Goal: Task Accomplishment & Management: Manage account settings

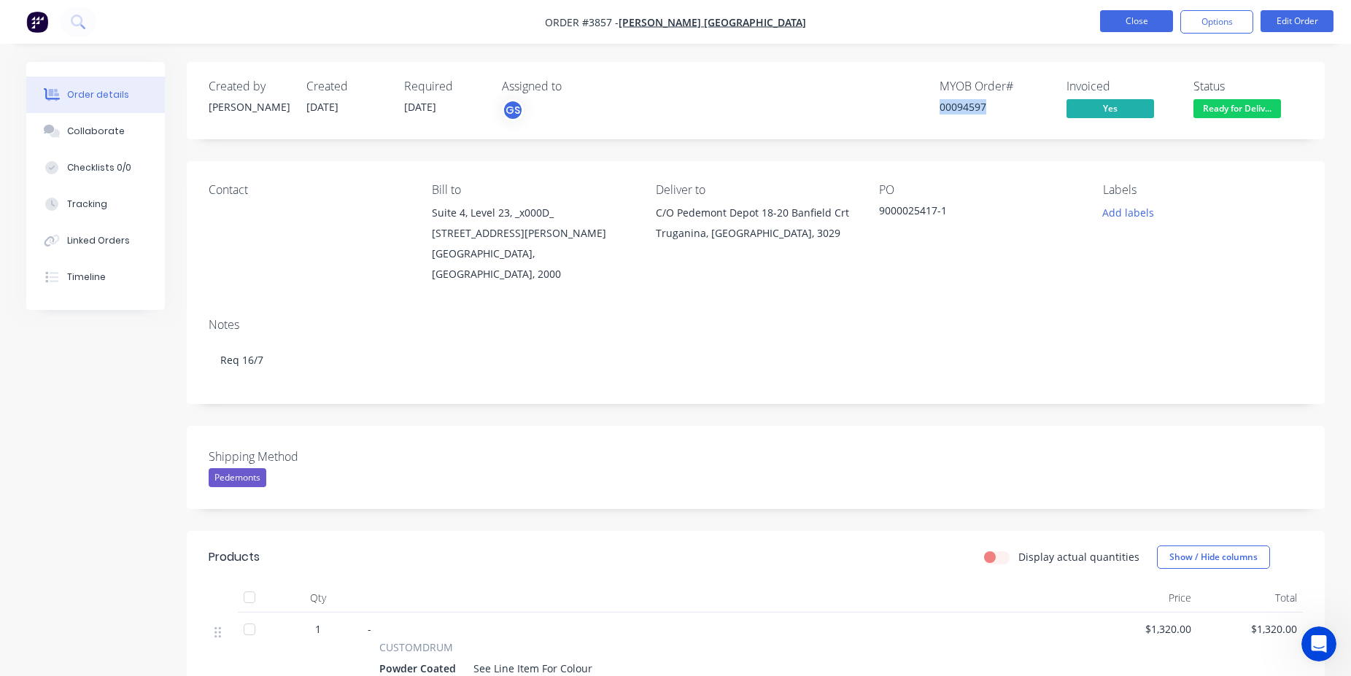
click at [1118, 28] on button "Close" at bounding box center [1136, 21] width 73 height 22
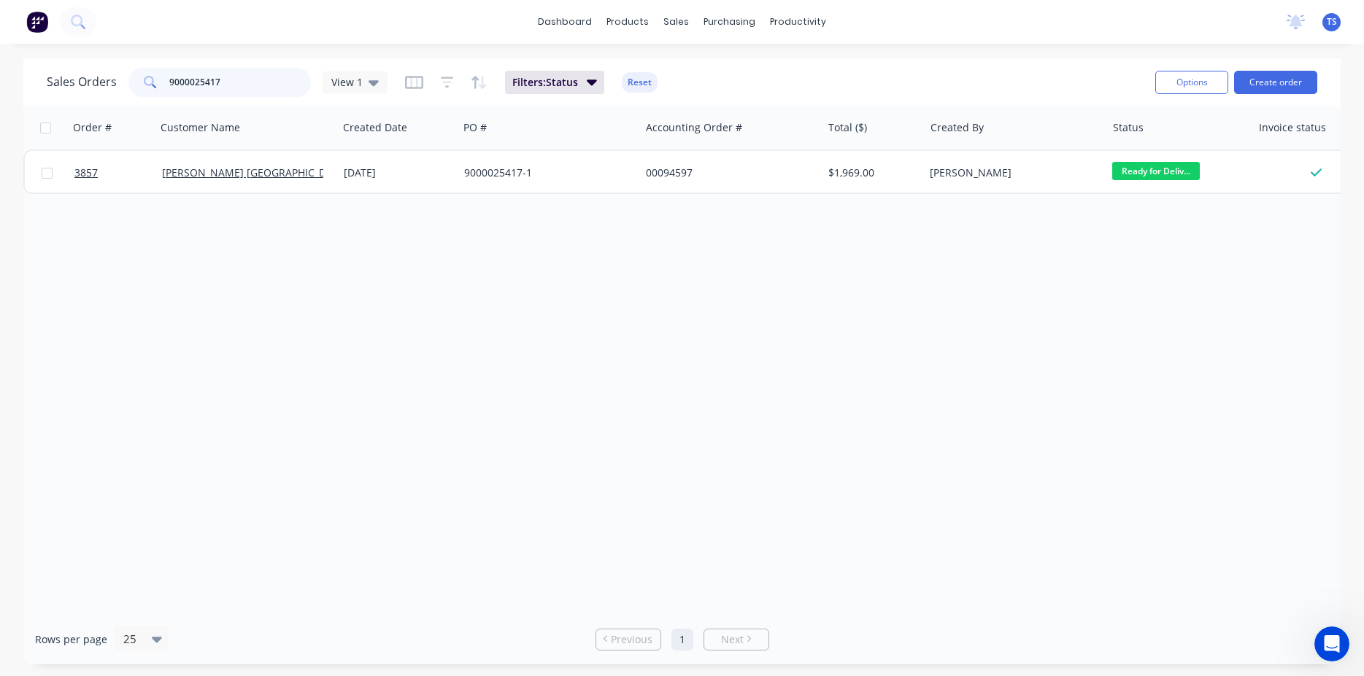
drag, startPoint x: 254, startPoint y: 88, endPoint x: -37, endPoint y: 87, distance: 291.1
click at [169, 87] on input "9000025417" at bounding box center [240, 82] width 142 height 29
paste input "PO131765"
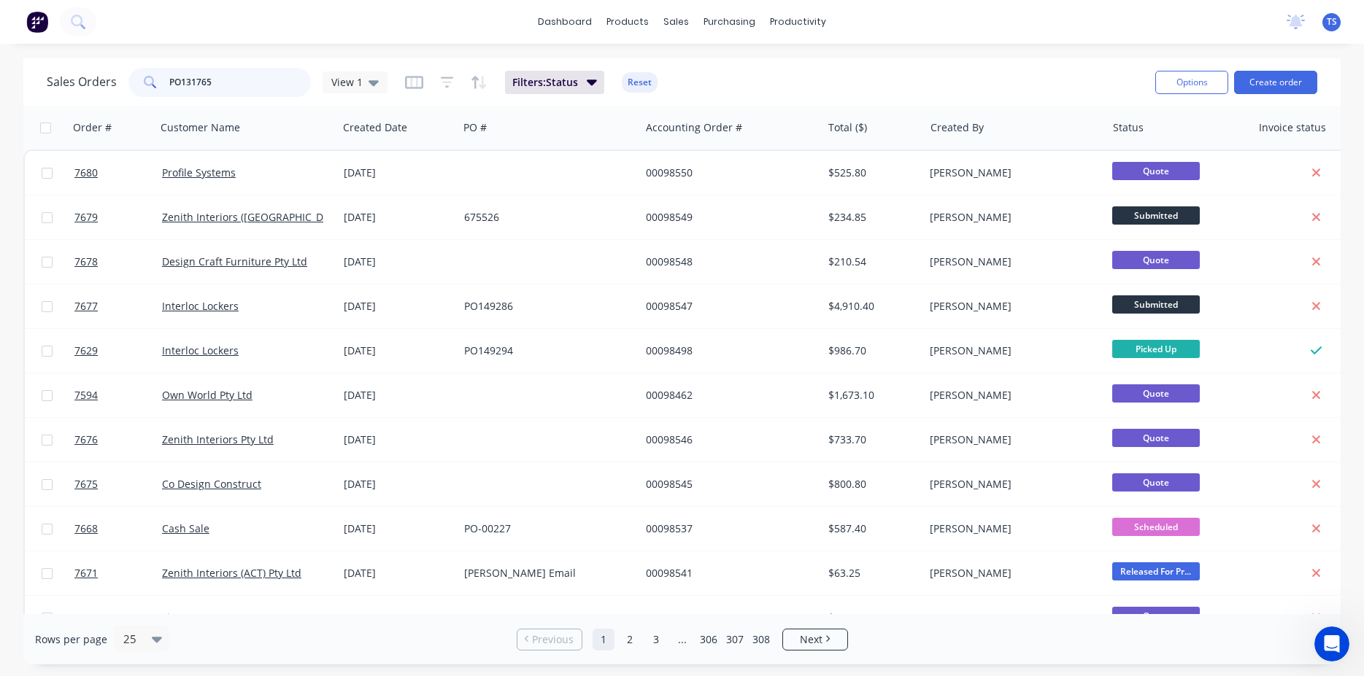
click at [177, 82] on input "PO131765" at bounding box center [240, 82] width 142 height 29
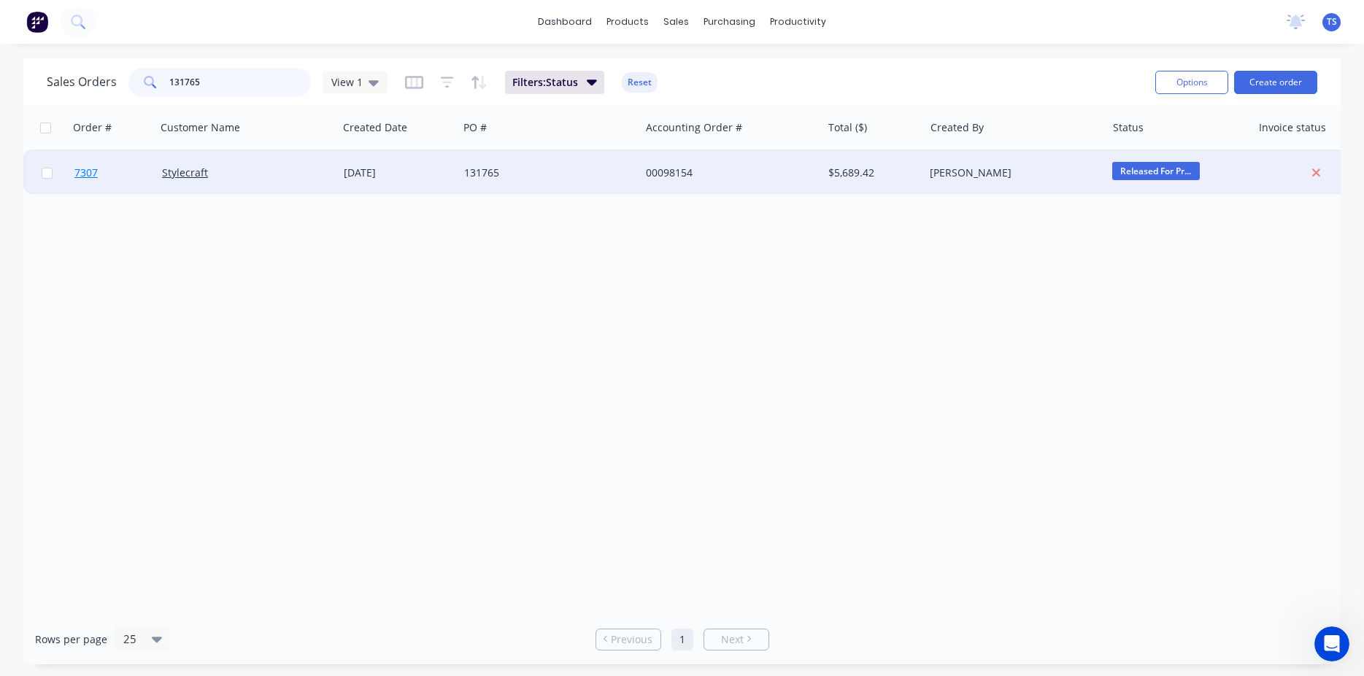
type input "131765"
click at [100, 182] on link "7307" at bounding box center [118, 173] width 88 height 44
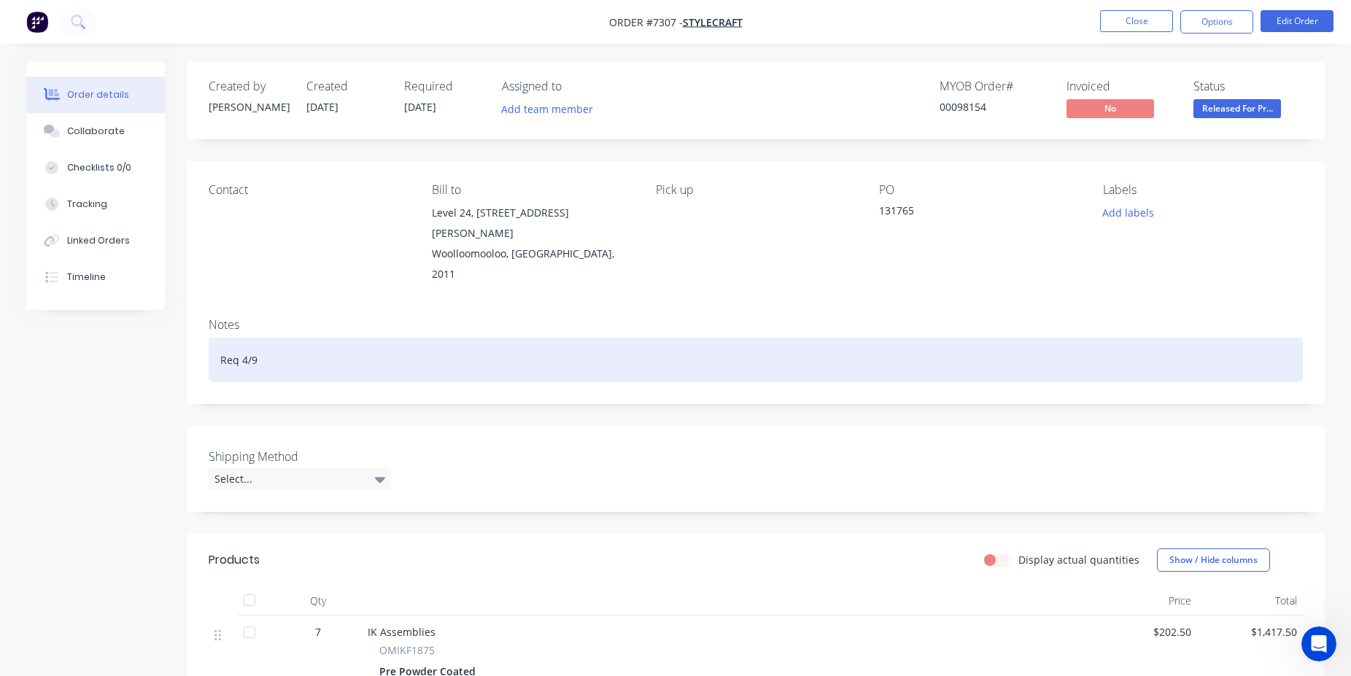
click at [254, 338] on div "Req 4/9" at bounding box center [756, 360] width 1094 height 45
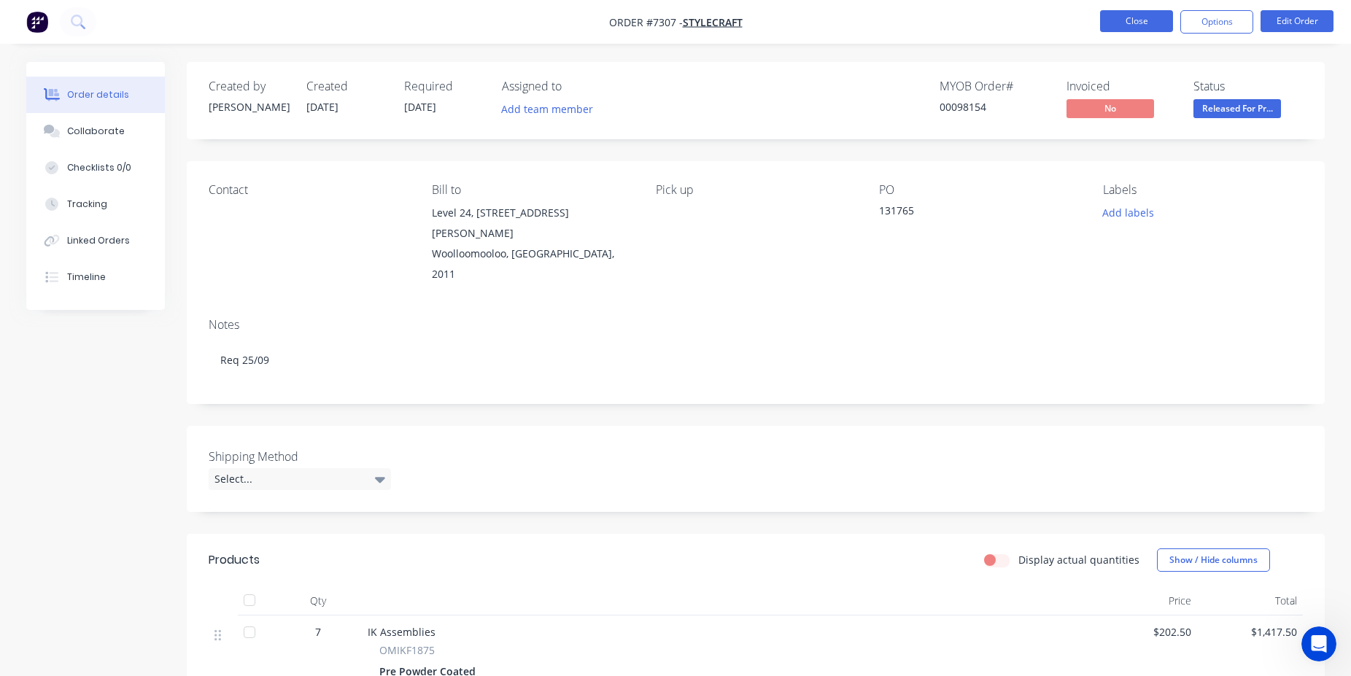
click at [1172, 12] on button "Close" at bounding box center [1136, 21] width 73 height 22
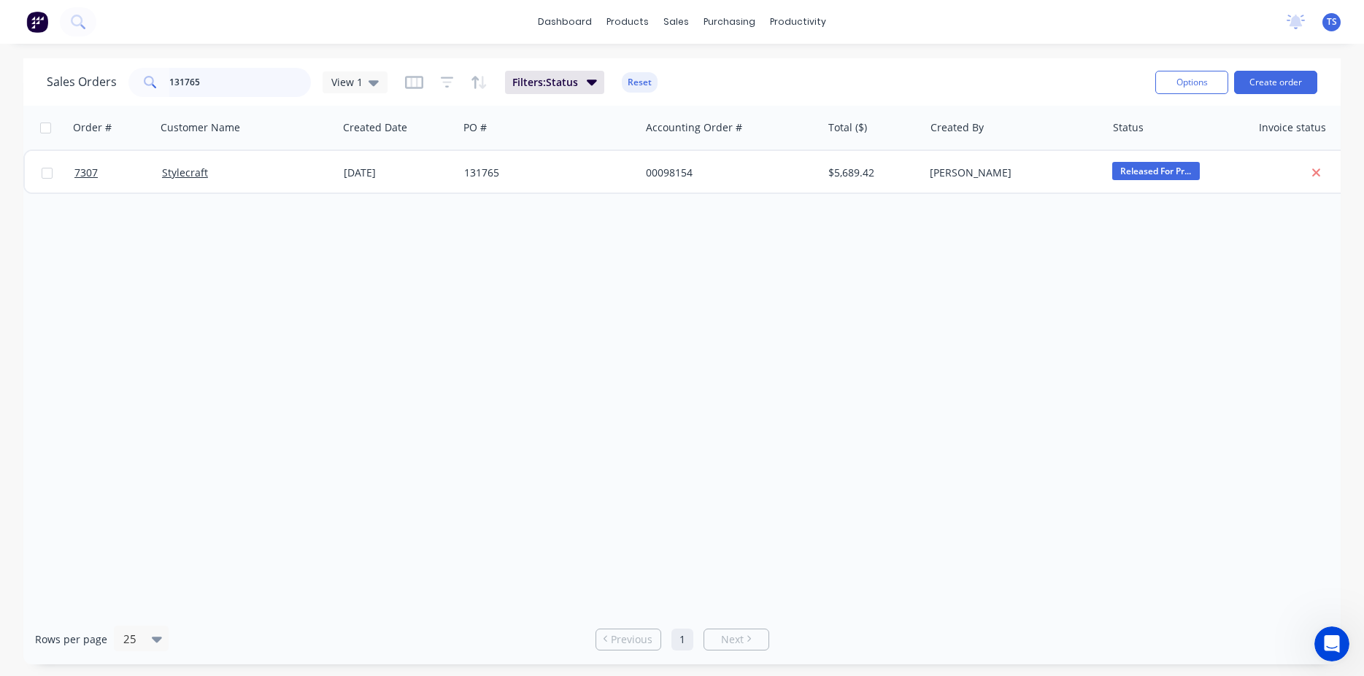
click at [263, 82] on input "131765" at bounding box center [240, 82] width 142 height 29
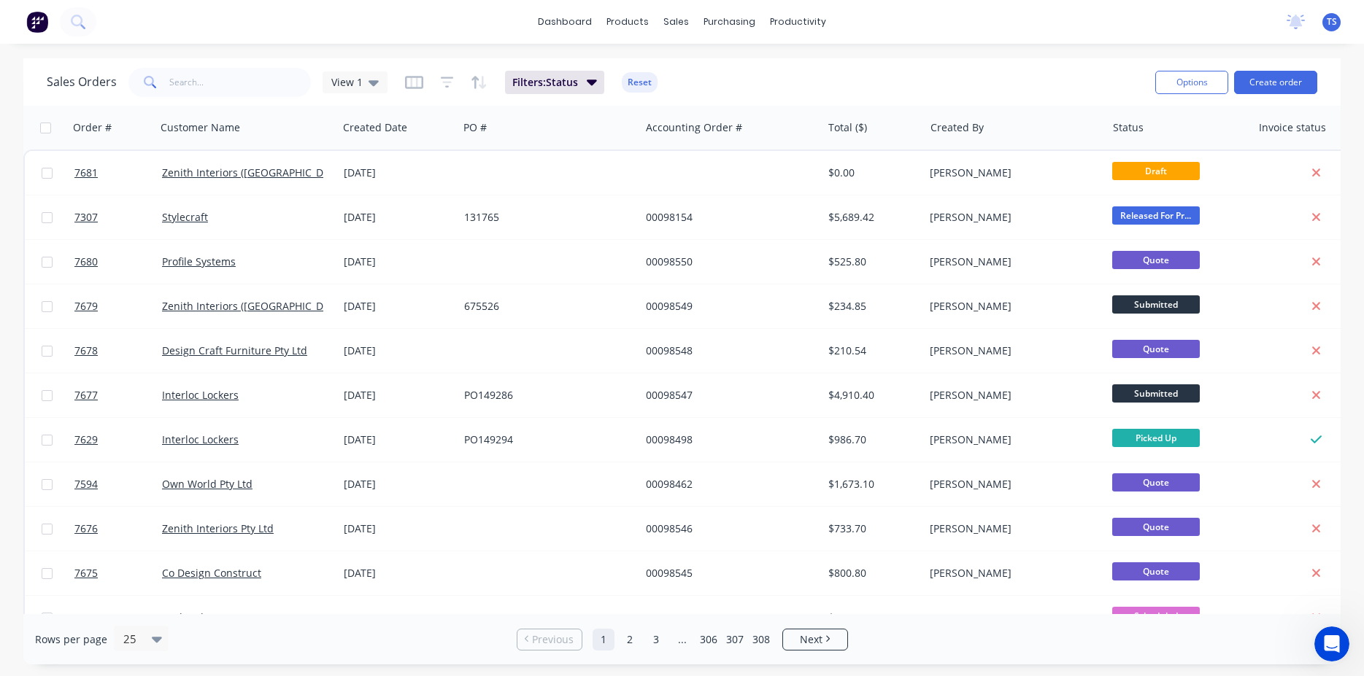
click at [892, 88] on div "Sales Orders View 1 Filters: Status Reset" at bounding box center [595, 82] width 1097 height 36
click at [239, 93] on input "text" at bounding box center [240, 82] width 142 height 29
click at [746, 86] on div "Sales Orders View 1 Filters: Status Reset" at bounding box center [595, 82] width 1097 height 36
click at [212, 88] on input "text" at bounding box center [240, 82] width 142 height 29
click at [274, 94] on input "text" at bounding box center [240, 82] width 142 height 29
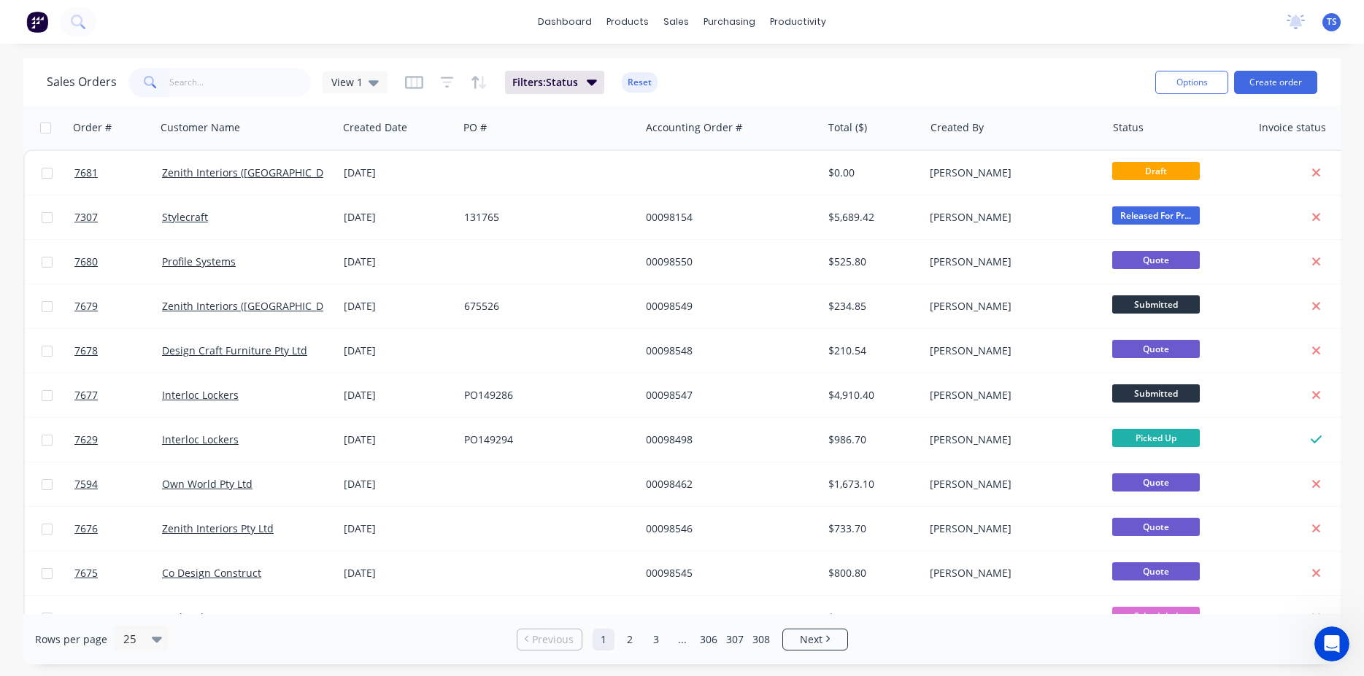
click at [201, 99] on div "Sales Orders View 1 Filters: Status Reset" at bounding box center [595, 82] width 1097 height 36
click at [233, 83] on input "text" at bounding box center [240, 82] width 142 height 29
click at [220, 80] on input "text" at bounding box center [240, 82] width 142 height 29
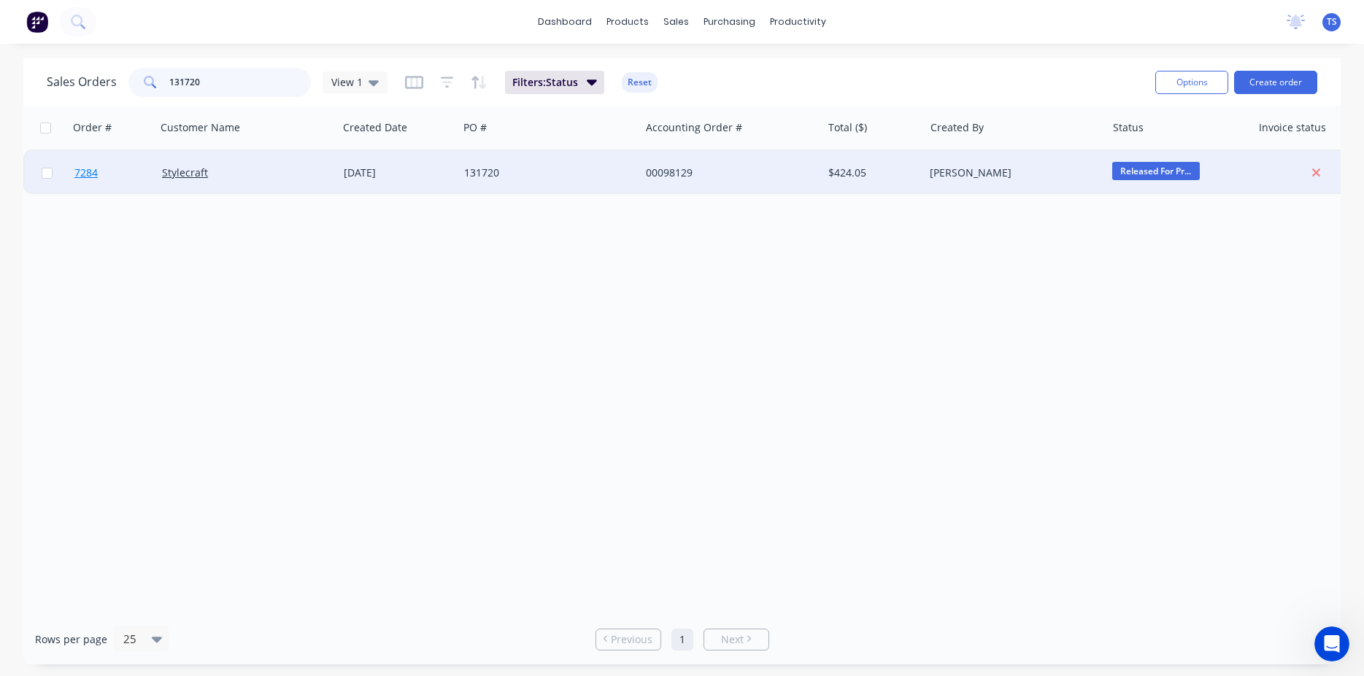
type input "131720"
click at [102, 192] on link "7284" at bounding box center [118, 173] width 88 height 44
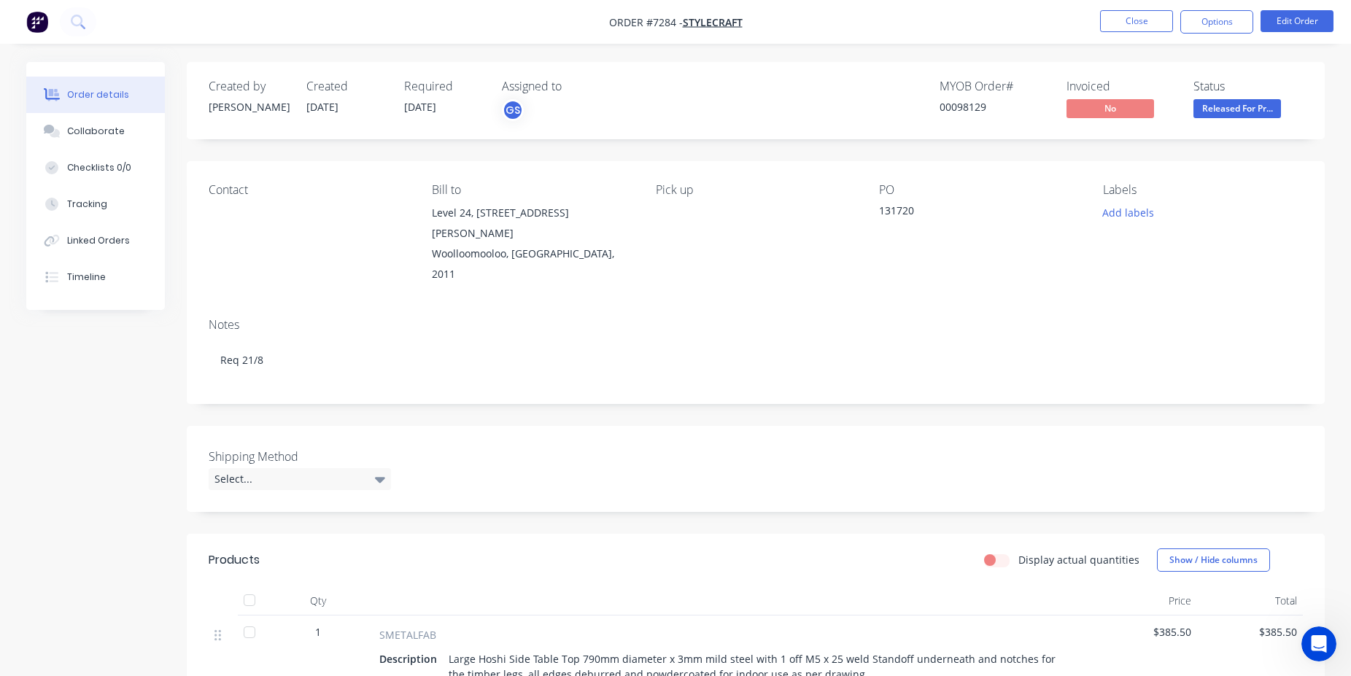
click at [906, 433] on div "Shipping Method Select..." at bounding box center [756, 469] width 1138 height 86
click at [990, 426] on div "Shipping Method Select..." at bounding box center [756, 469] width 1138 height 86
click at [962, 112] on div "00098129" at bounding box center [994, 106] width 109 height 15
copy div "00098129"
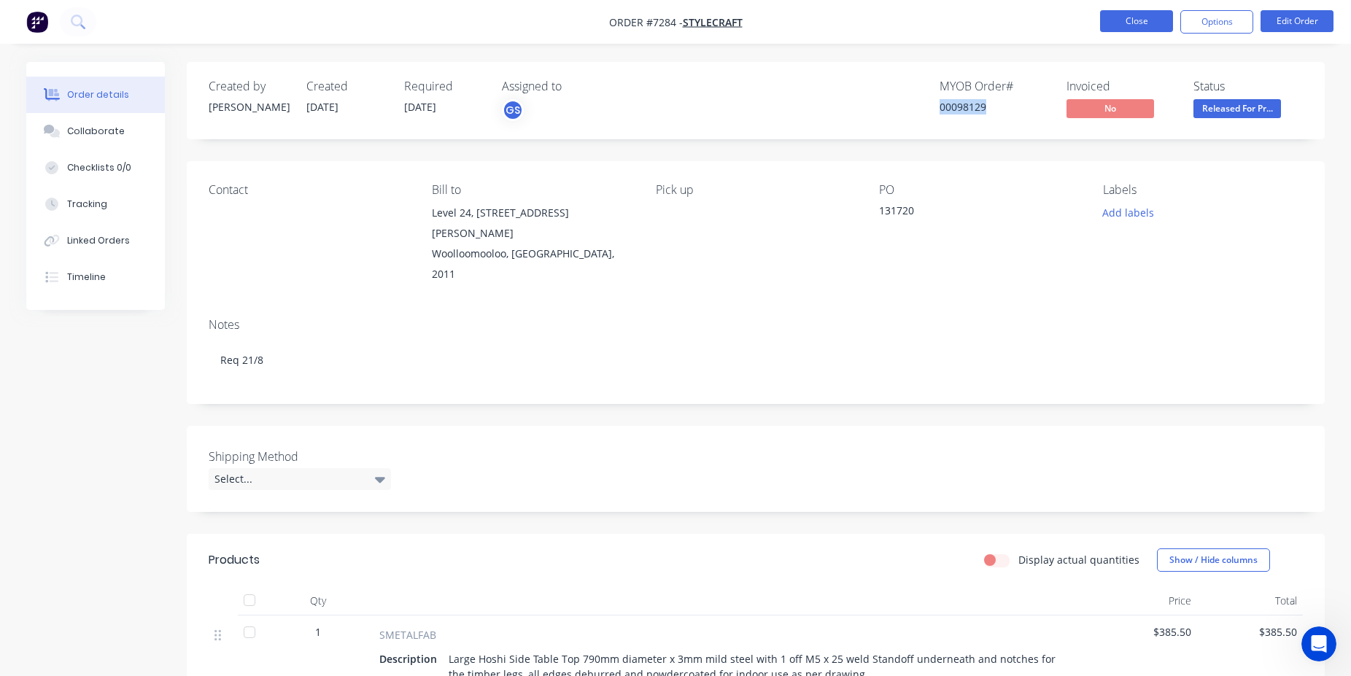
click at [1148, 17] on button "Close" at bounding box center [1136, 21] width 73 height 22
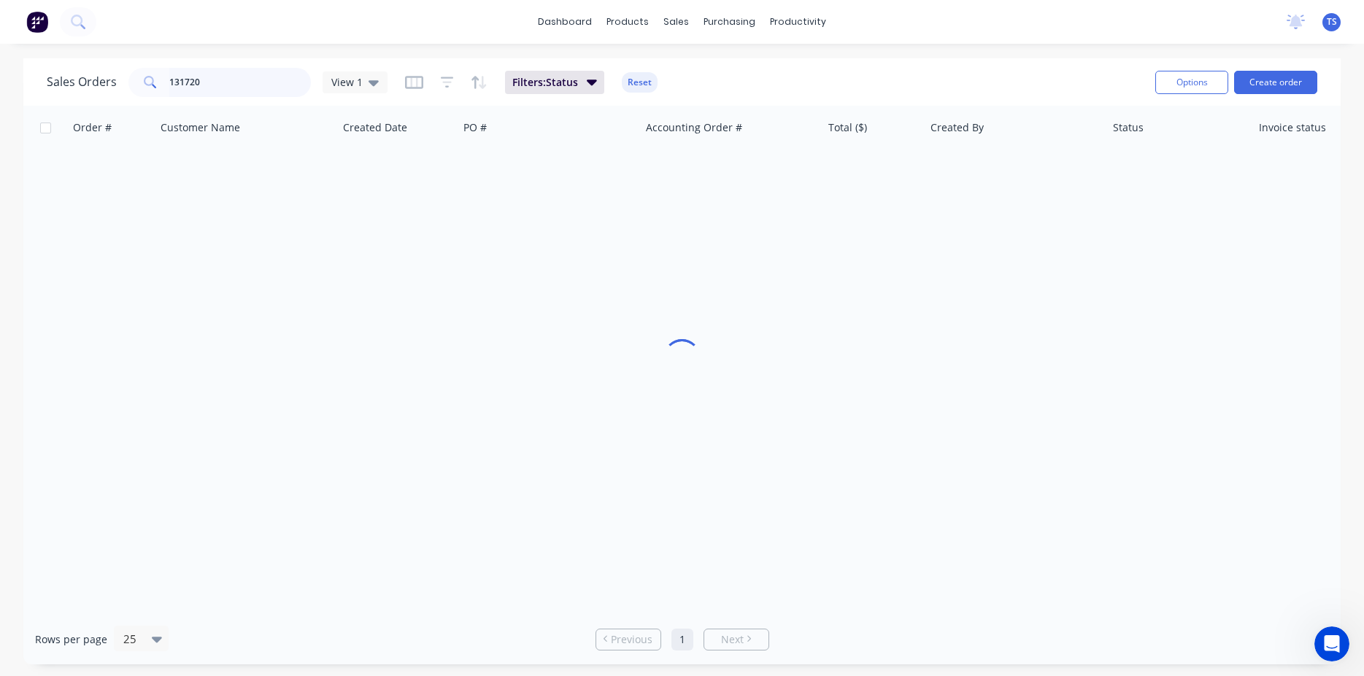
click at [236, 86] on input "131720" at bounding box center [240, 82] width 142 height 29
paste input "666505"
type input "666505"
drag, startPoint x: 236, startPoint y: 77, endPoint x: 20, endPoint y: 77, distance: 215.9
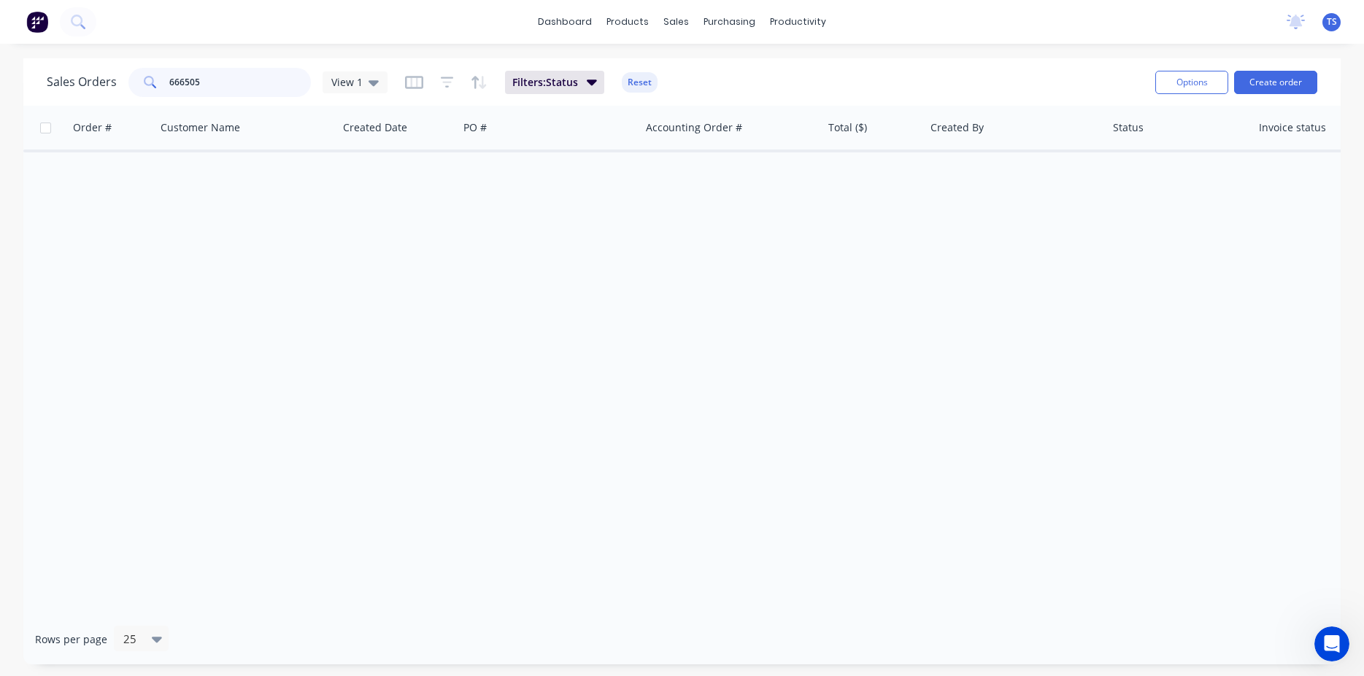
click at [169, 77] on input "666505" at bounding box center [240, 82] width 142 height 29
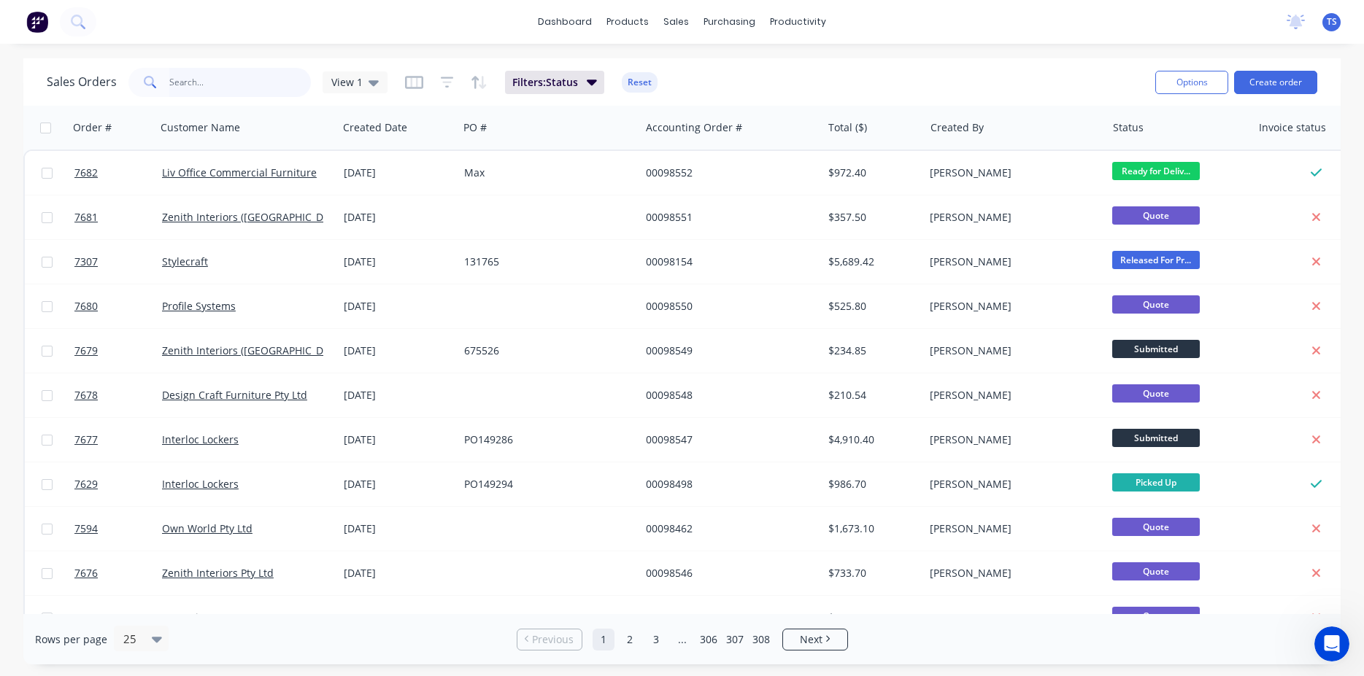
click at [232, 90] on input "text" at bounding box center [240, 82] width 142 height 29
click at [234, 83] on input "text" at bounding box center [240, 82] width 142 height 29
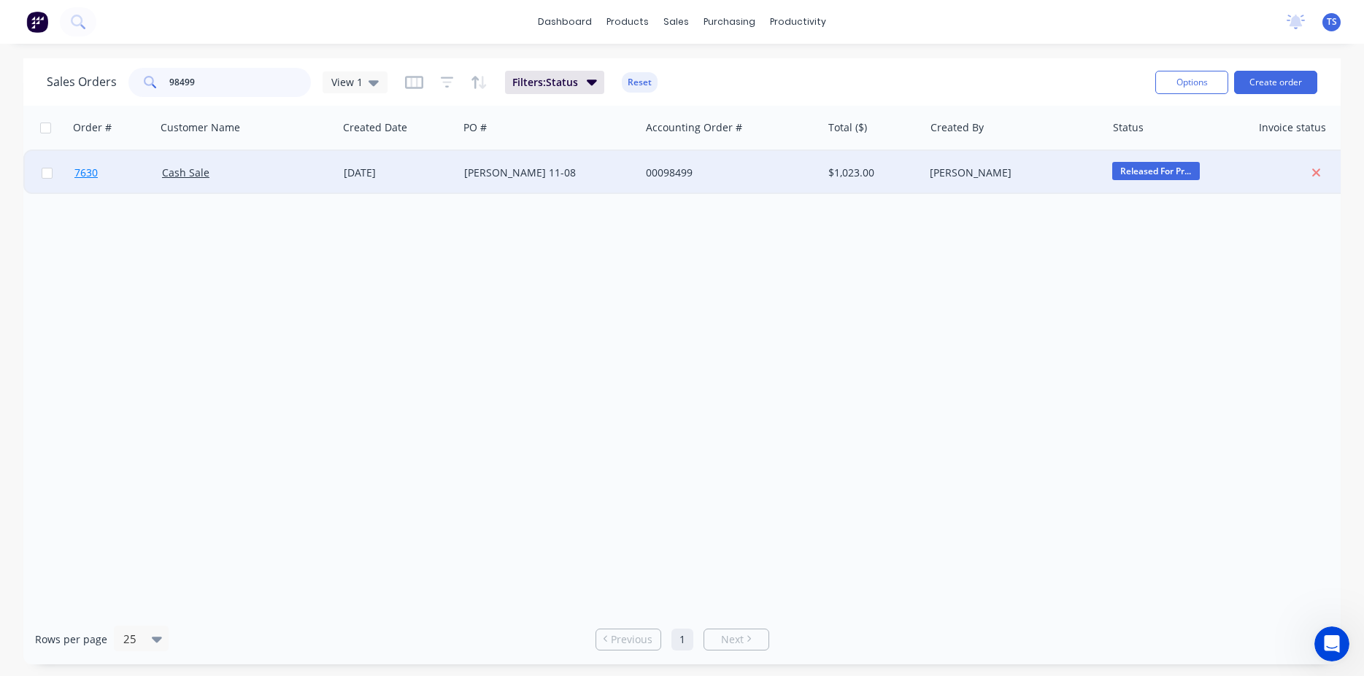
type input "98499"
click at [87, 170] on span "7630" at bounding box center [85, 173] width 23 height 15
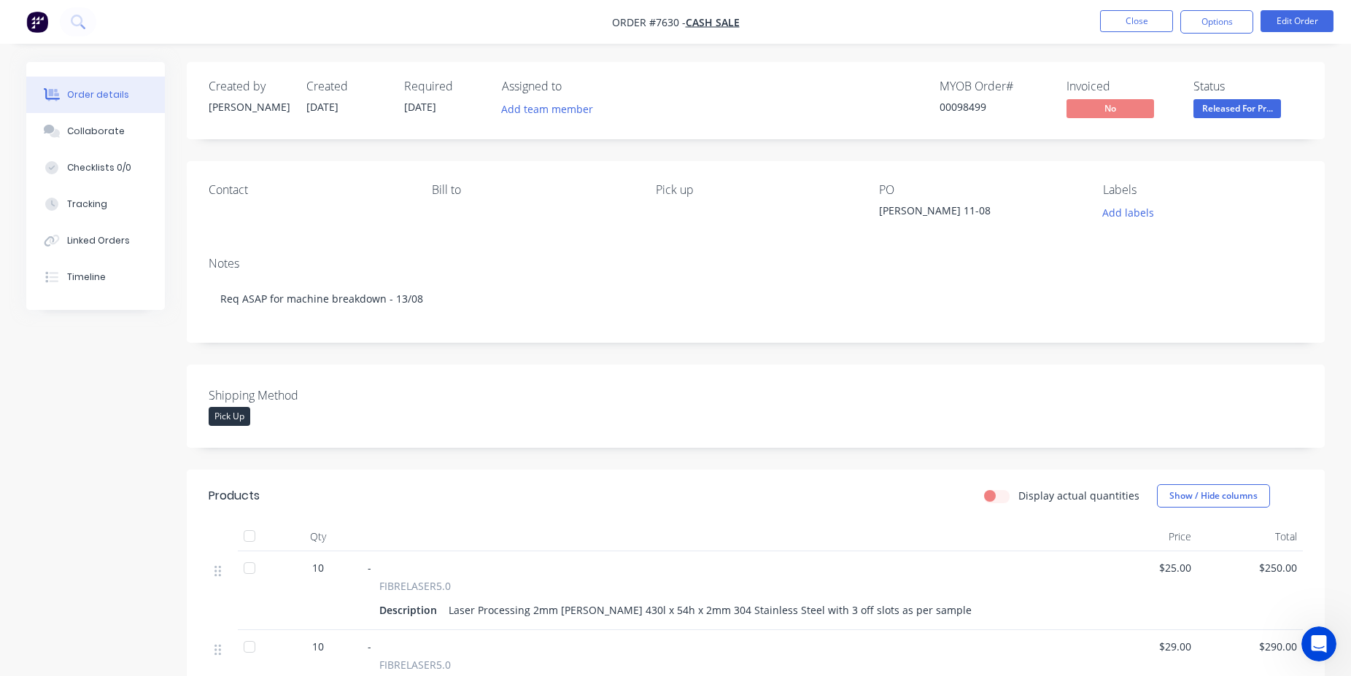
click at [1245, 115] on span "Released For Pr..." at bounding box center [1238, 108] width 88 height 18
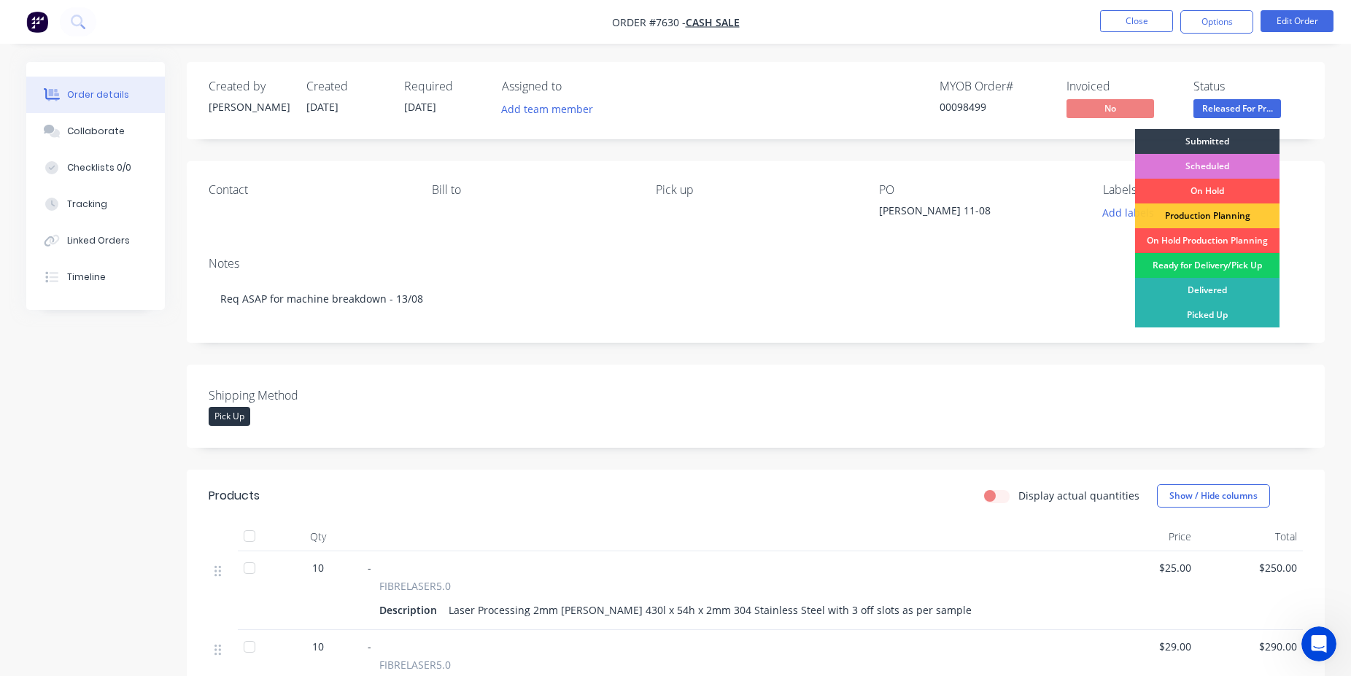
click at [1232, 260] on div "Ready for Delivery/Pick Up" at bounding box center [1207, 265] width 144 height 25
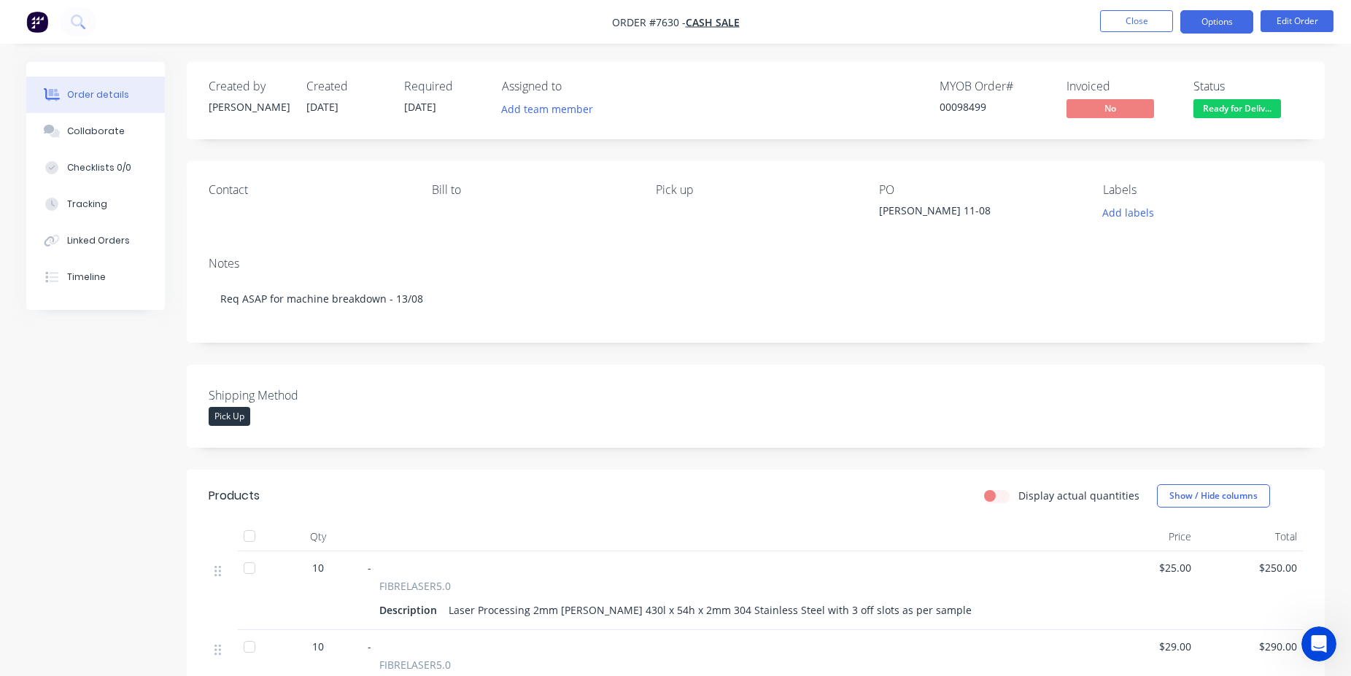
click at [1223, 28] on button "Options" at bounding box center [1216, 21] width 73 height 23
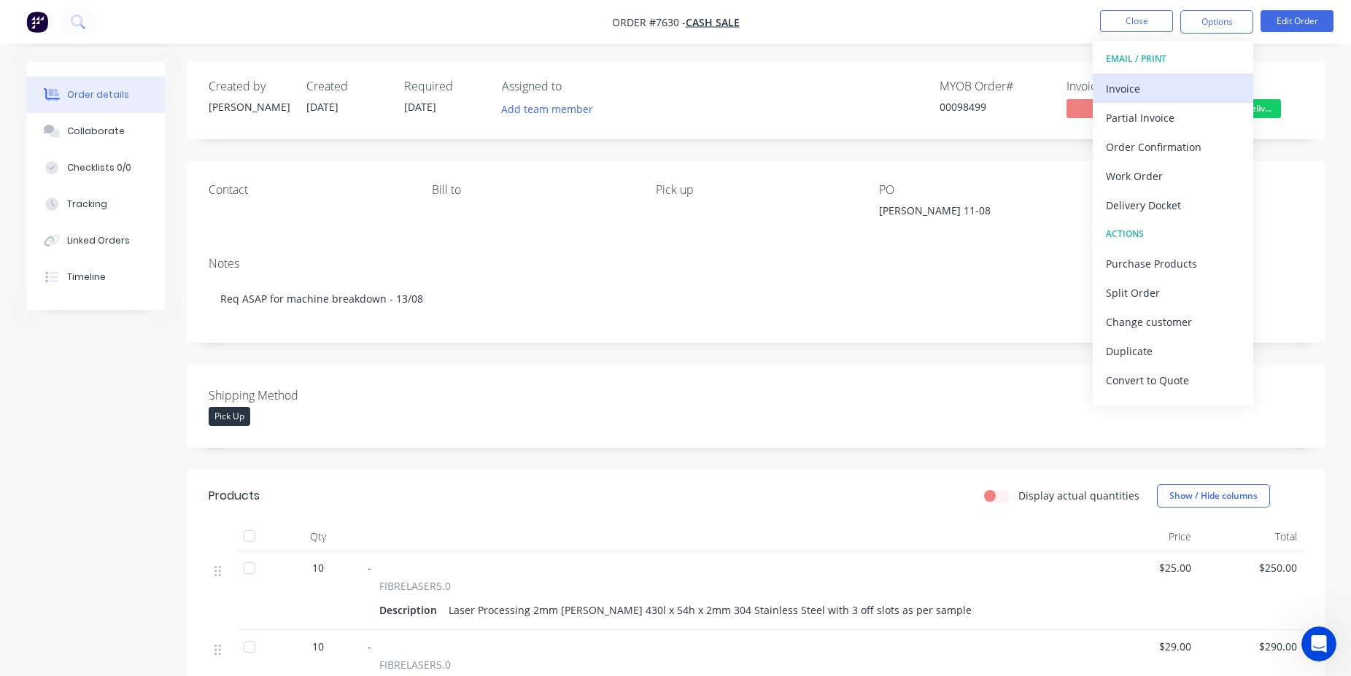
click at [1206, 94] on div "Invoice" at bounding box center [1173, 88] width 134 height 21
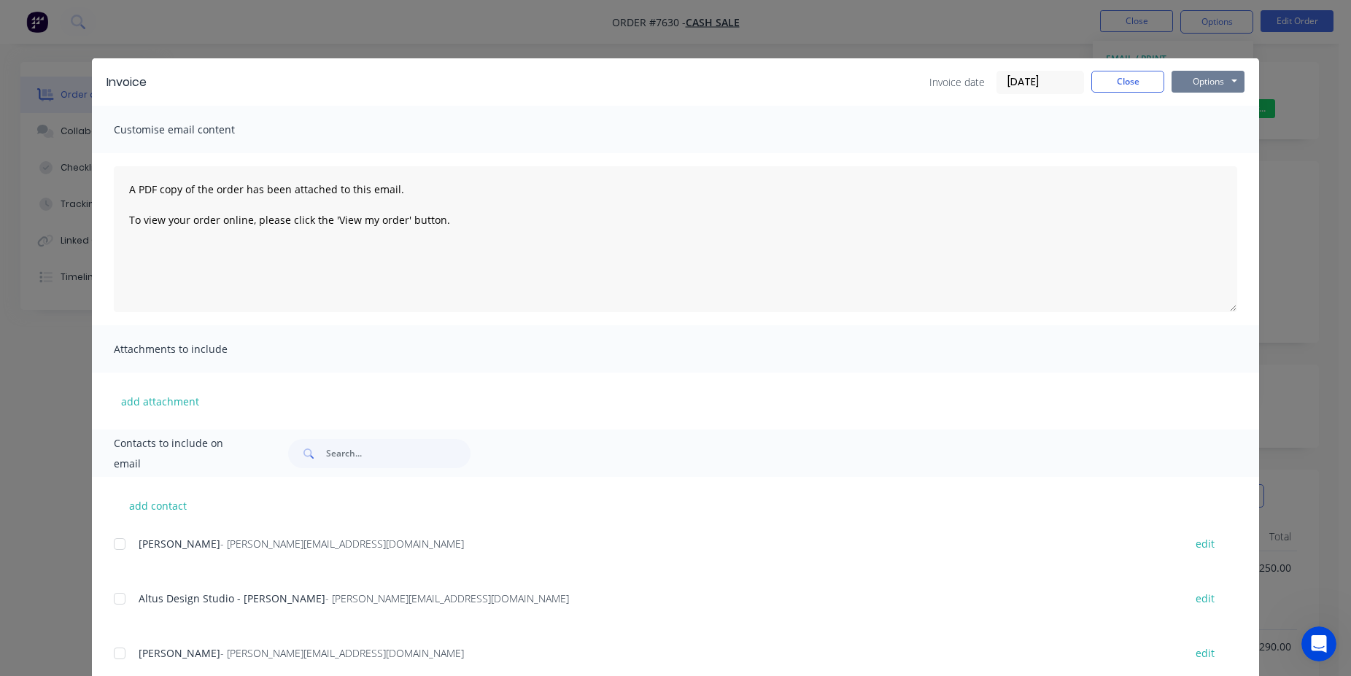
click at [1212, 82] on button "Options" at bounding box center [1208, 82] width 73 height 22
click at [1225, 136] on button "Print" at bounding box center [1218, 132] width 93 height 24
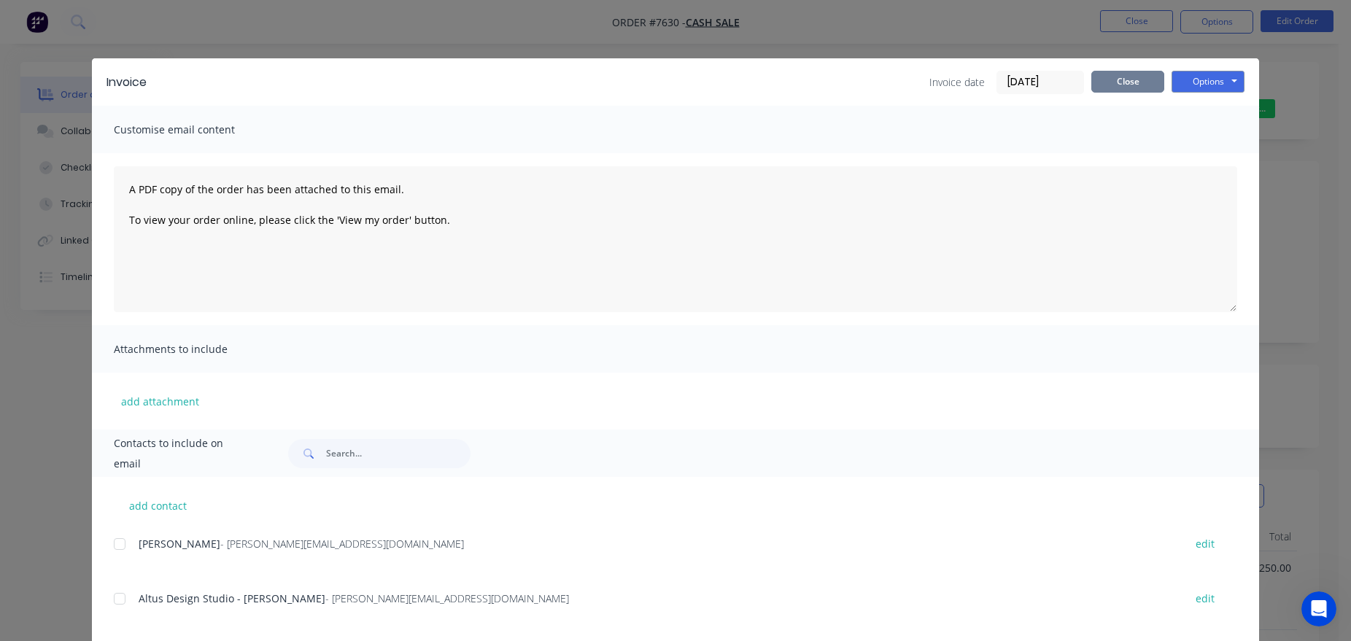
click at [1121, 77] on button "Close" at bounding box center [1127, 82] width 73 height 22
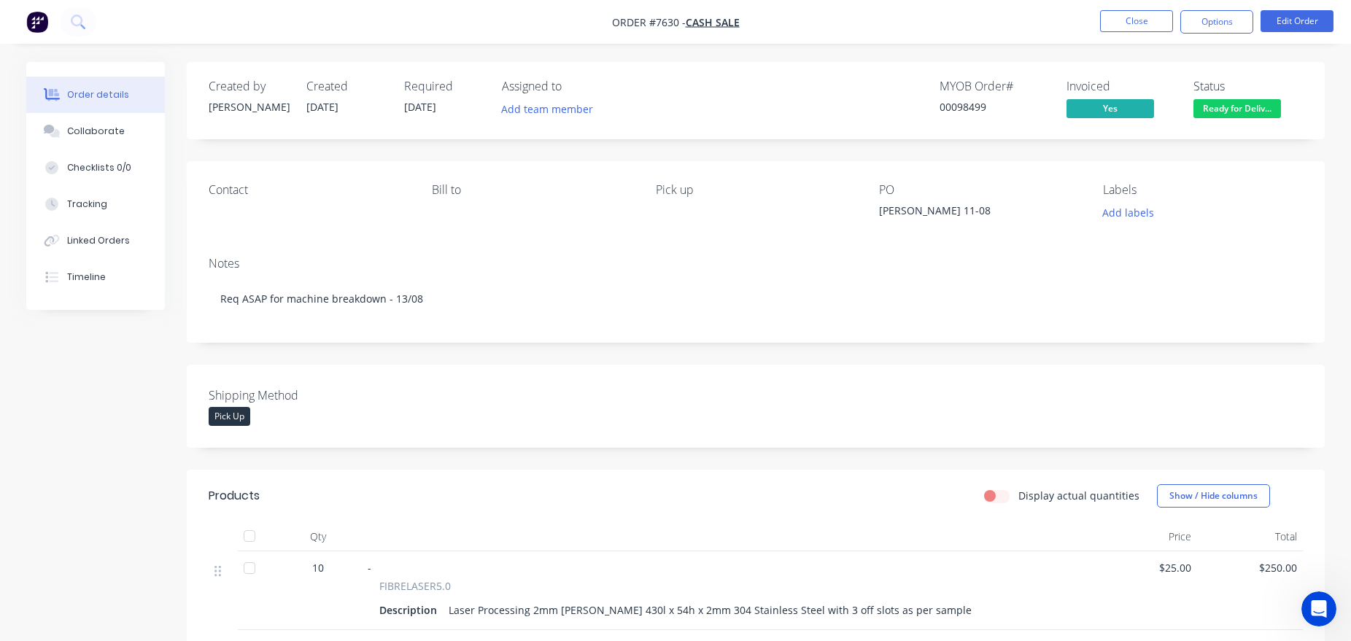
click at [972, 113] on div "00098499" at bounding box center [994, 106] width 109 height 15
copy div "00098499"
click at [1139, 25] on button "Close" at bounding box center [1136, 21] width 73 height 22
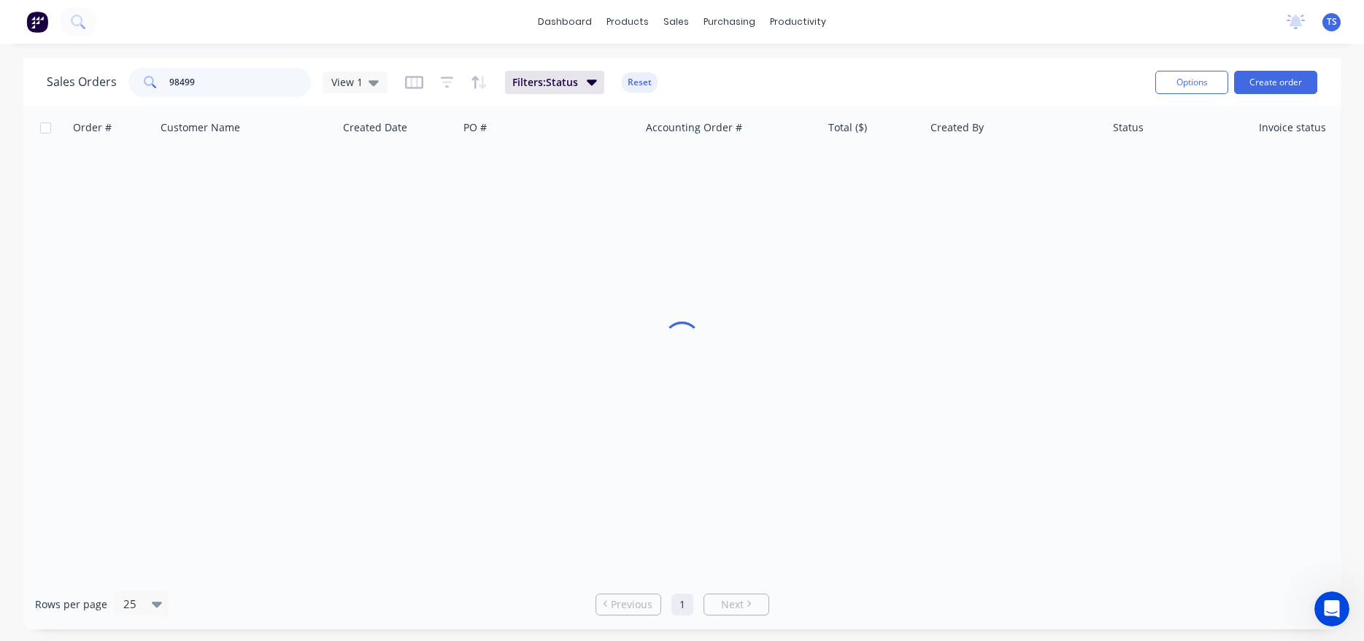
click at [255, 83] on input "98499" at bounding box center [240, 82] width 142 height 29
type input "open4"
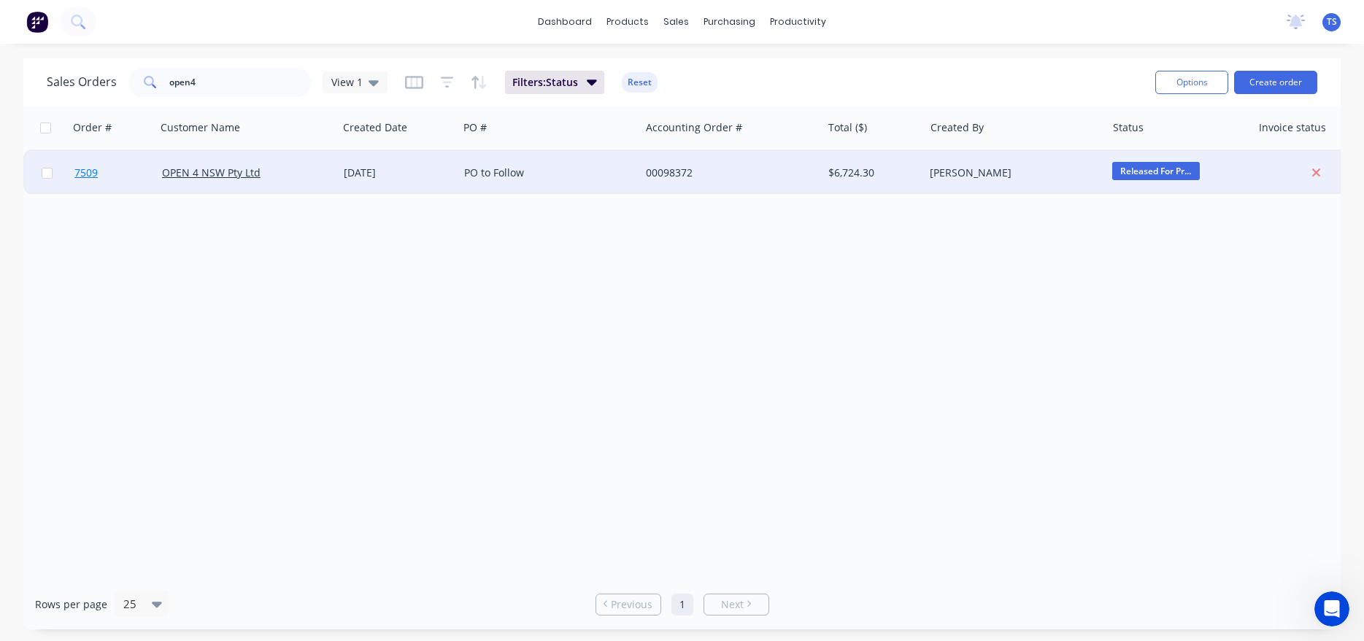
click at [93, 169] on span "7509" at bounding box center [85, 173] width 23 height 15
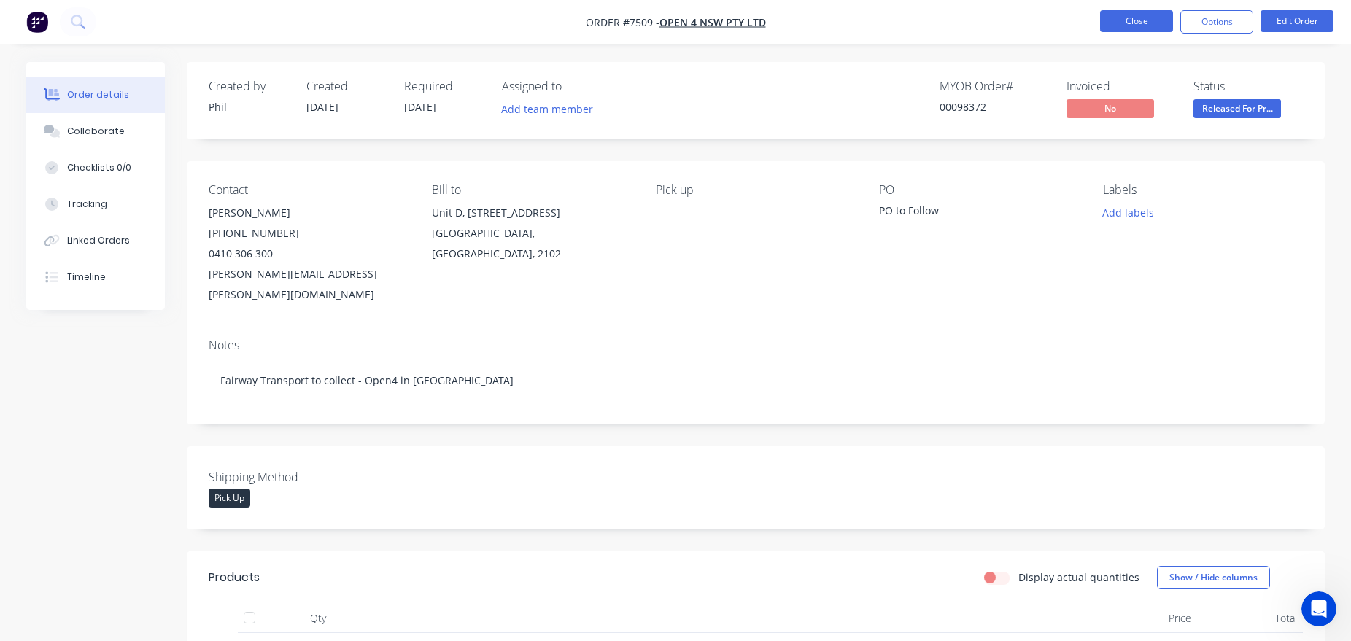
click at [1126, 28] on button "Close" at bounding box center [1136, 21] width 73 height 22
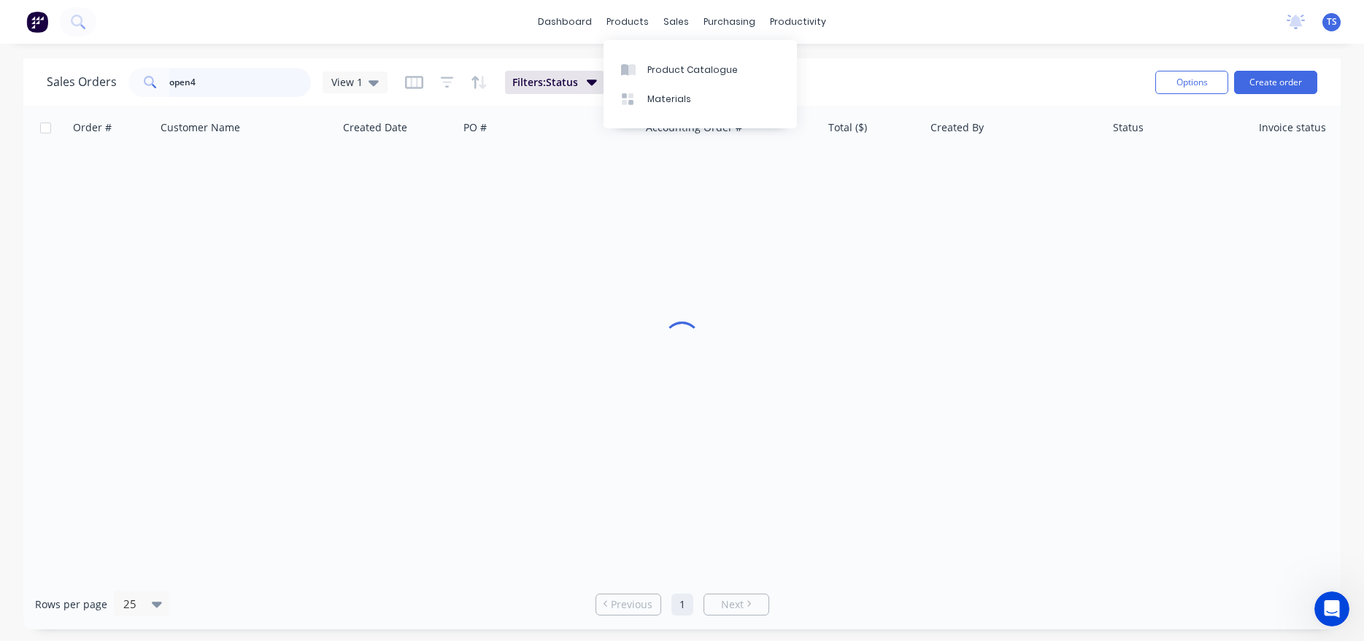
click at [222, 83] on input "open4" at bounding box center [240, 82] width 142 height 29
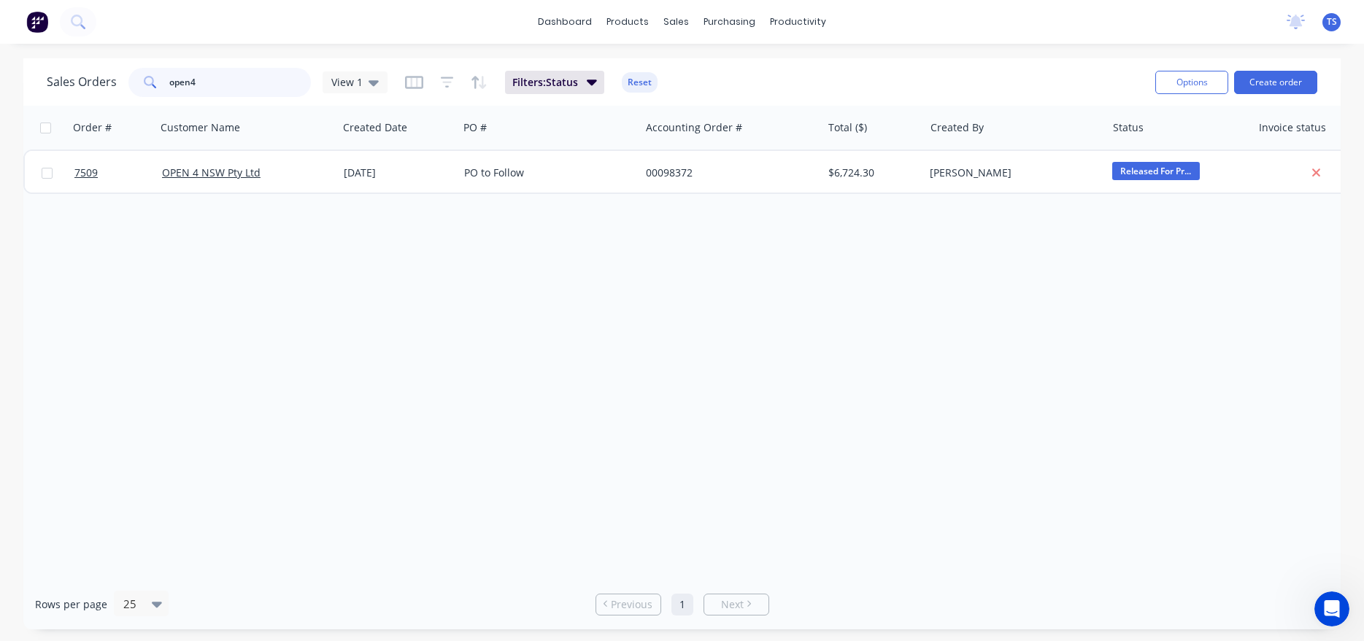
click at [224, 82] on input "open4" at bounding box center [240, 82] width 142 height 29
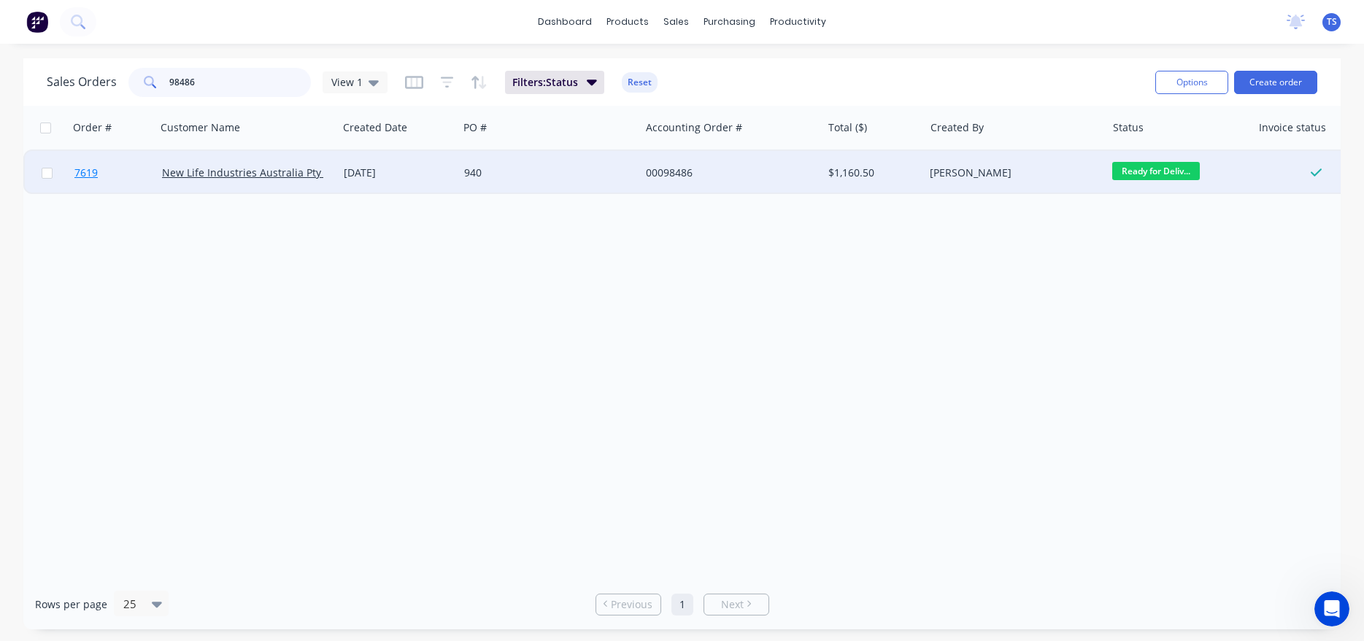
type input "98486"
click at [91, 180] on link "7619" at bounding box center [118, 173] width 88 height 44
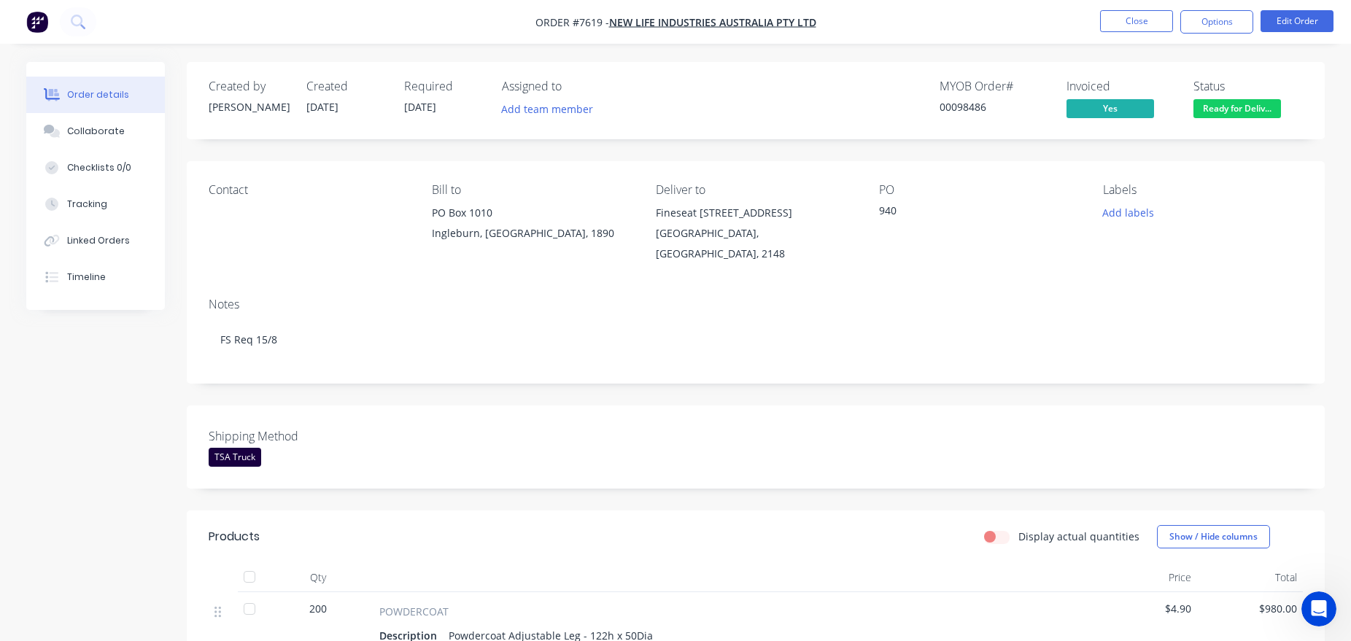
click at [971, 109] on div "00098486" at bounding box center [994, 106] width 109 height 15
copy div "00098486"
click at [1109, 23] on button "Close" at bounding box center [1136, 21] width 73 height 22
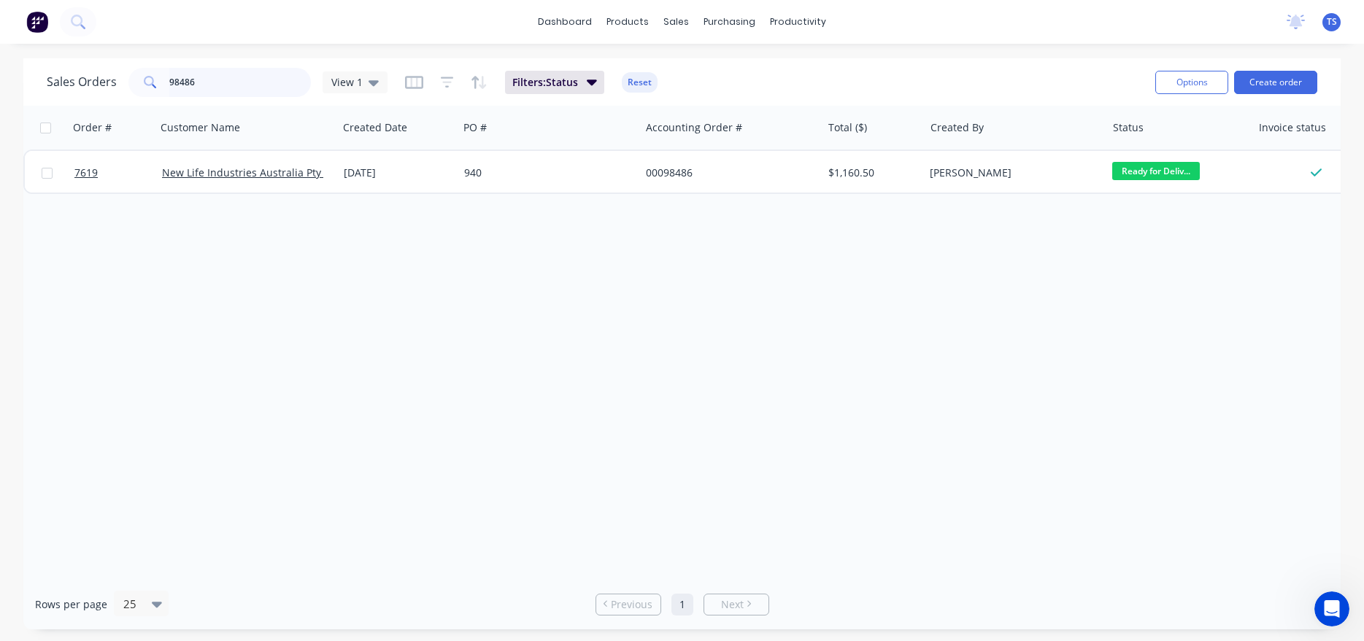
click at [210, 90] on input "98486" at bounding box center [240, 82] width 142 height 29
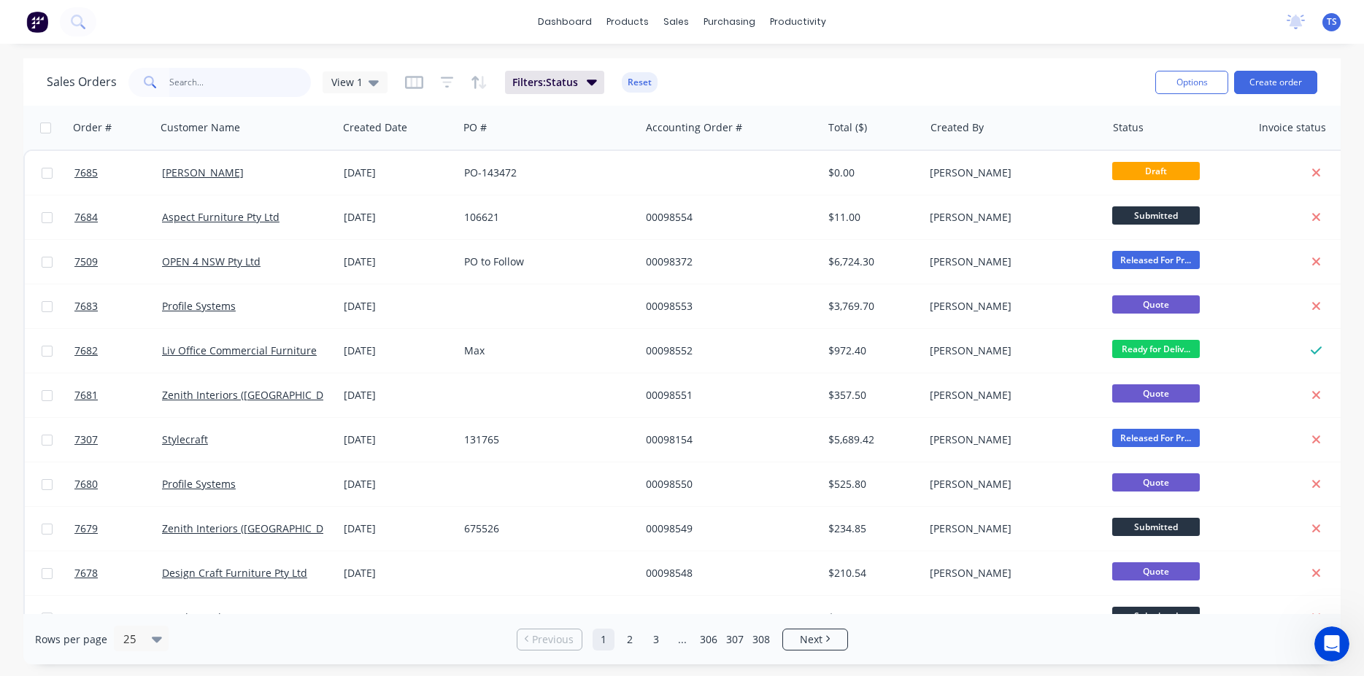
click at [257, 82] on input "text" at bounding box center [240, 82] width 142 height 29
click at [997, 71] on div "Sales Orders View 1 Filters: Status Reset" at bounding box center [595, 82] width 1097 height 36
click at [247, 86] on input "text" at bounding box center [240, 82] width 142 height 29
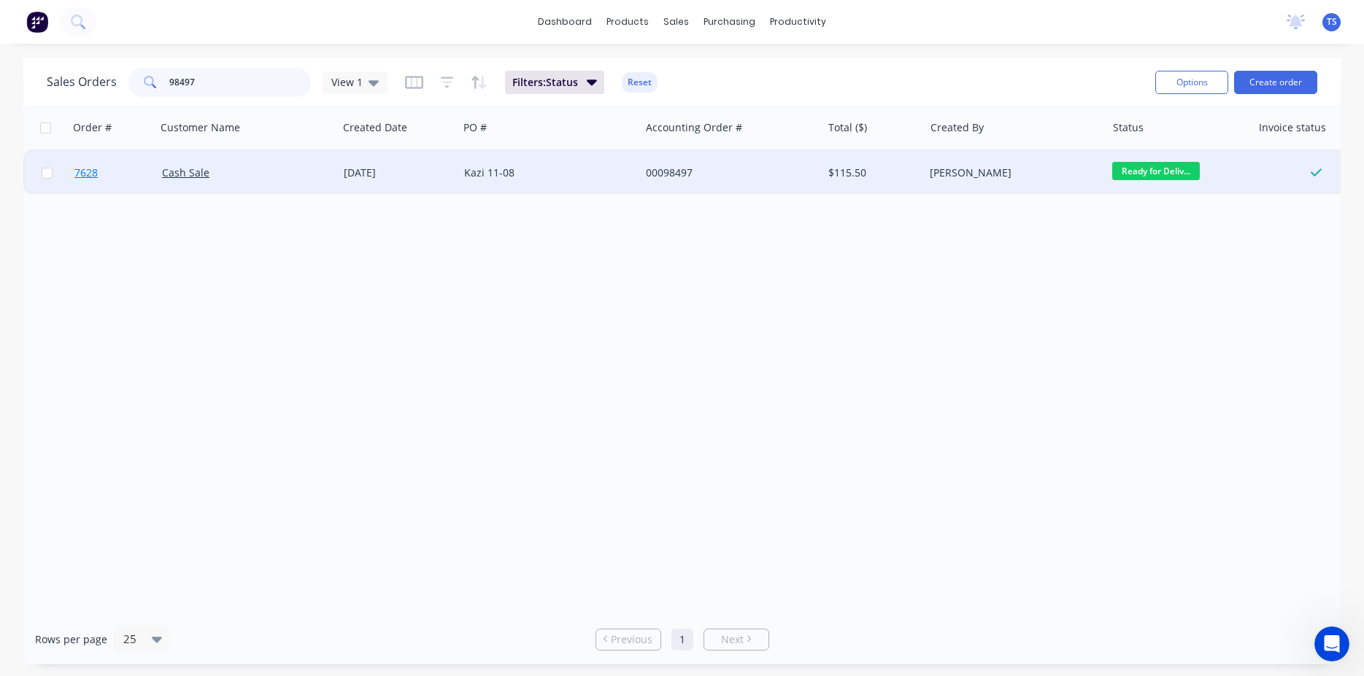
type input "98497"
click at [99, 184] on link "7628" at bounding box center [118, 173] width 88 height 44
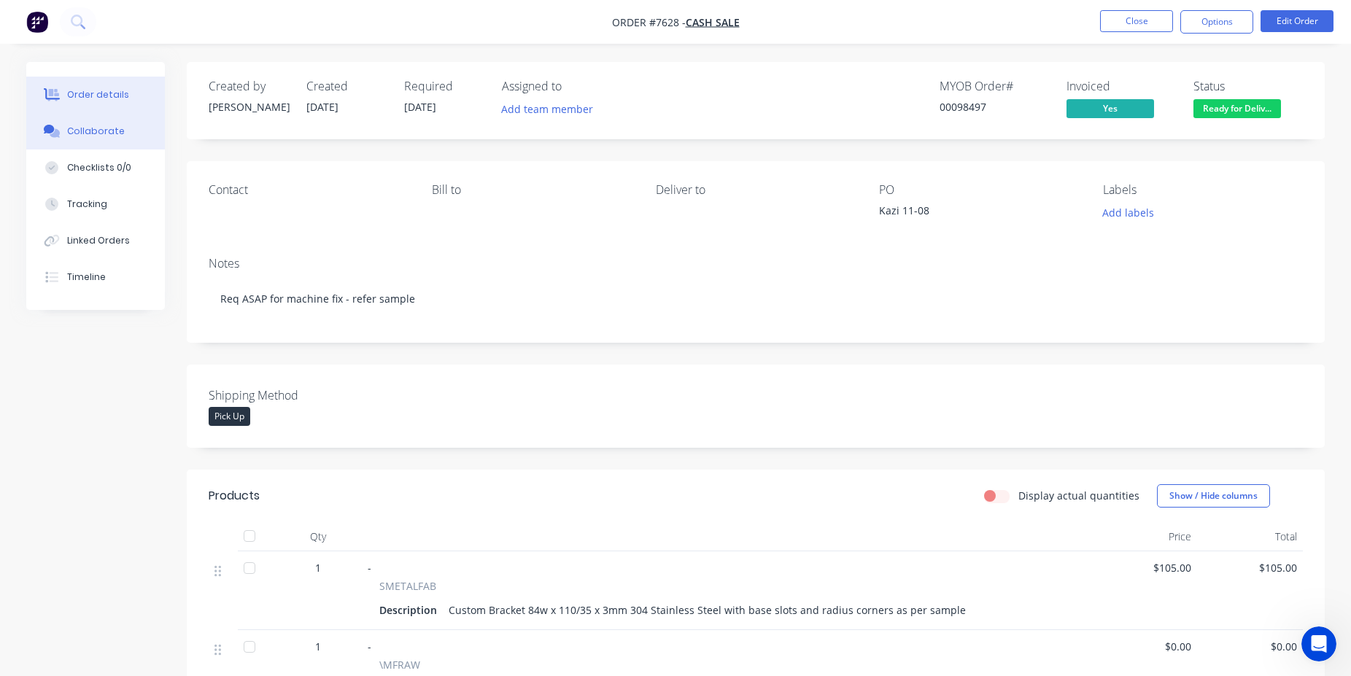
click at [125, 132] on button "Collaborate" at bounding box center [95, 131] width 139 height 36
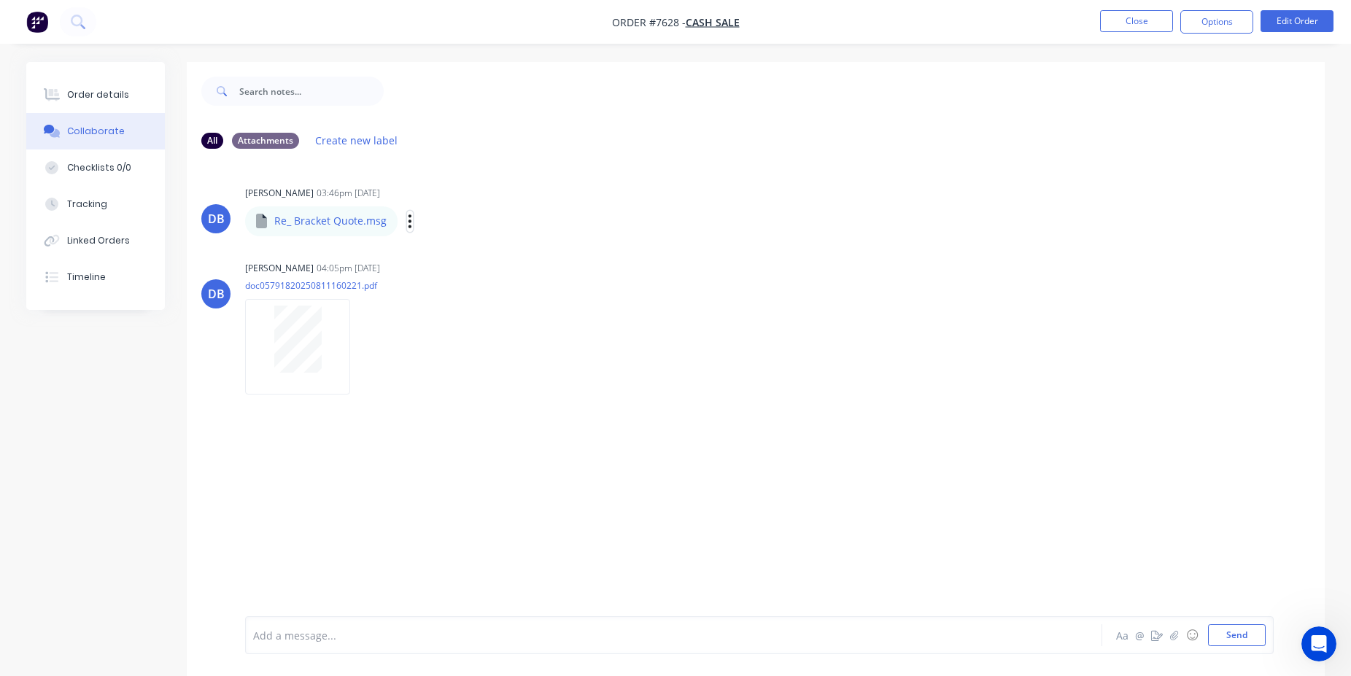
click at [409, 222] on icon "button" at bounding box center [410, 220] width 3 height 13
click at [477, 253] on button "Download" at bounding box center [506, 260] width 164 height 33
click at [408, 219] on icon "button" at bounding box center [410, 221] width 4 height 17
click at [90, 106] on button "Order details" at bounding box center [95, 95] width 139 height 36
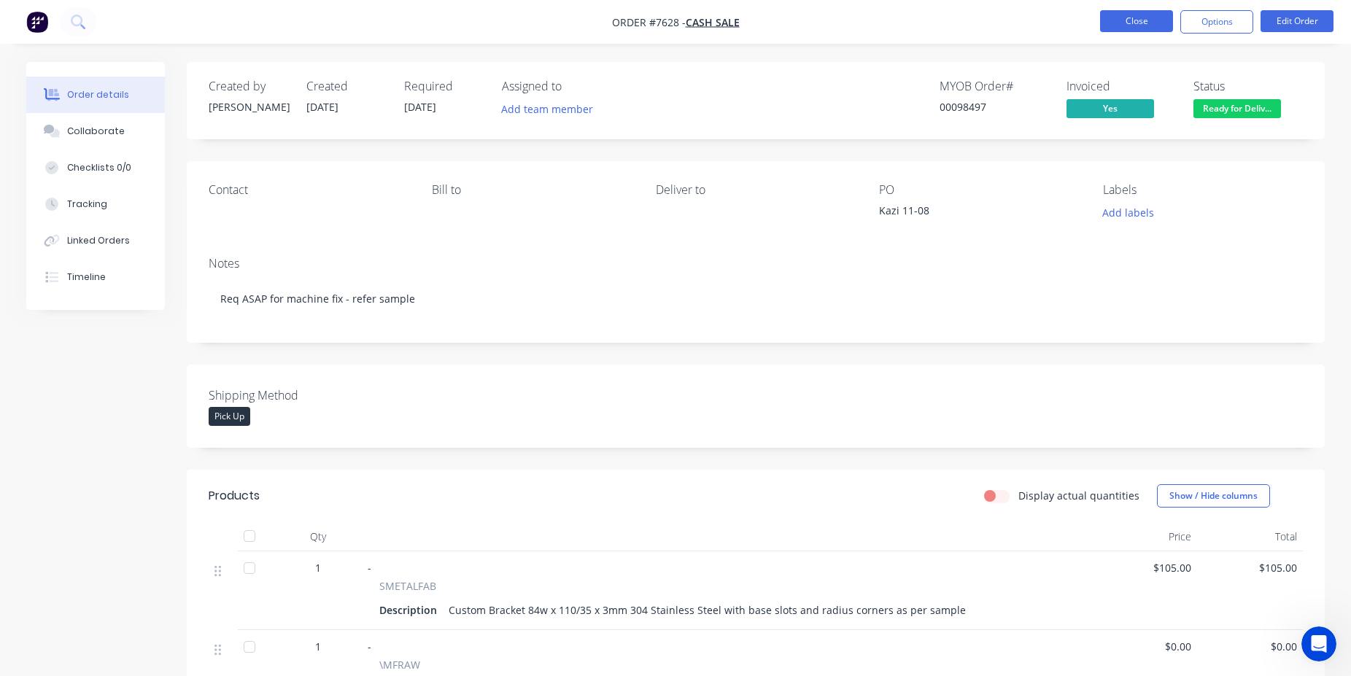
click at [1151, 20] on button "Close" at bounding box center [1136, 21] width 73 height 22
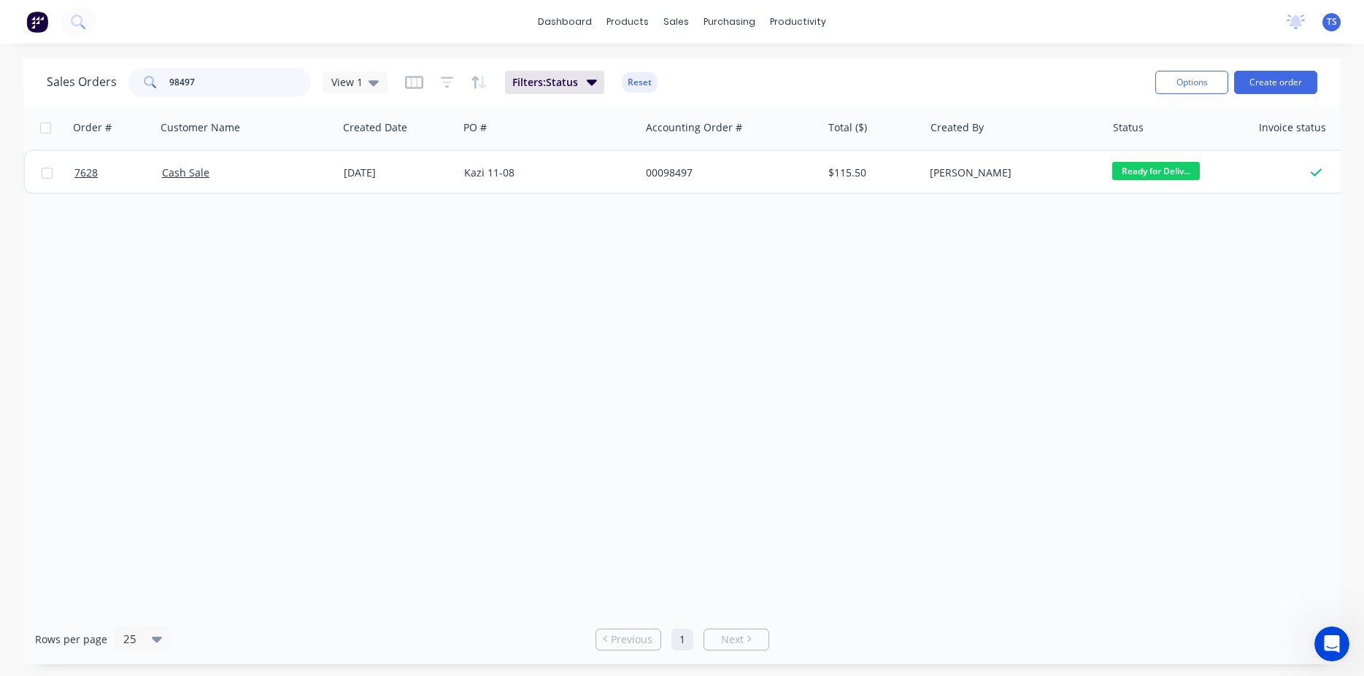
click at [220, 86] on input "98497" at bounding box center [240, 82] width 142 height 29
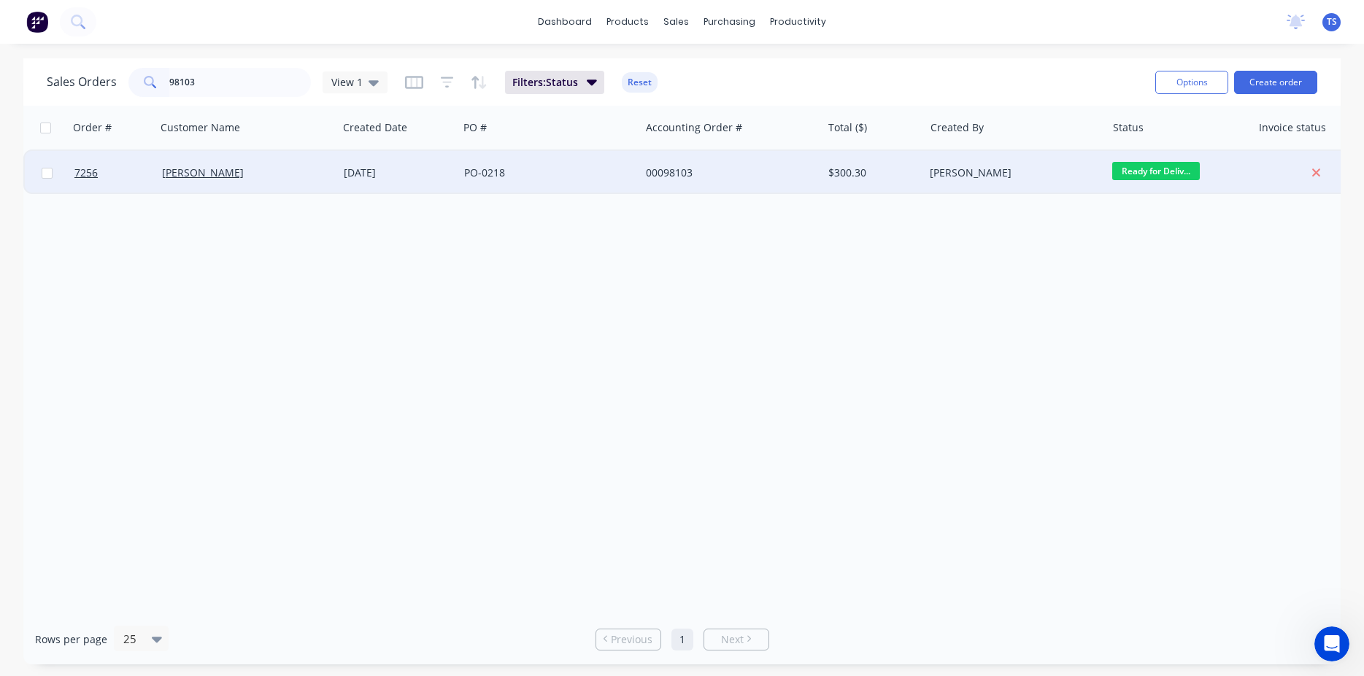
click at [1149, 177] on span "Ready for Deliv..." at bounding box center [1156, 171] width 88 height 18
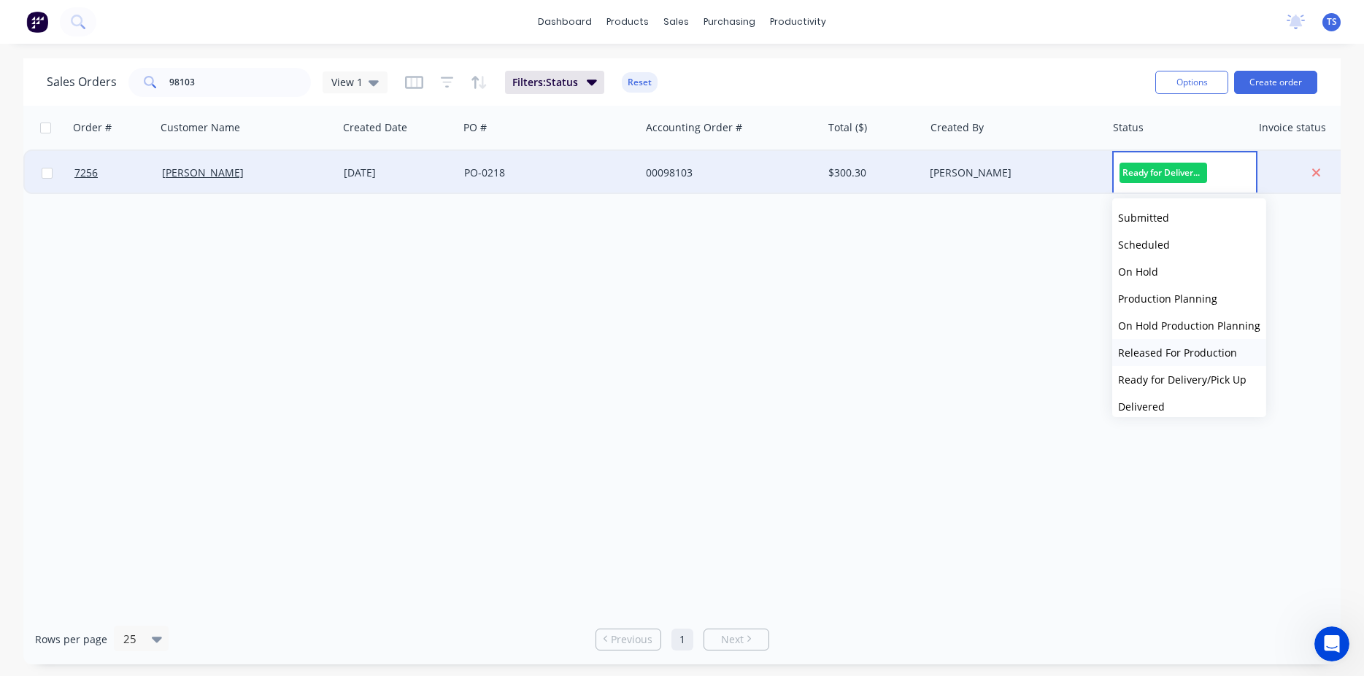
scroll to position [51, 0]
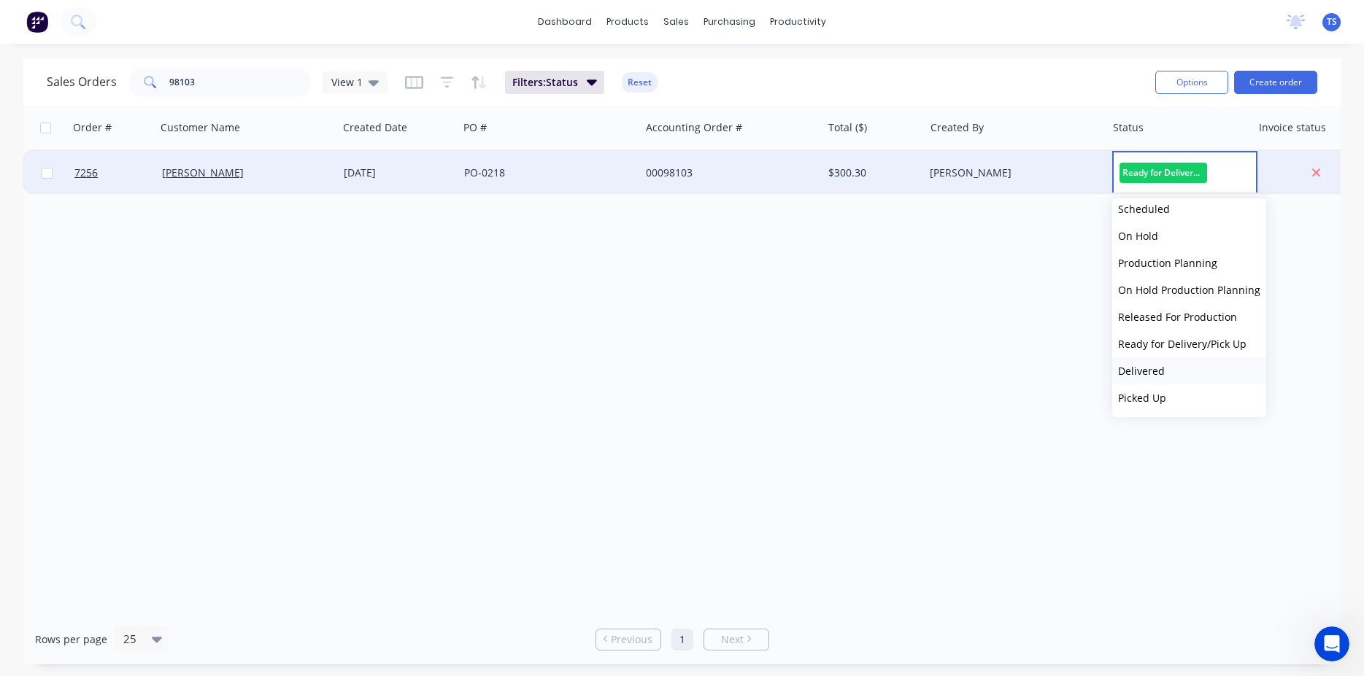
click at [1147, 379] on button "Delivered" at bounding box center [1189, 370] width 154 height 27
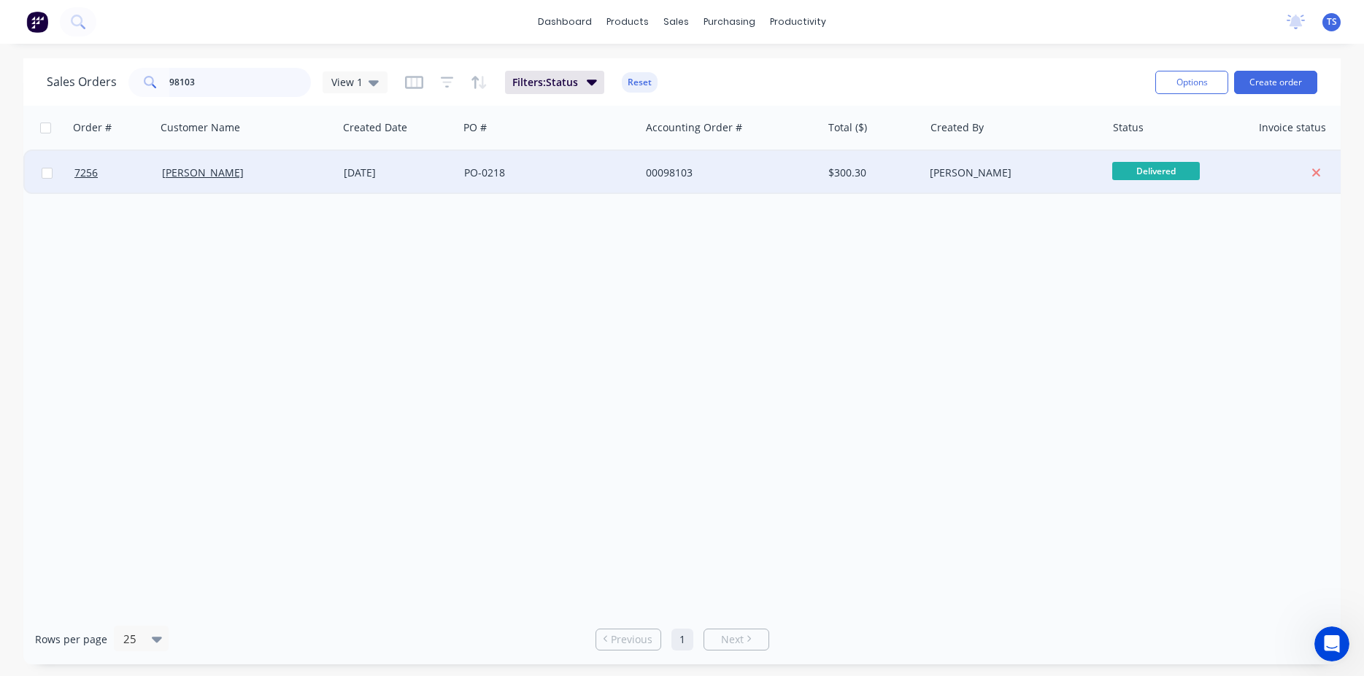
click at [216, 90] on input "98103" at bounding box center [240, 82] width 142 height 29
click at [1203, 169] on div "Ready for Deliv..." at bounding box center [1175, 173] width 127 height 22
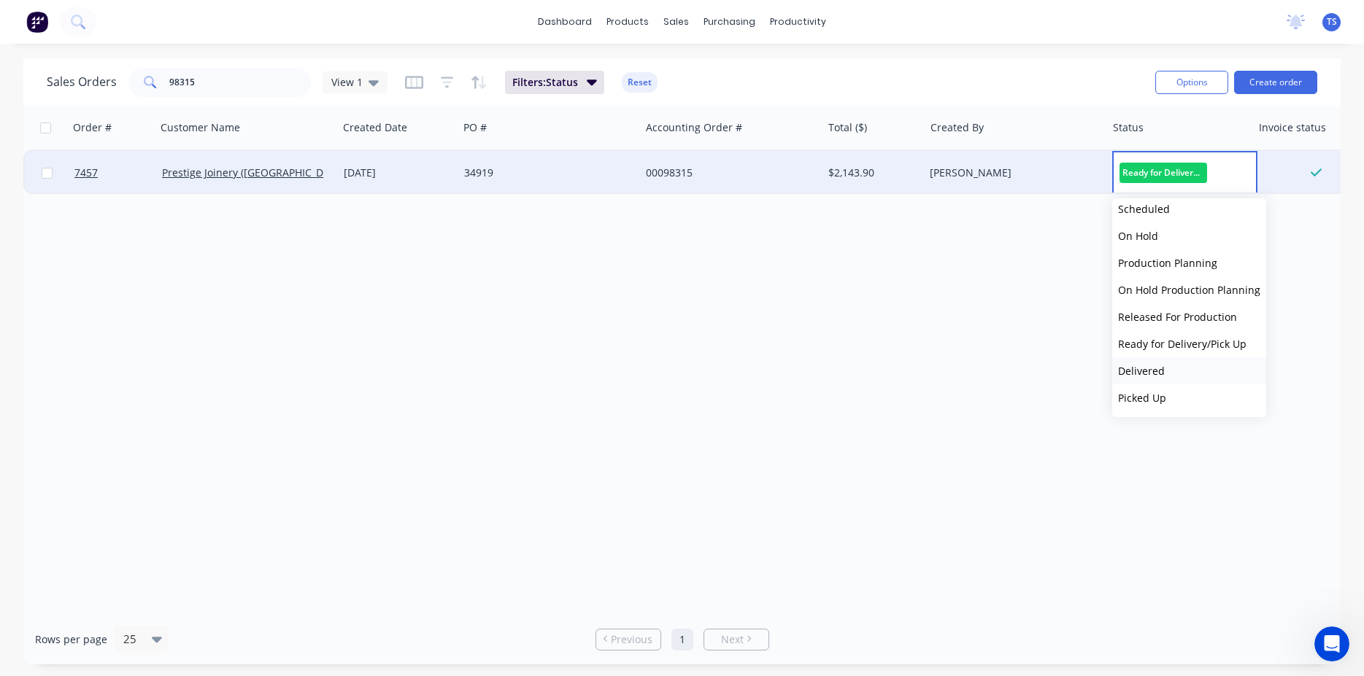
click at [1172, 374] on button "Delivered" at bounding box center [1189, 370] width 154 height 27
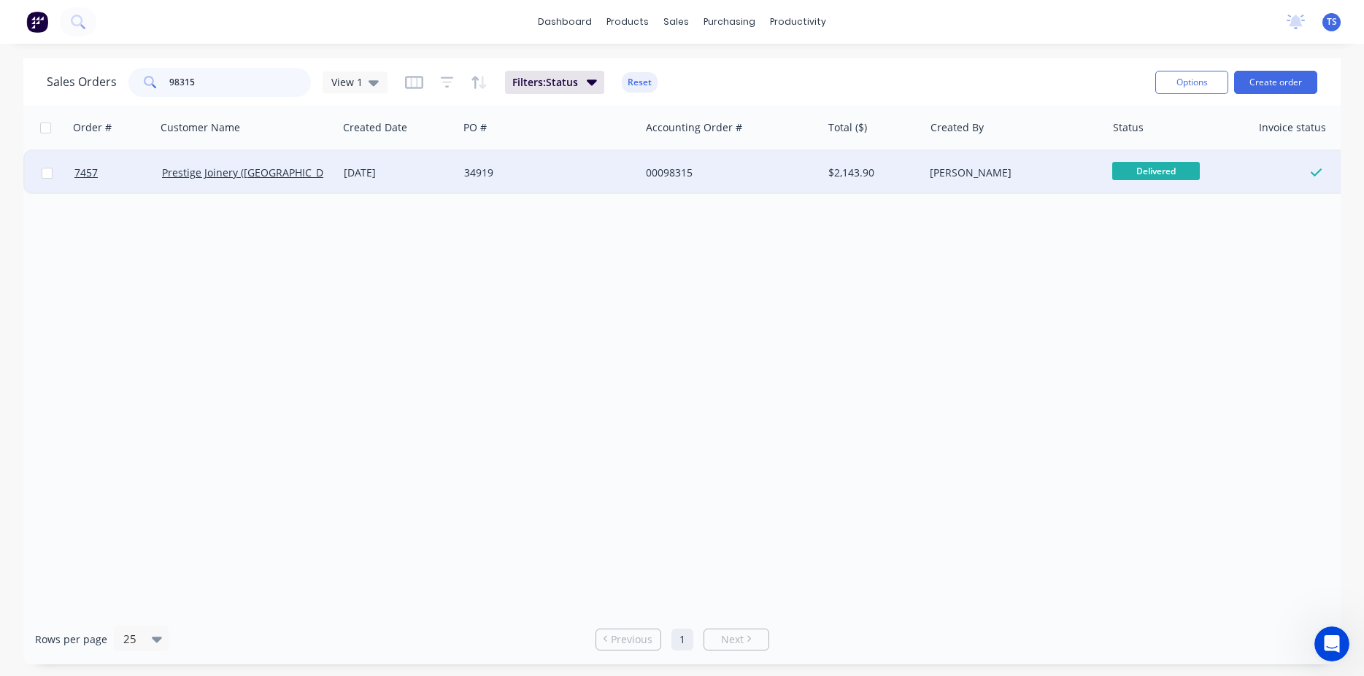
click at [217, 76] on input "98315" at bounding box center [240, 82] width 142 height 29
click at [1147, 172] on span "Ready for Deliv..." at bounding box center [1156, 171] width 88 height 18
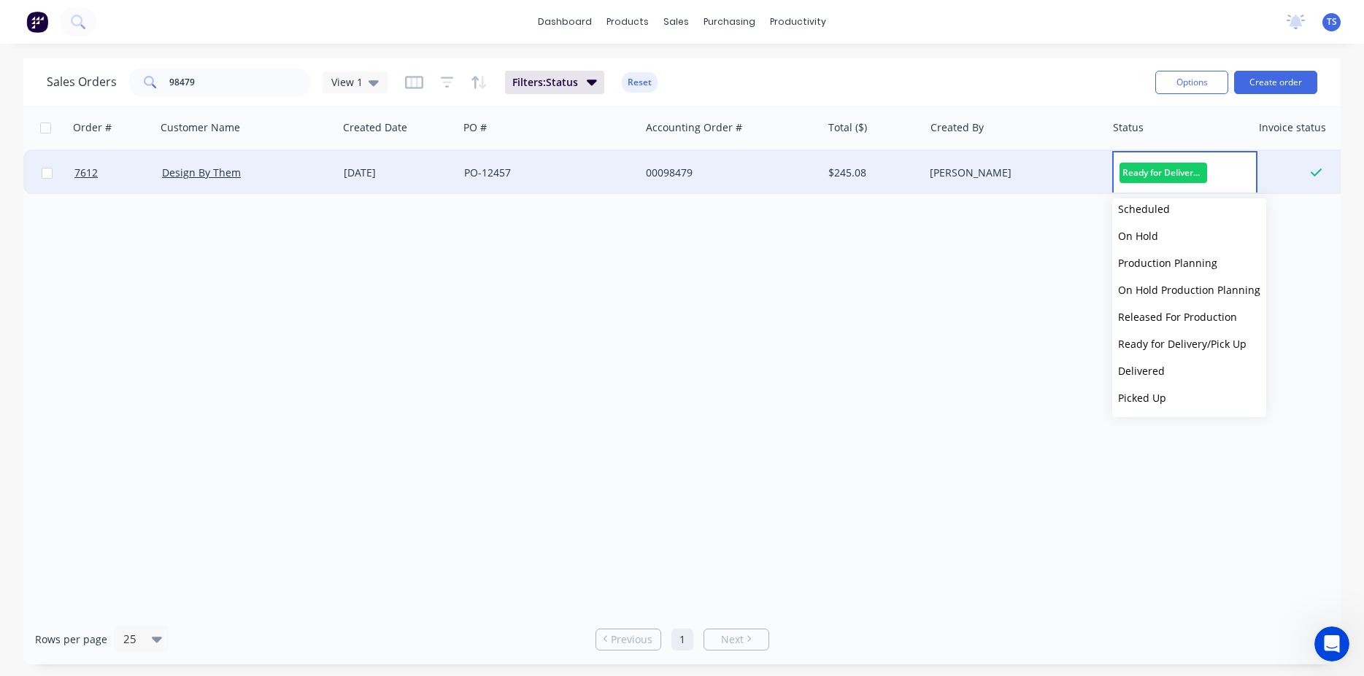
click at [1189, 368] on button "Delivered" at bounding box center [1189, 370] width 154 height 27
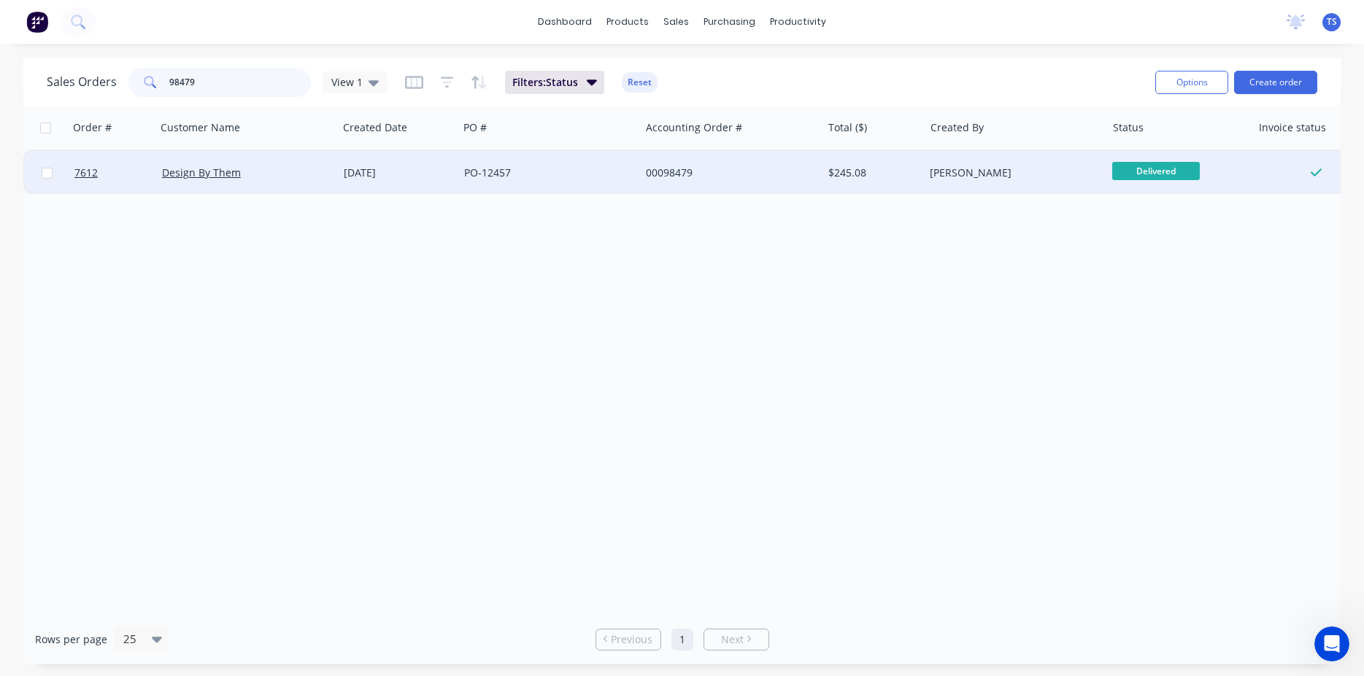
click at [236, 85] on input "98479" at bounding box center [240, 82] width 142 height 29
click at [1164, 170] on span "Ready for Deliv..." at bounding box center [1156, 171] width 88 height 18
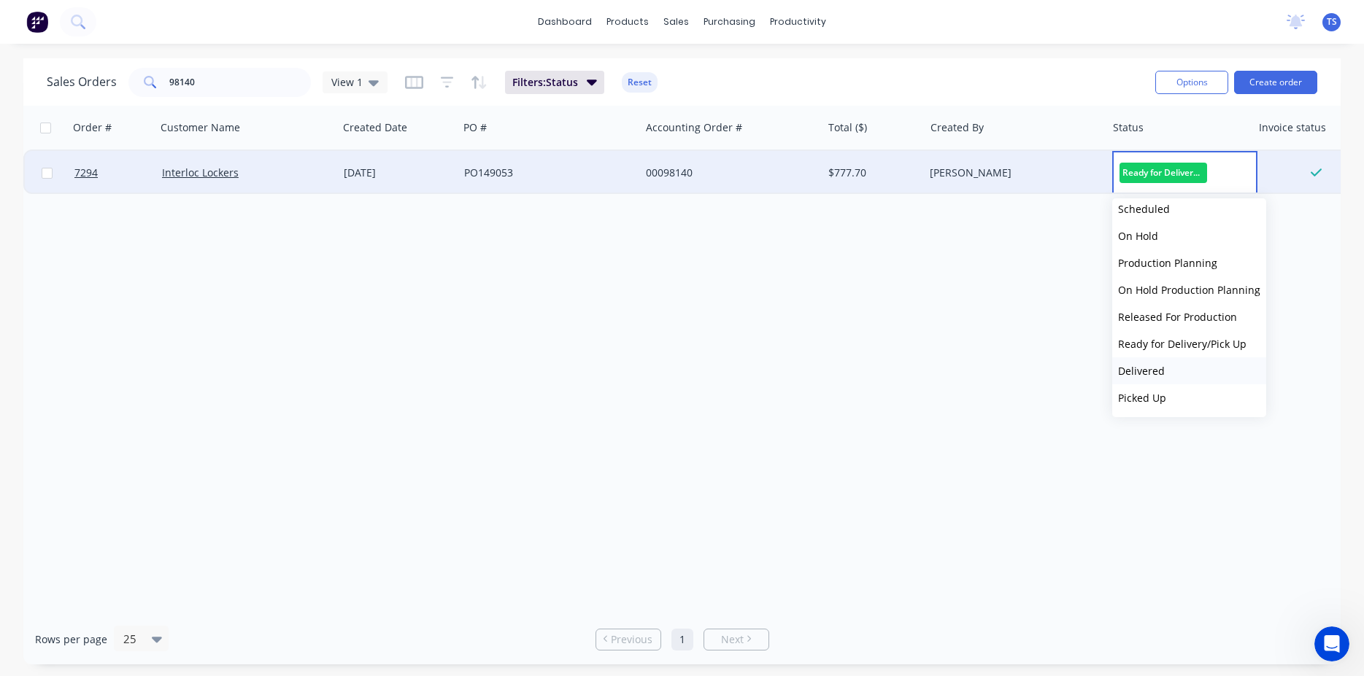
click at [1161, 373] on span "Delivered" at bounding box center [1141, 371] width 47 height 14
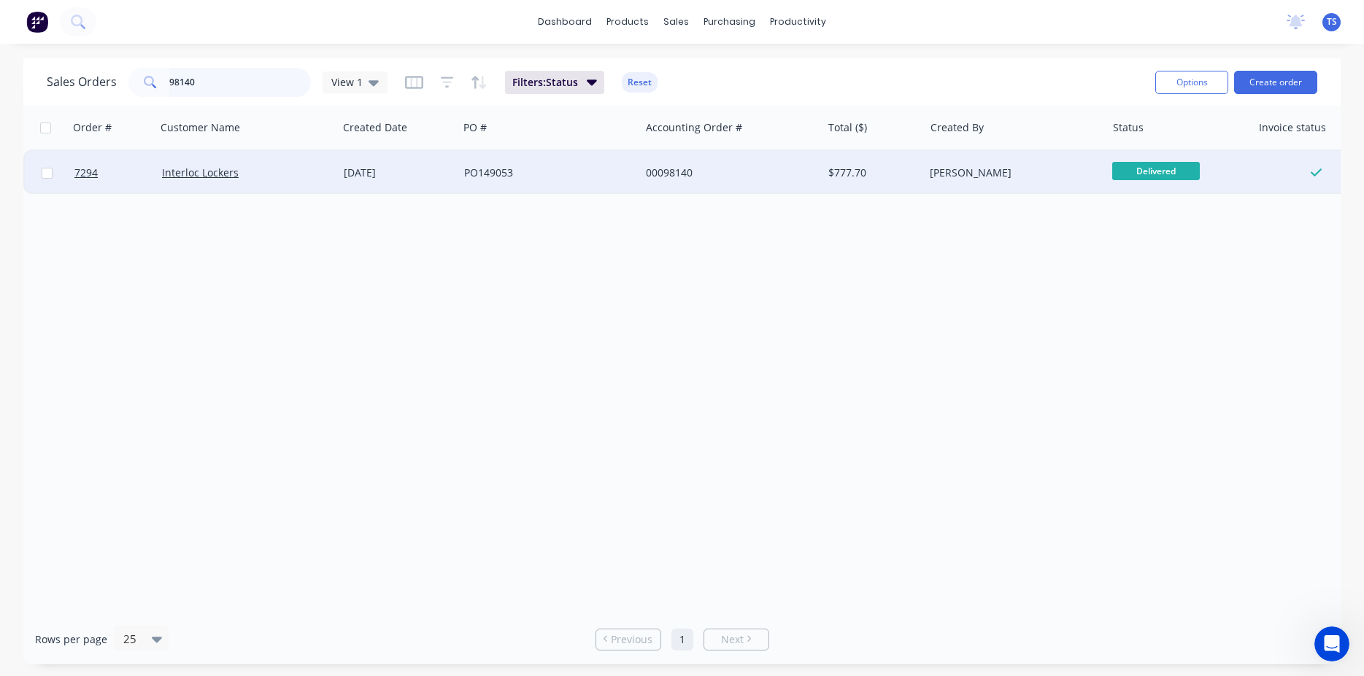
click at [258, 85] on input "98140" at bounding box center [240, 82] width 142 height 29
click at [1156, 170] on span "Ready for Deliv..." at bounding box center [1156, 171] width 88 height 18
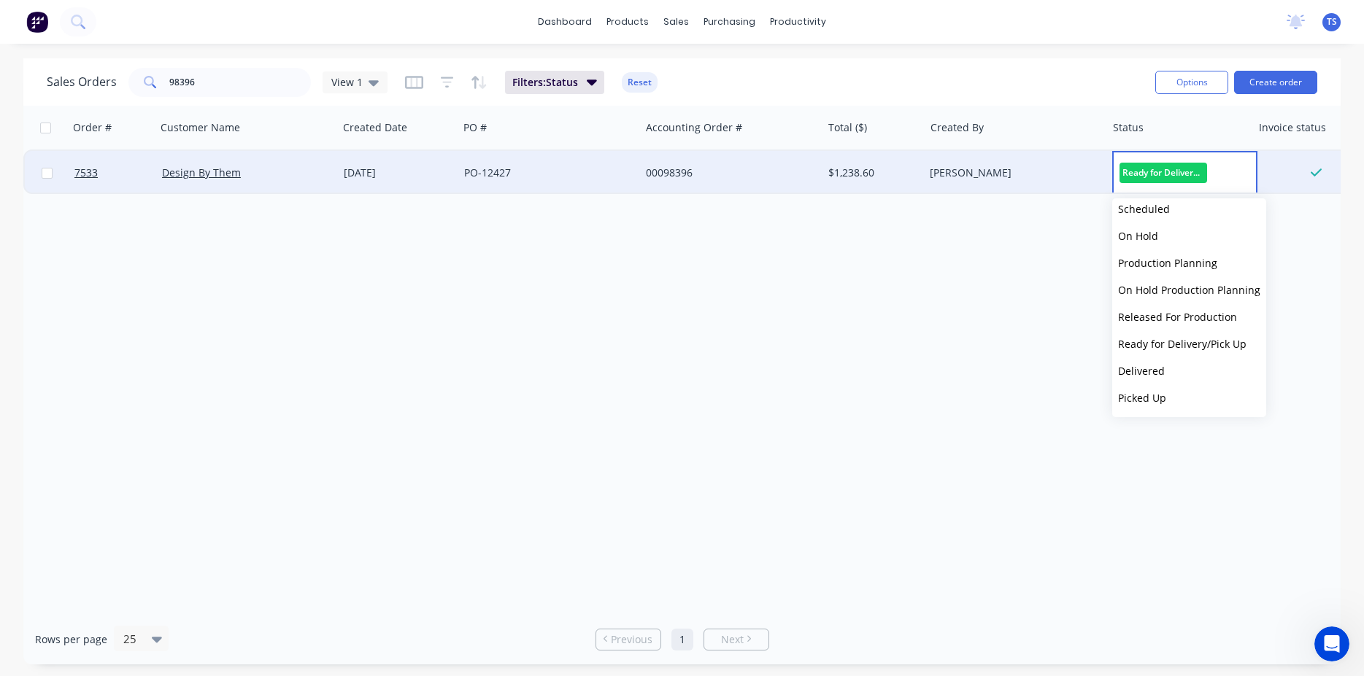
drag, startPoint x: 1175, startPoint y: 371, endPoint x: 1154, endPoint y: 365, distance: 21.2
click at [1176, 371] on button "Delivered" at bounding box center [1189, 370] width 154 height 27
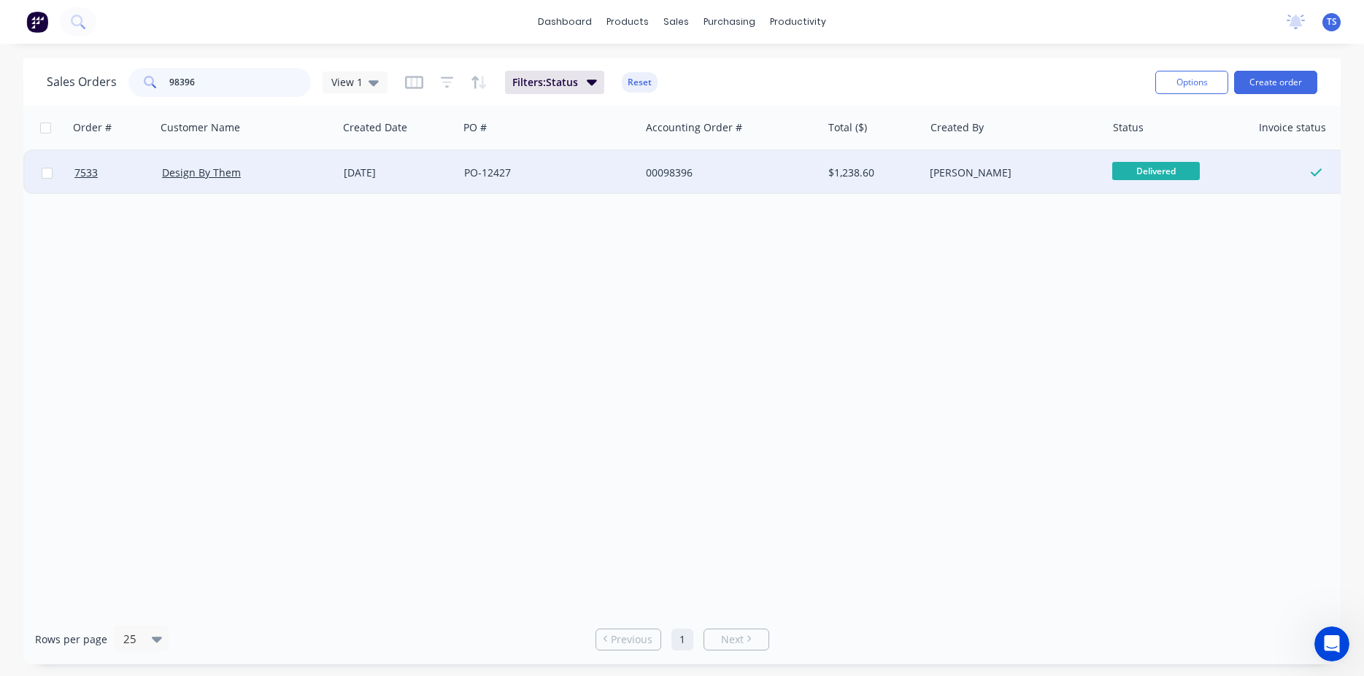
click at [248, 72] on input "98396" at bounding box center [240, 82] width 142 height 29
click at [1157, 175] on span "Ready for Deliv..." at bounding box center [1156, 171] width 88 height 18
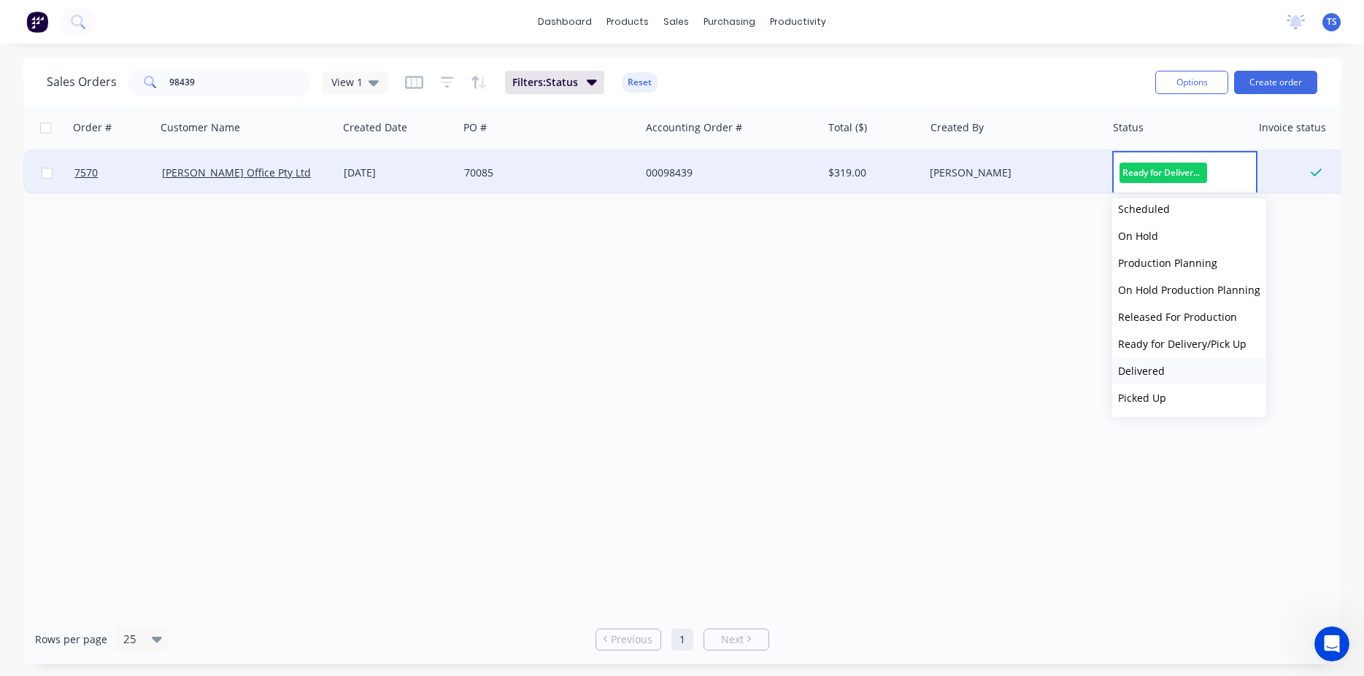
click at [1177, 366] on button "Delivered" at bounding box center [1189, 370] width 154 height 27
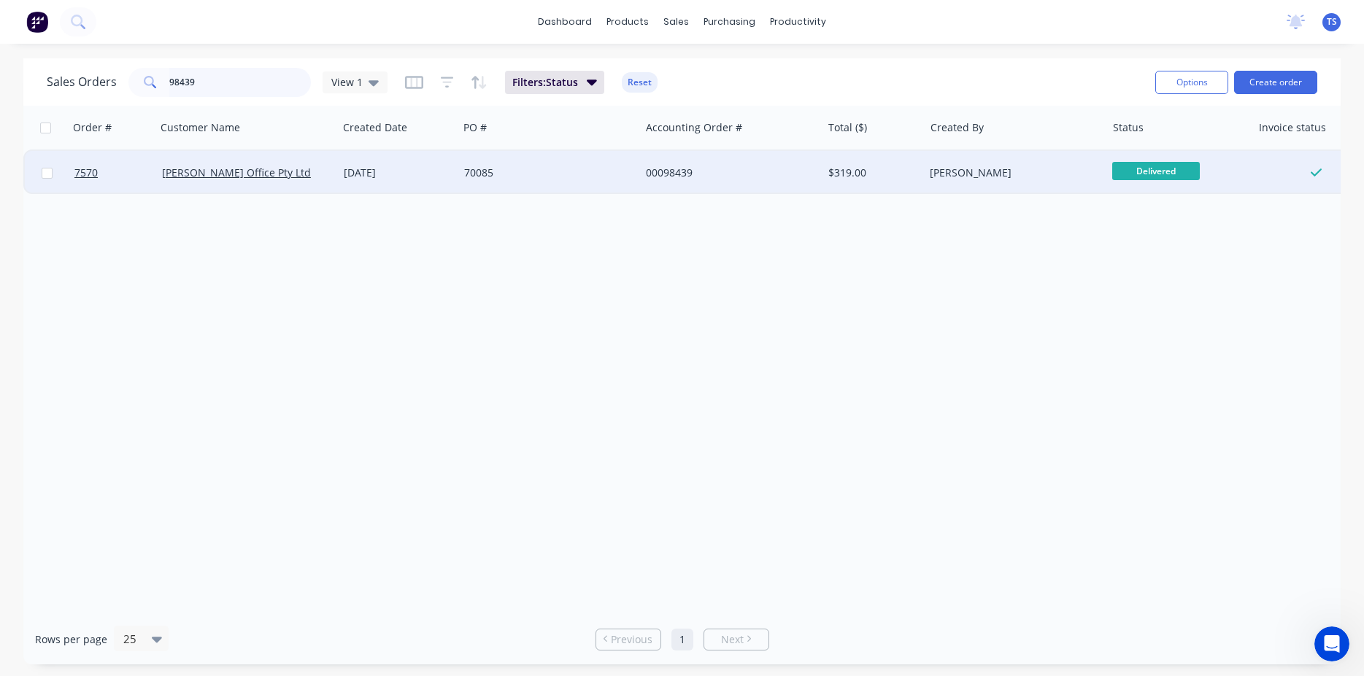
click at [235, 83] on input "98439" at bounding box center [240, 82] width 142 height 29
click at [1169, 174] on span "Ready for Deliv..." at bounding box center [1156, 171] width 88 height 18
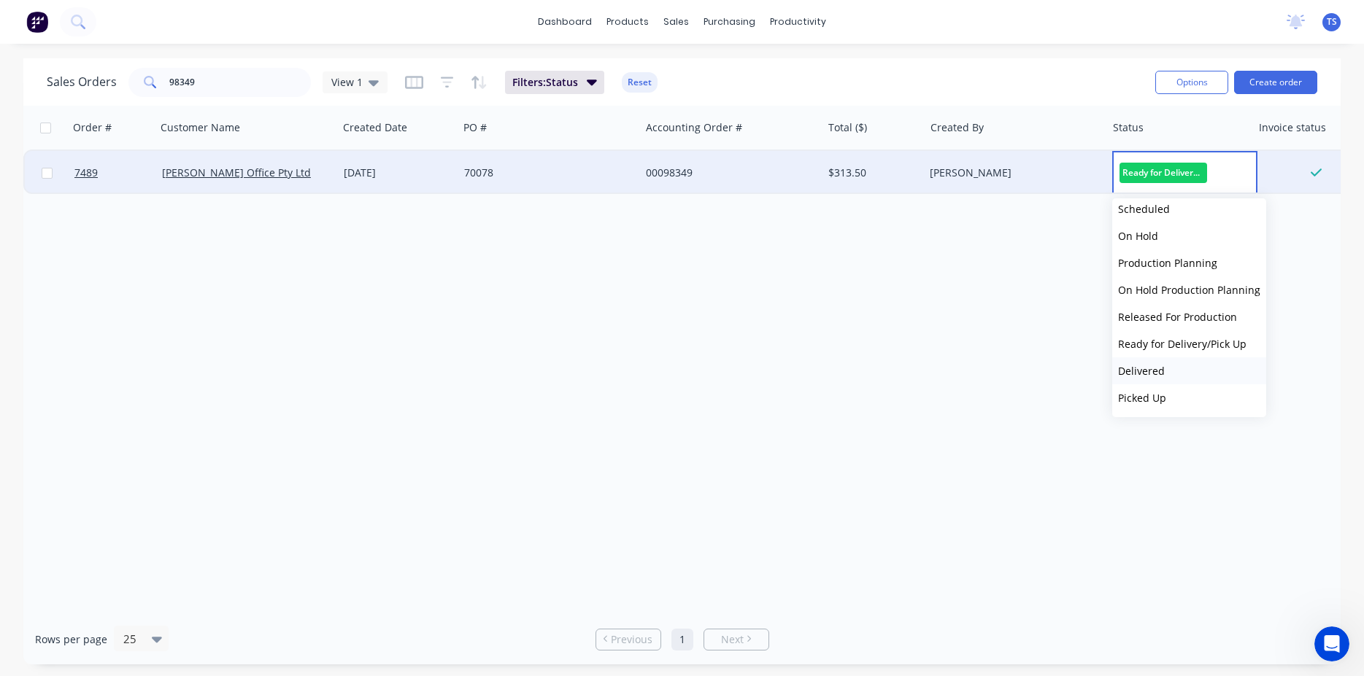
click at [1193, 374] on button "Delivered" at bounding box center [1189, 370] width 154 height 27
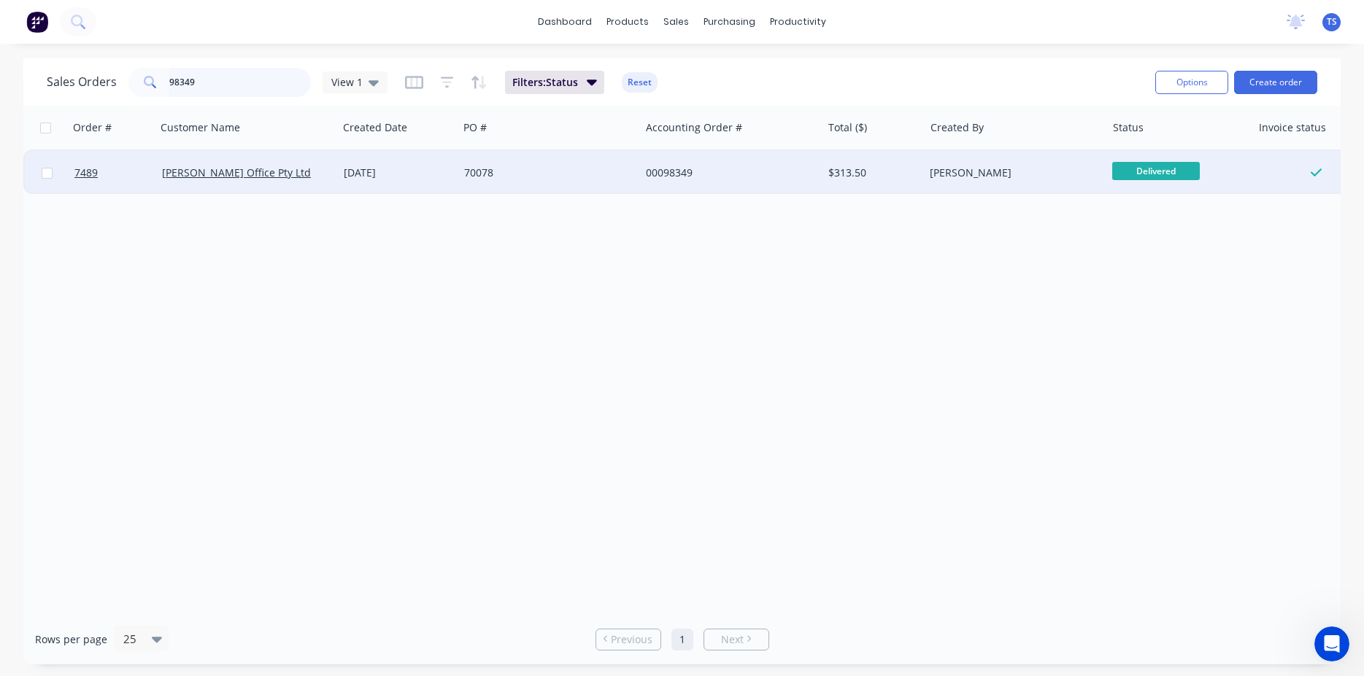
click at [213, 88] on input "98349" at bounding box center [240, 82] width 142 height 29
click at [1170, 177] on span "Ready for Deliv..." at bounding box center [1156, 171] width 88 height 18
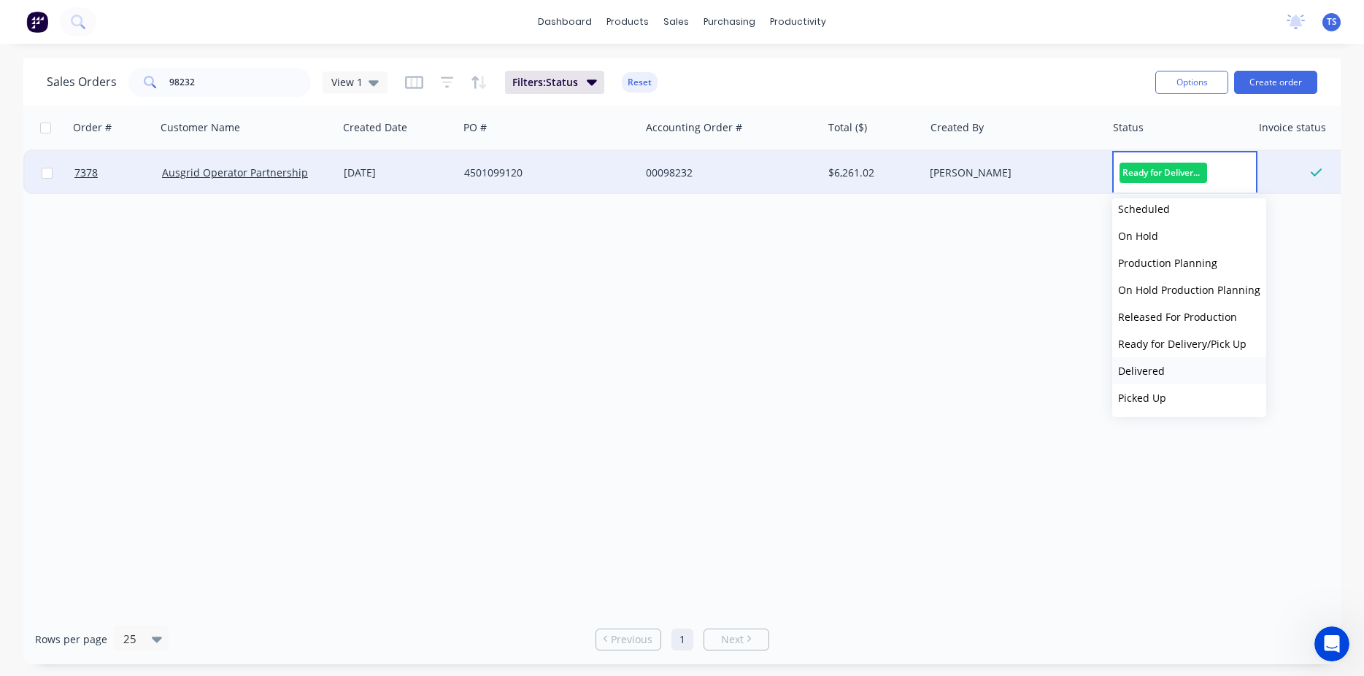
click at [1180, 363] on button "Delivered" at bounding box center [1189, 370] width 154 height 27
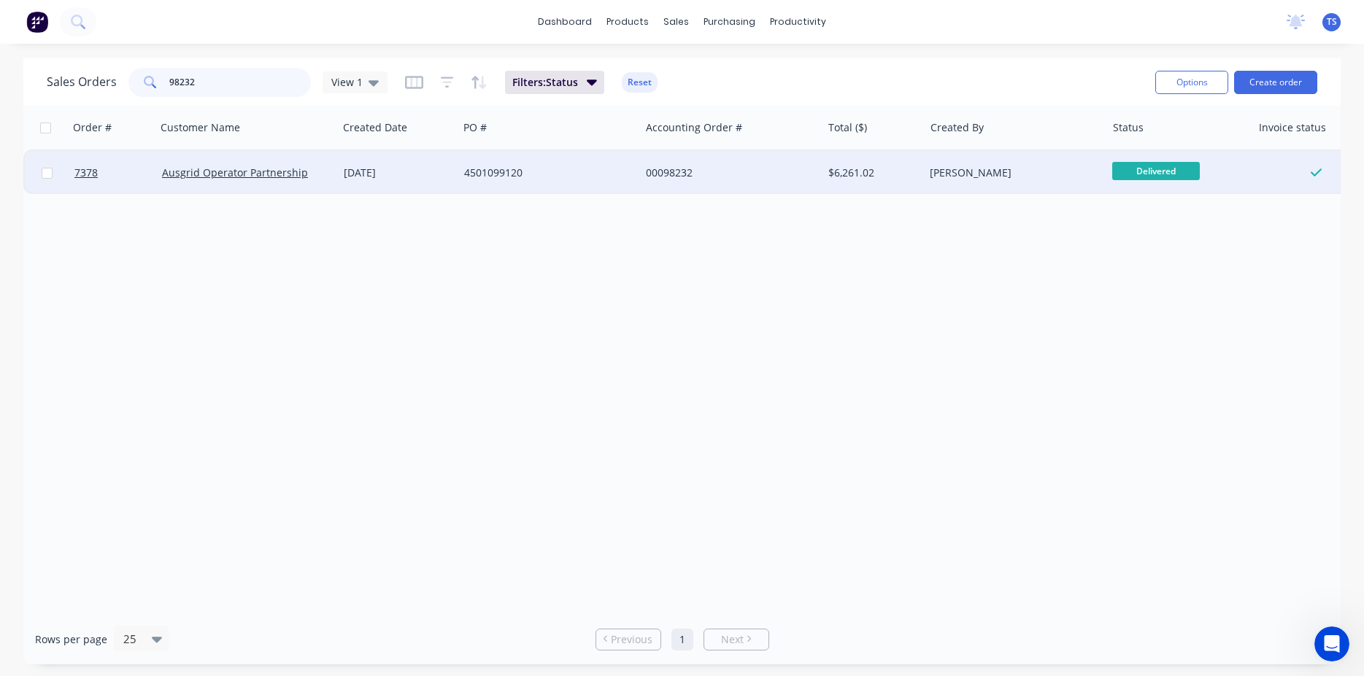
click at [216, 68] on input "98232" at bounding box center [240, 82] width 142 height 29
click at [228, 85] on input "98232" at bounding box center [240, 82] width 142 height 29
click at [1172, 177] on span "Ready for Deliv..." at bounding box center [1156, 171] width 88 height 18
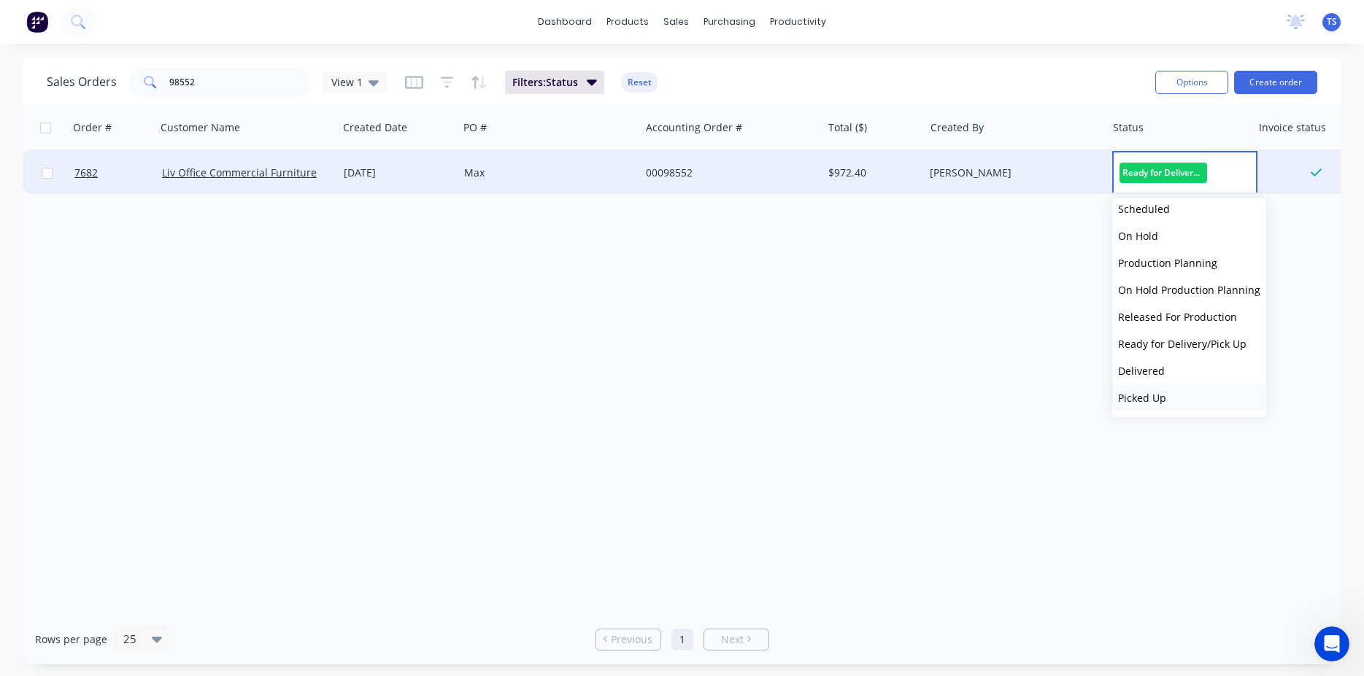
click at [1164, 405] on button "Picked Up" at bounding box center [1189, 397] width 154 height 27
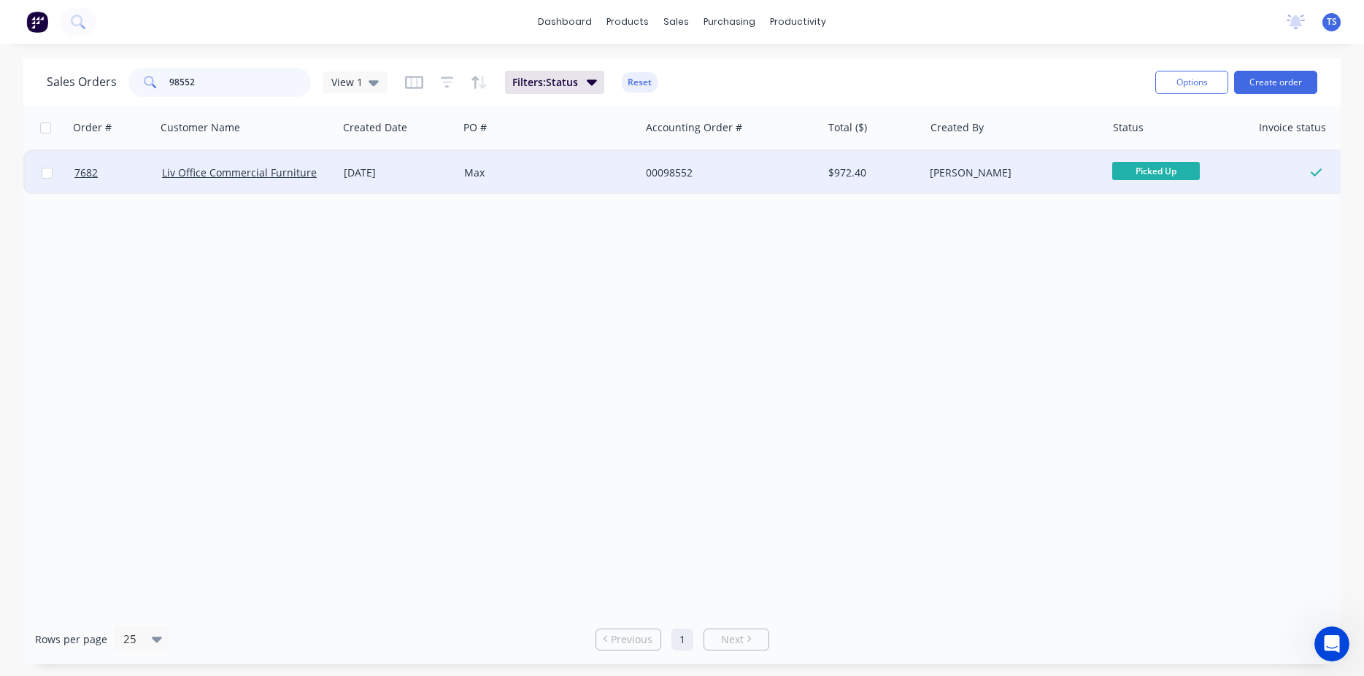
click at [225, 84] on input "98552" at bounding box center [240, 82] width 142 height 29
click at [1156, 170] on span "Ready for Deliv..." at bounding box center [1156, 171] width 88 height 18
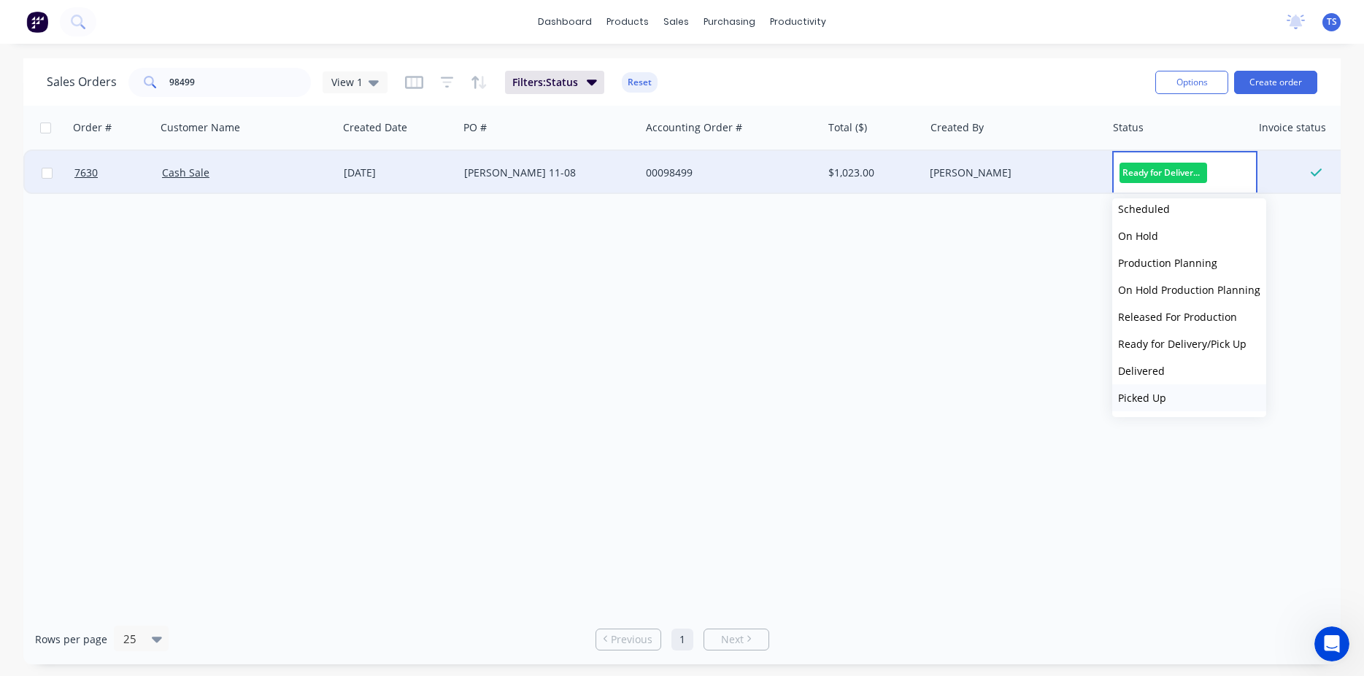
click at [1186, 401] on button "Picked Up" at bounding box center [1189, 397] width 154 height 27
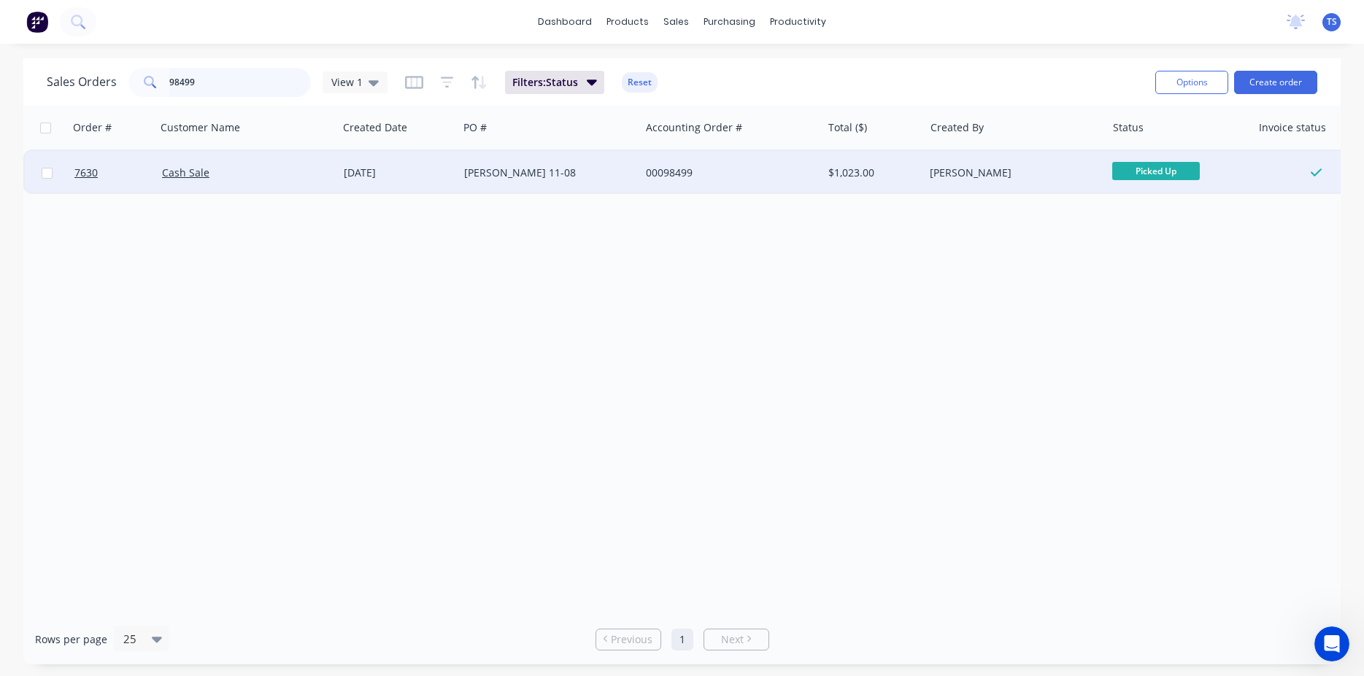
click at [193, 70] on input "98499" at bounding box center [240, 82] width 142 height 29
click at [233, 82] on input "98499" at bounding box center [240, 82] width 142 height 29
click at [209, 84] on input "98499" at bounding box center [240, 82] width 142 height 29
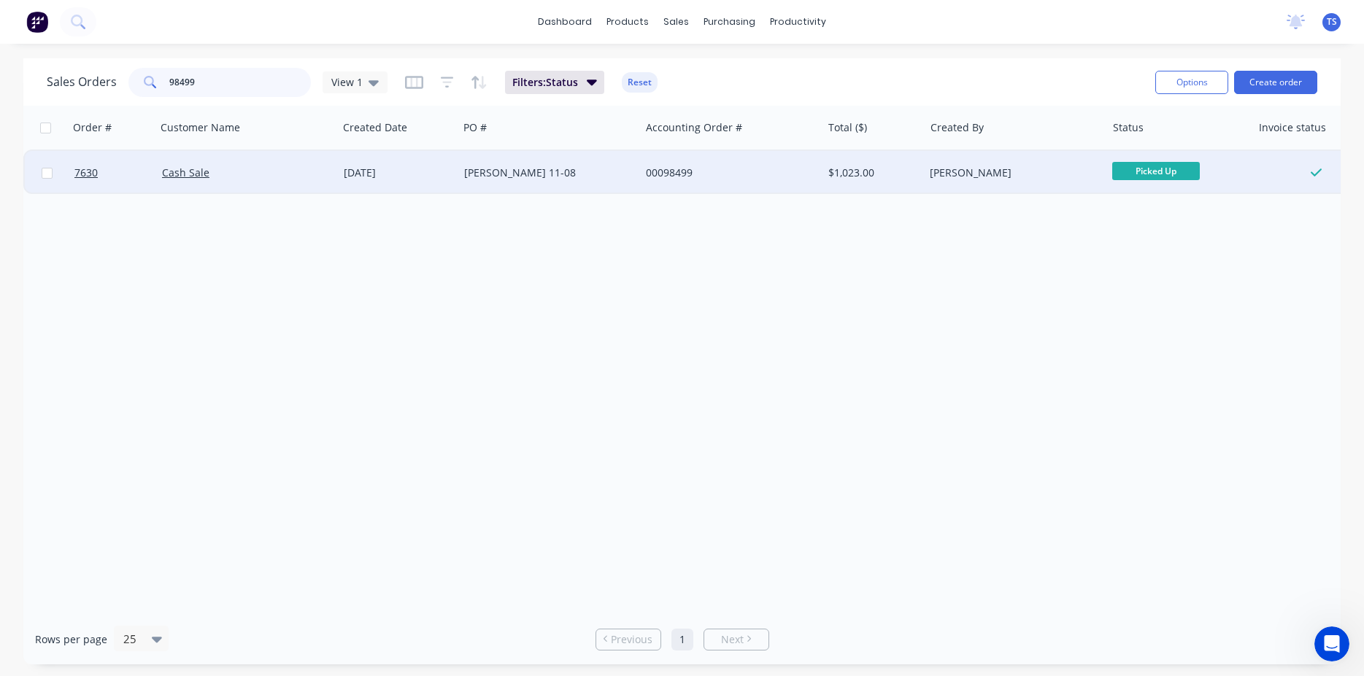
click at [236, 84] on input "98499" at bounding box center [240, 82] width 142 height 29
type input "106406"
click at [93, 176] on span "7537" at bounding box center [85, 173] width 23 height 15
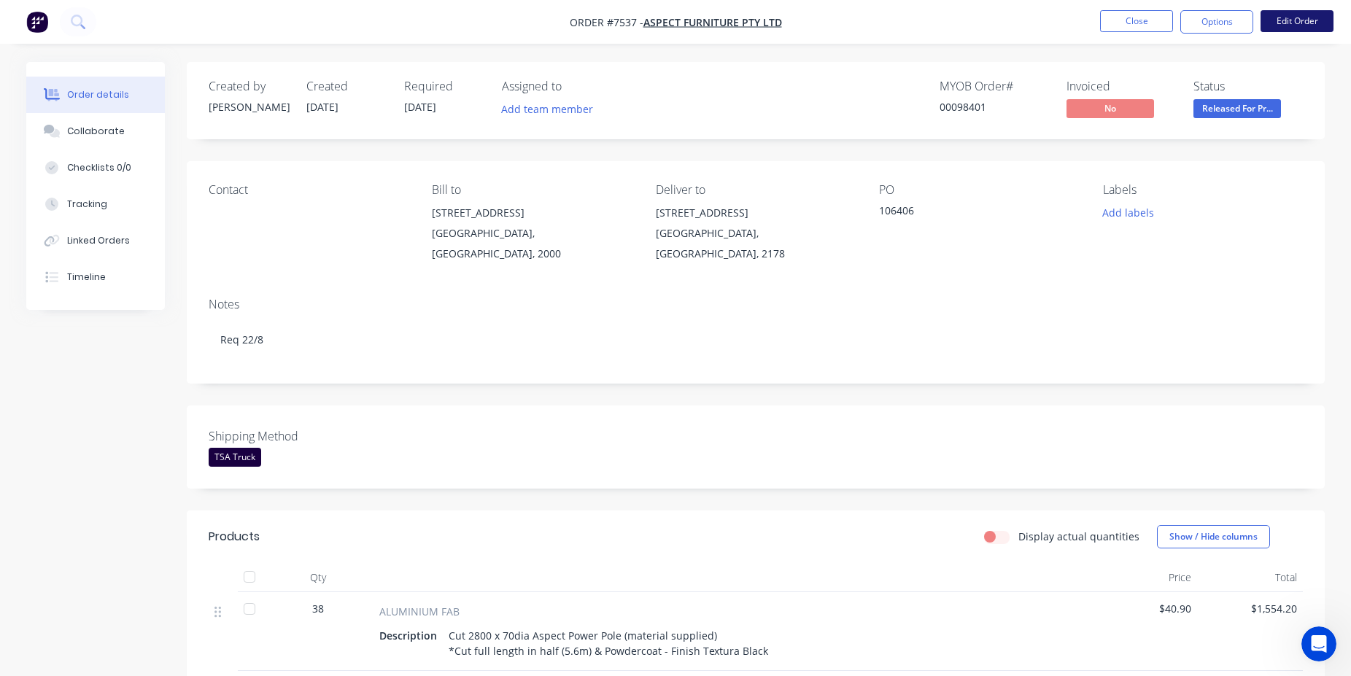
click at [1319, 23] on button "Edit Order" at bounding box center [1297, 21] width 73 height 22
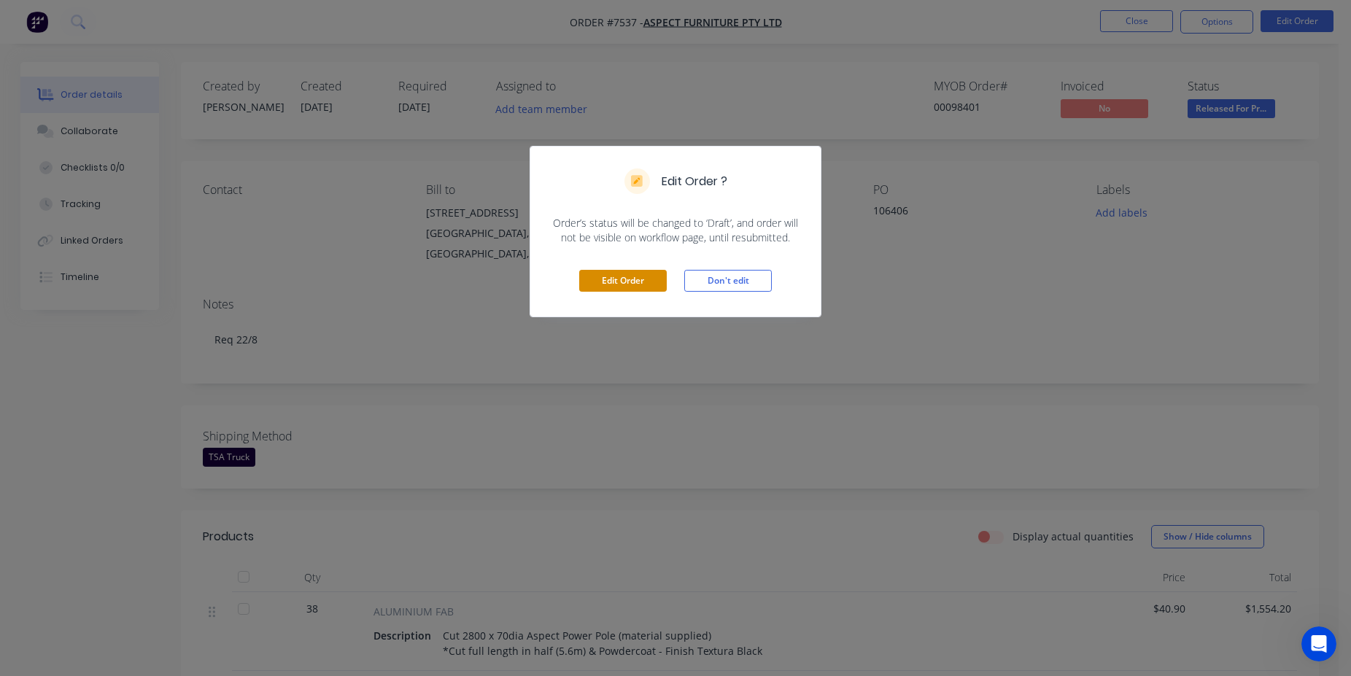
click at [615, 286] on button "Edit Order" at bounding box center [623, 281] width 88 height 22
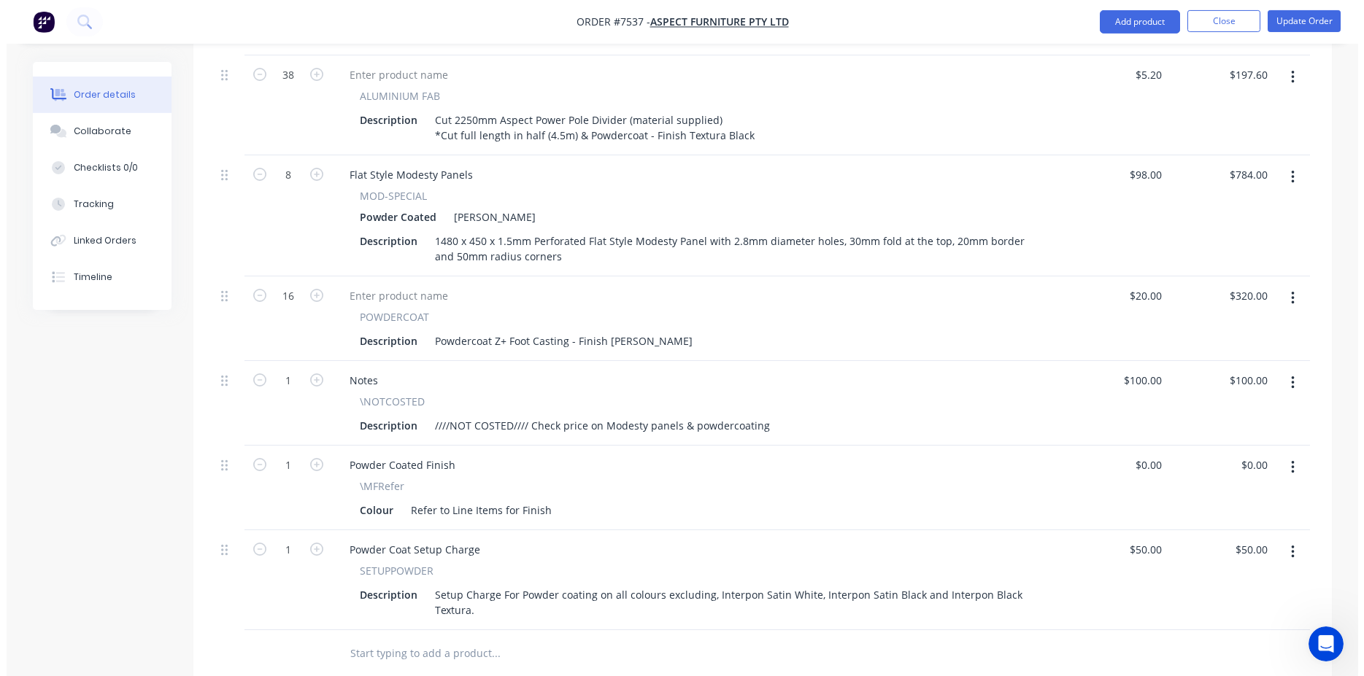
scroll to position [893, 0]
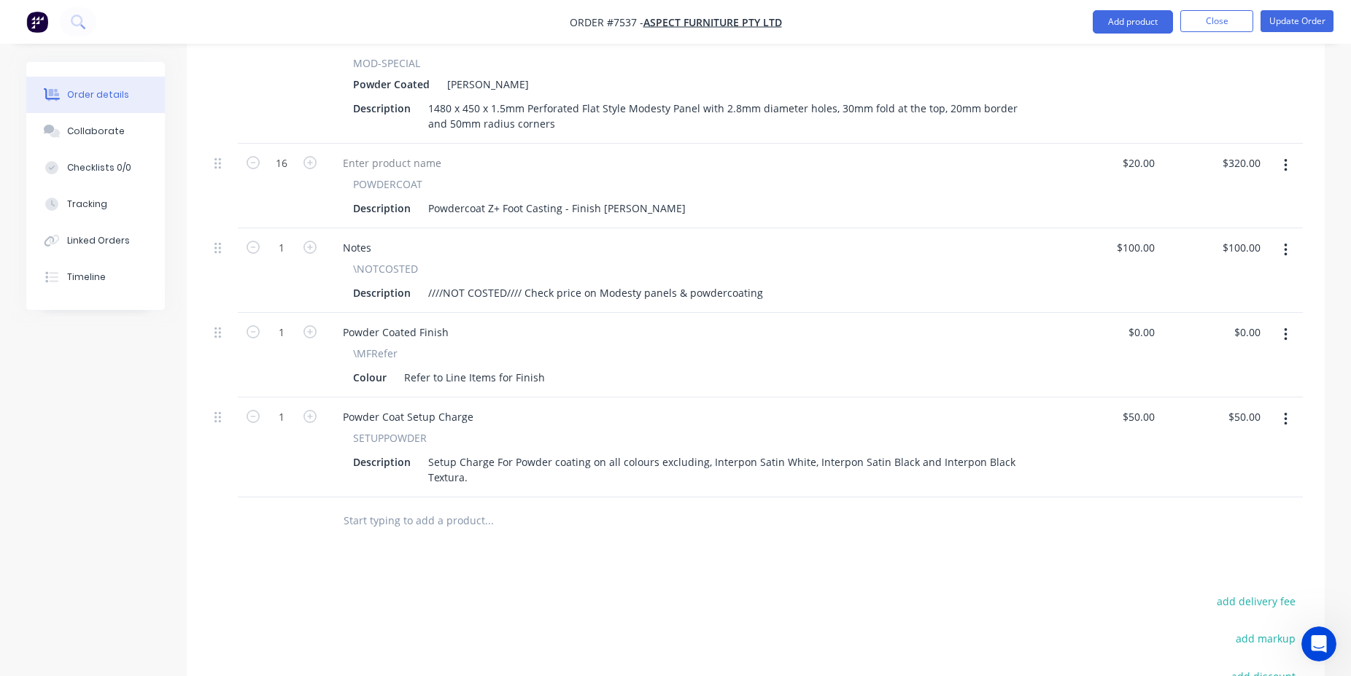
click at [418, 513] on input "text" at bounding box center [489, 520] width 292 height 29
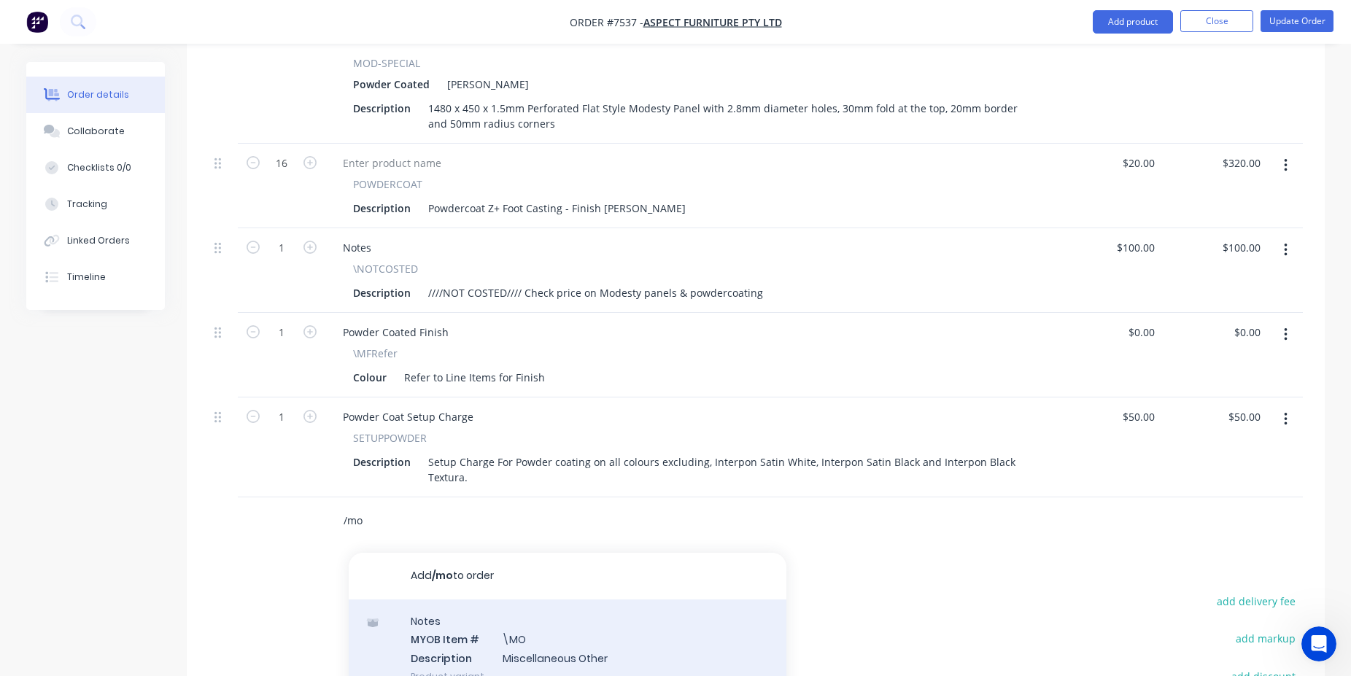
type input "/mo"
click at [494, 600] on div "Notes MYOB Item # \MO Description Miscellaneous Other Product variant" at bounding box center [568, 649] width 438 height 98
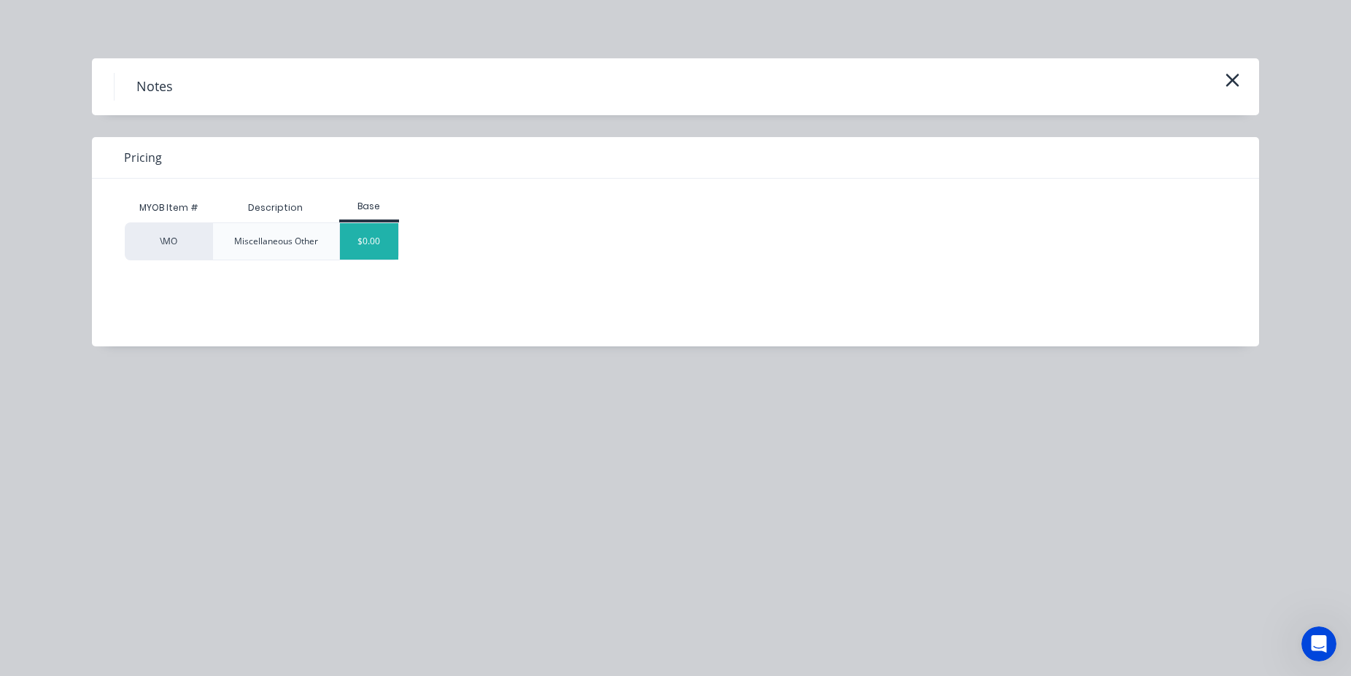
click at [375, 258] on div "$0.00" at bounding box center [369, 241] width 59 height 36
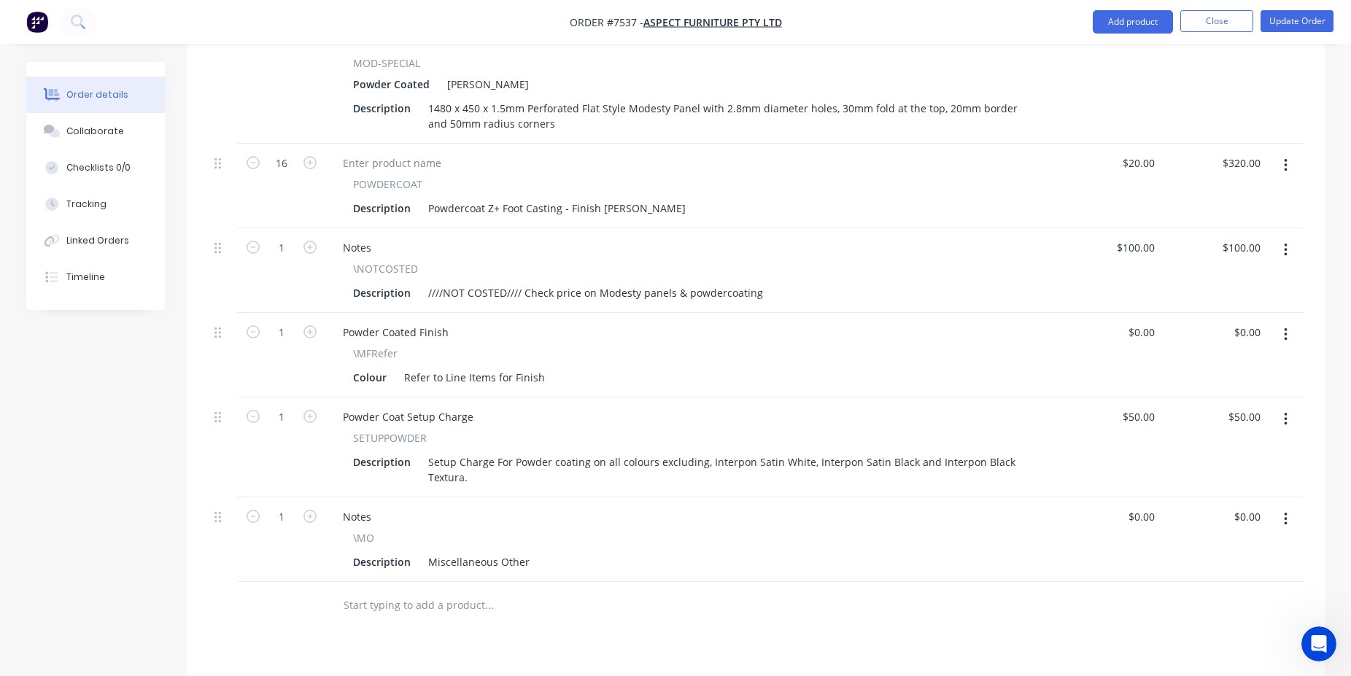
click at [511, 530] on div "\MO Description Miscellaneous Other" at bounding box center [690, 551] width 718 height 42
click at [512, 552] on div "Miscellaneous Other" at bounding box center [478, 562] width 113 height 21
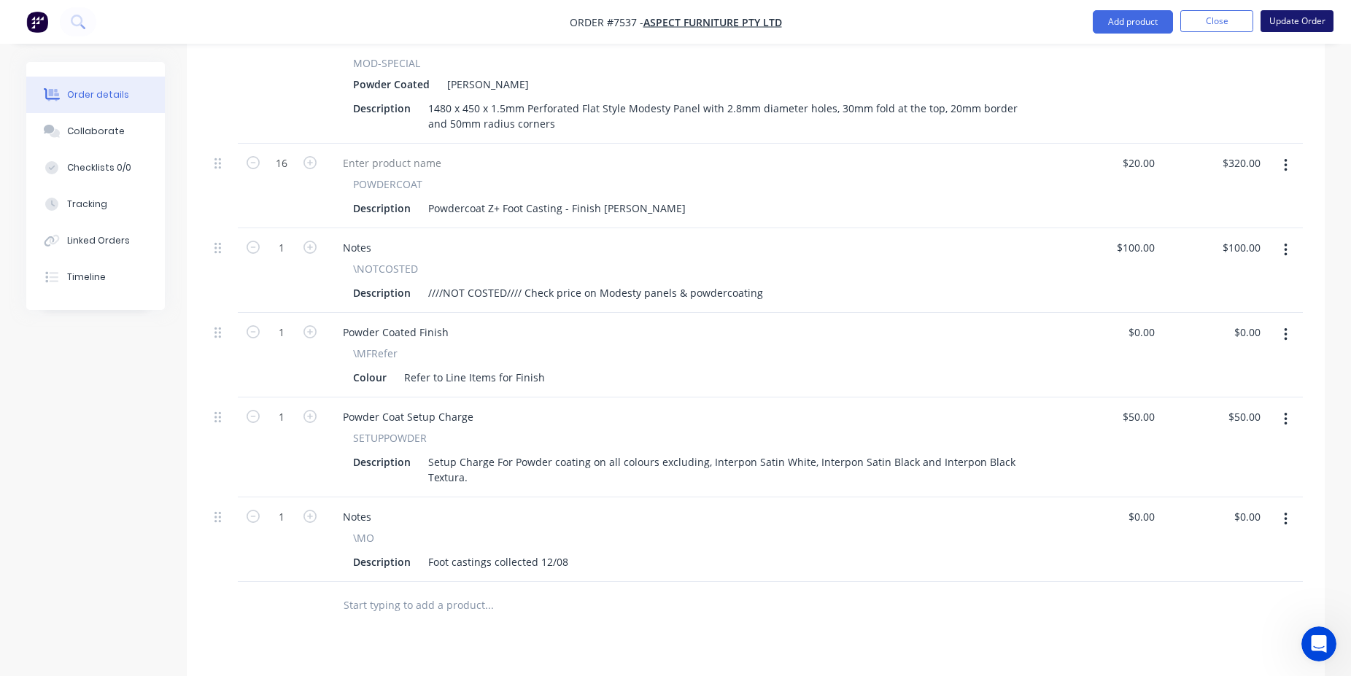
click at [1286, 15] on button "Update Order" at bounding box center [1297, 21] width 73 height 22
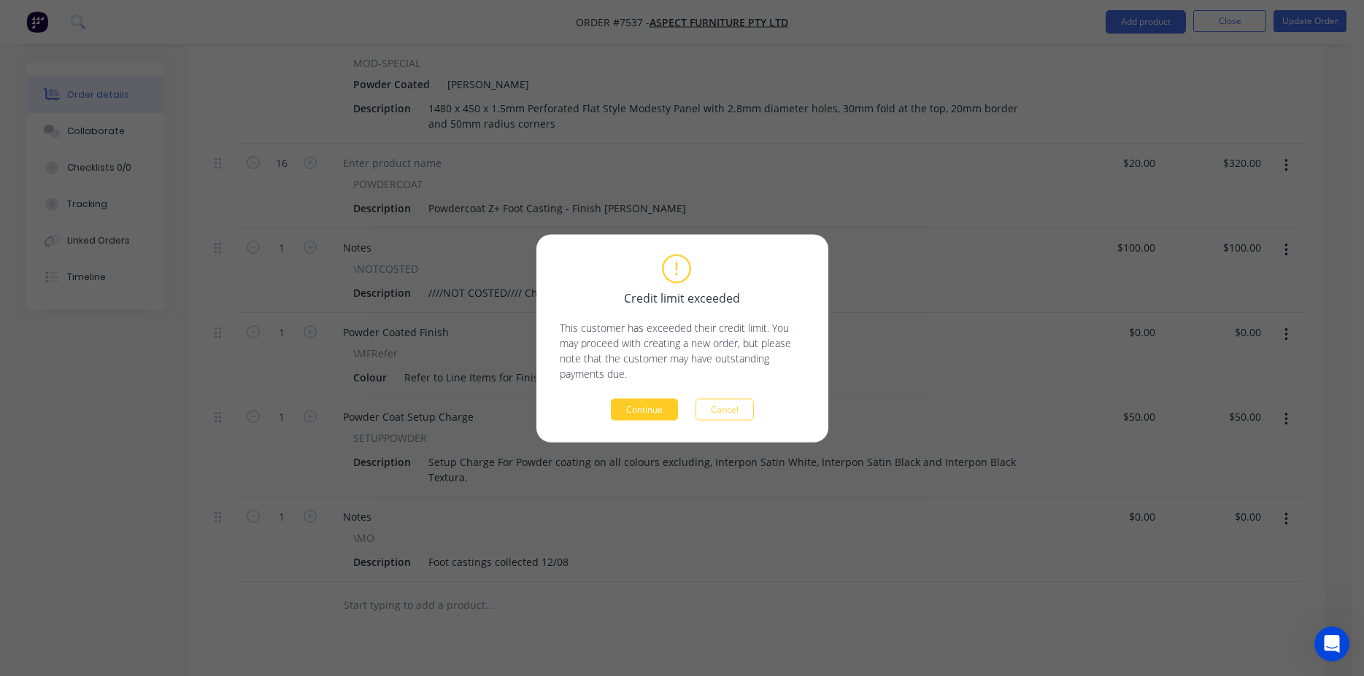
click at [625, 416] on button "Continue" at bounding box center [644, 409] width 67 height 22
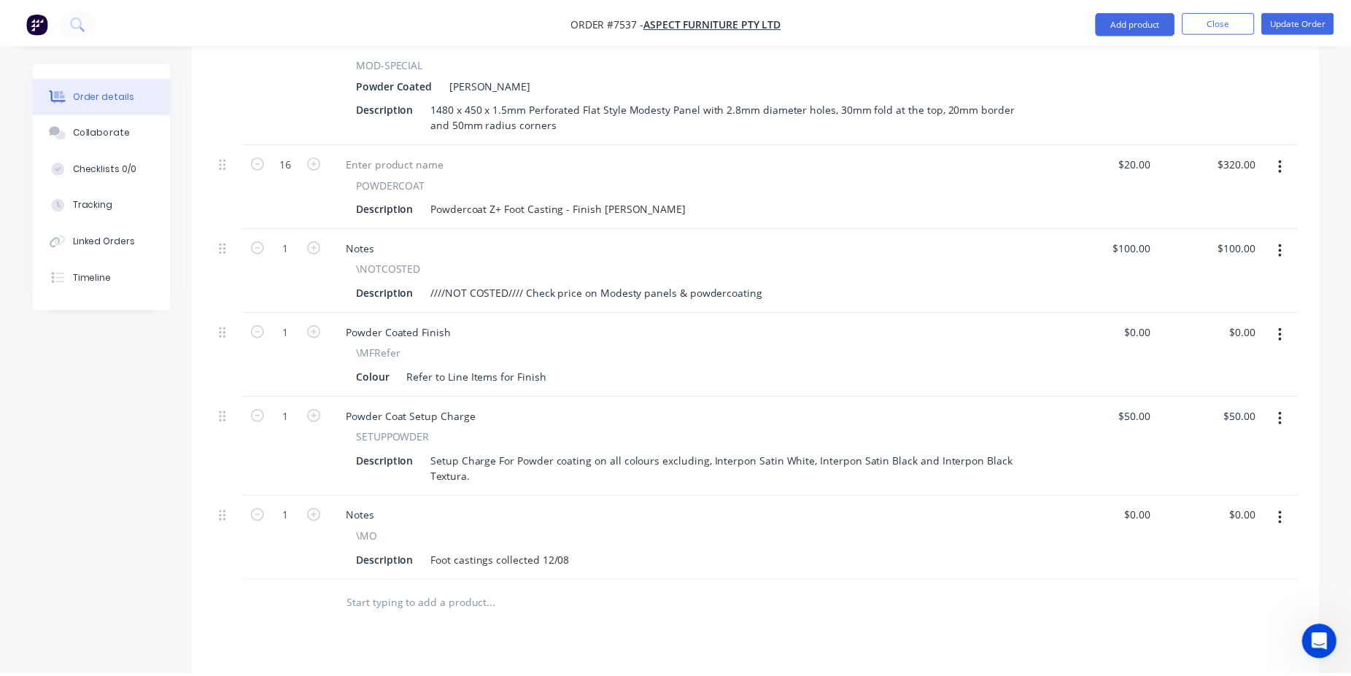
scroll to position [876, 0]
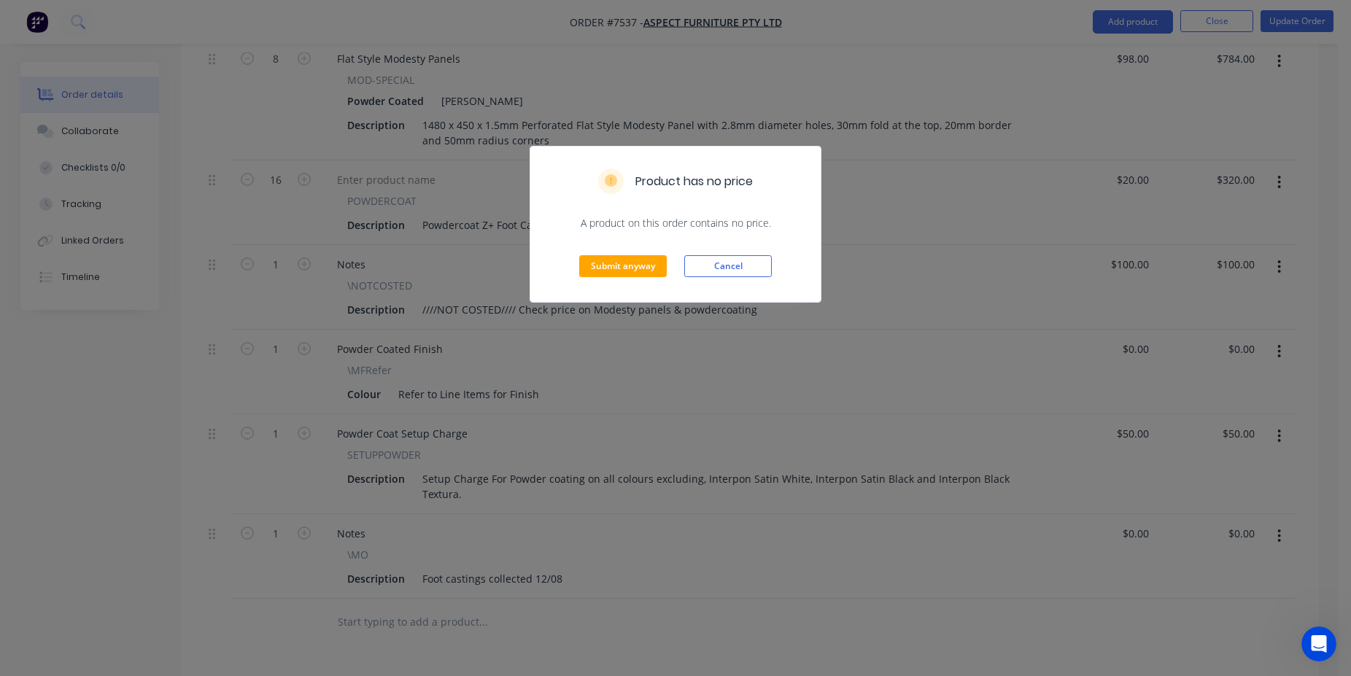
click at [646, 255] on div "Submit anyway Cancel" at bounding box center [675, 266] width 290 height 71
click at [648, 259] on button "Submit anyway" at bounding box center [623, 266] width 88 height 22
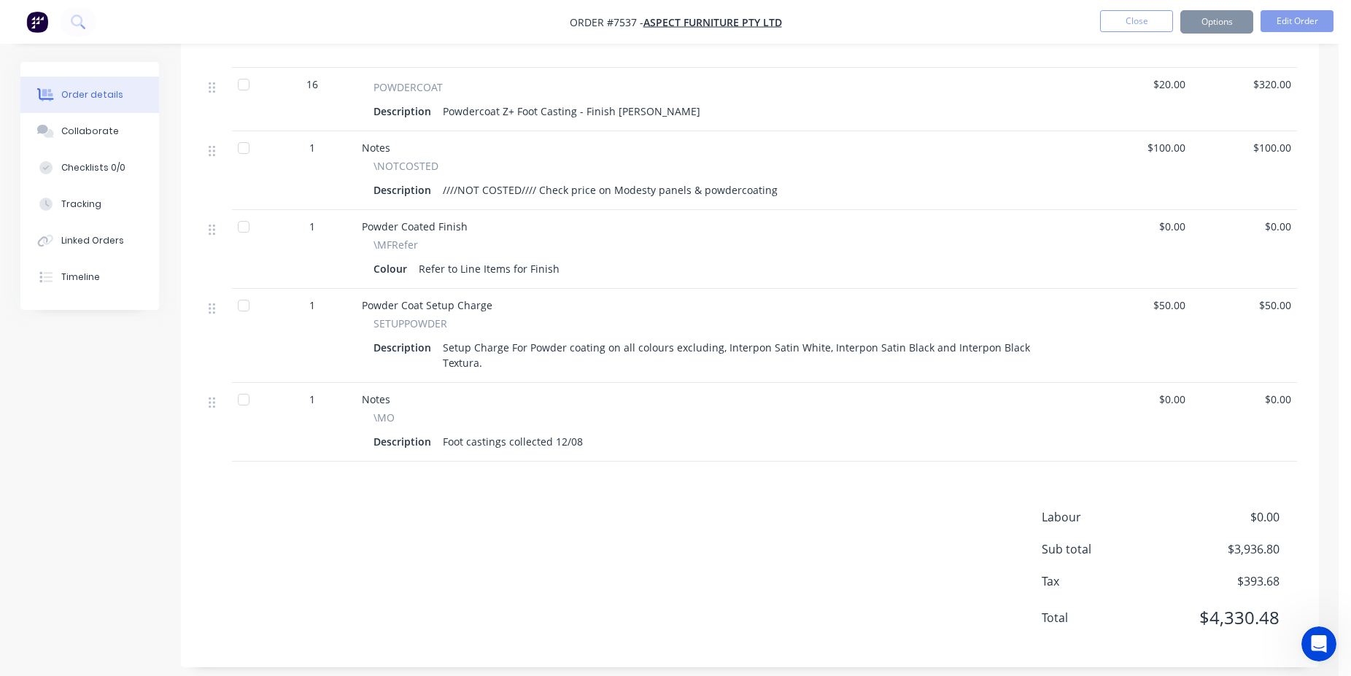
scroll to position [859, 0]
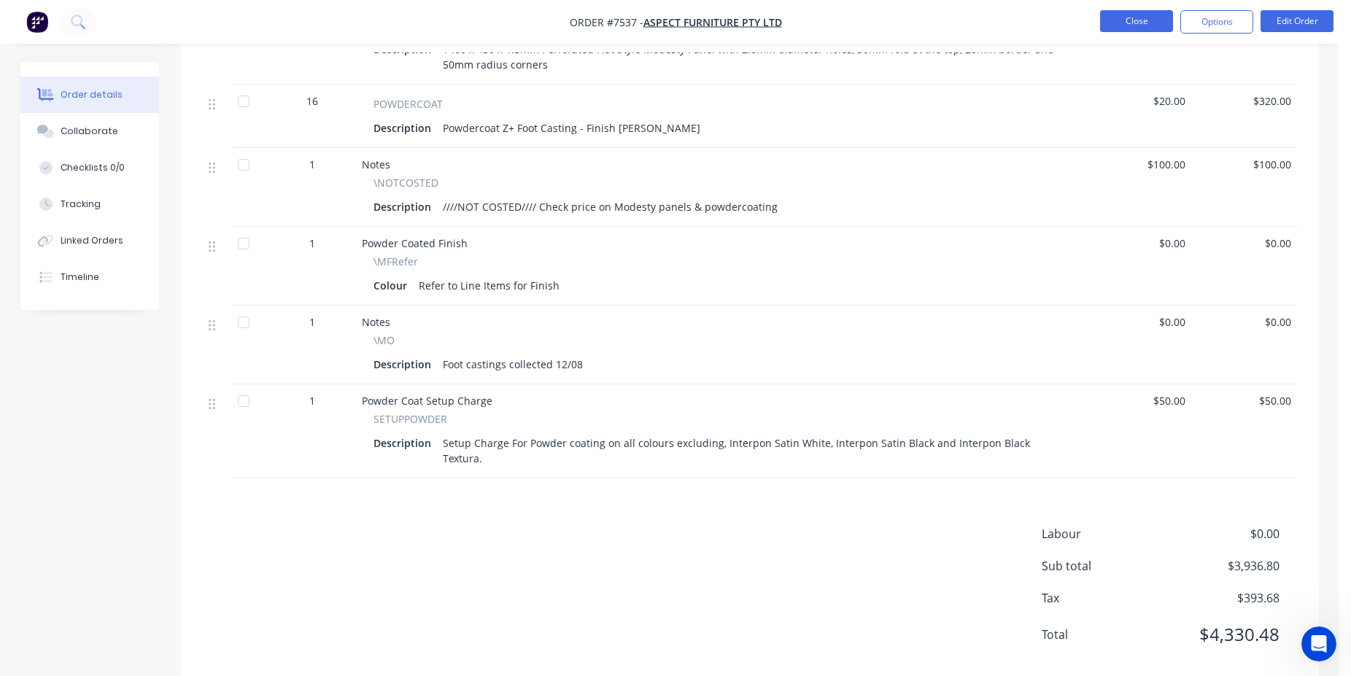
click at [1140, 18] on button "Close" at bounding box center [1136, 21] width 73 height 22
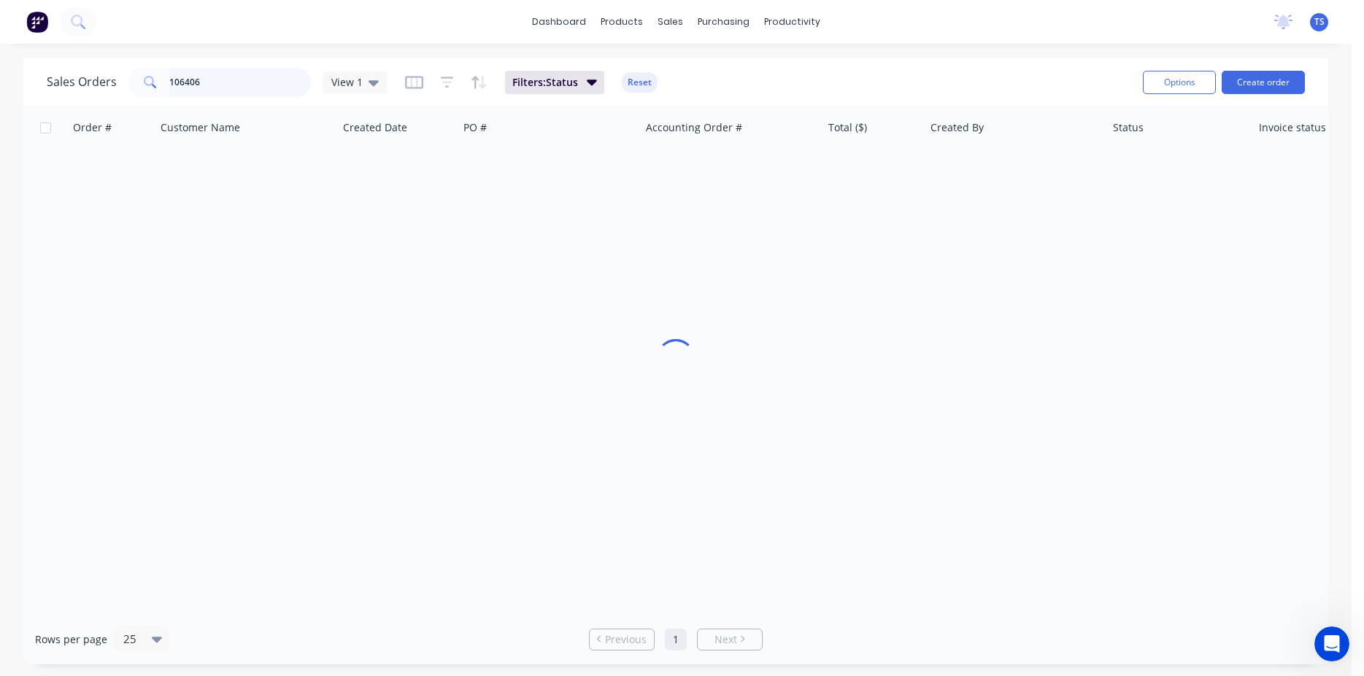
click at [225, 93] on input "106406" at bounding box center [240, 82] width 142 height 29
type input "12442"
click at [244, 79] on input "12442" at bounding box center [240, 82] width 142 height 29
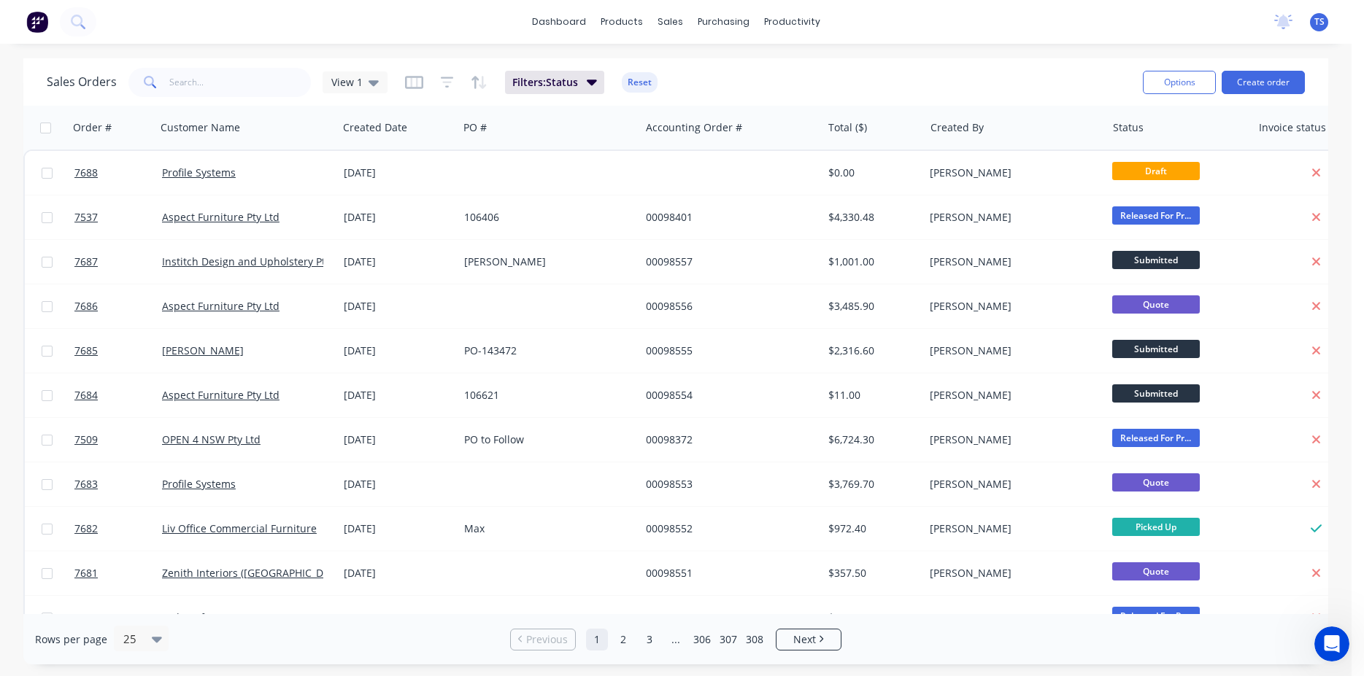
click at [268, 98] on div "Sales Orders View 1 Filters: Status Reset" at bounding box center [589, 82] width 1084 height 36
click at [251, 86] on input "text" at bounding box center [240, 82] width 142 height 29
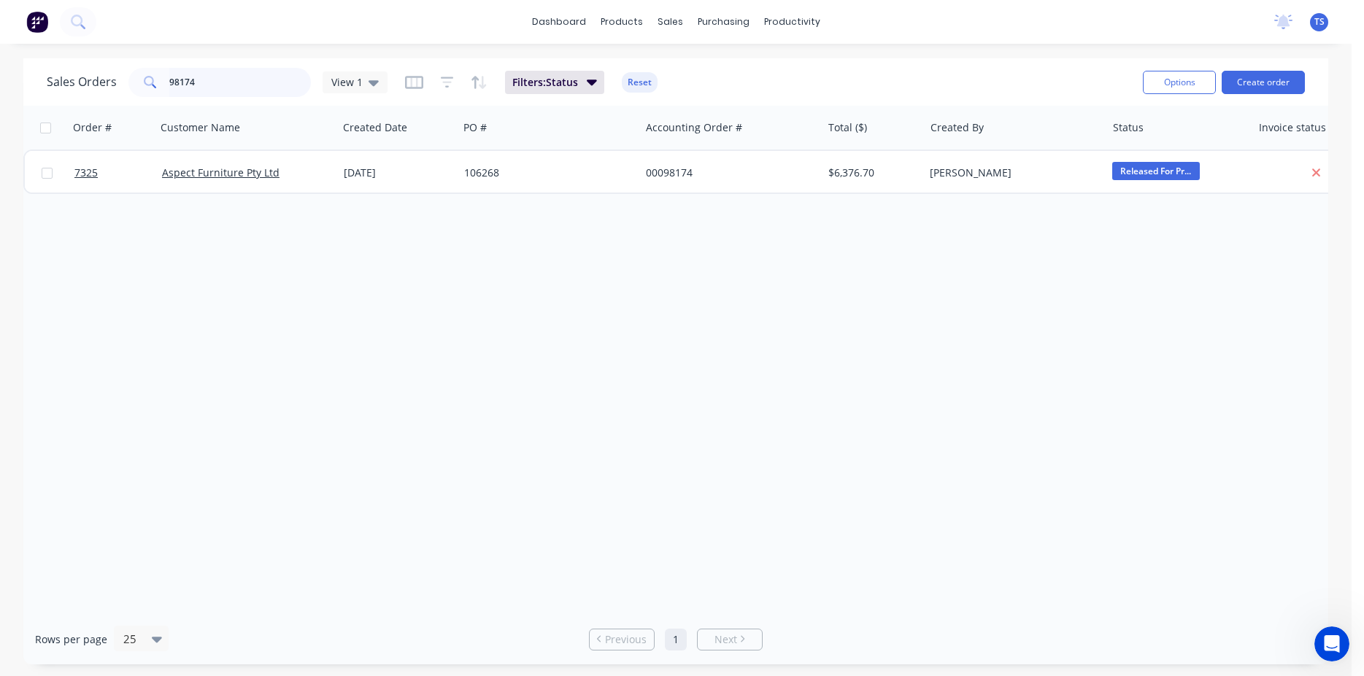
click at [242, 86] on input "98174" at bounding box center [240, 82] width 142 height 29
click at [242, 85] on input "98174" at bounding box center [240, 82] width 142 height 29
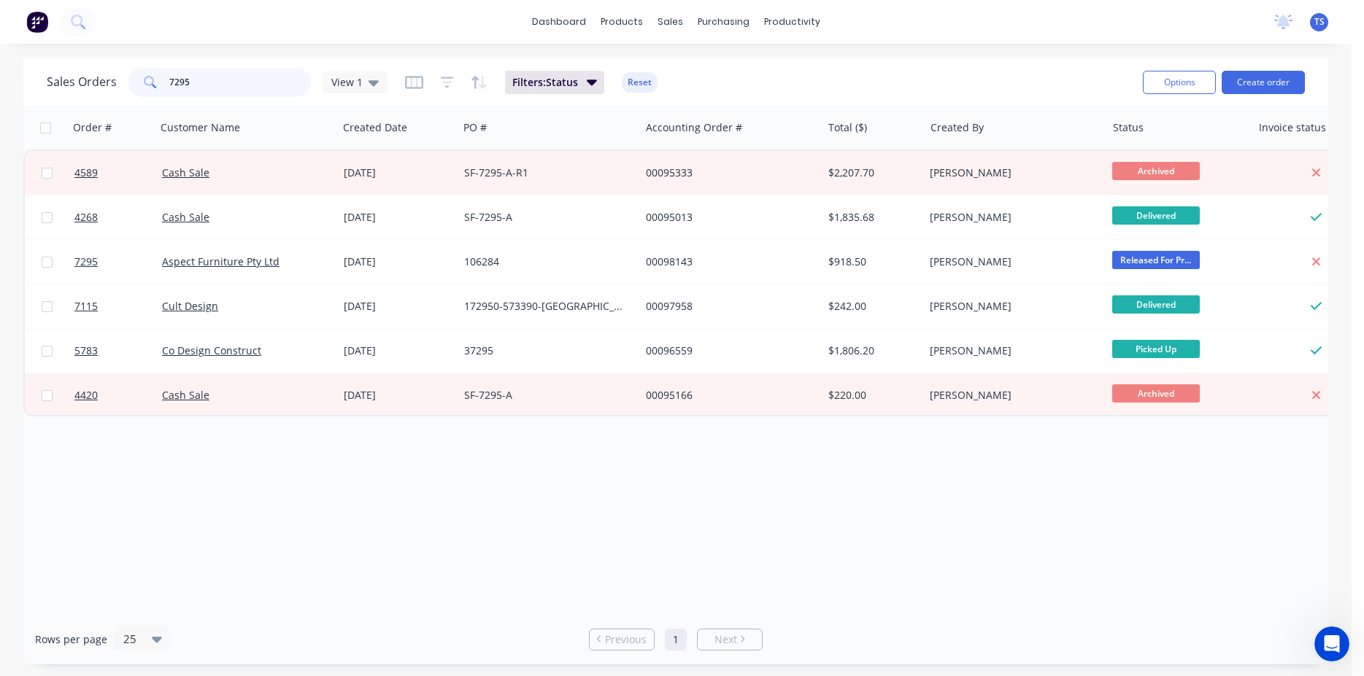
click at [241, 84] on input "7295" at bounding box center [240, 82] width 142 height 29
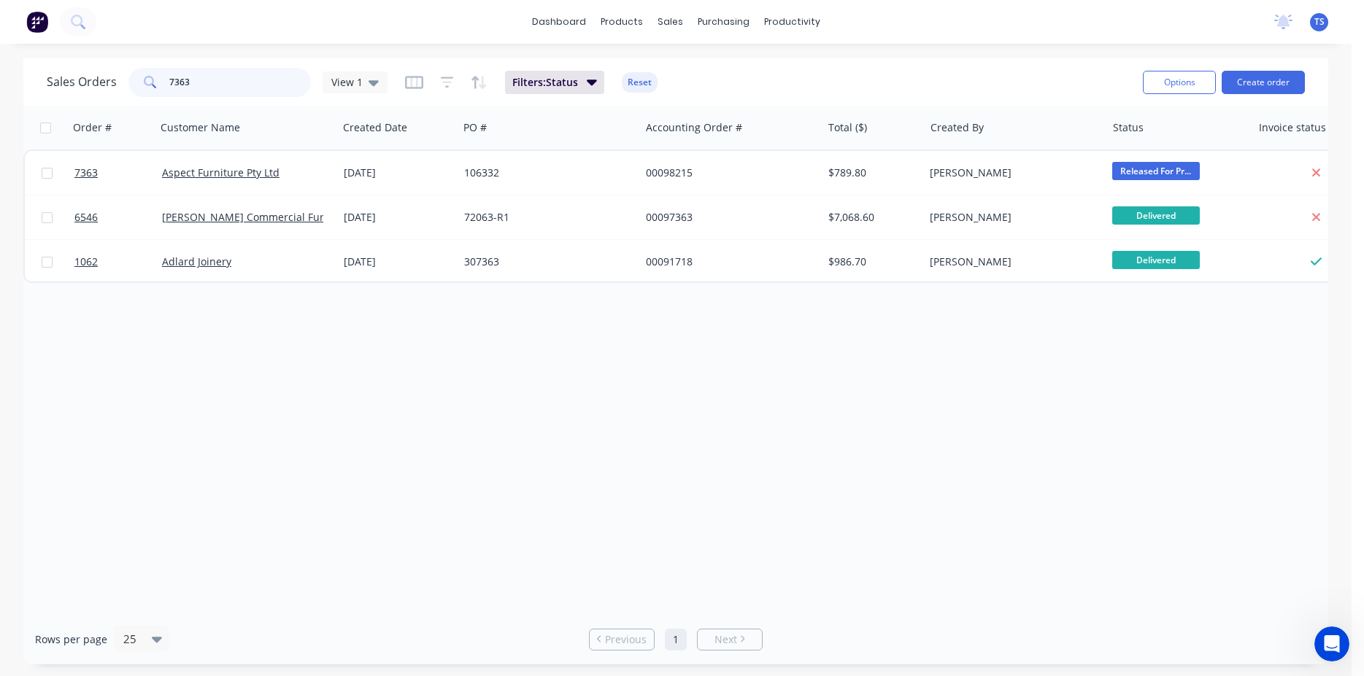
click at [251, 79] on input "7363" at bounding box center [240, 82] width 142 height 29
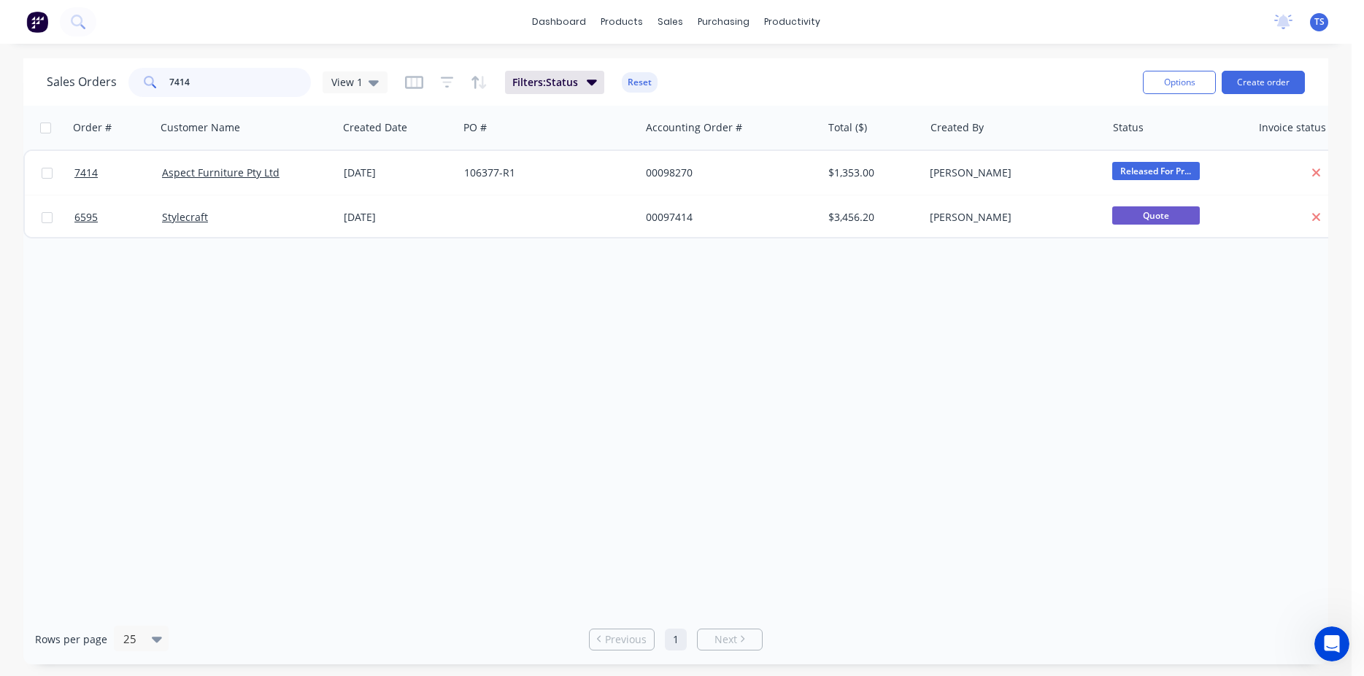
click at [244, 79] on input "7414" at bounding box center [240, 82] width 142 height 29
click at [252, 83] on input "7537" at bounding box center [240, 82] width 142 height 29
click at [246, 84] on input "7480" at bounding box center [240, 82] width 142 height 29
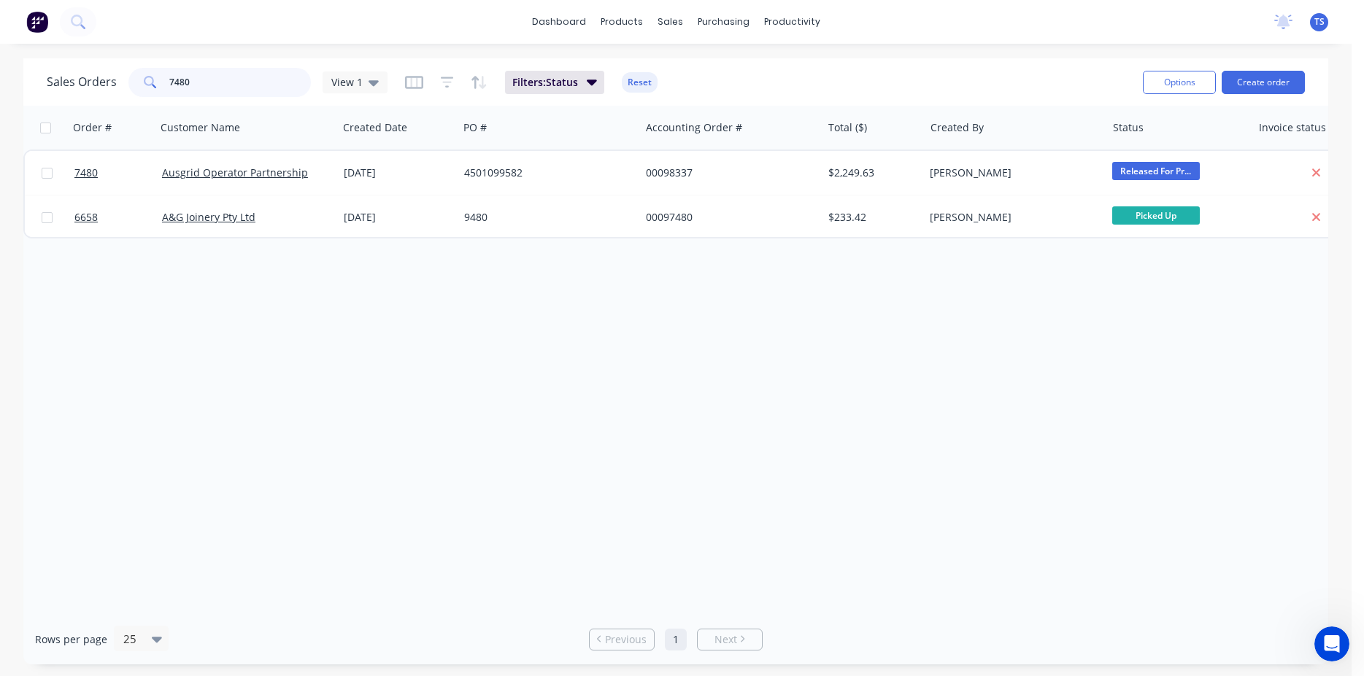
click at [246, 84] on input "7480" at bounding box center [240, 82] width 142 height 29
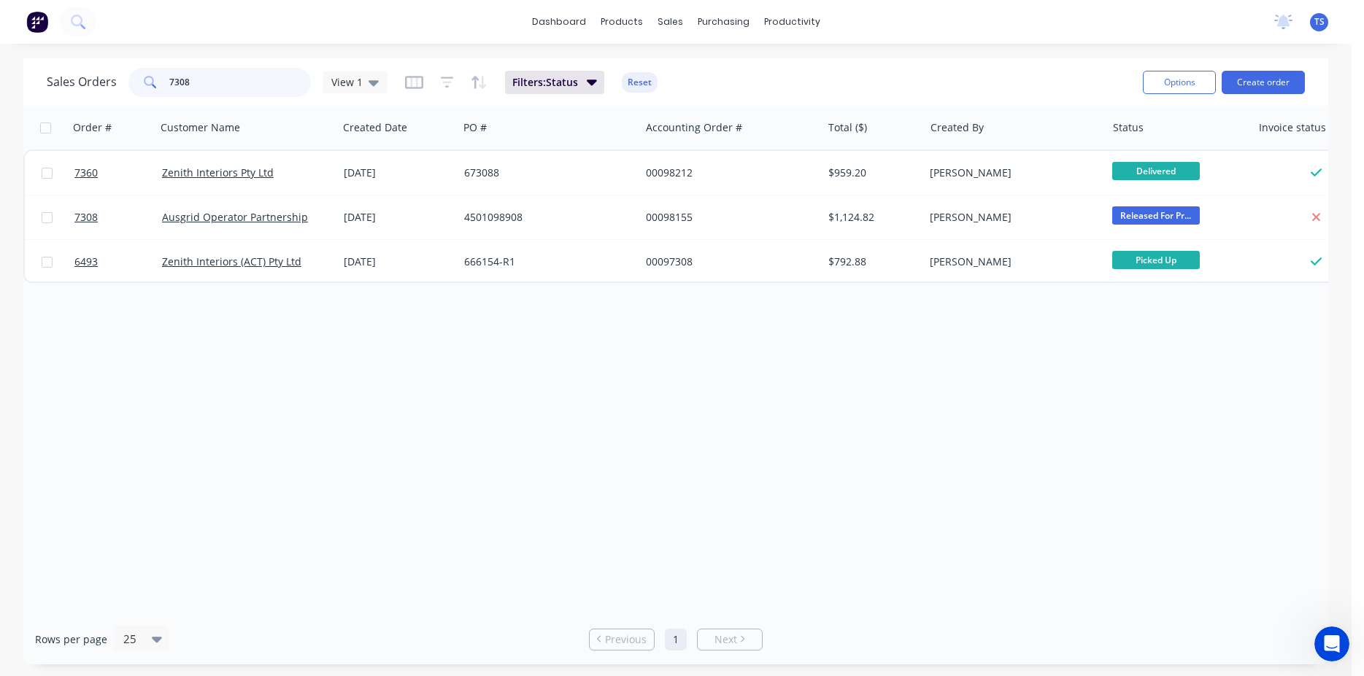
click at [228, 83] on input "7308" at bounding box center [240, 82] width 142 height 29
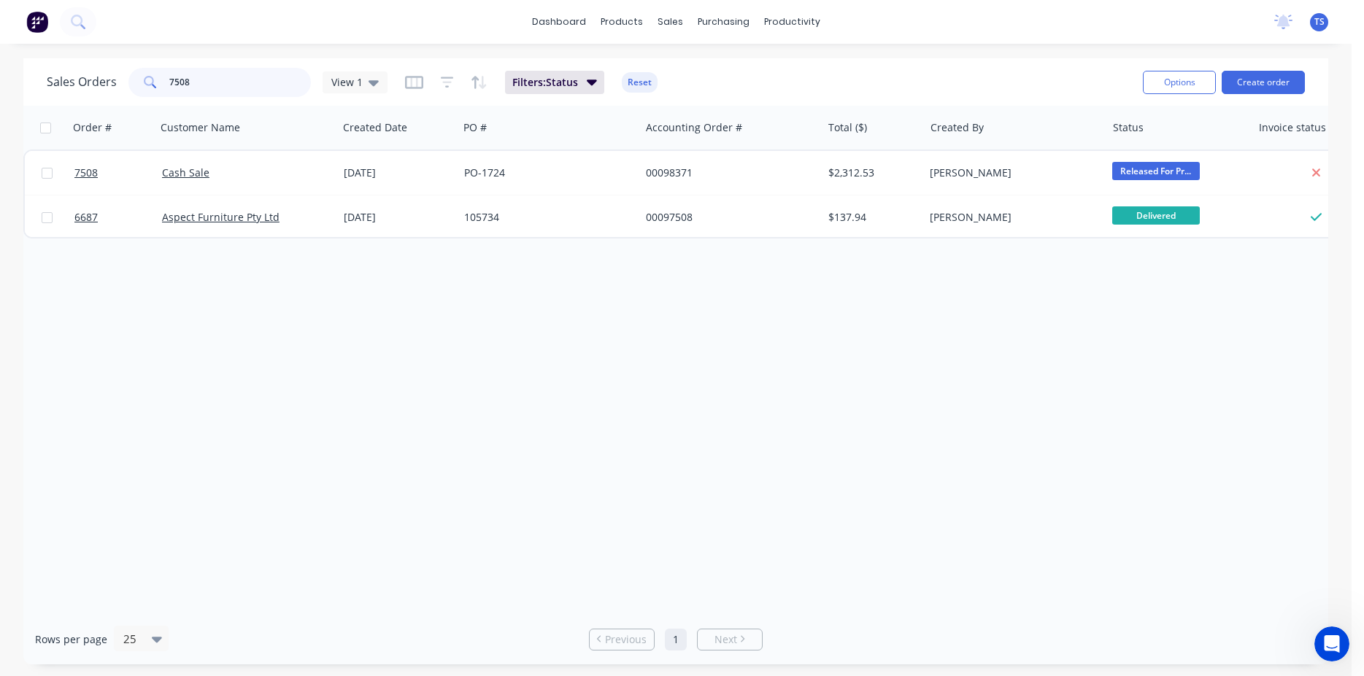
click at [220, 84] on input "7508" at bounding box center [240, 82] width 142 height 29
click at [215, 91] on input "7281" at bounding box center [240, 82] width 142 height 29
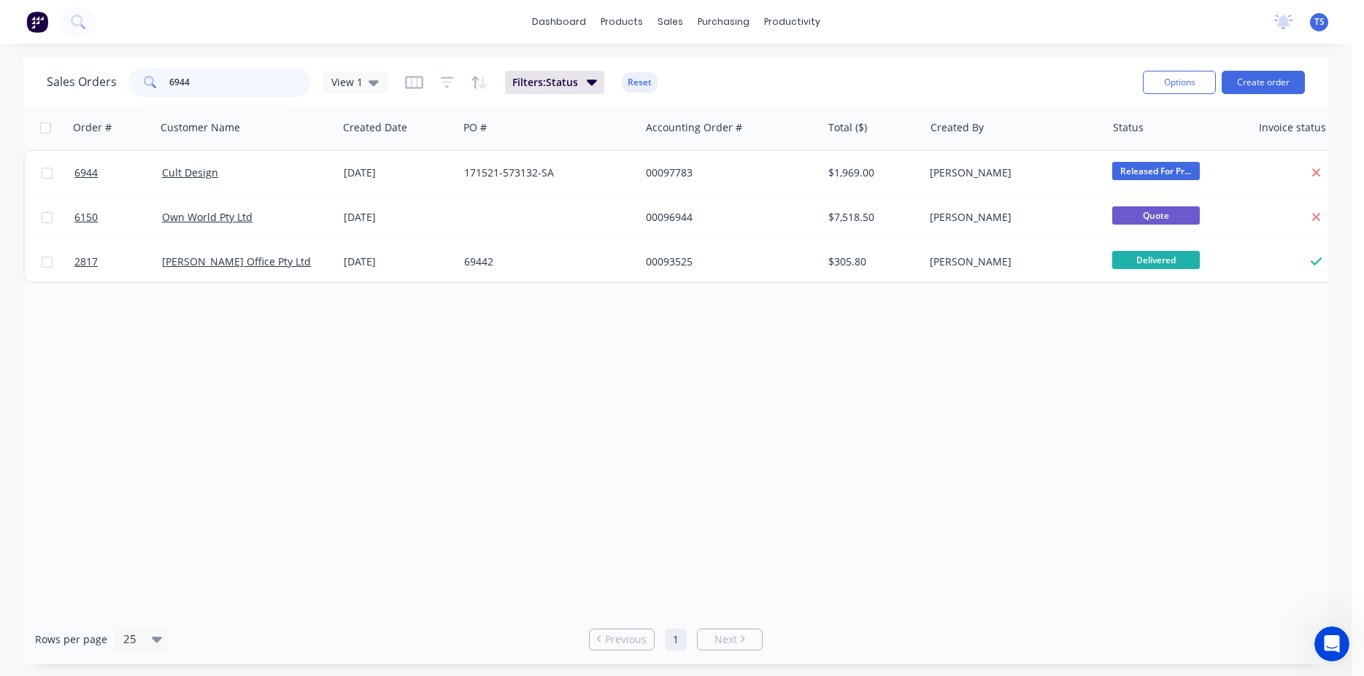
click at [212, 91] on input "6944" at bounding box center [240, 82] width 142 height 29
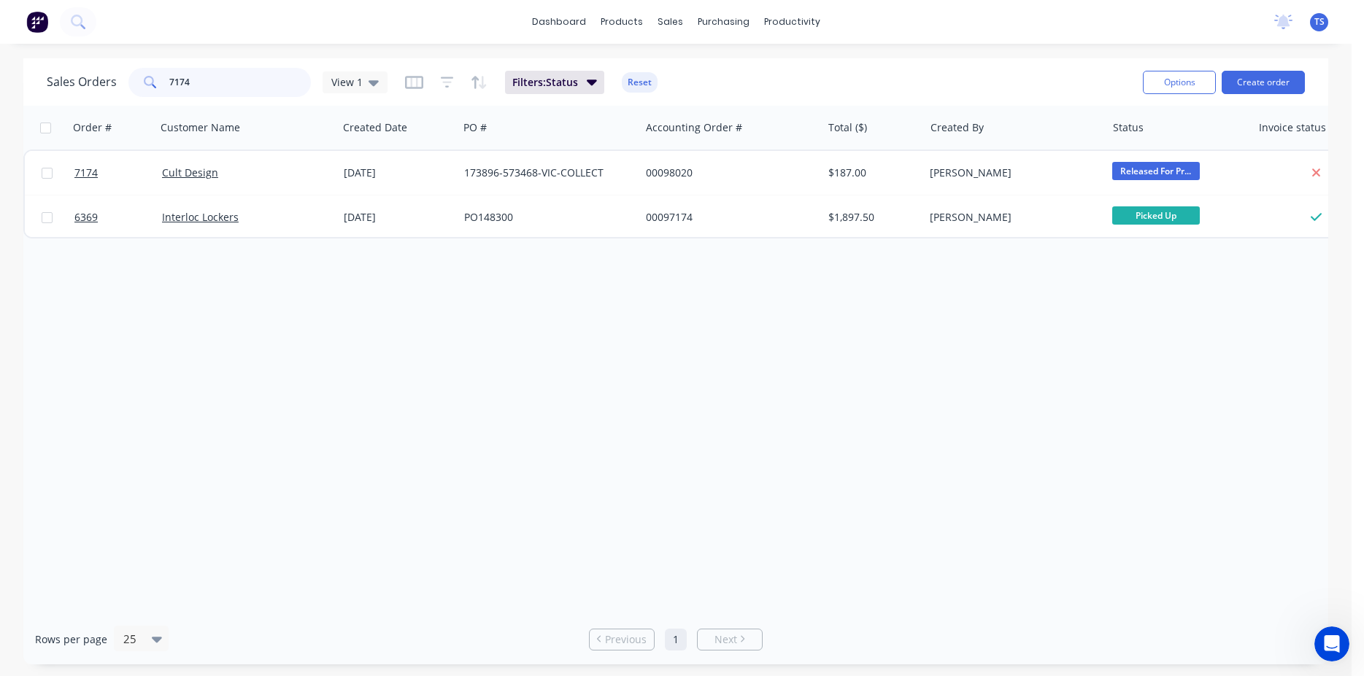
click at [247, 80] on input "7174" at bounding box center [240, 82] width 142 height 29
type input "4"
click at [245, 76] on input "7258" at bounding box center [240, 82] width 142 height 29
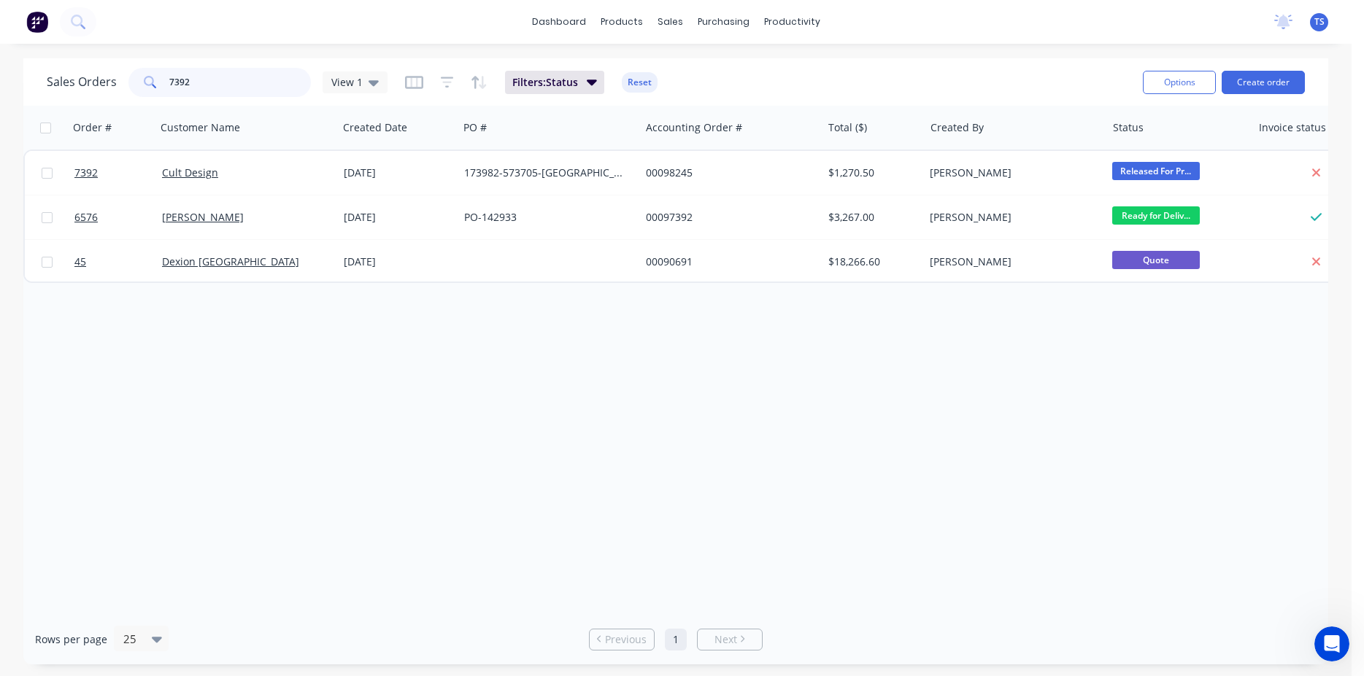
click at [217, 89] on input "7392" at bounding box center [240, 82] width 142 height 29
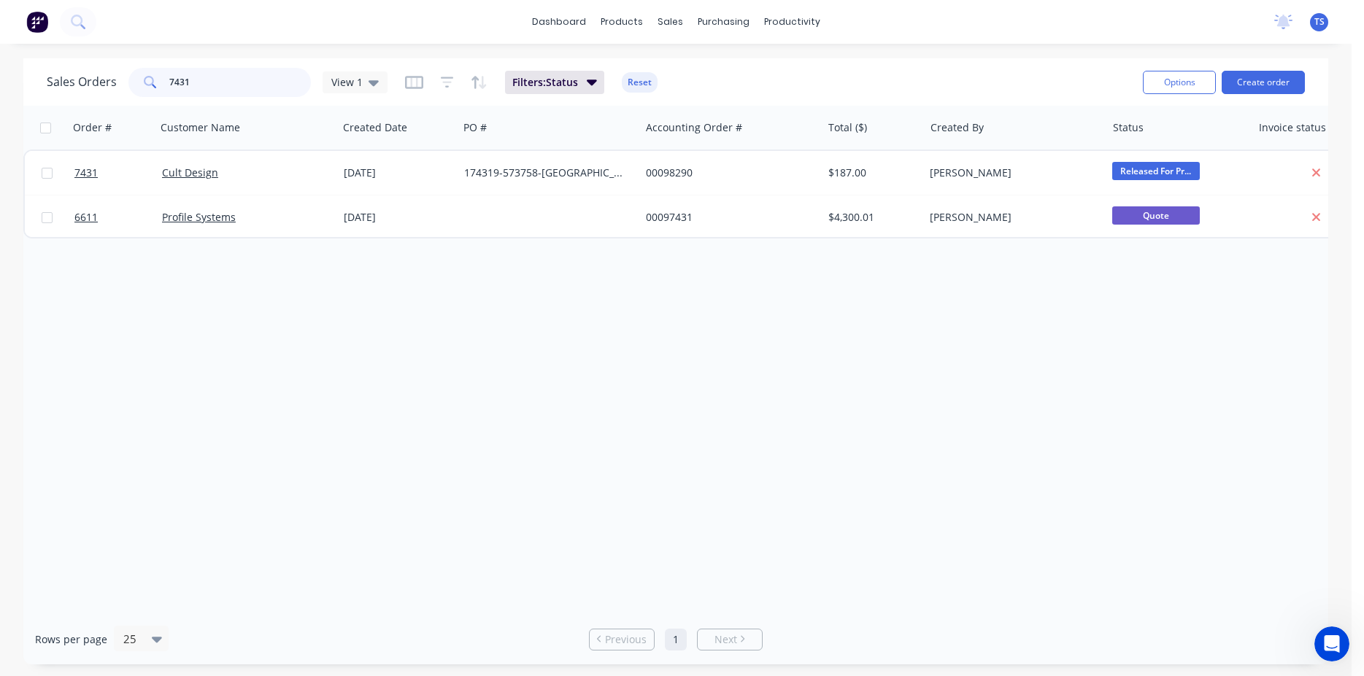
click at [217, 89] on input "7431" at bounding box center [240, 82] width 142 height 29
click at [198, 90] on input "7507" at bounding box center [240, 82] width 142 height 29
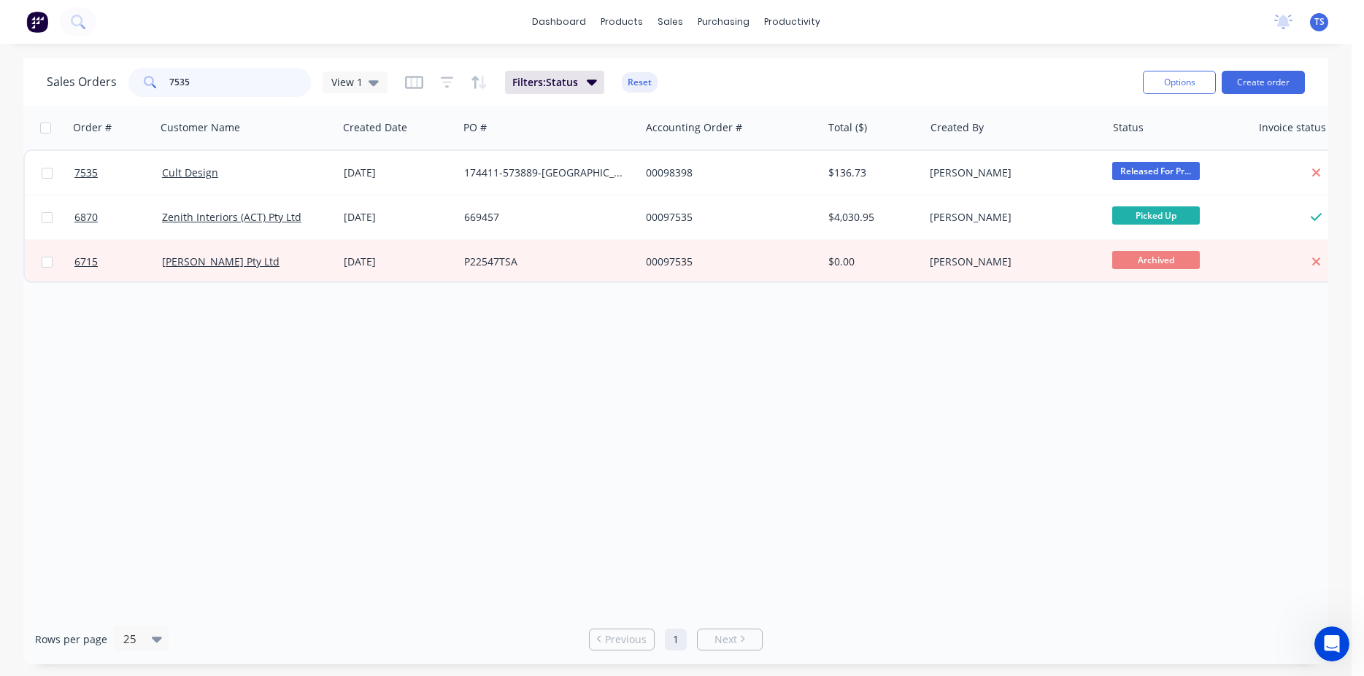
click at [206, 82] on input "7535" at bounding box center [240, 82] width 142 height 29
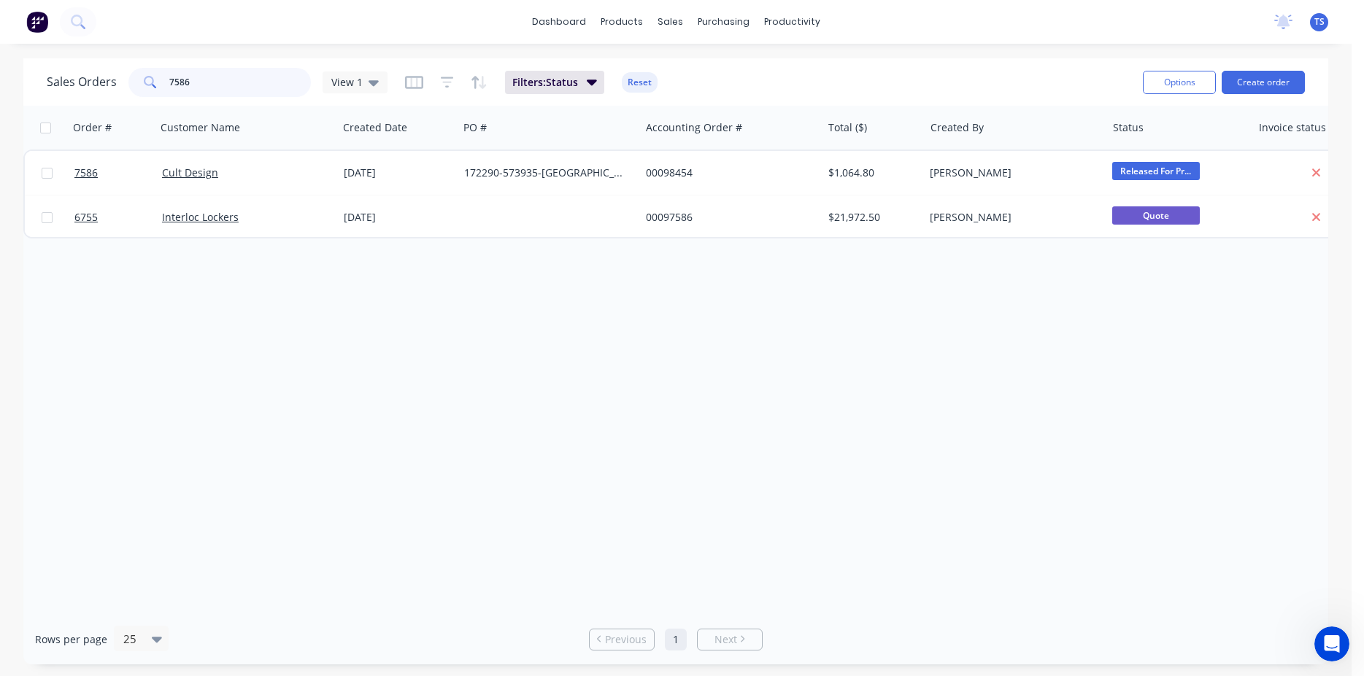
click at [207, 82] on input "7586" at bounding box center [240, 82] width 142 height 29
click at [205, 91] on input "7572" at bounding box center [240, 82] width 142 height 29
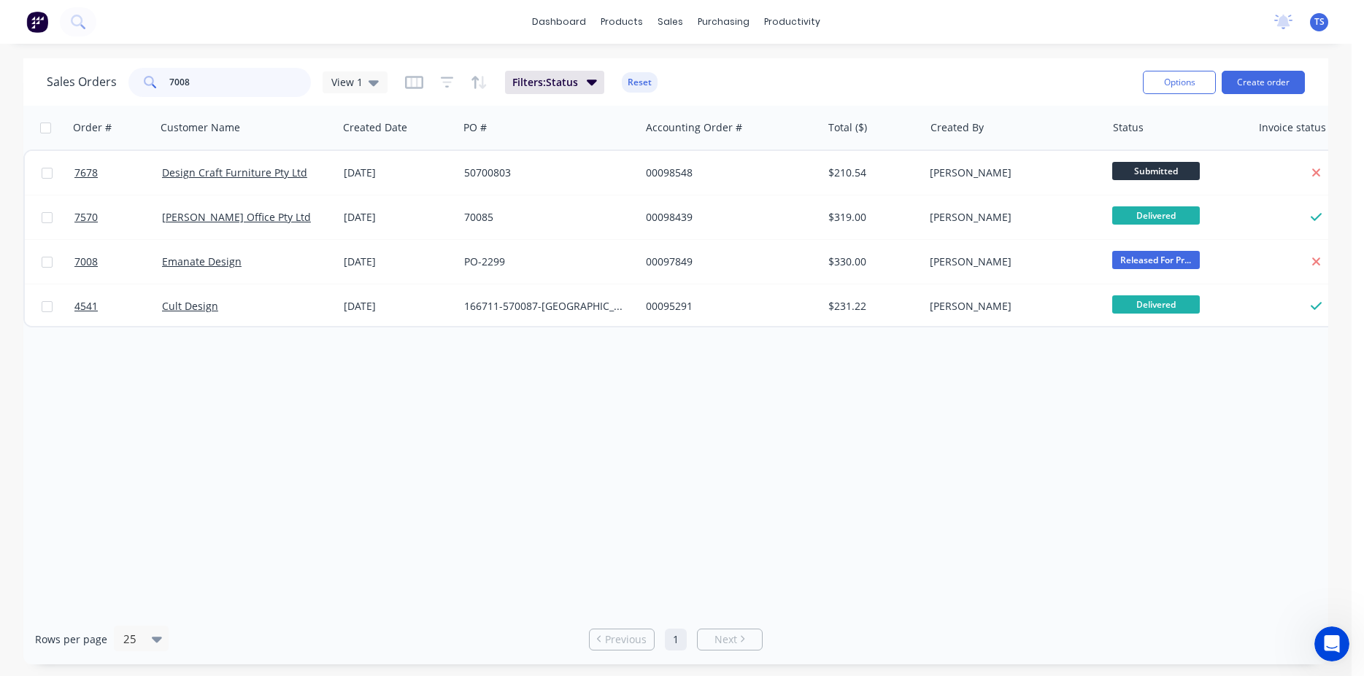
click at [207, 87] on input "7008" at bounding box center [240, 82] width 142 height 29
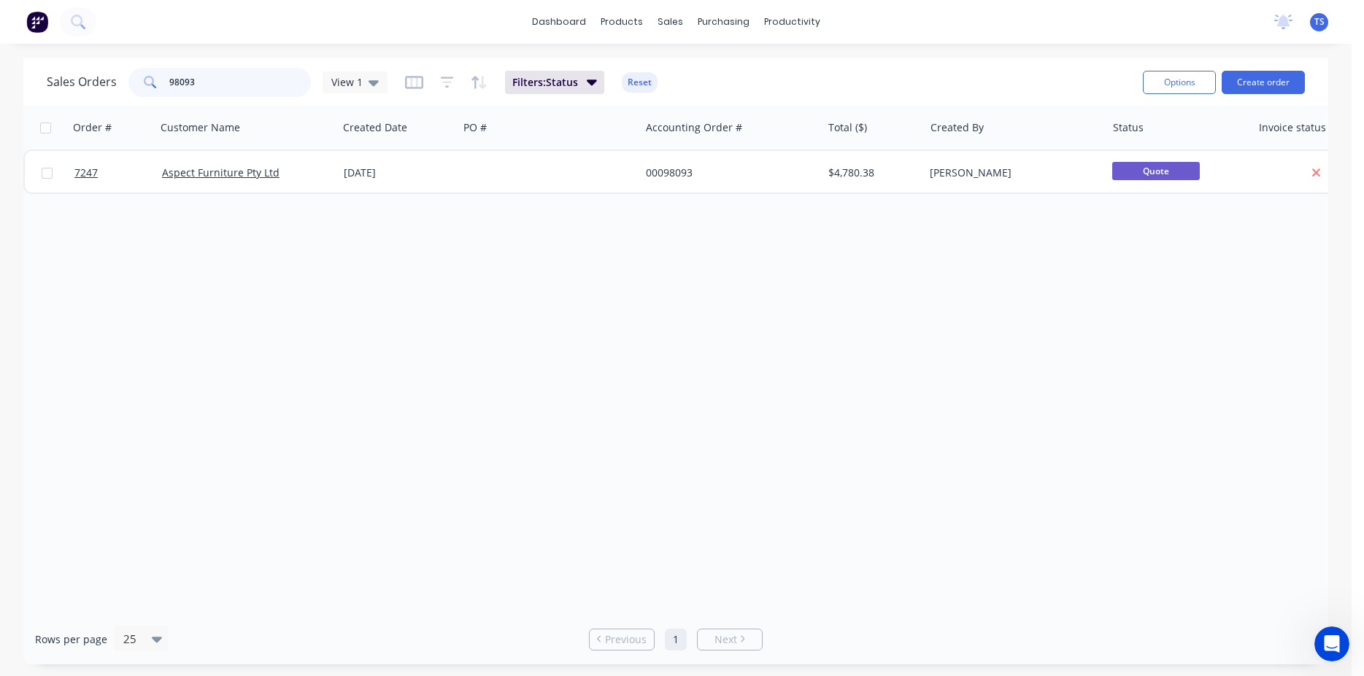
click at [196, 88] on input "98093" at bounding box center [240, 82] width 142 height 29
click at [222, 85] on input "96093" at bounding box center [240, 82] width 142 height 29
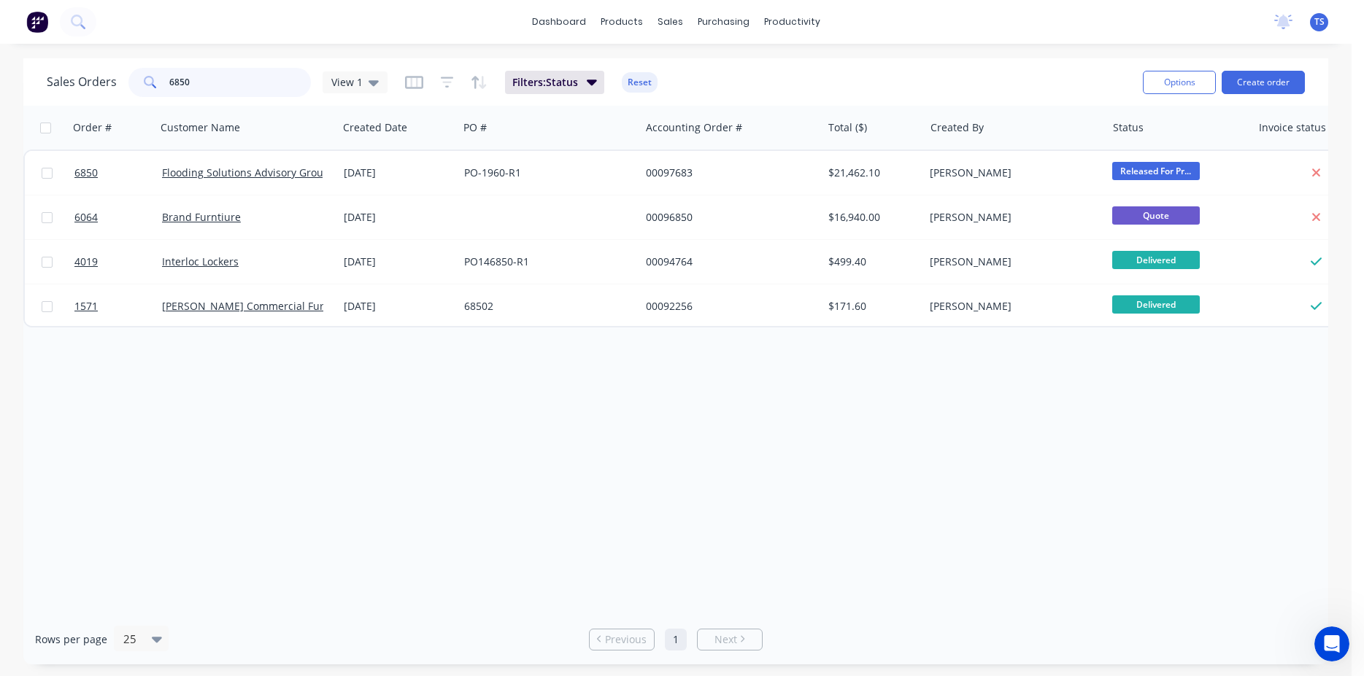
click at [222, 85] on input "6850" at bounding box center [240, 82] width 142 height 29
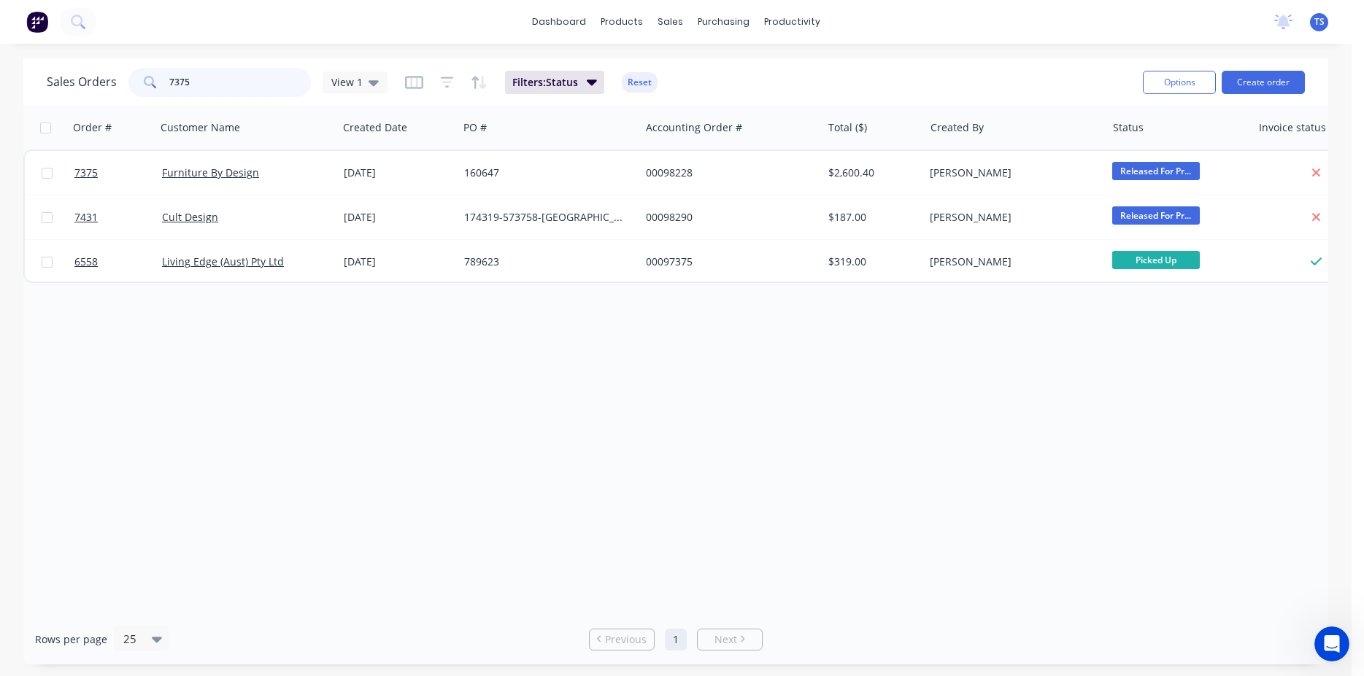
click at [222, 85] on input "7375" at bounding box center [240, 82] width 142 height 29
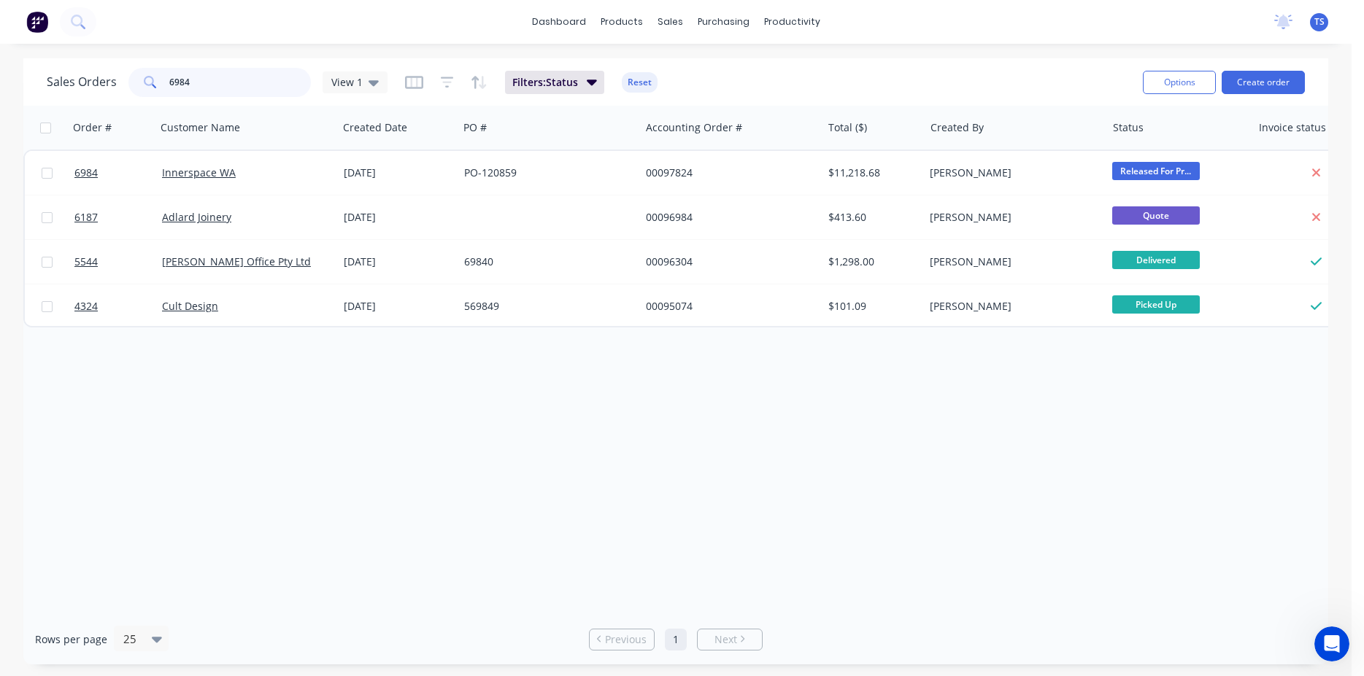
click at [222, 85] on input "6984" at bounding box center [240, 82] width 142 height 29
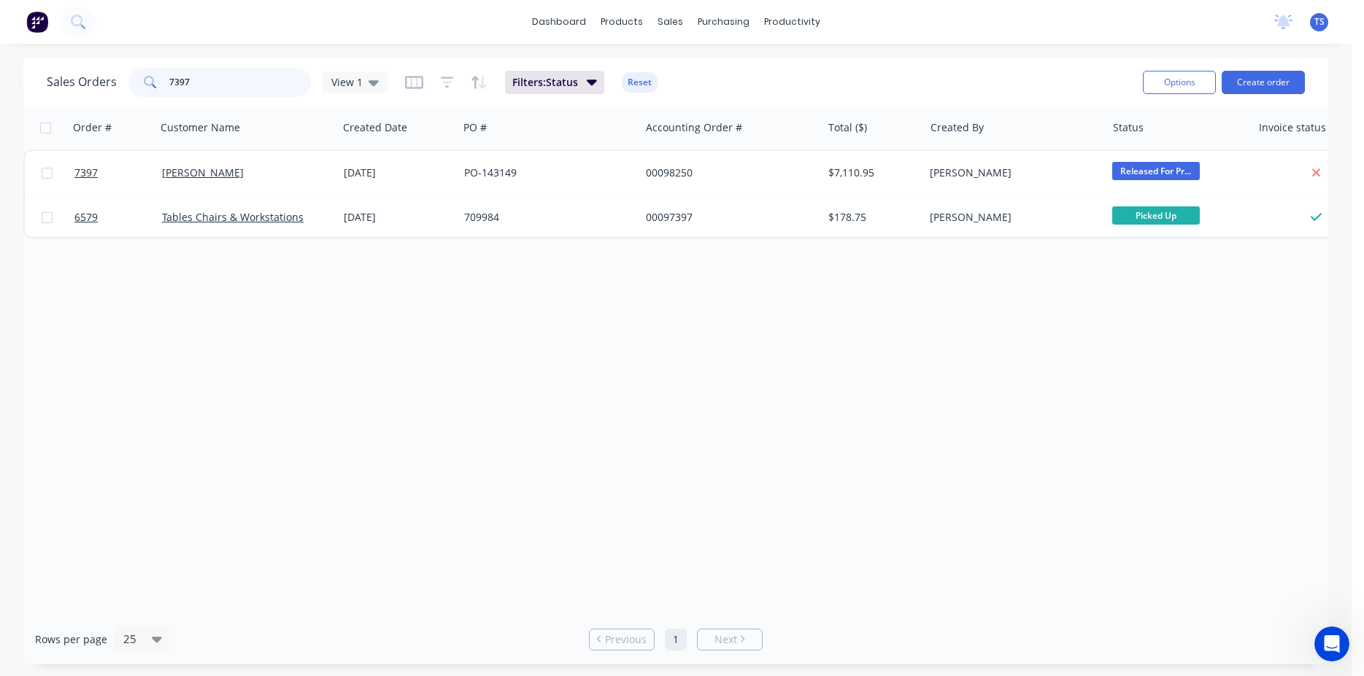
click at [212, 88] on input "7397" at bounding box center [240, 82] width 142 height 29
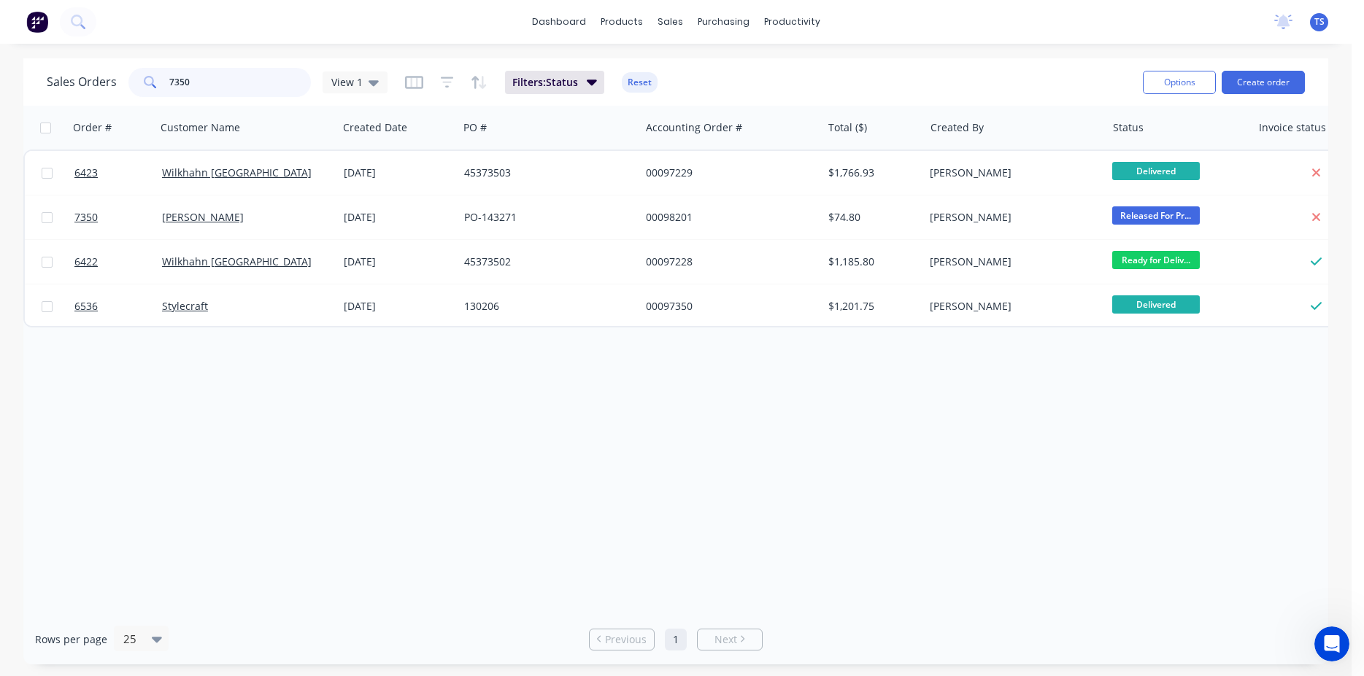
click at [212, 88] on input "7350" at bounding box center [240, 82] width 142 height 29
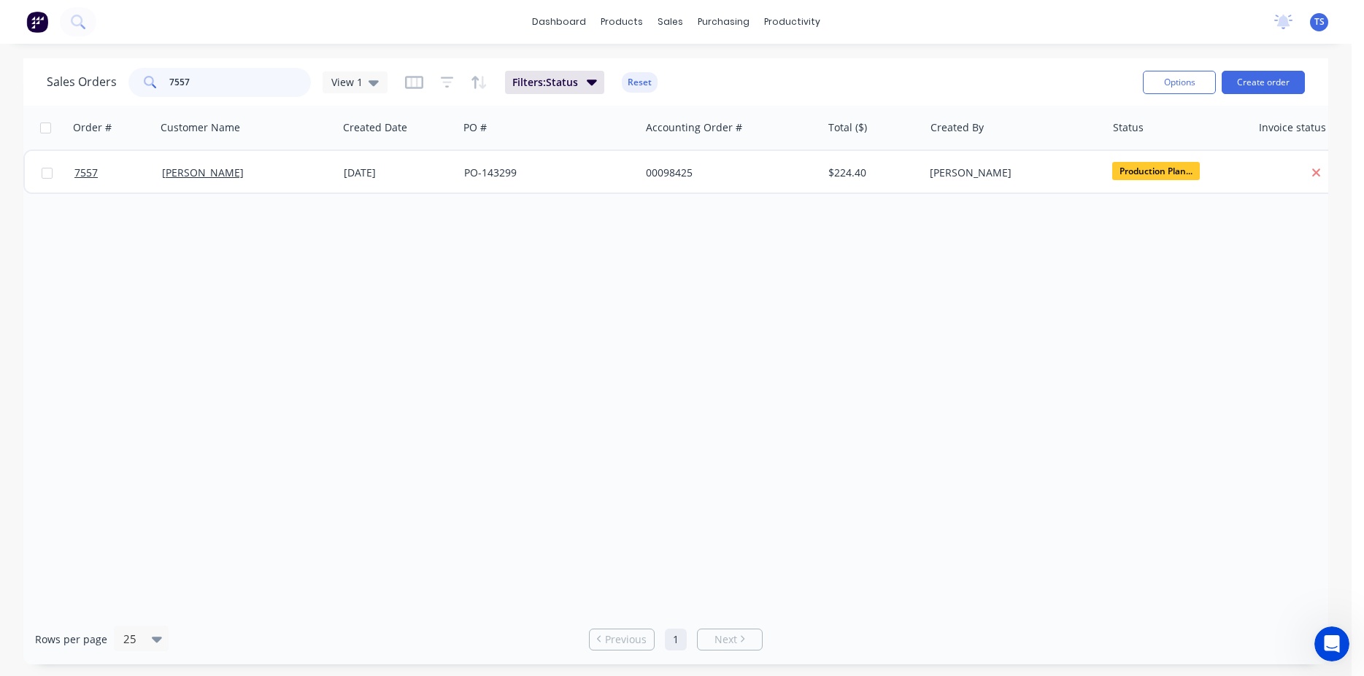
click at [212, 88] on input "7557" at bounding box center [240, 82] width 142 height 29
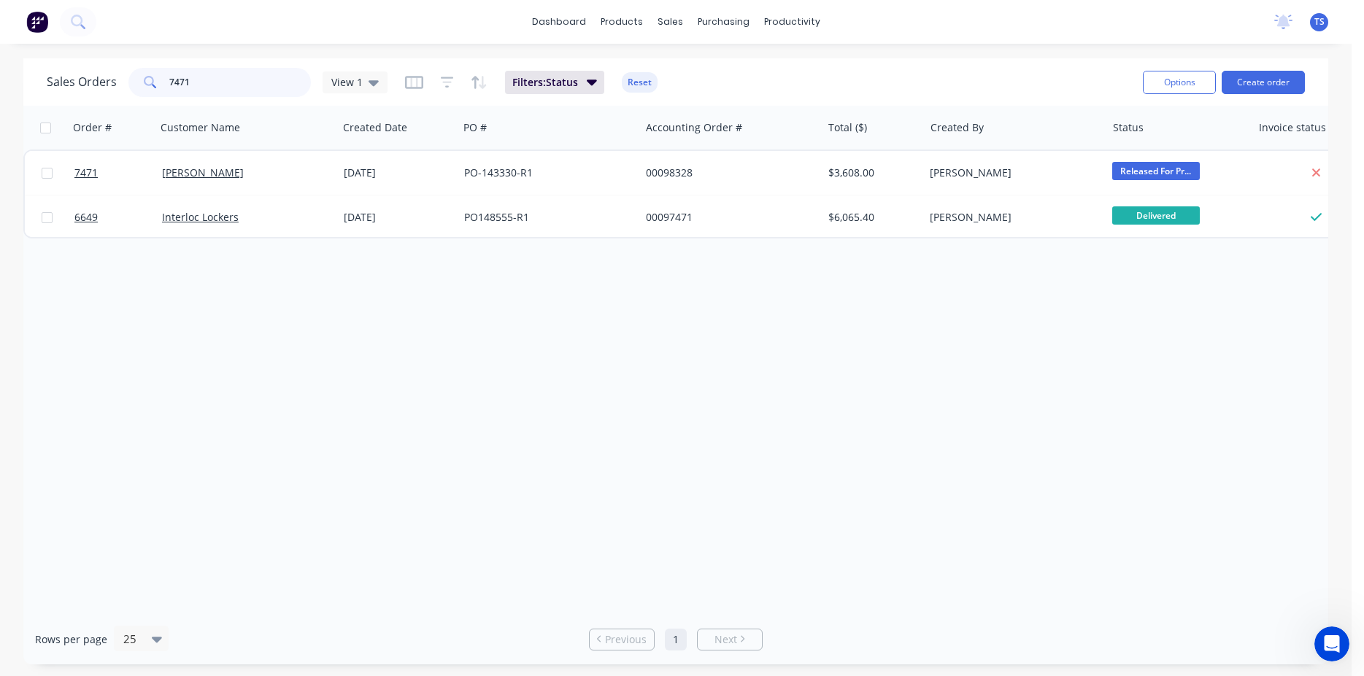
click at [212, 88] on input "7471" at bounding box center [240, 82] width 142 height 29
click at [263, 57] on div "dashboard products sales purchasing productivity dashboard products Product Cat…" at bounding box center [675, 338] width 1351 height 676
click at [244, 81] on input "6716" at bounding box center [240, 82] width 142 height 29
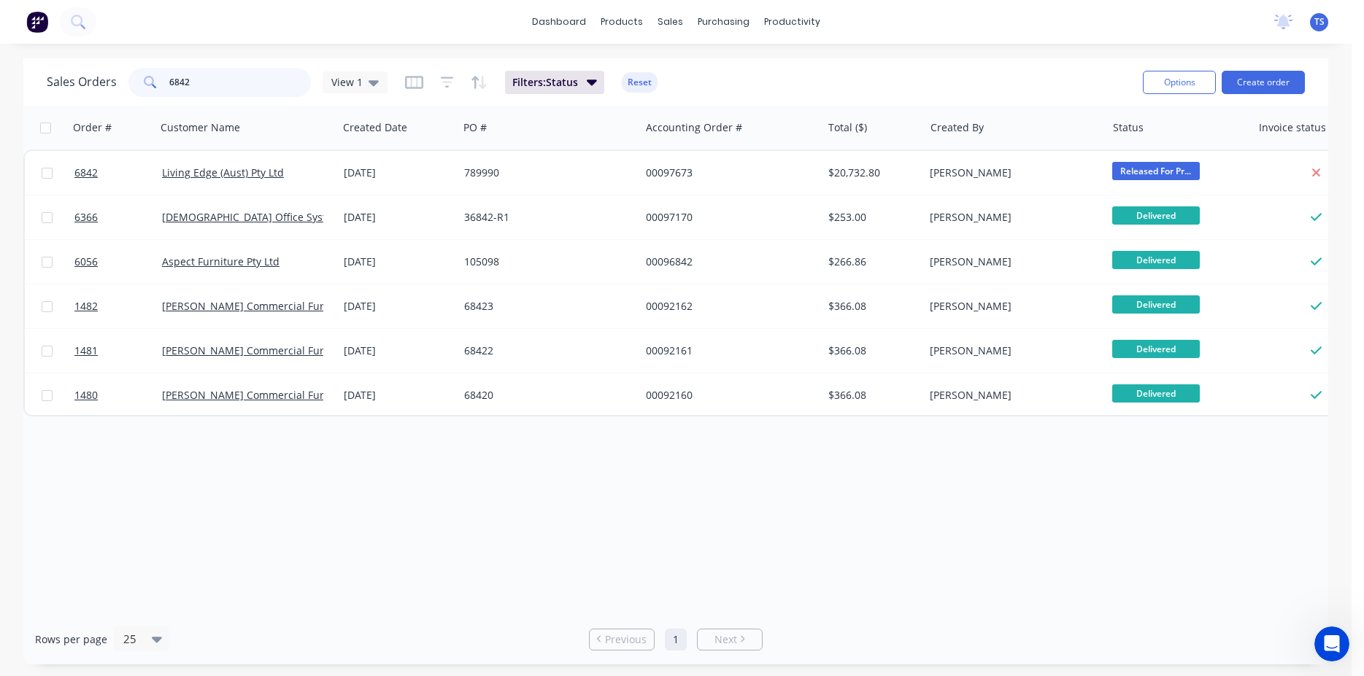
click at [248, 82] on input "6842" at bounding box center [240, 82] width 142 height 29
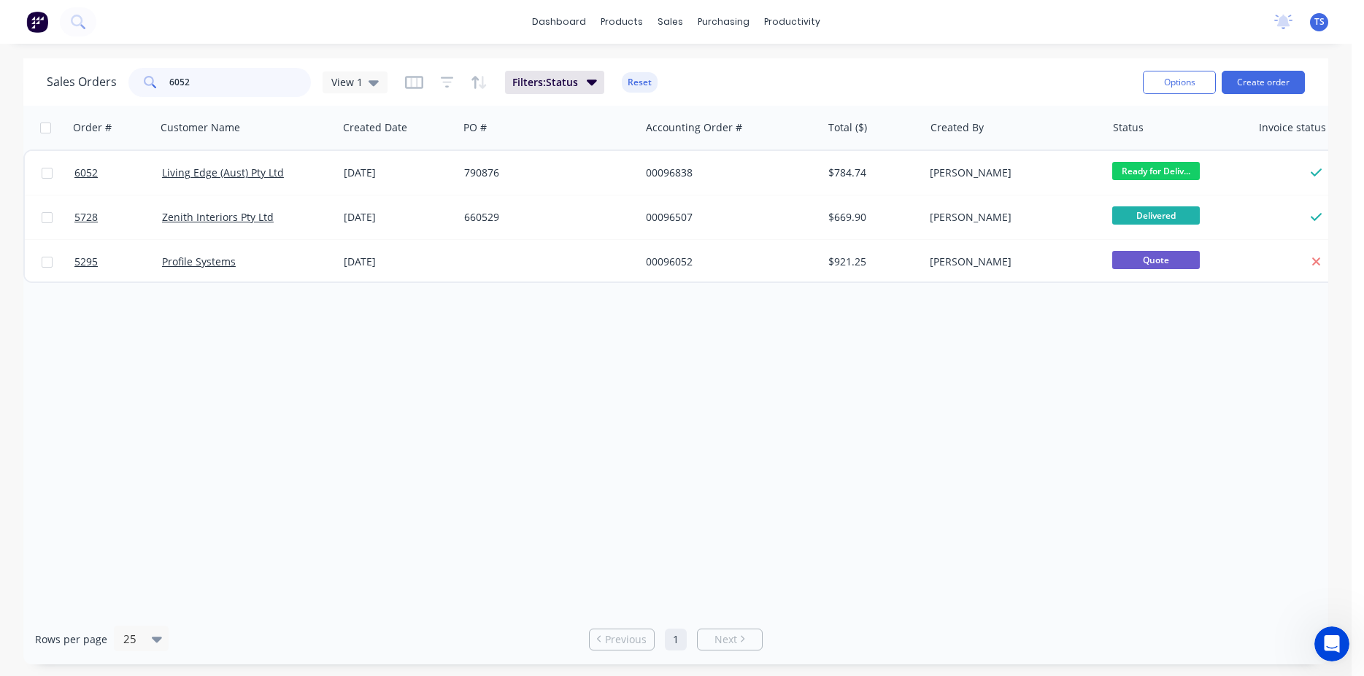
click at [265, 88] on input "6052" at bounding box center [240, 82] width 142 height 29
click at [228, 92] on input "7304" at bounding box center [240, 82] width 142 height 29
click at [216, 90] on input "7527" at bounding box center [240, 82] width 142 height 29
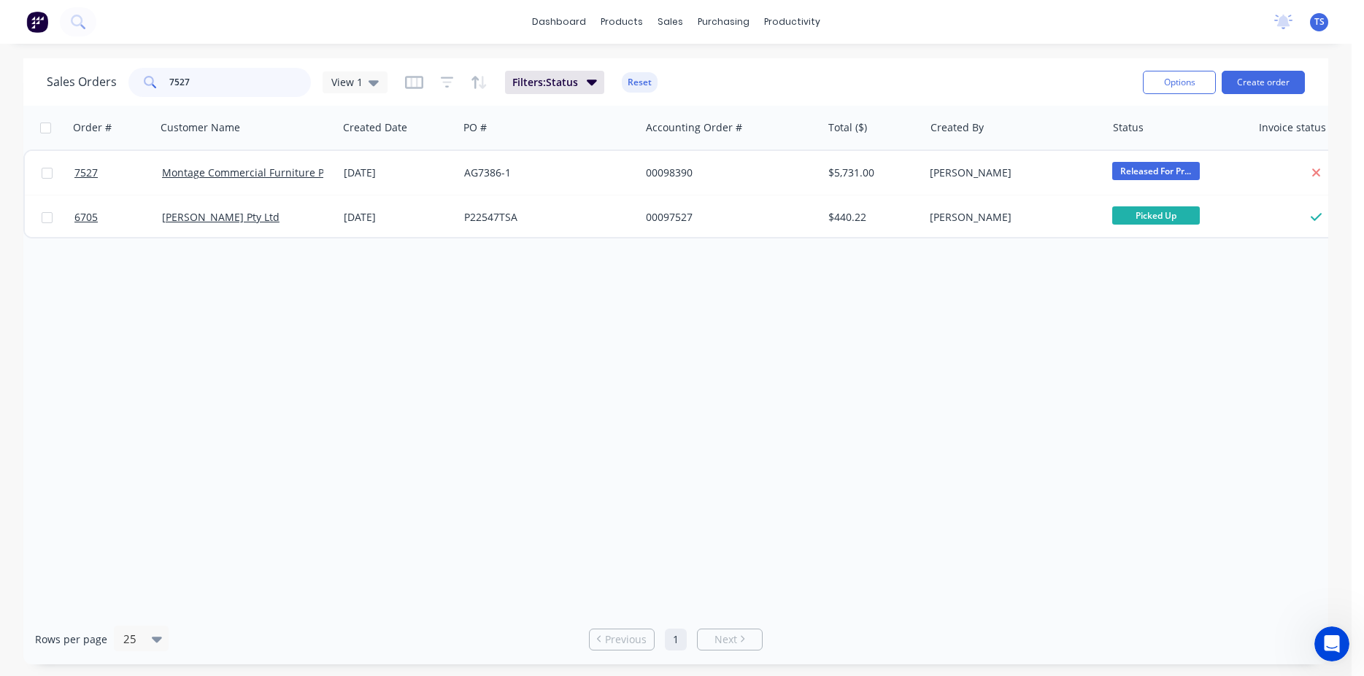
click at [216, 90] on input "7527" at bounding box center [240, 82] width 142 height 29
click at [218, 91] on input "7344" at bounding box center [240, 82] width 142 height 29
click at [225, 74] on input "7494" at bounding box center [240, 82] width 142 height 29
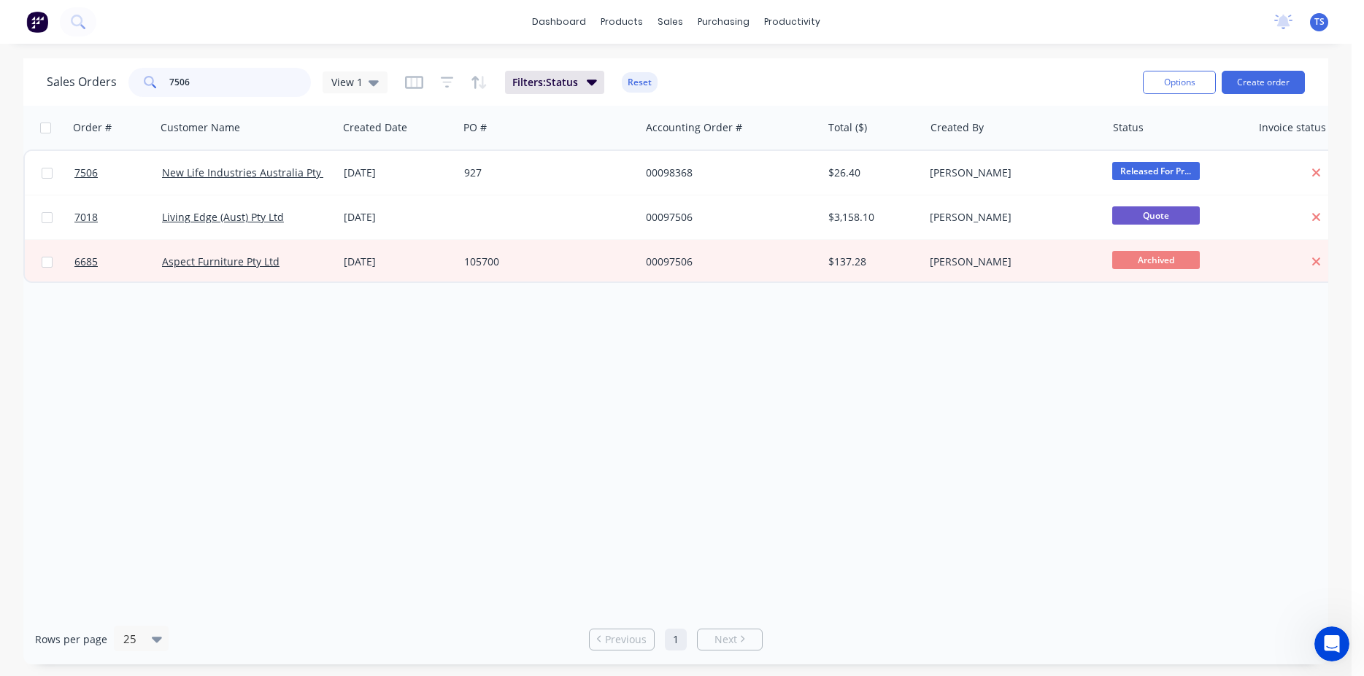
click at [221, 88] on input "7506" at bounding box center [240, 82] width 142 height 29
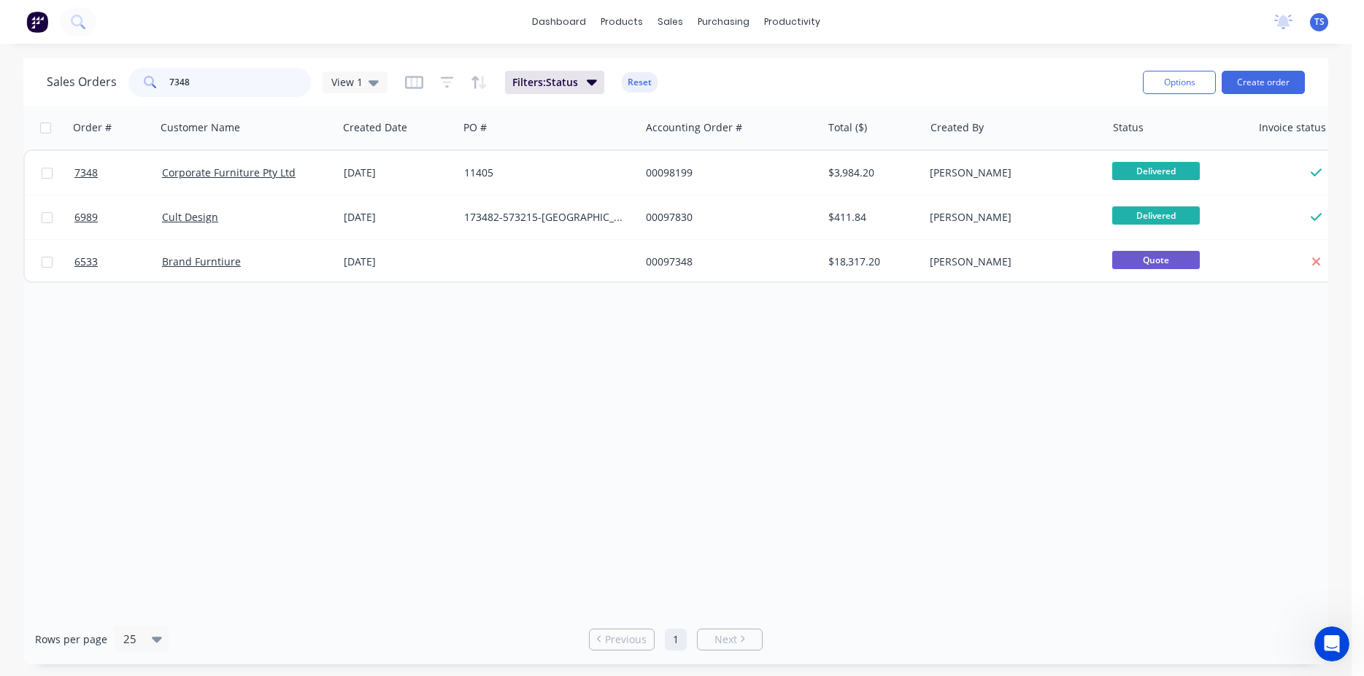
click at [216, 82] on input "7348" at bounding box center [240, 82] width 142 height 29
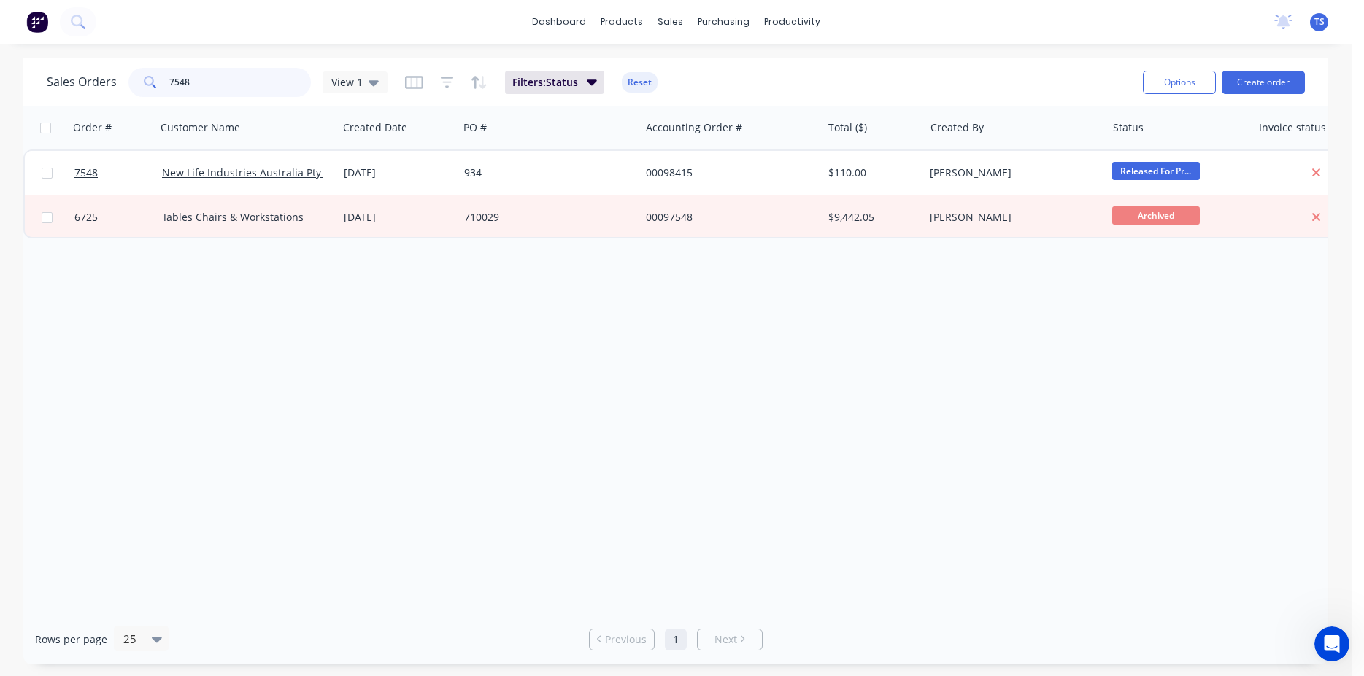
click at [227, 93] on input "7548" at bounding box center [240, 82] width 142 height 29
click at [226, 91] on input "7548" at bounding box center [240, 82] width 142 height 29
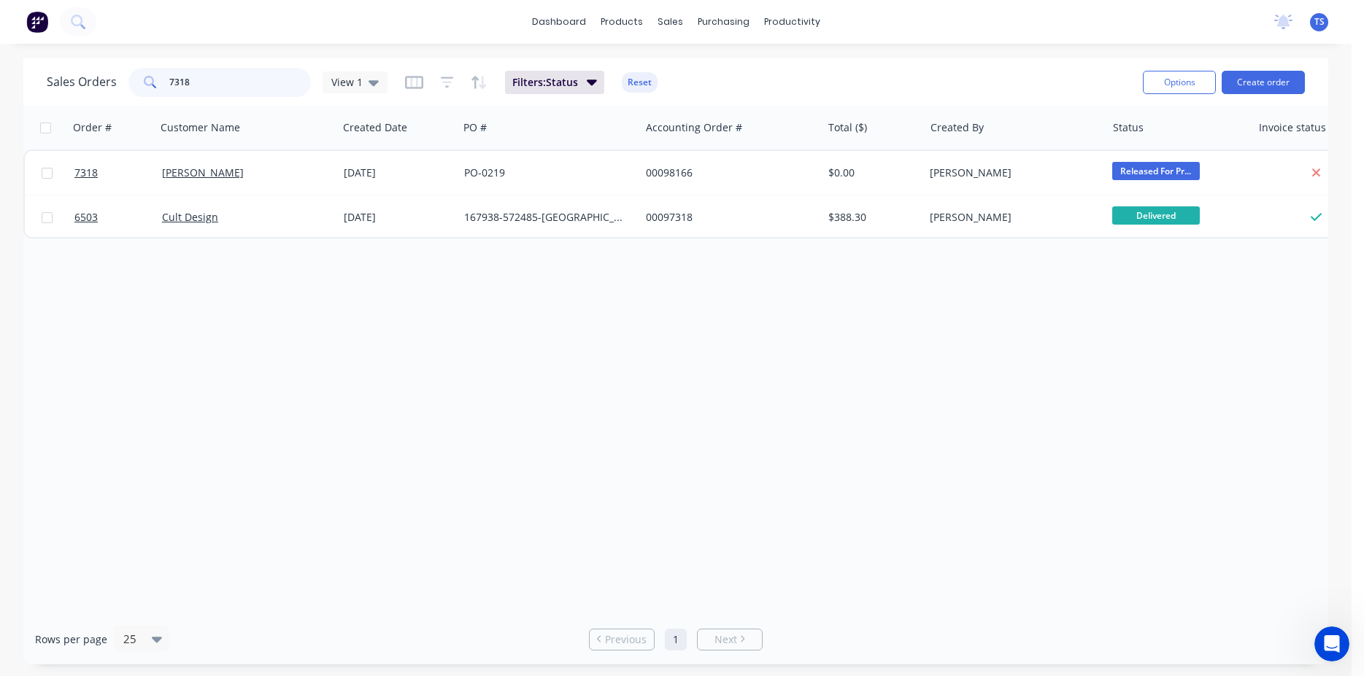
click at [214, 77] on input "7318" at bounding box center [240, 82] width 142 height 29
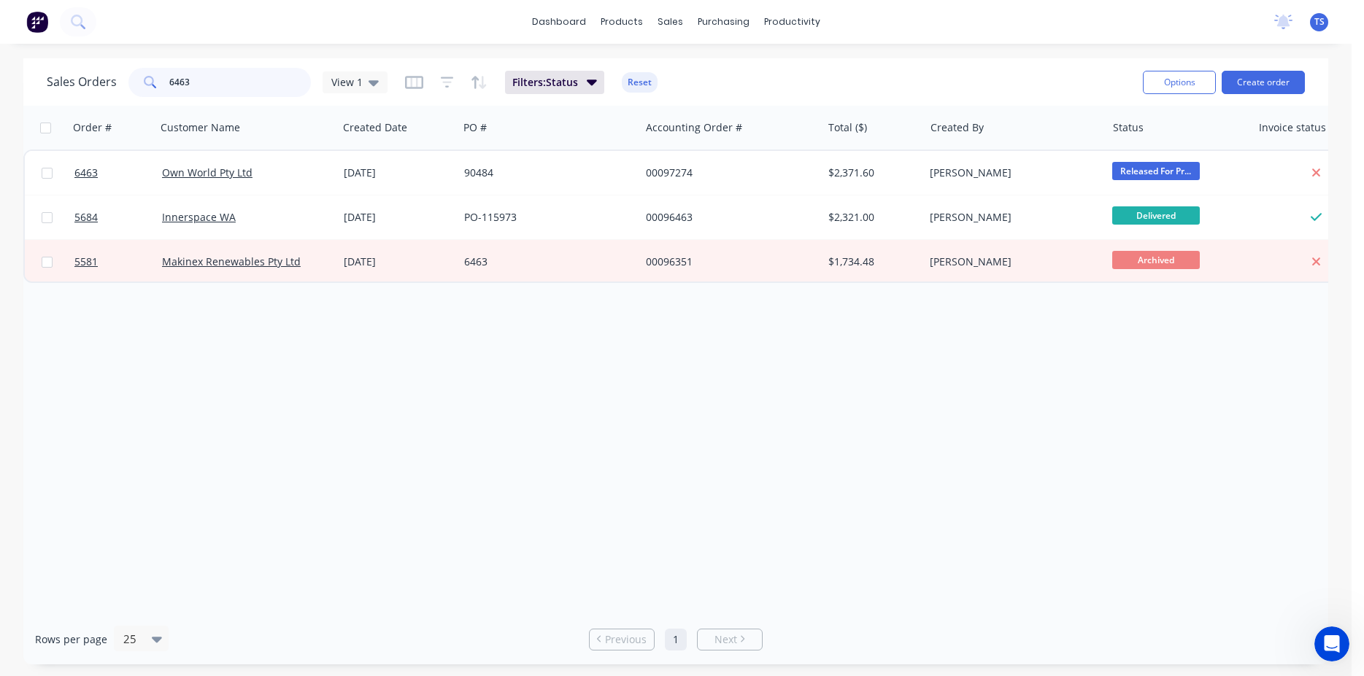
click at [214, 77] on input "6463" at bounding box center [240, 82] width 142 height 29
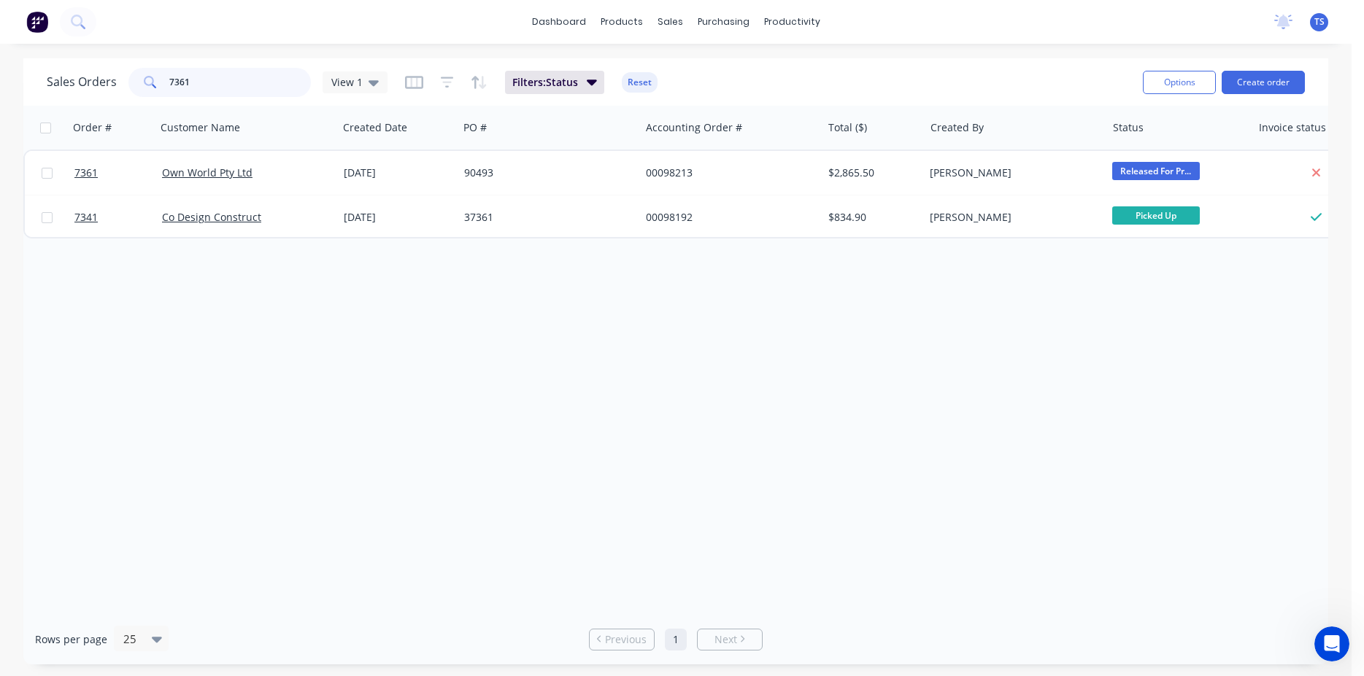
click at [214, 77] on input "7361" at bounding box center [240, 82] width 142 height 29
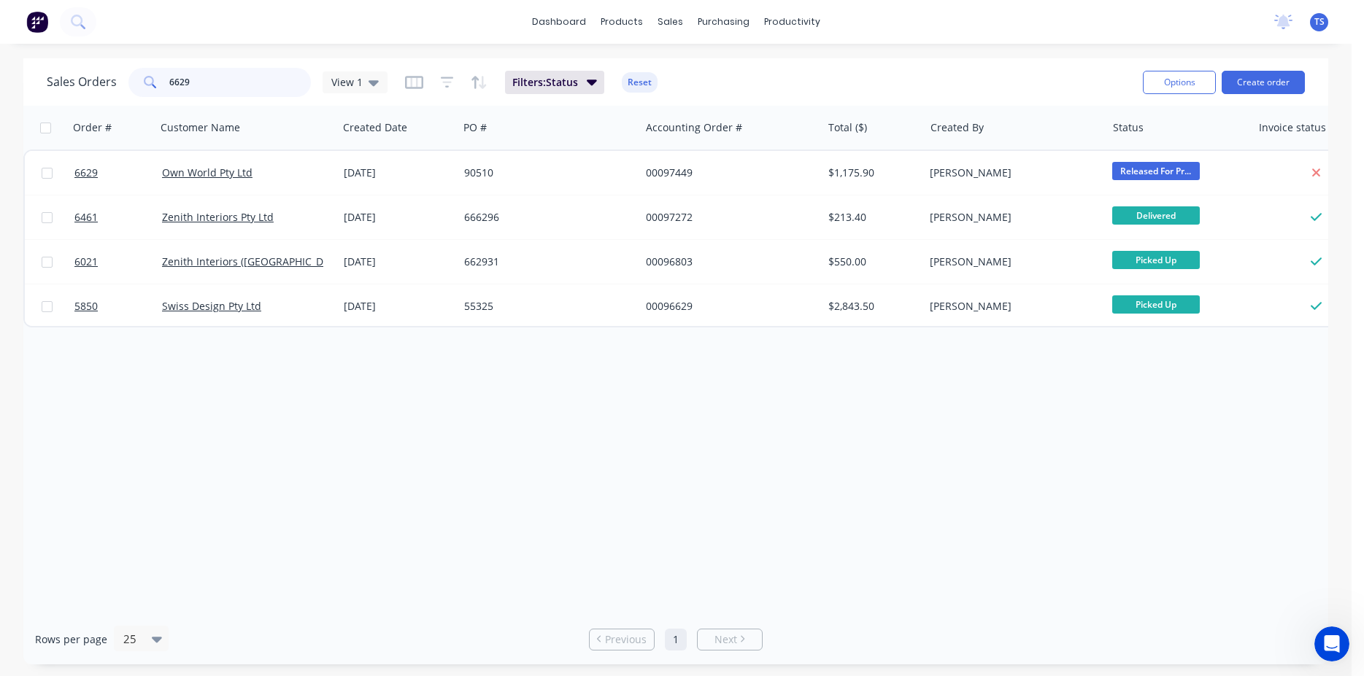
click at [214, 77] on input "6629" at bounding box center [240, 82] width 142 height 29
type input "5"
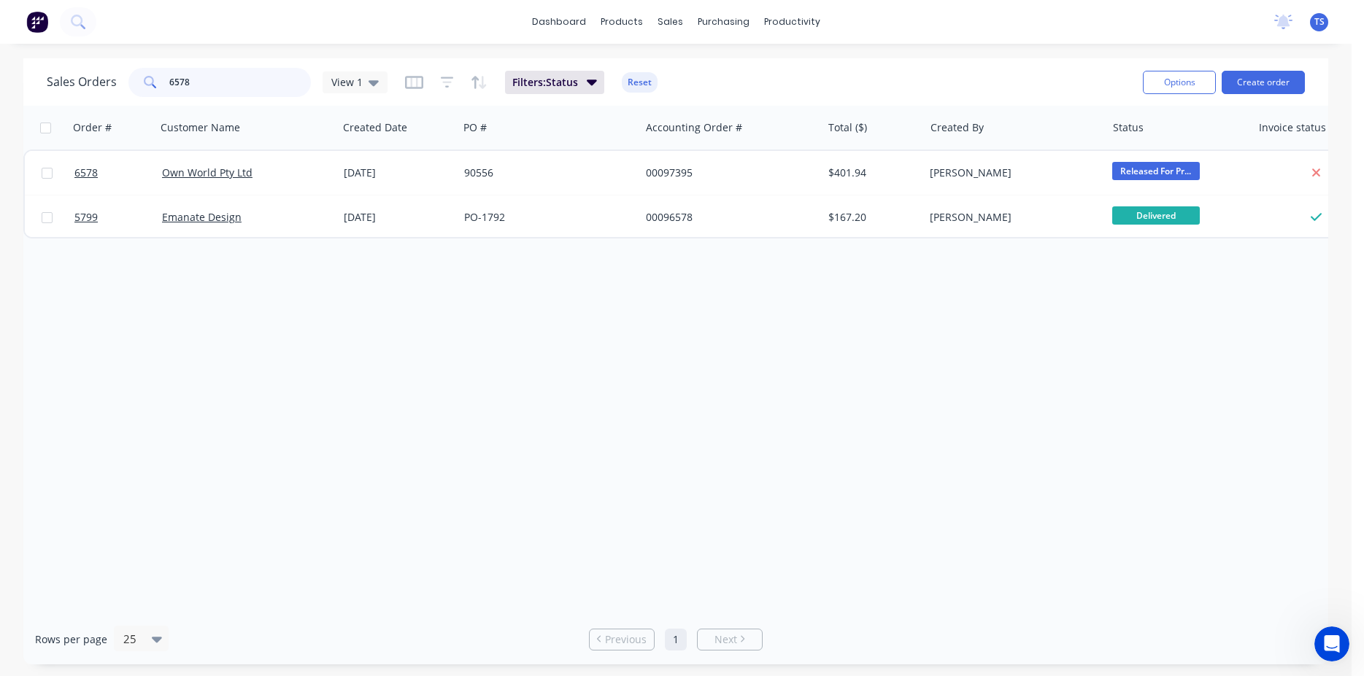
click at [221, 85] on input "6578" at bounding box center [240, 82] width 142 height 29
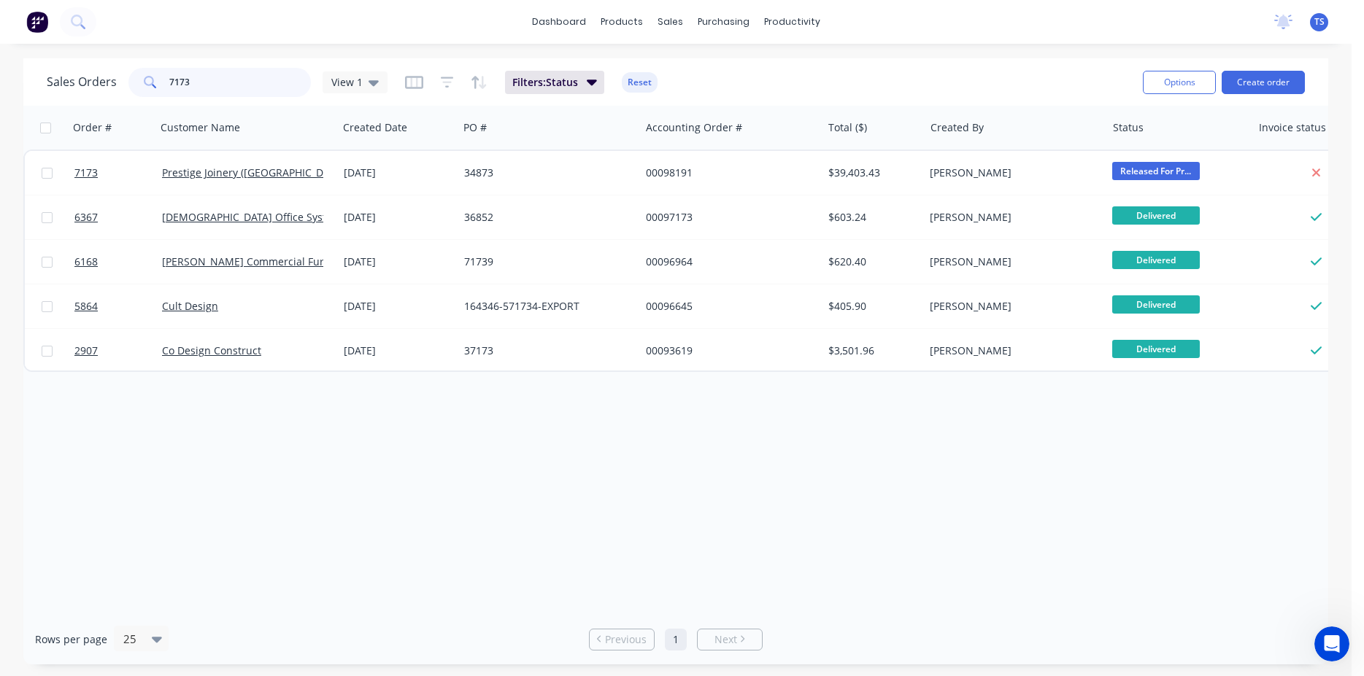
click at [210, 88] on input "7173" at bounding box center [240, 82] width 142 height 29
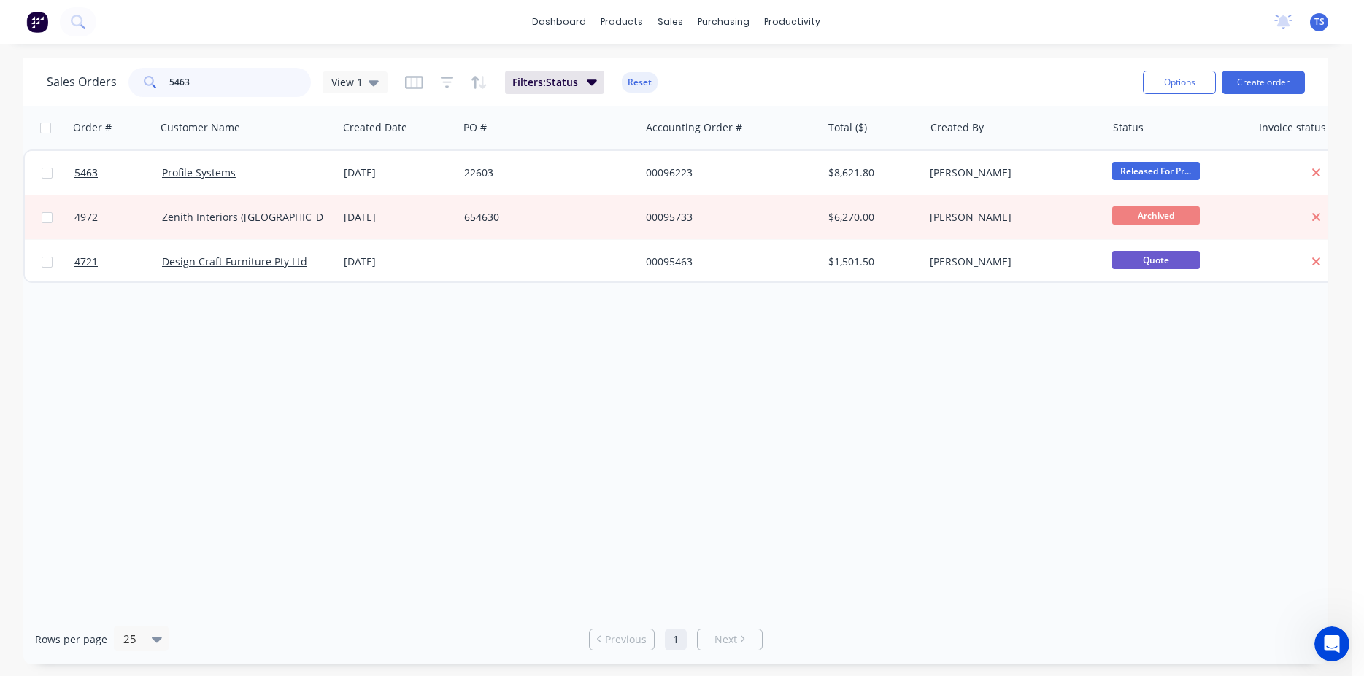
click at [223, 82] on input "5463" at bounding box center [240, 82] width 142 height 29
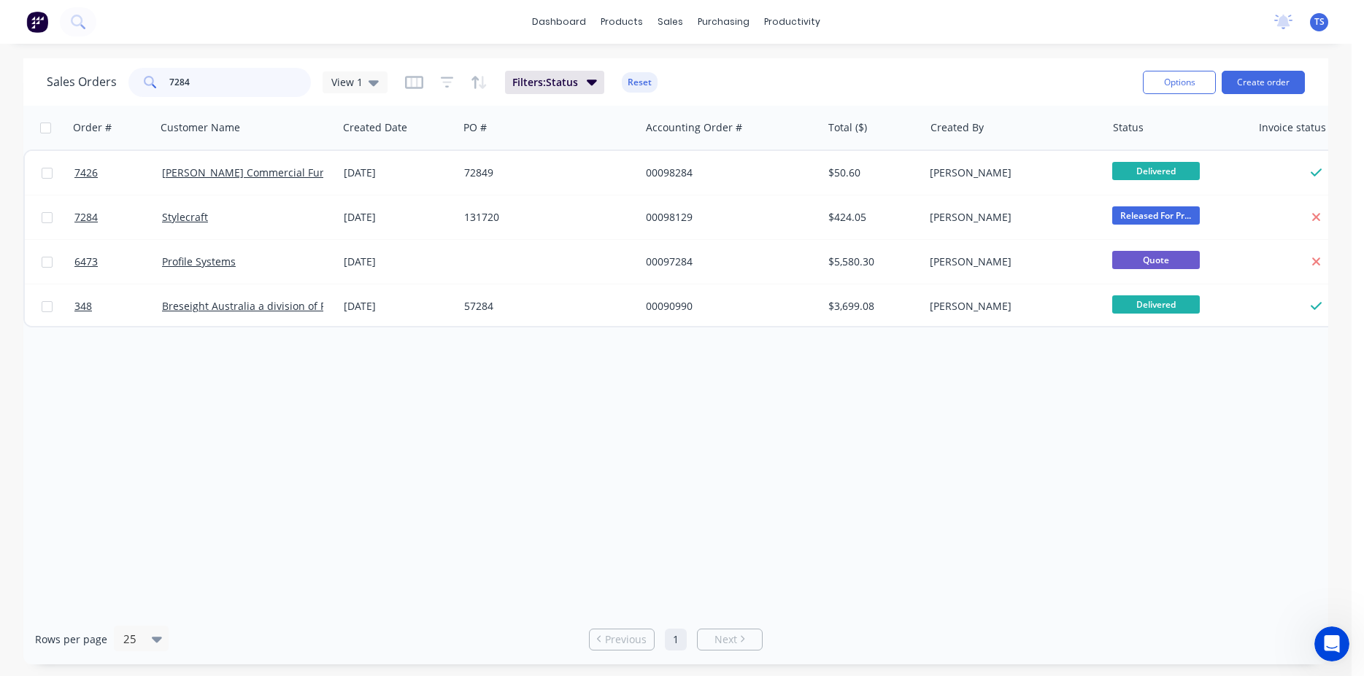
click at [212, 82] on input "7284" at bounding box center [240, 82] width 142 height 29
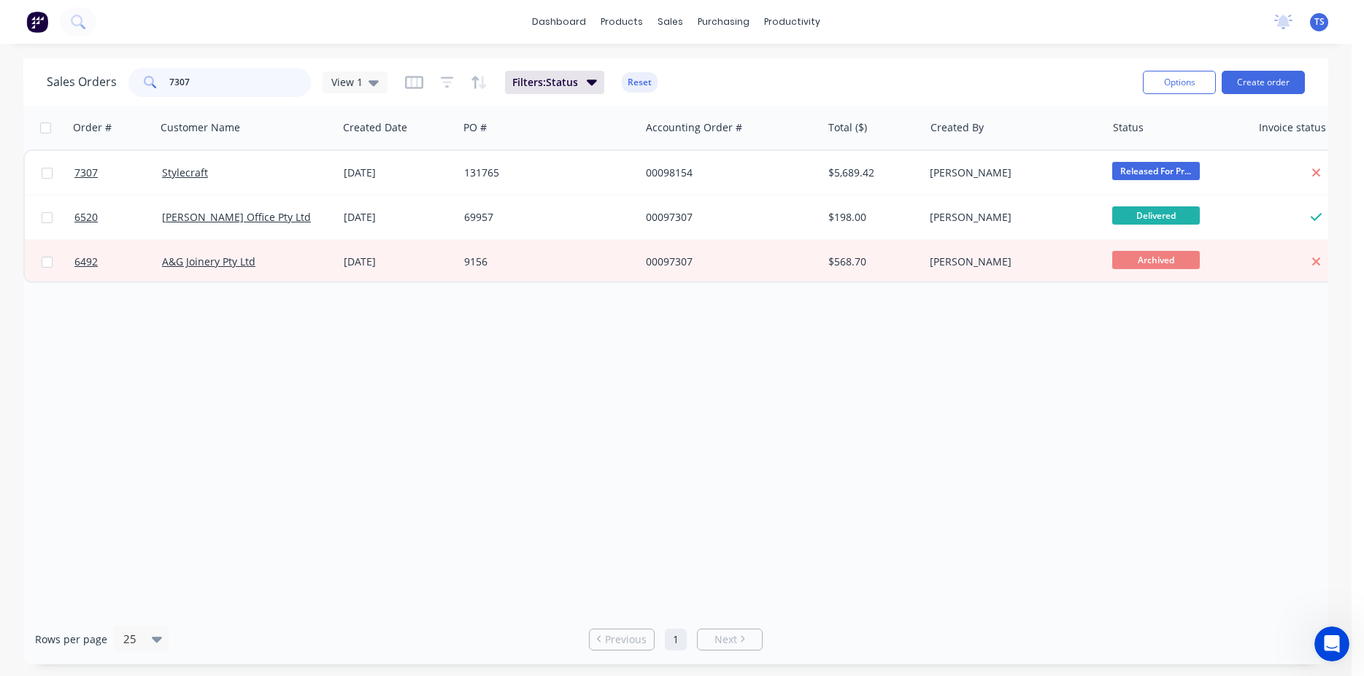
click at [212, 82] on input "7307" at bounding box center [240, 82] width 142 height 29
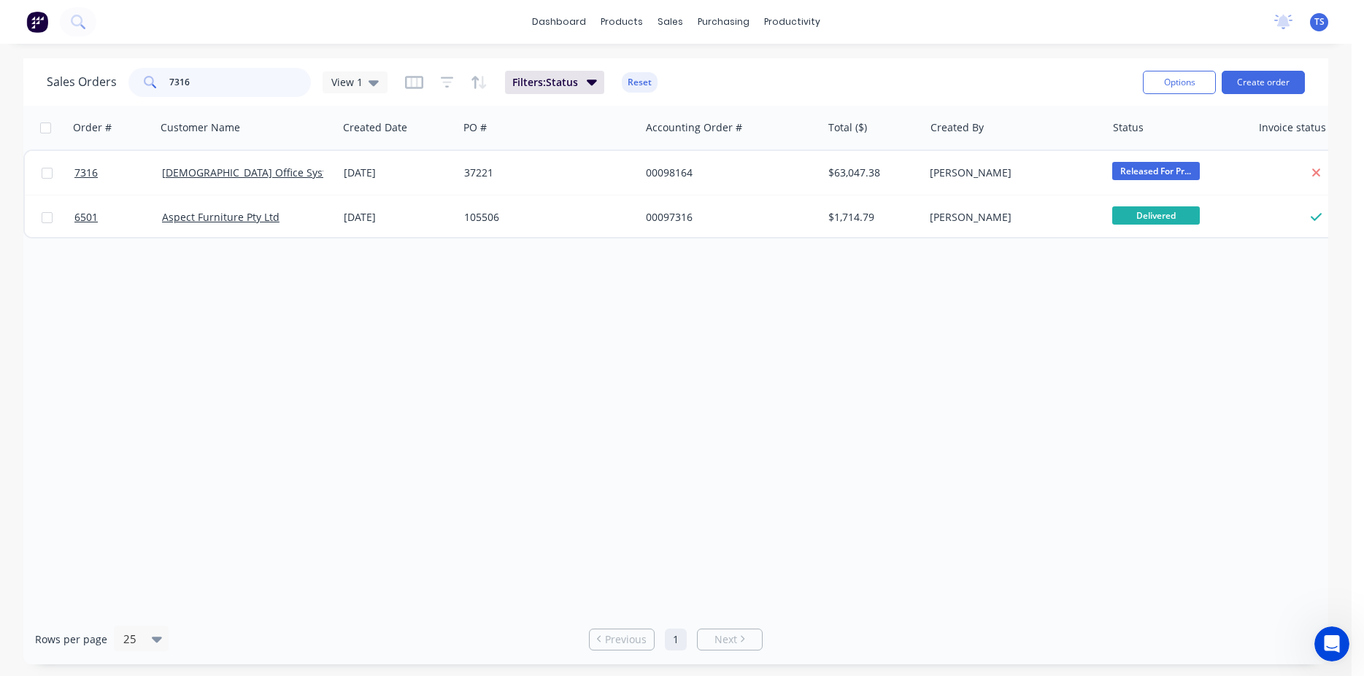
click at [198, 88] on input "7316" at bounding box center [240, 82] width 142 height 29
click at [224, 86] on input "7419" at bounding box center [240, 82] width 142 height 29
click at [219, 87] on input "7559" at bounding box center [240, 82] width 142 height 29
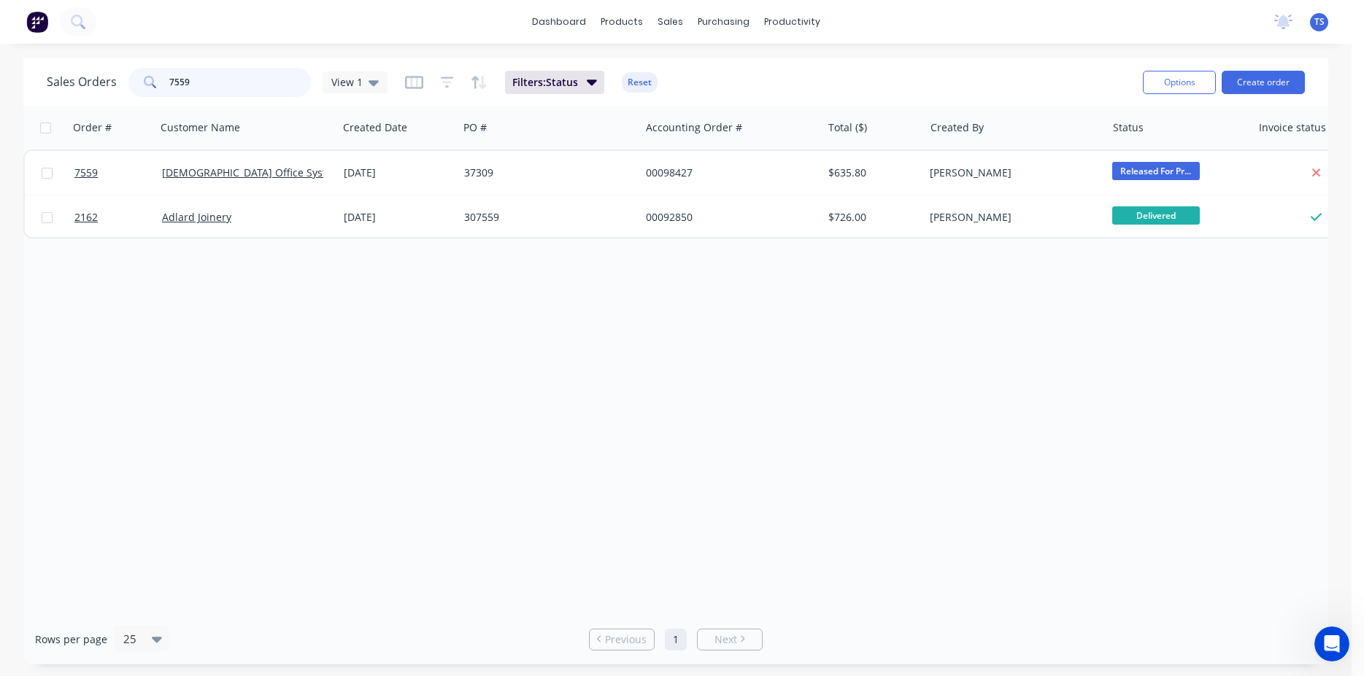
click at [219, 87] on input "7559" at bounding box center [240, 82] width 142 height 29
click at [210, 88] on input "7560" at bounding box center [240, 82] width 142 height 29
click at [210, 88] on input "7573" at bounding box center [240, 82] width 142 height 29
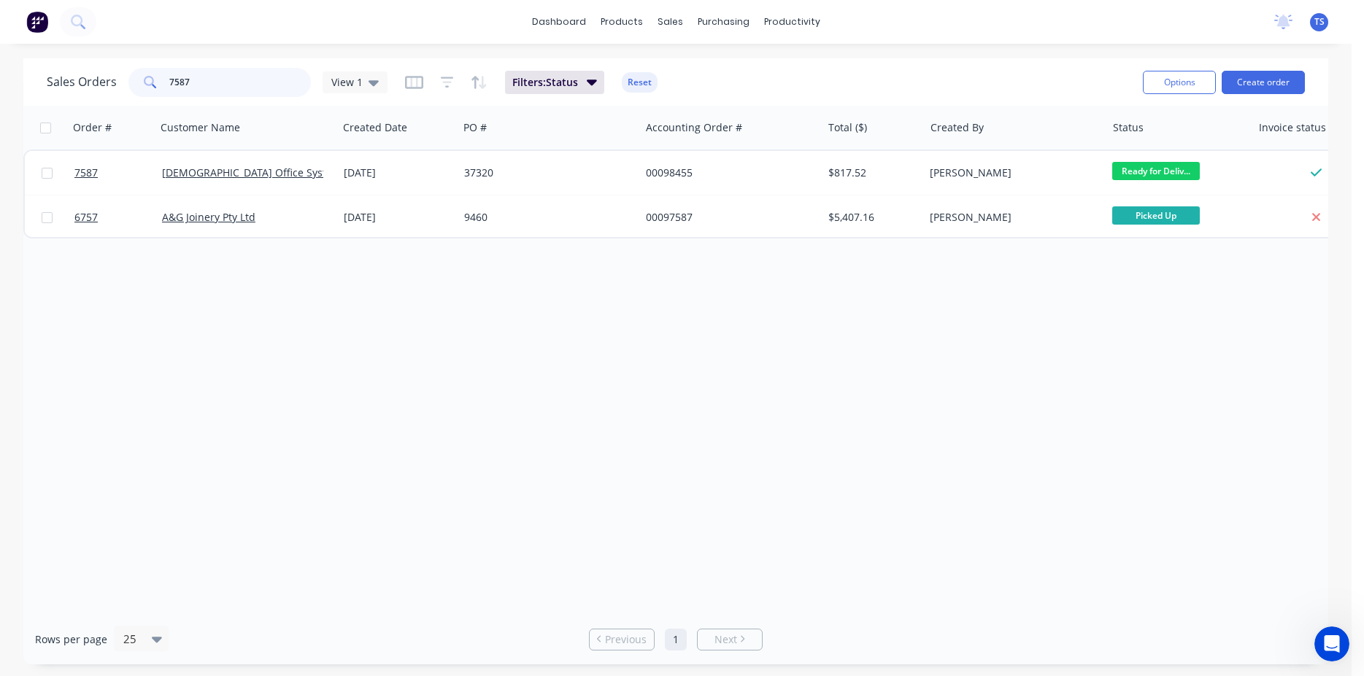
click at [194, 88] on input "7587" at bounding box center [240, 82] width 142 height 29
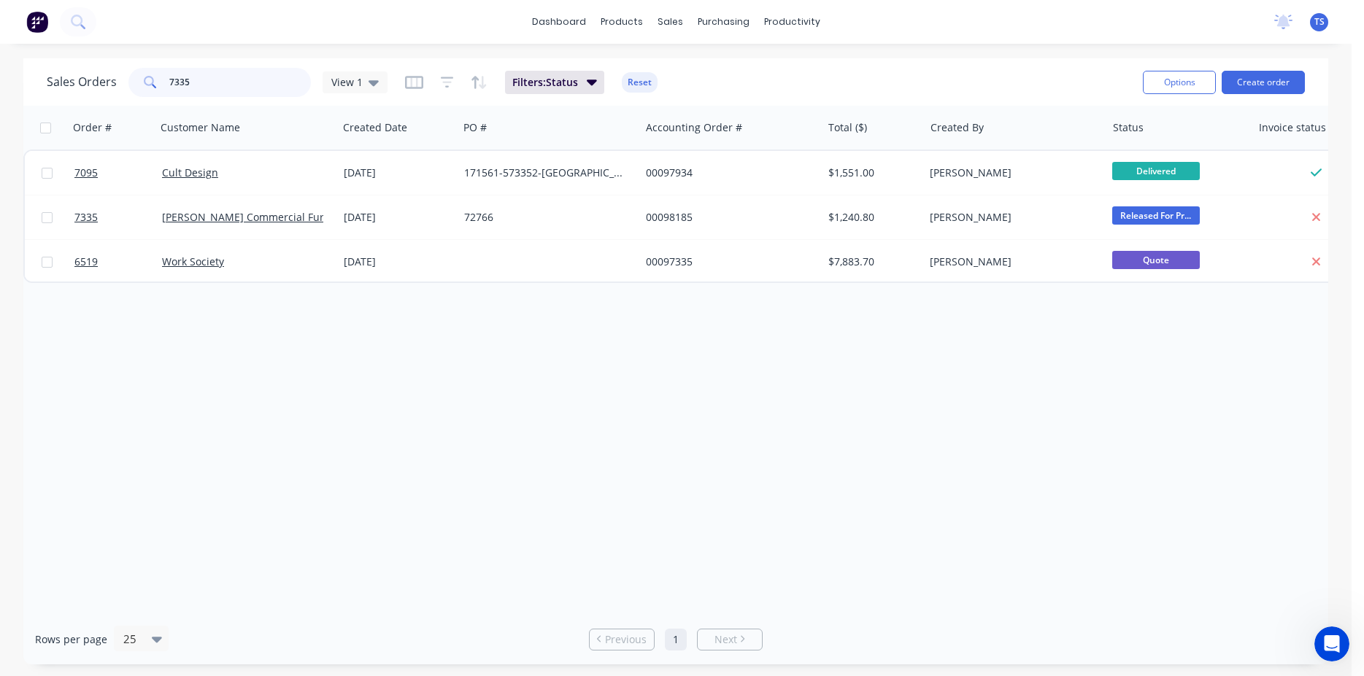
click at [215, 82] on input "7335" at bounding box center [240, 82] width 142 height 29
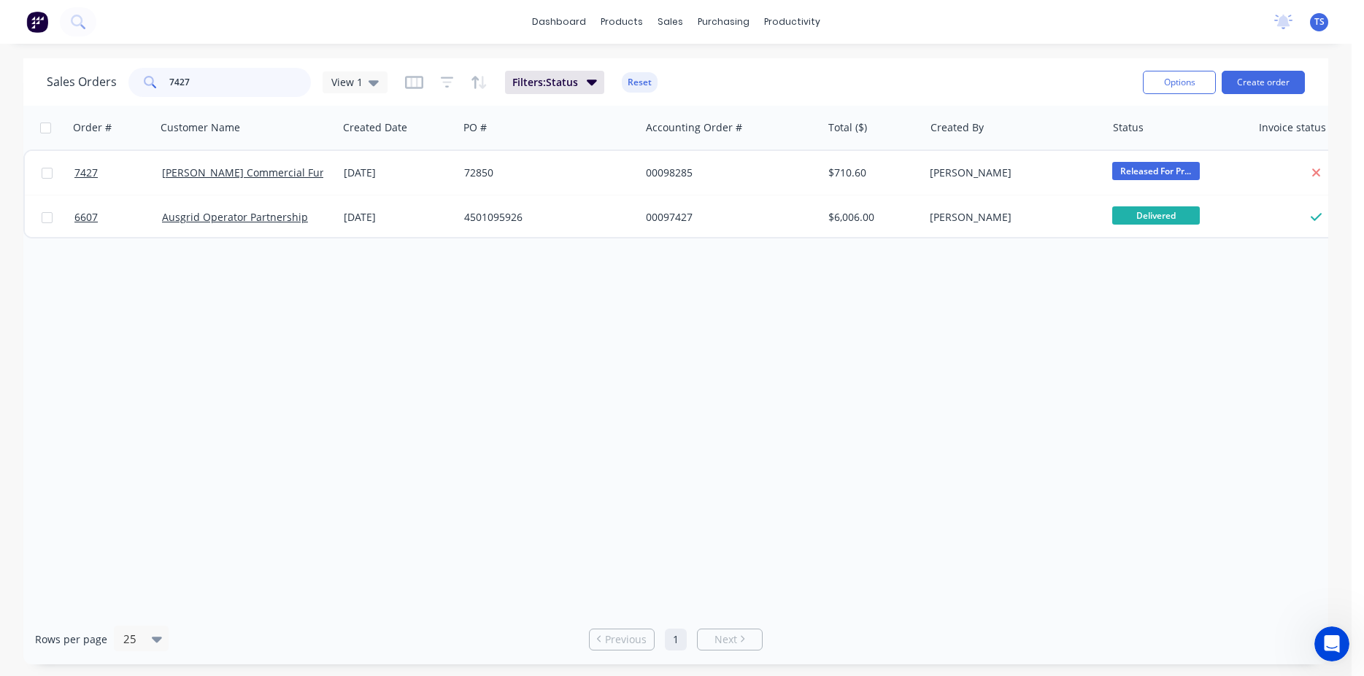
click at [237, 81] on input "7427" at bounding box center [240, 82] width 142 height 29
click at [225, 81] on input "6422" at bounding box center [240, 82] width 142 height 29
click at [233, 83] on input "7555" at bounding box center [240, 82] width 142 height 29
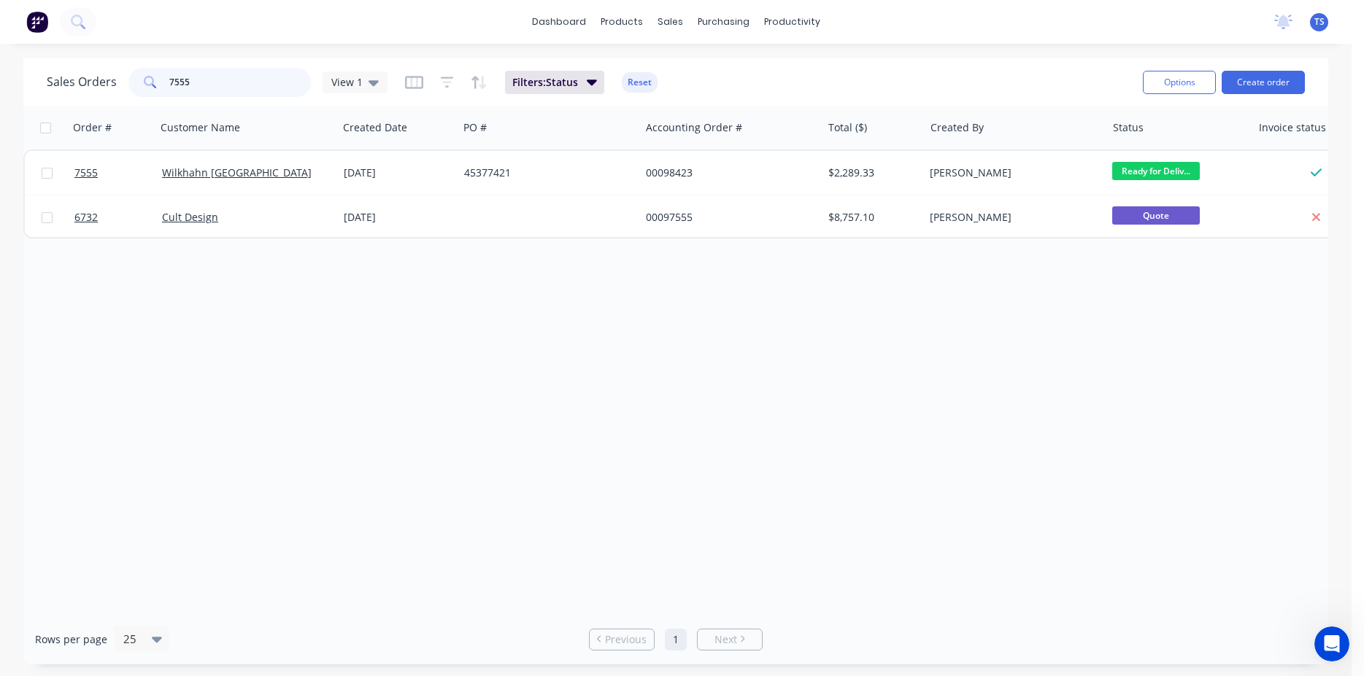
click at [233, 83] on input "7555" at bounding box center [240, 82] width 142 height 29
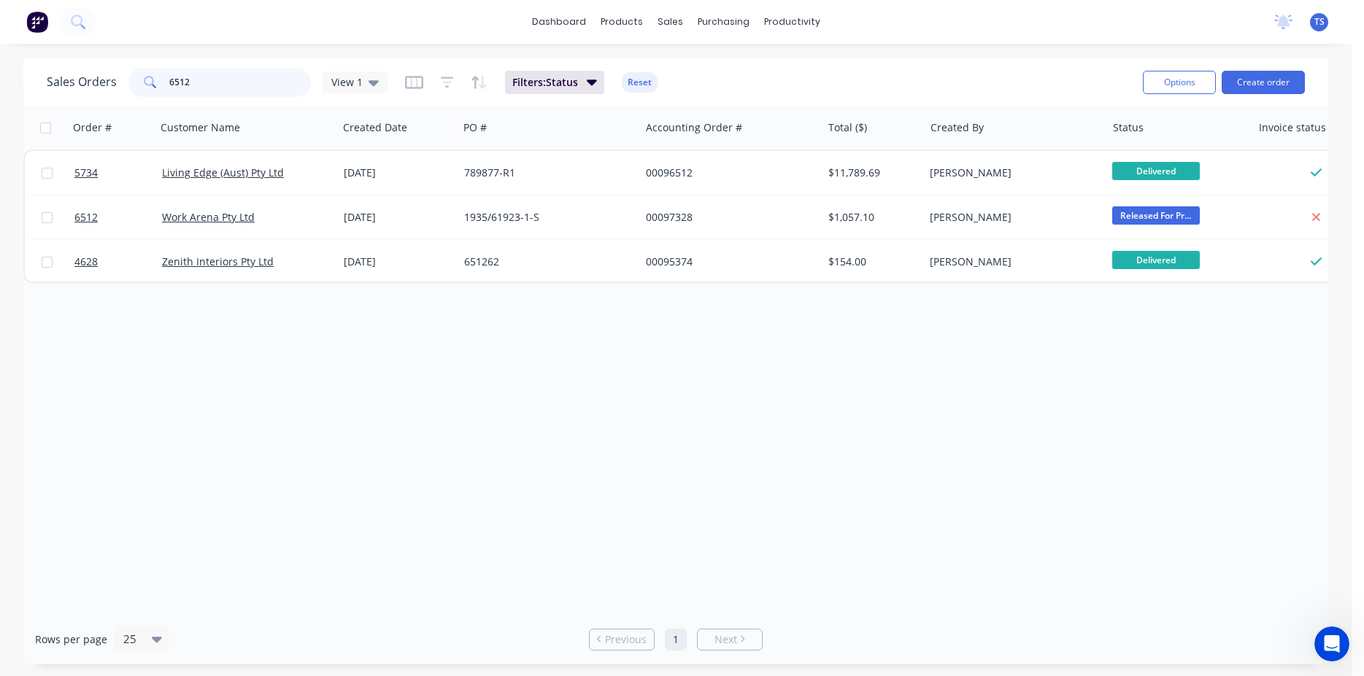
click at [212, 78] on input "6512" at bounding box center [240, 82] width 142 height 29
click at [236, 86] on input "6218" at bounding box center [240, 82] width 142 height 29
click at [225, 86] on input "6847" at bounding box center [240, 82] width 142 height 29
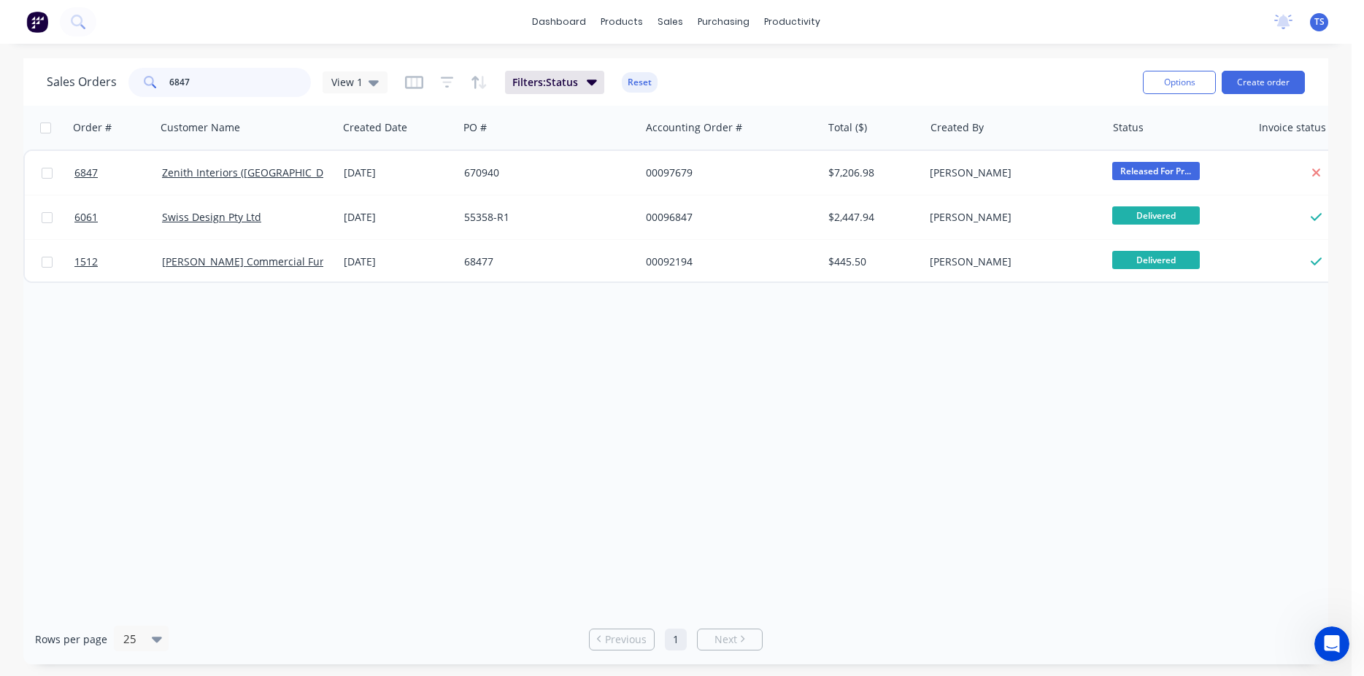
click at [225, 86] on input "6847" at bounding box center [240, 82] width 142 height 29
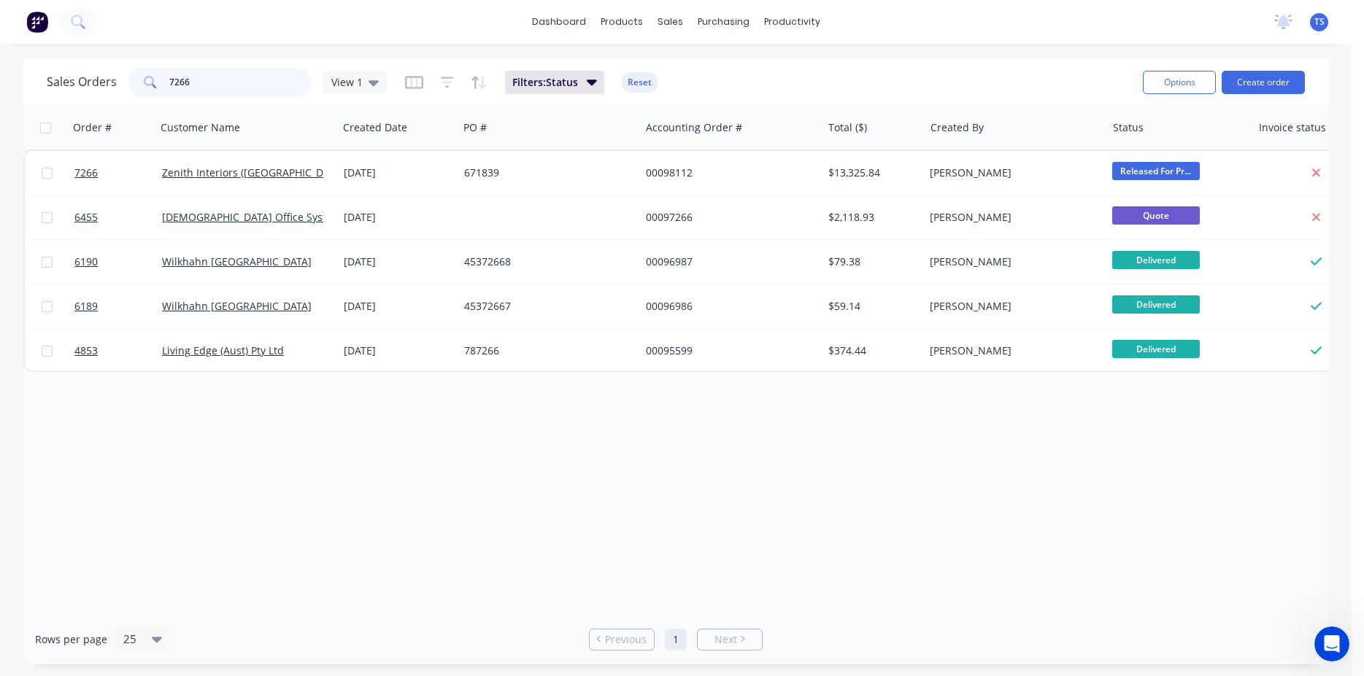
click at [213, 86] on input "7266" at bounding box center [240, 82] width 142 height 29
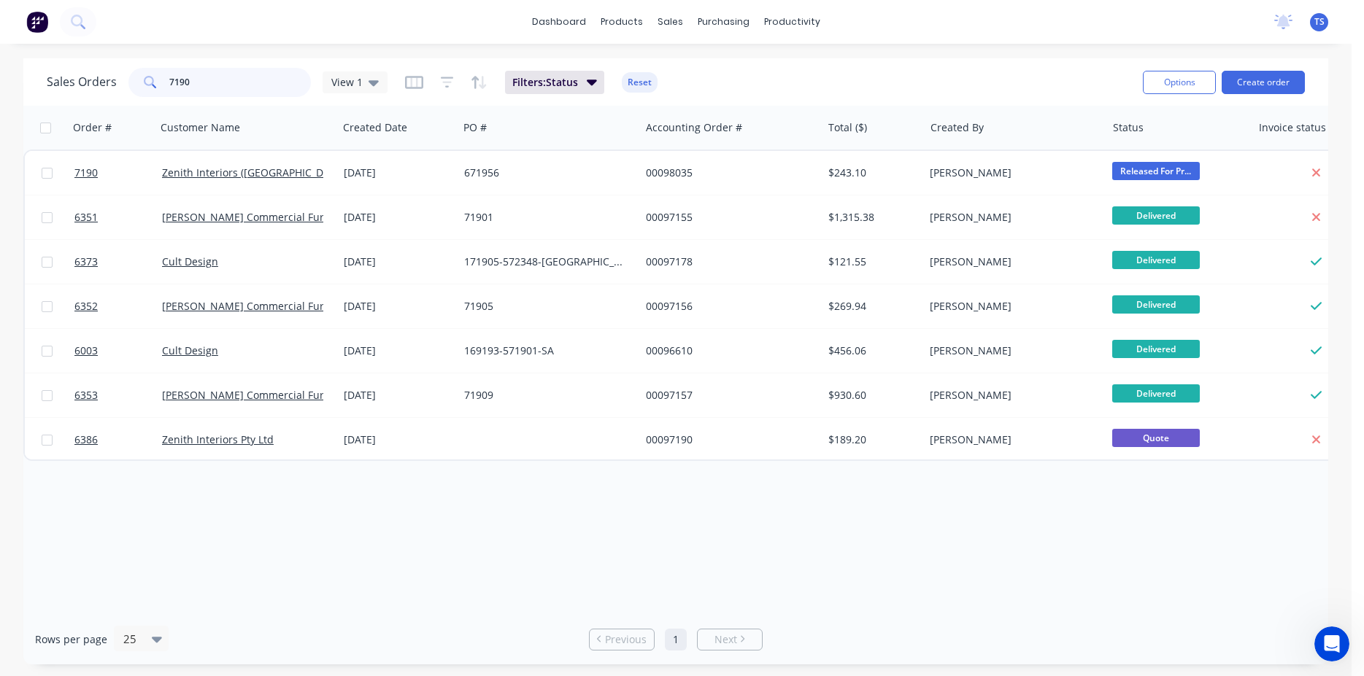
click at [211, 86] on input "7190" at bounding box center [240, 82] width 142 height 29
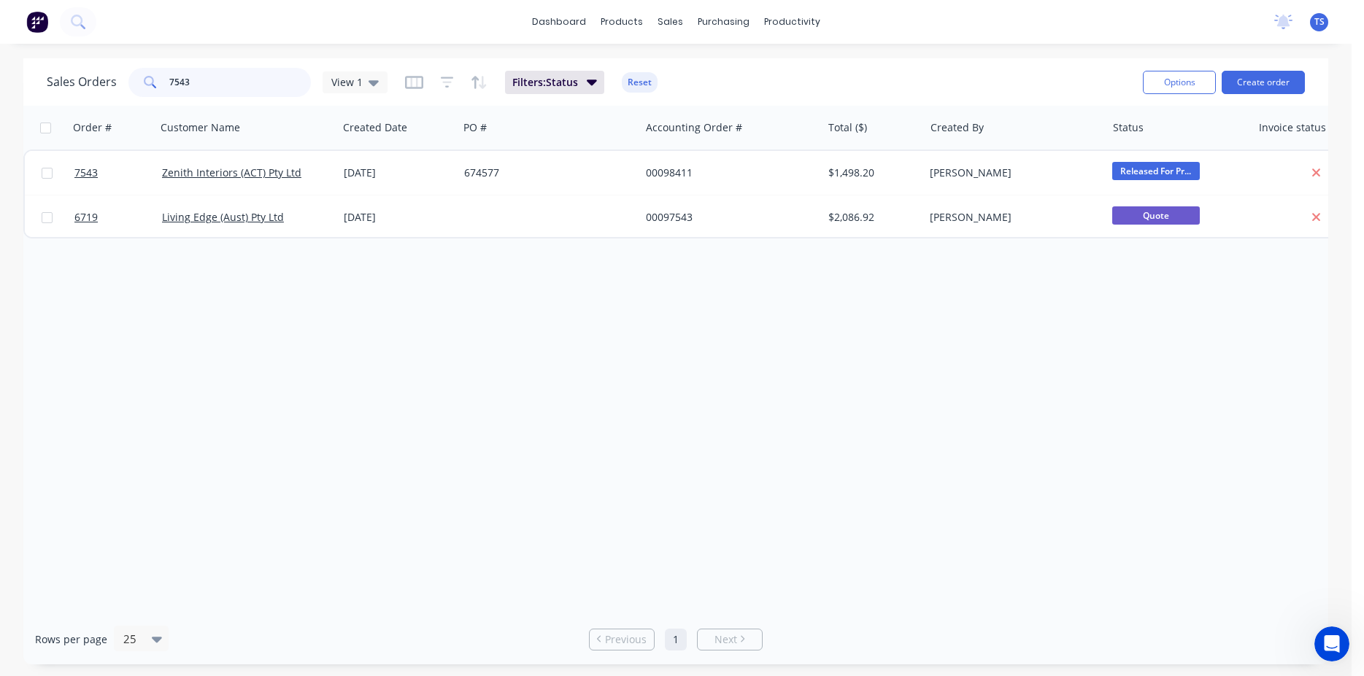
click at [220, 86] on input "7543" at bounding box center [240, 82] width 142 height 29
click at [183, 76] on input "7571" at bounding box center [240, 82] width 142 height 29
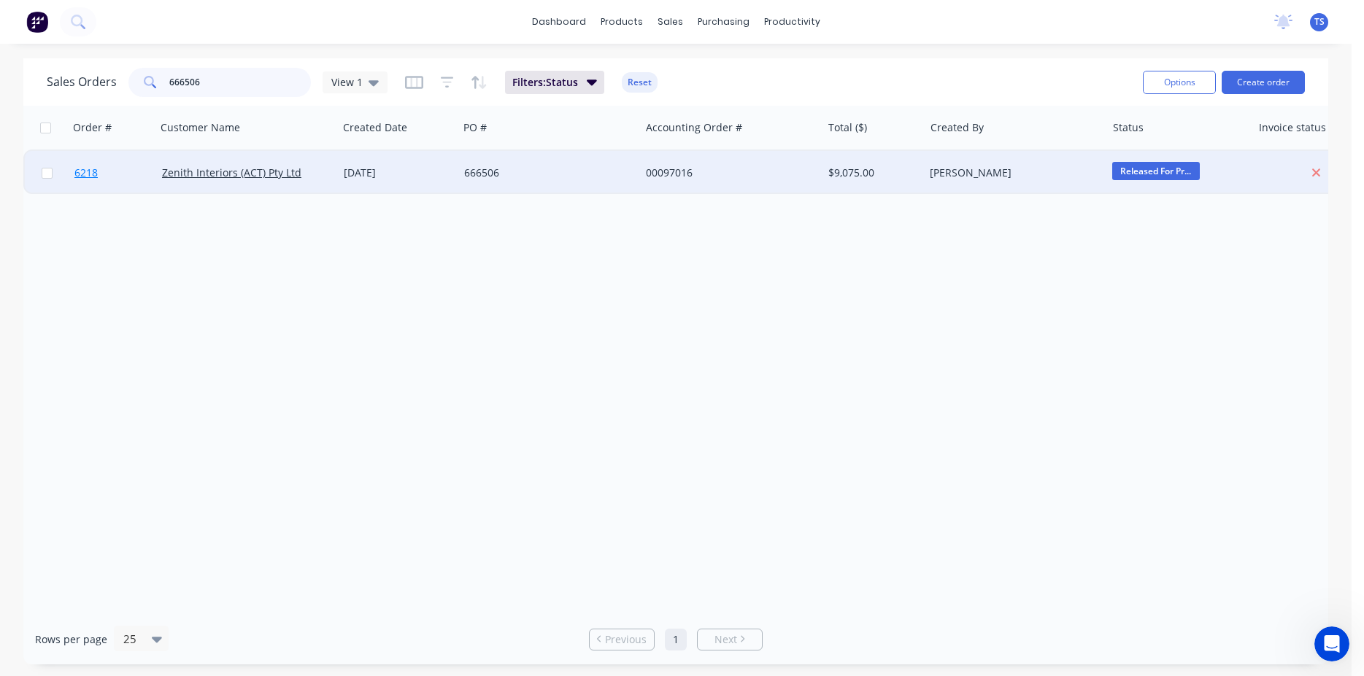
type input "666506"
click at [98, 183] on link "6218" at bounding box center [118, 173] width 88 height 44
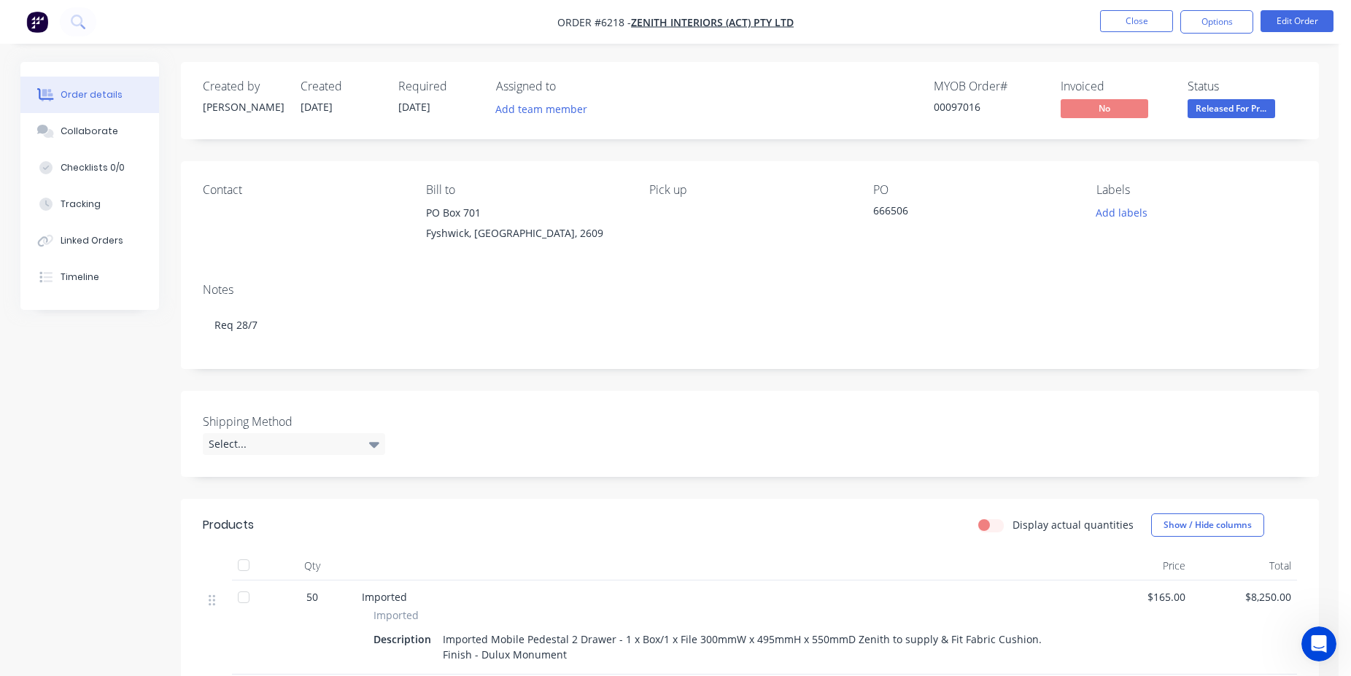
click at [959, 392] on div "Created by [PERSON_NAME] Created [DATE] Required [DATE] Assigned to Add team me…" at bounding box center [750, 510] width 1138 height 897
click at [1041, 473] on div "Shipping Method Select..." at bounding box center [750, 434] width 1138 height 86
click at [963, 394] on div "Created by [PERSON_NAME] Created [DATE] Required [DATE] Assigned to Add team me…" at bounding box center [750, 510] width 1138 height 897
click at [1148, 22] on button "Close" at bounding box center [1136, 21] width 73 height 22
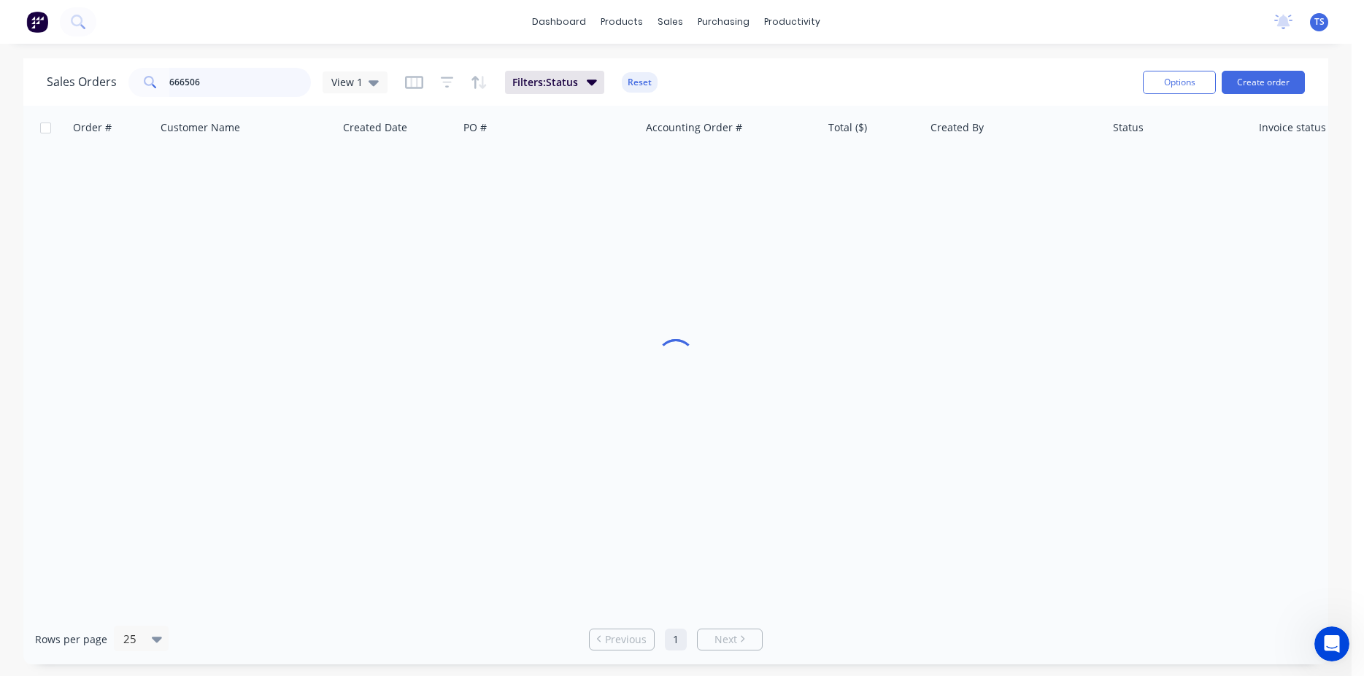
click at [244, 81] on input "666506" at bounding box center [240, 82] width 142 height 29
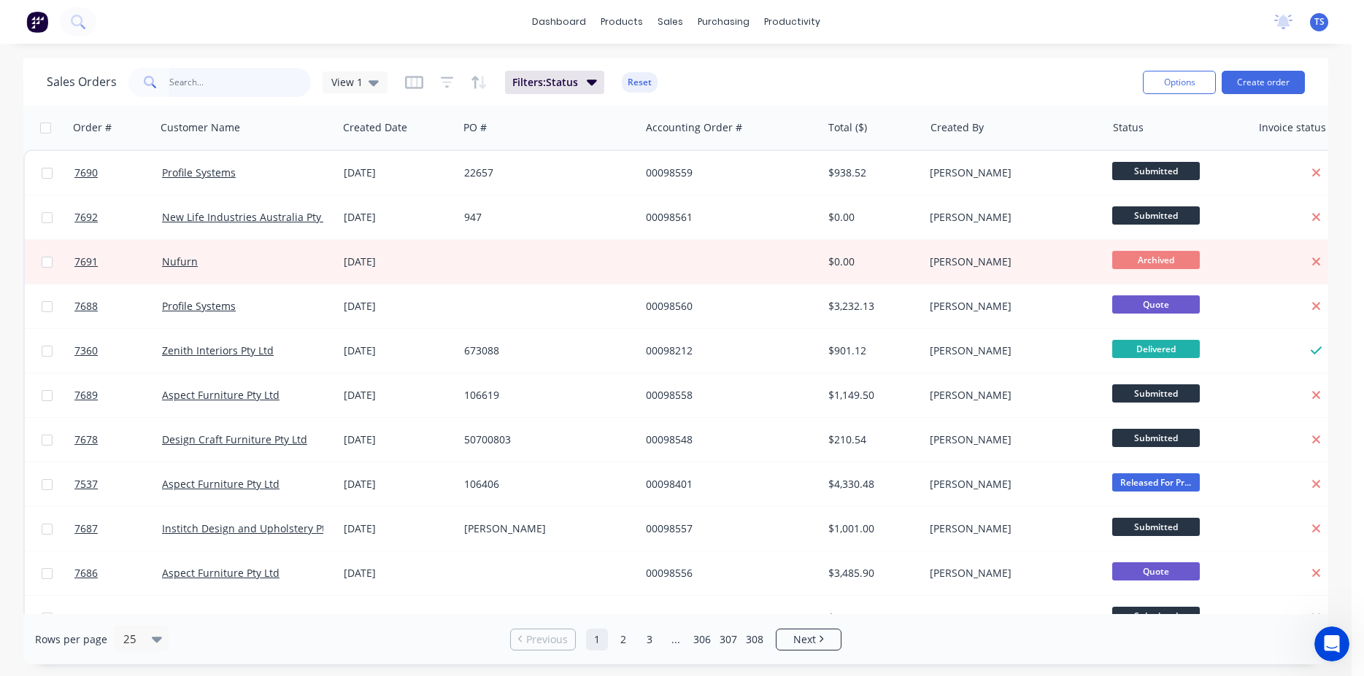
click at [226, 90] on input "text" at bounding box center [240, 82] width 142 height 29
click at [1076, 87] on div "Sales Orders View 1 Filters: Status Reset" at bounding box center [589, 82] width 1084 height 36
click at [1045, 75] on div "Sales Orders View 1 Filters: Status Reset" at bounding box center [589, 82] width 1084 height 36
click at [220, 77] on input "text" at bounding box center [240, 82] width 142 height 29
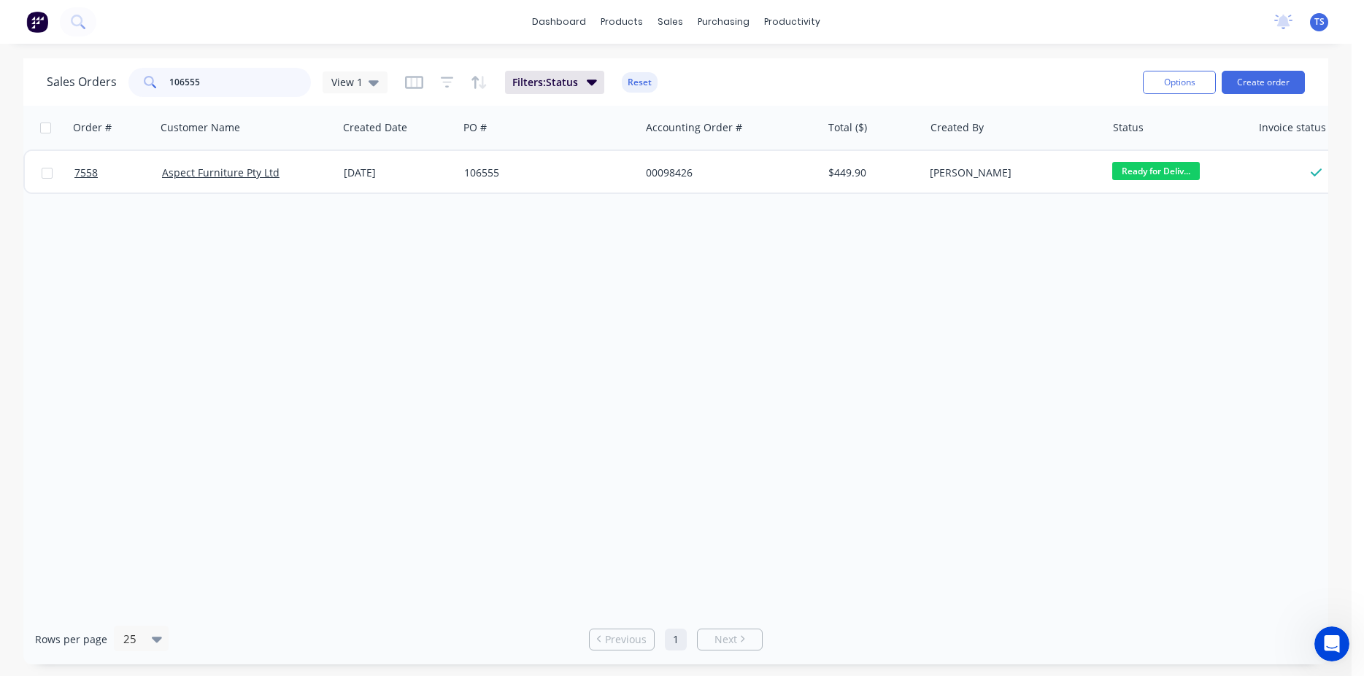
type input "106555"
click at [236, 80] on input "106555" at bounding box center [240, 82] width 142 height 29
click at [250, 78] on input "106555" at bounding box center [240, 82] width 142 height 29
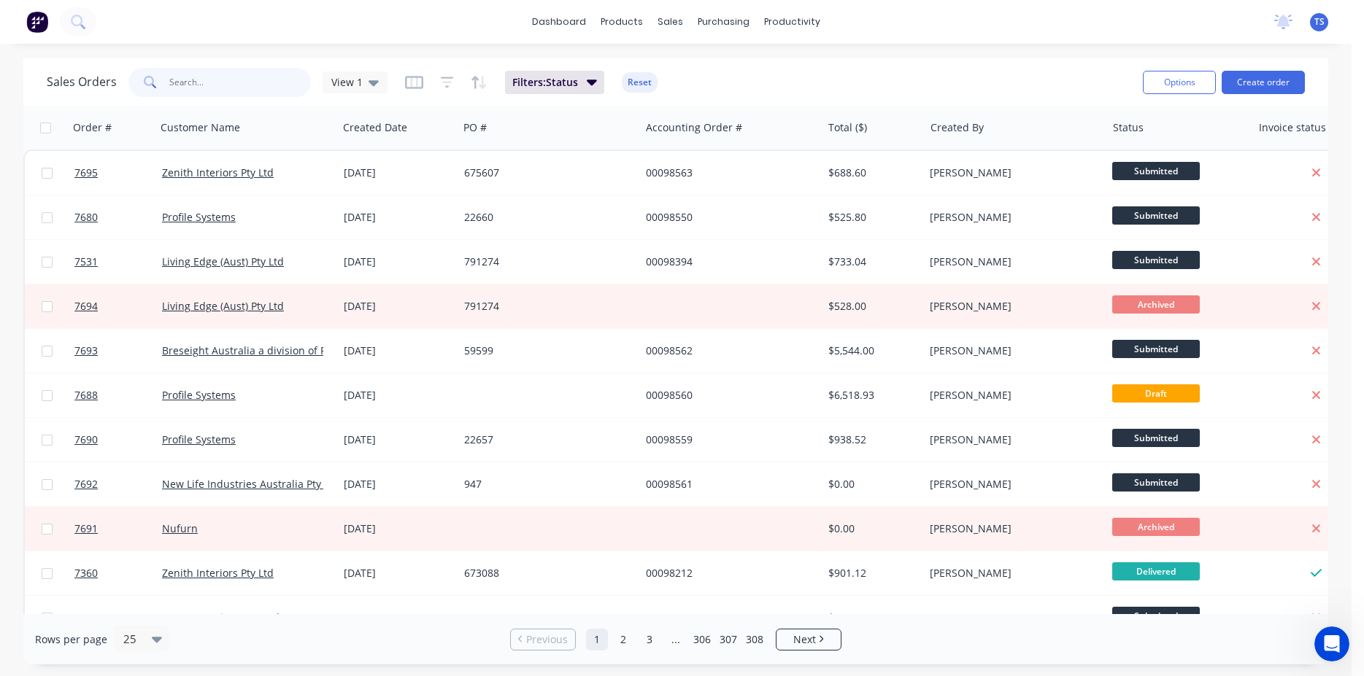
click at [204, 85] on input "text" at bounding box center [240, 82] width 142 height 29
click at [241, 78] on input "text" at bounding box center [240, 82] width 142 height 29
click at [212, 94] on input "text" at bounding box center [240, 82] width 142 height 29
click at [209, 79] on input "text" at bounding box center [240, 82] width 142 height 29
click at [212, 78] on input "text" at bounding box center [240, 82] width 142 height 29
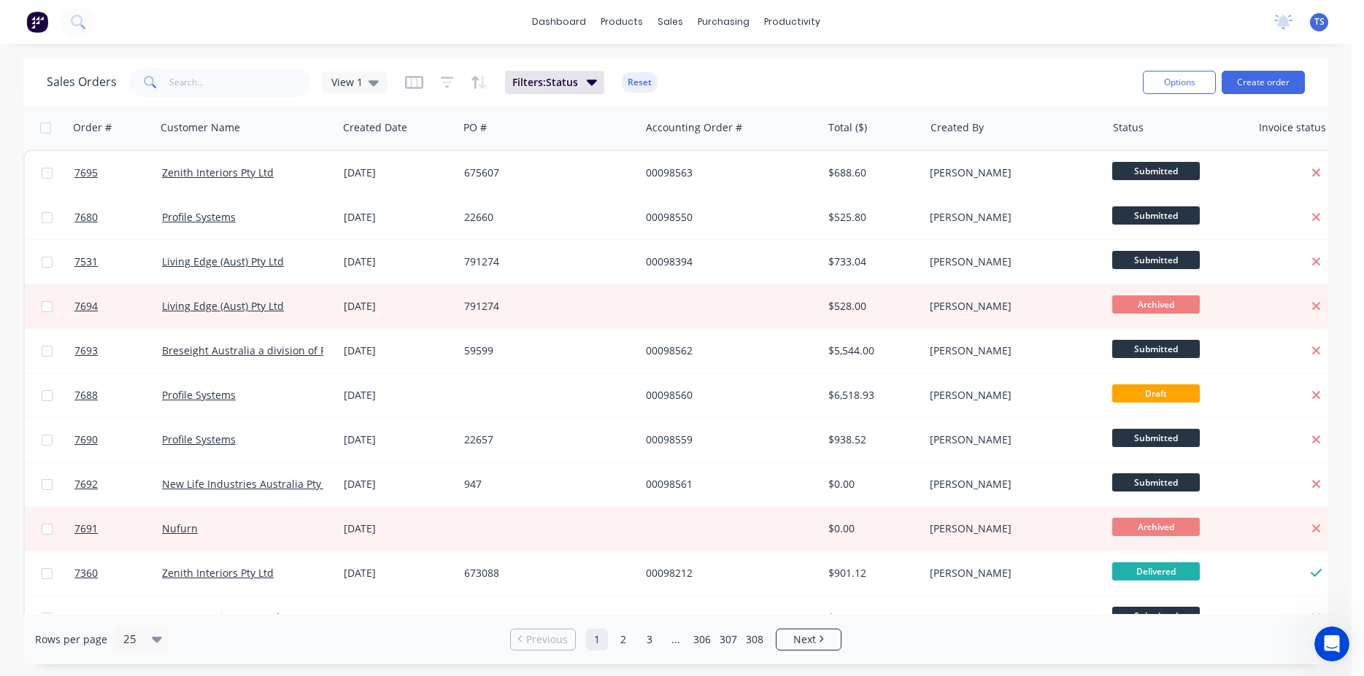
click at [206, 85] on input "text" at bounding box center [240, 82] width 142 height 29
click at [229, 76] on input "text" at bounding box center [240, 82] width 142 height 29
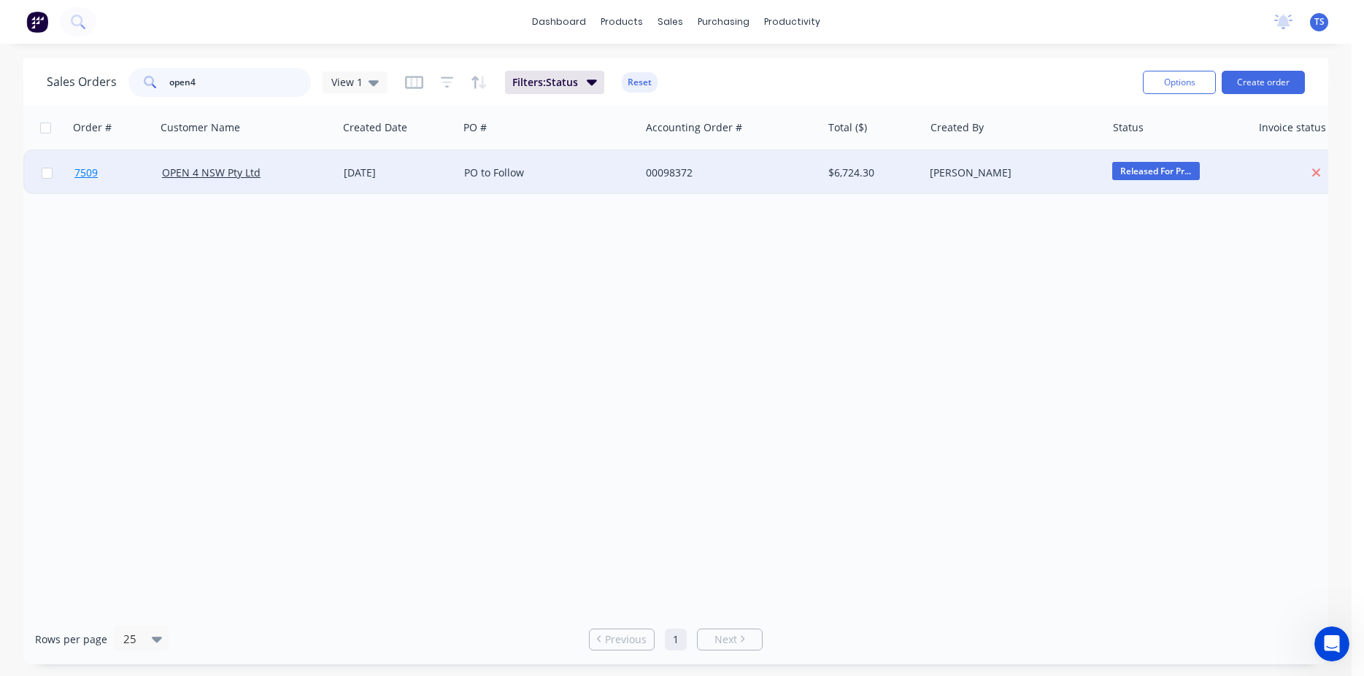
type input "open4"
click at [101, 182] on link "7509" at bounding box center [118, 173] width 88 height 44
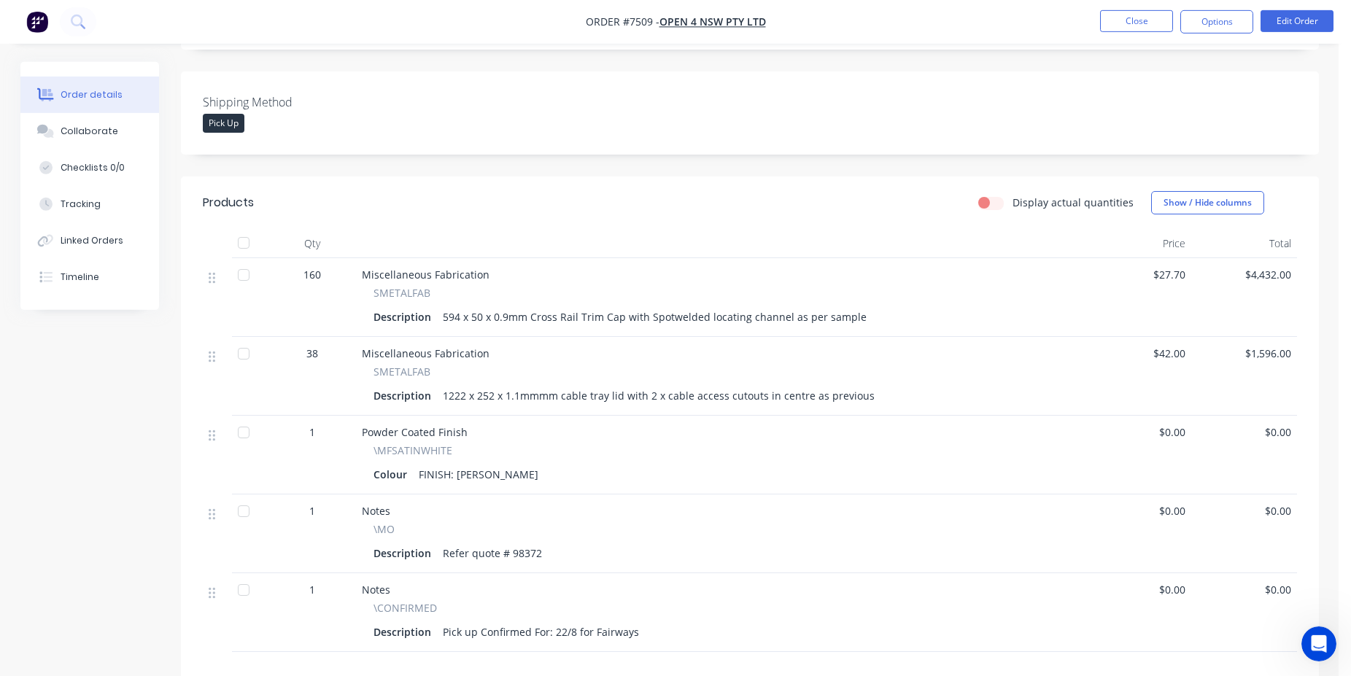
scroll to position [446, 0]
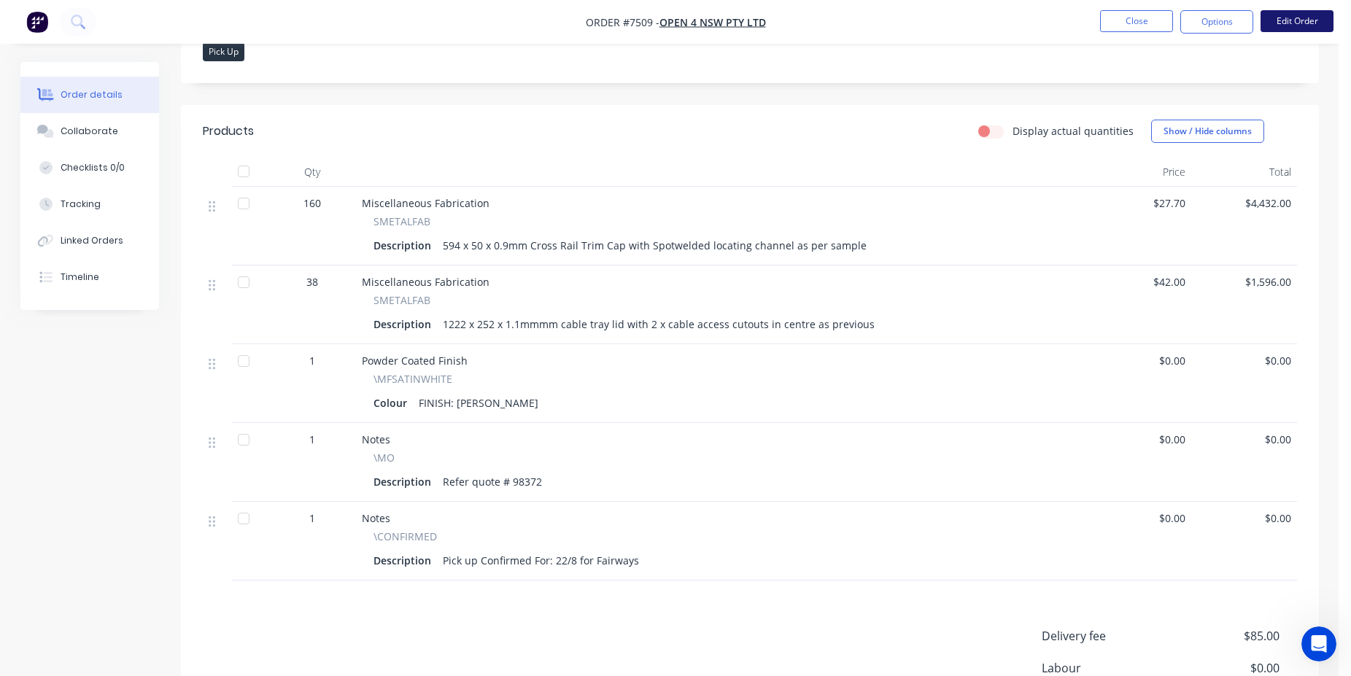
click at [1270, 30] on button "Edit Order" at bounding box center [1297, 21] width 73 height 22
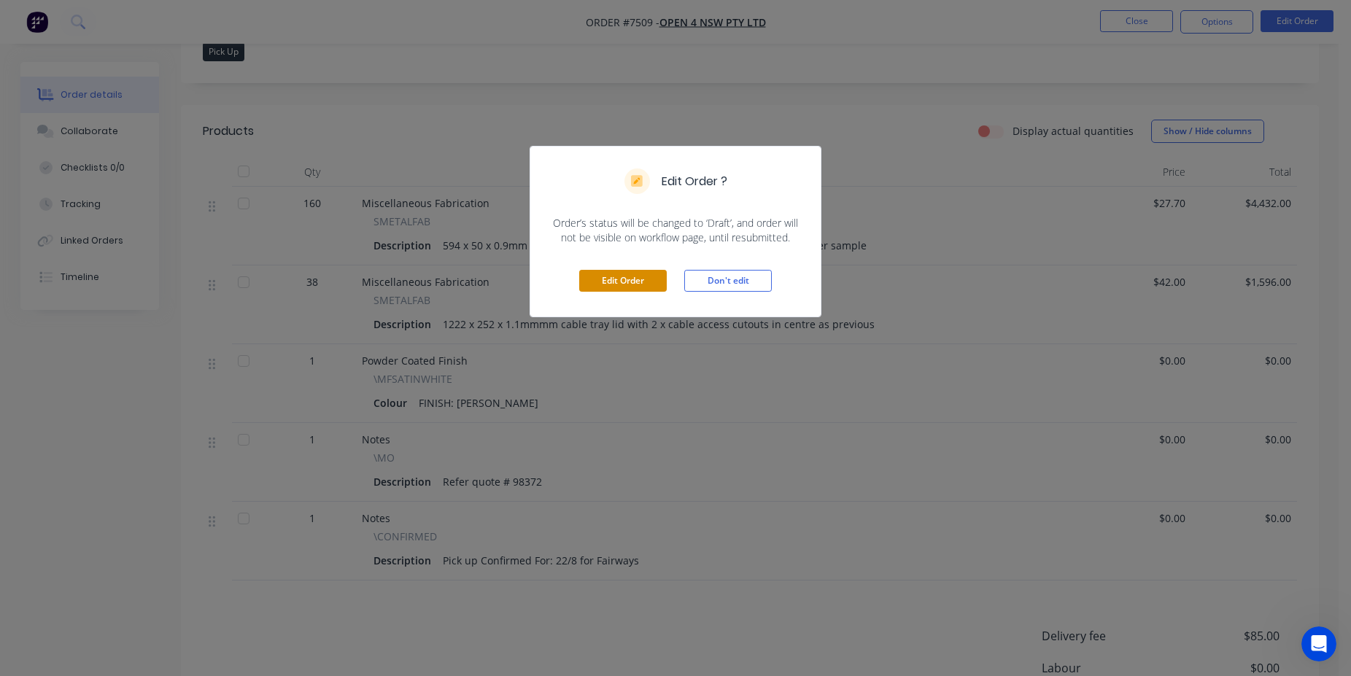
click at [611, 289] on button "Edit Order" at bounding box center [623, 281] width 88 height 22
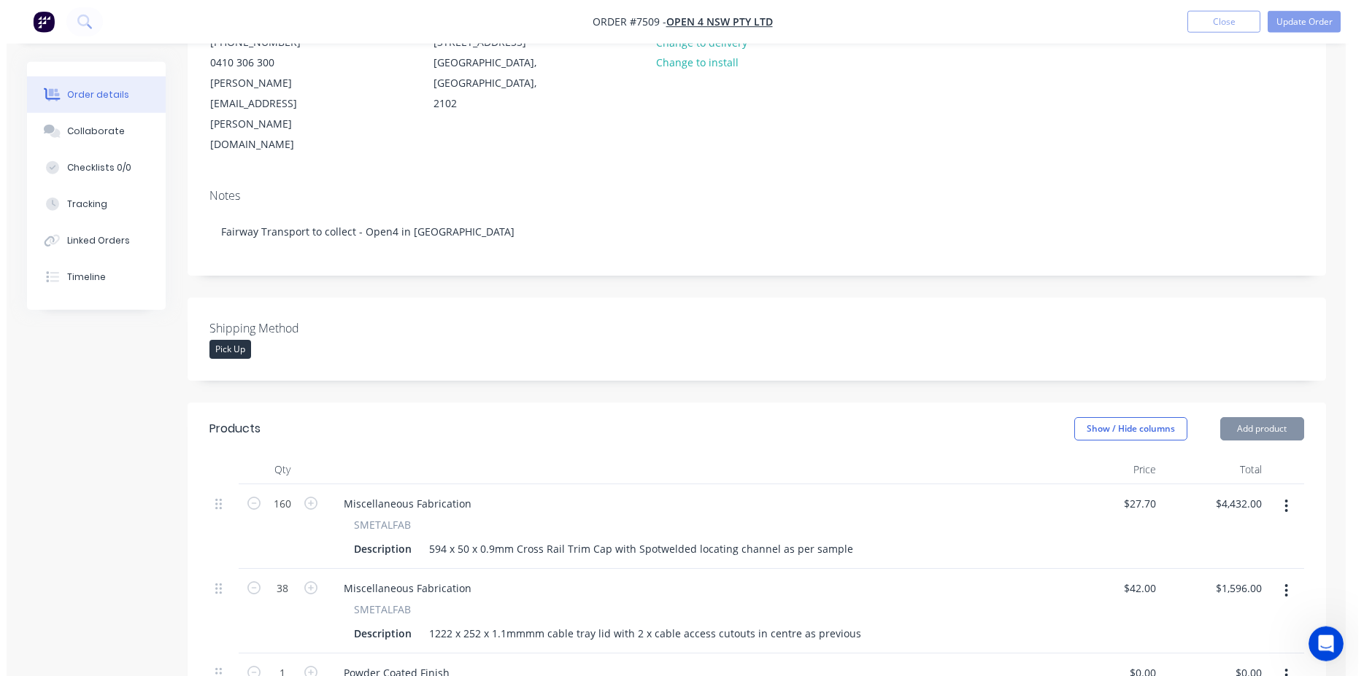
scroll to position [595, 0]
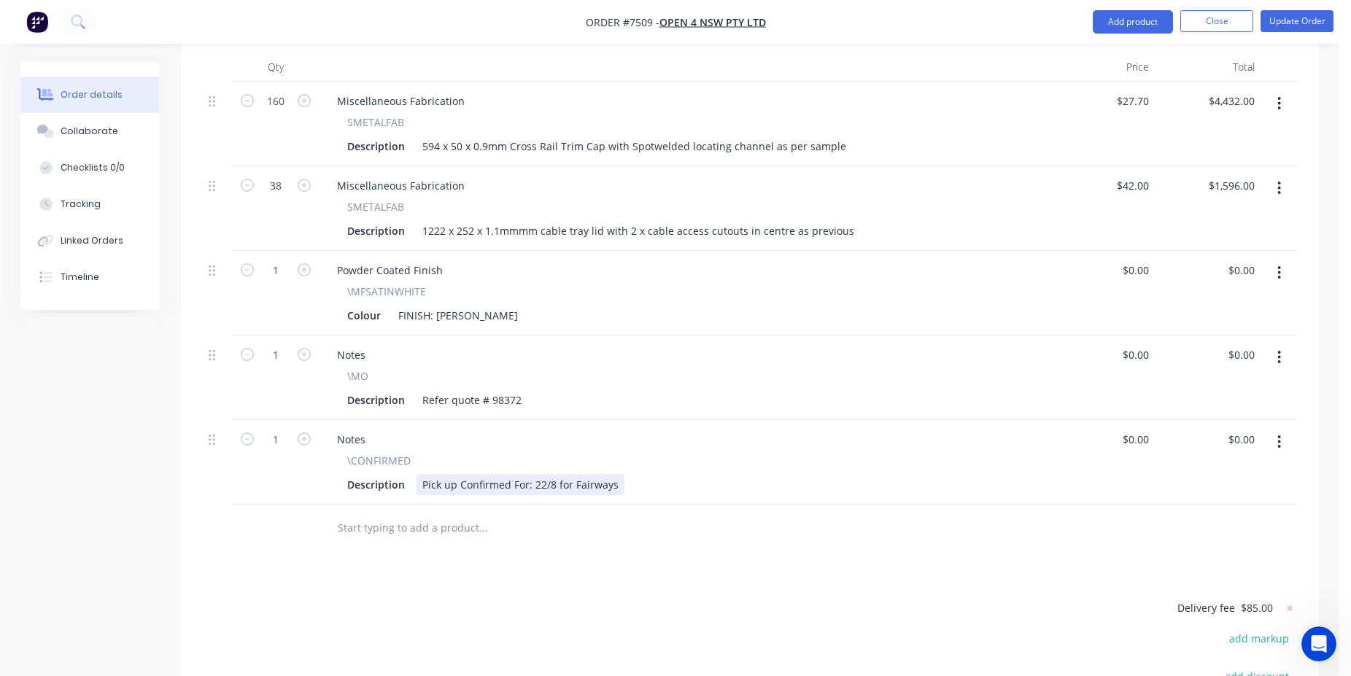
click at [542, 474] on div "Pick up Confirmed For: 22/8 for Fairways" at bounding box center [521, 484] width 208 height 21
click at [552, 474] on div "Pick up Confirmed For: 21/8 for Fairways" at bounding box center [521, 484] width 208 height 21
click at [1293, 20] on button "Update Order" at bounding box center [1297, 21] width 73 height 22
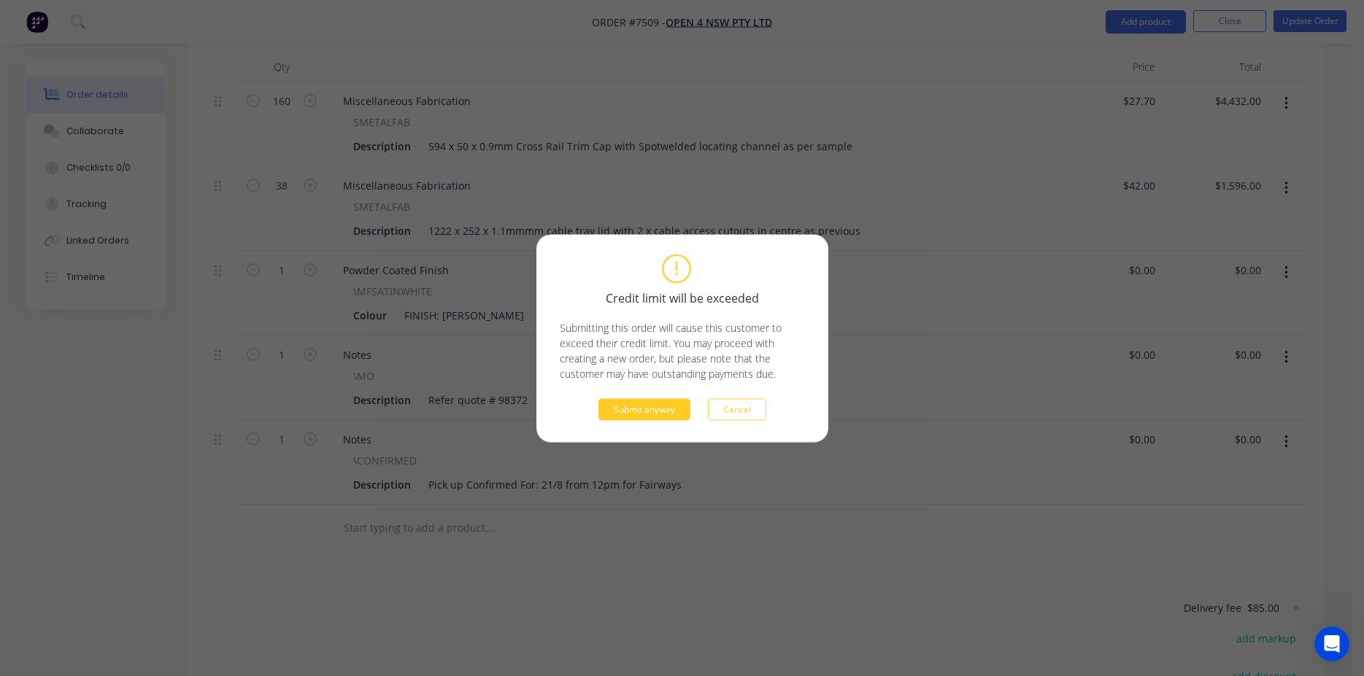
click at [659, 419] on button "Submit anyway" at bounding box center [644, 409] width 92 height 22
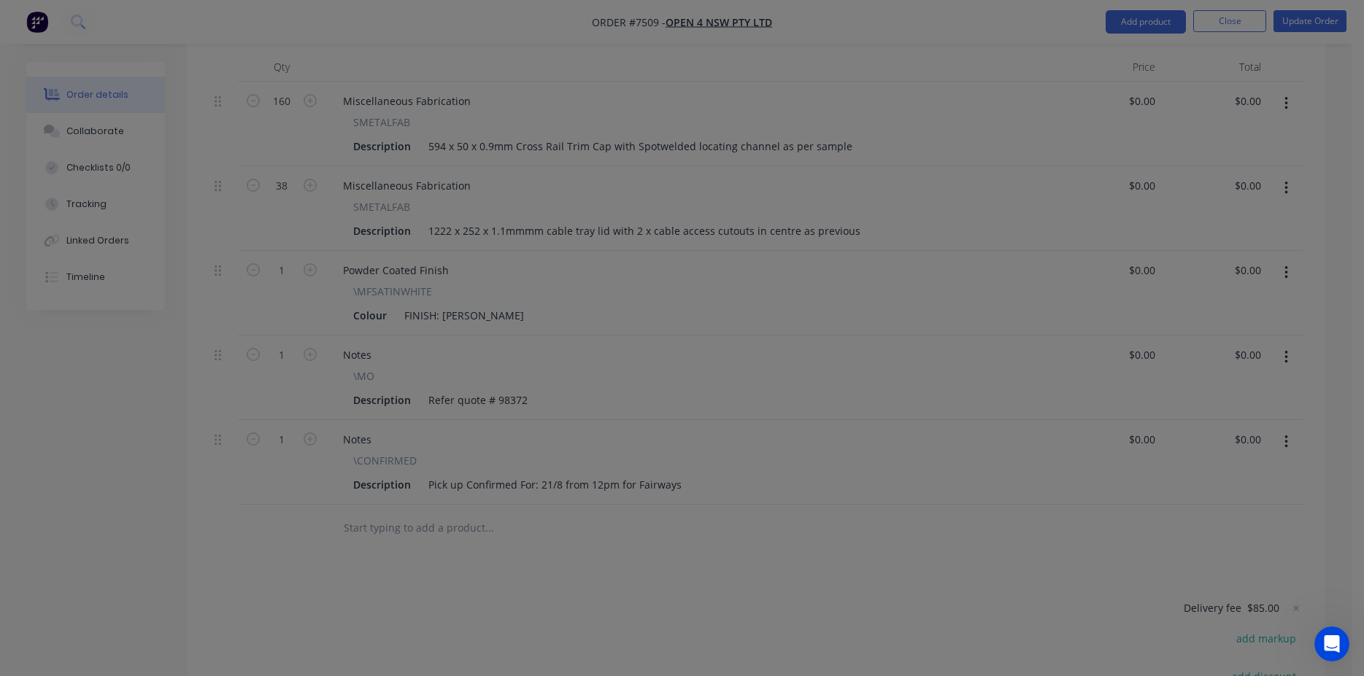
type input "$27.70"
type input "$4,432.00"
type input "$42.00"
type input "$1,596.00"
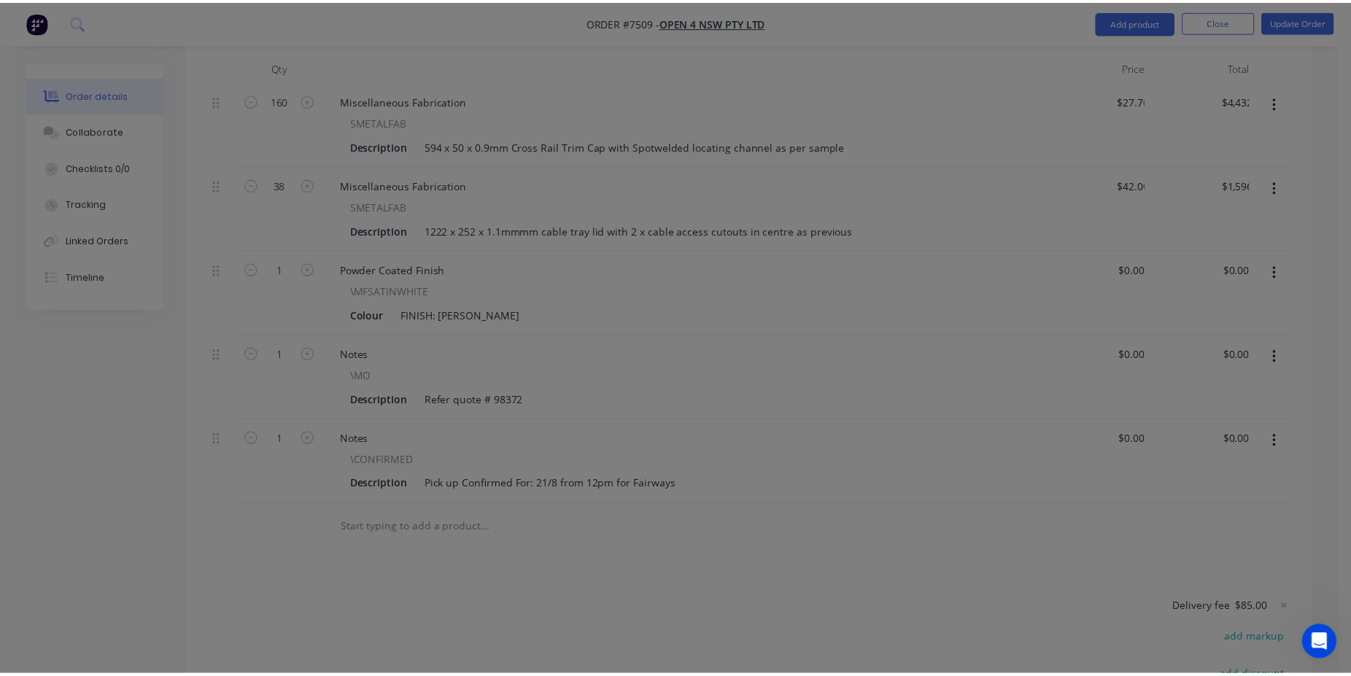
scroll to position [592, 0]
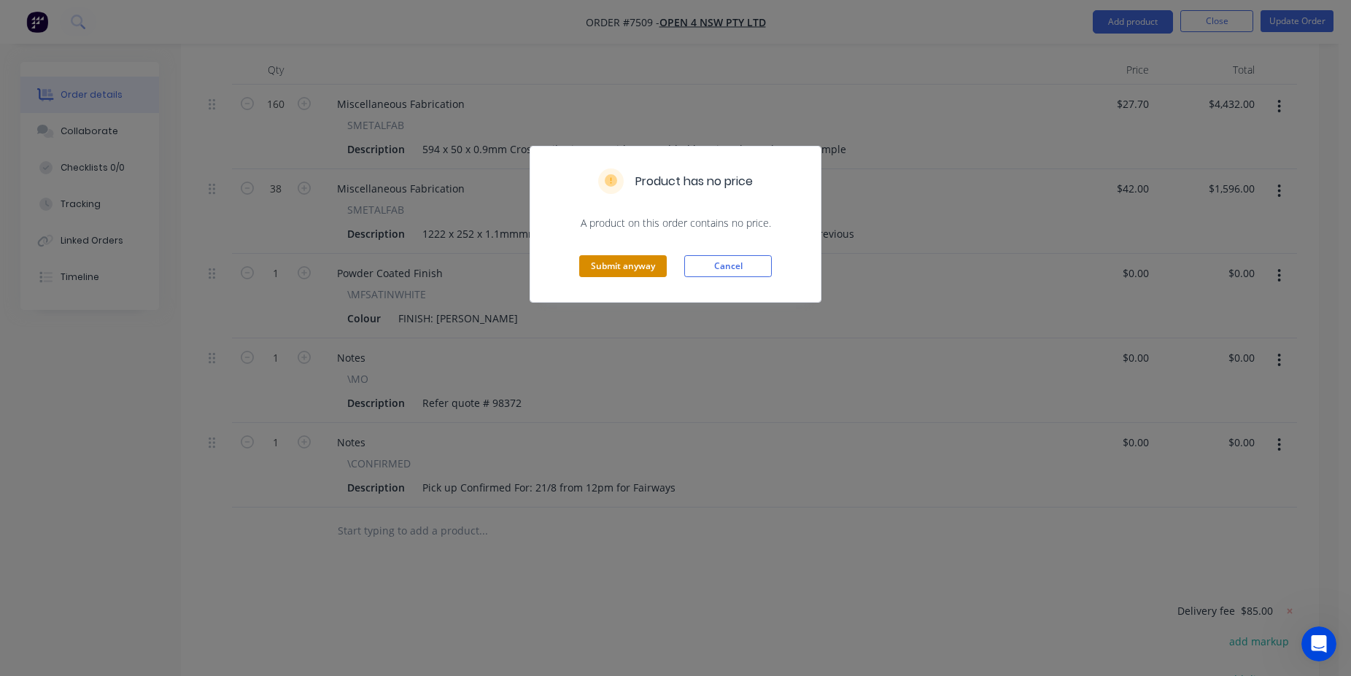
click at [617, 276] on button "Submit anyway" at bounding box center [623, 266] width 88 height 22
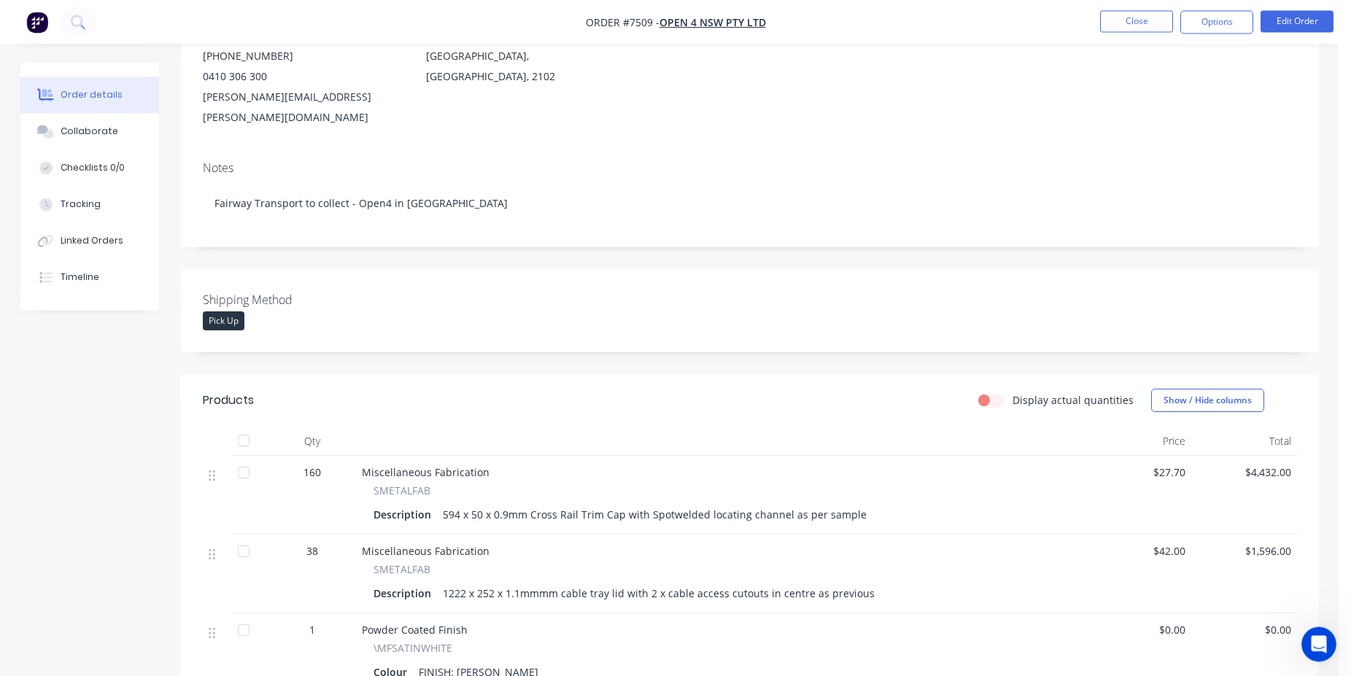
scroll to position [0, 0]
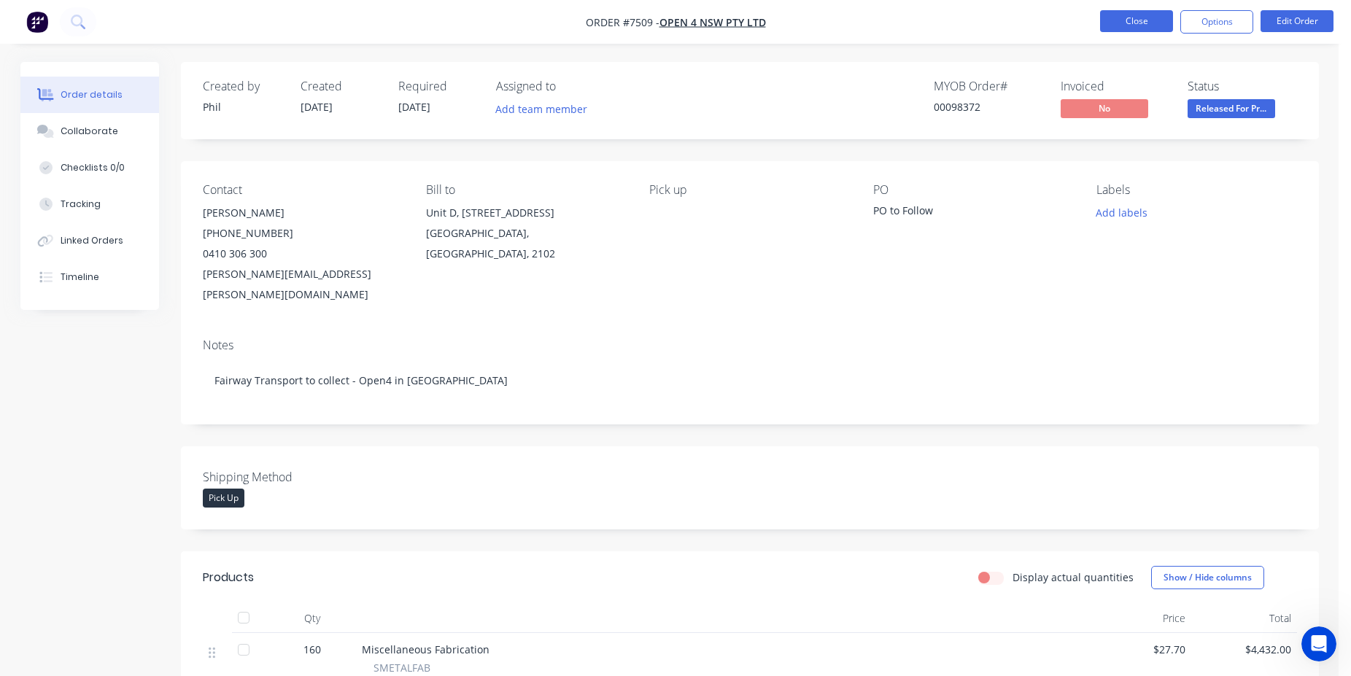
click at [1129, 17] on button "Close" at bounding box center [1136, 21] width 73 height 22
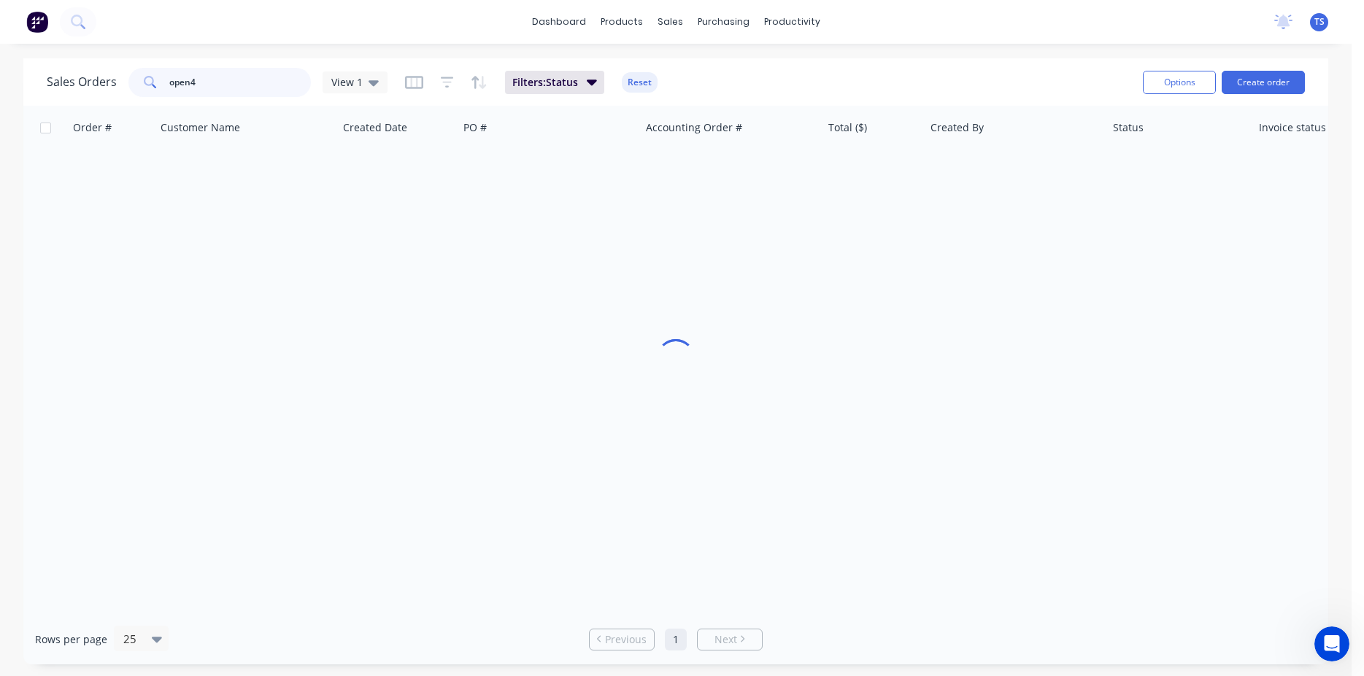
click at [249, 80] on input "open4" at bounding box center [240, 82] width 142 height 29
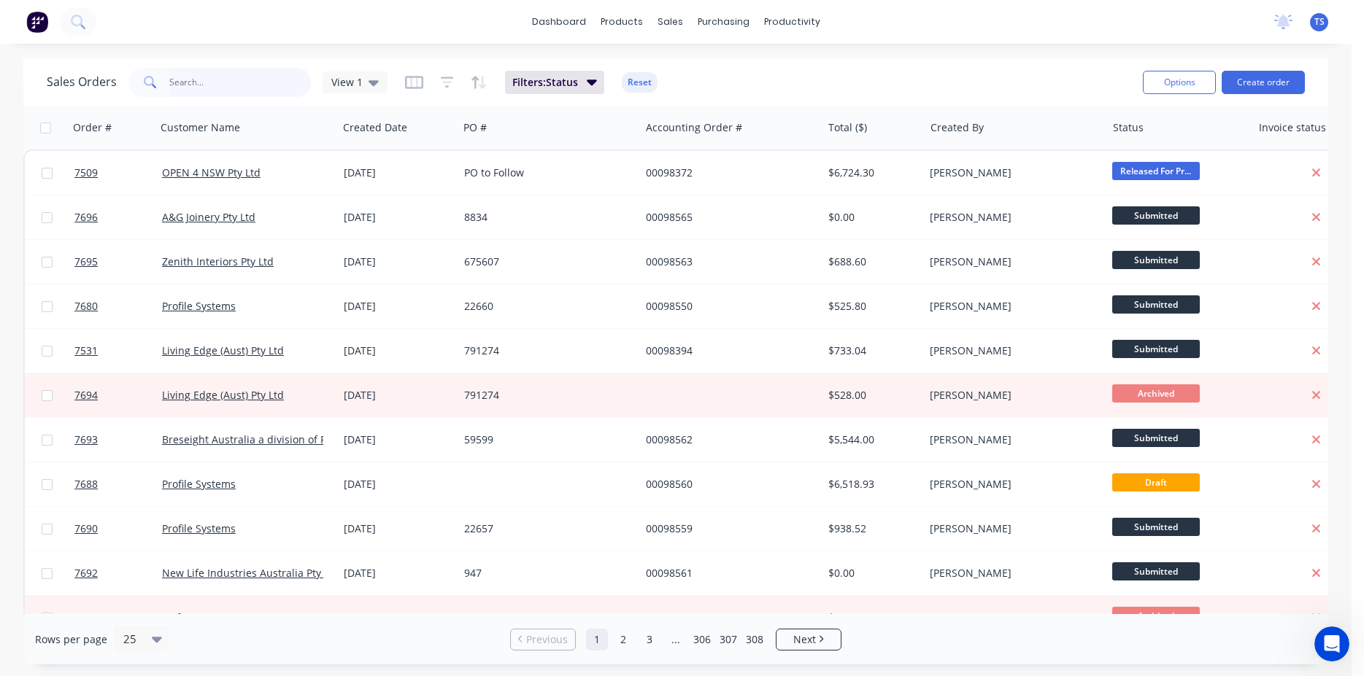
click at [205, 87] on input "text" at bounding box center [240, 82] width 142 height 29
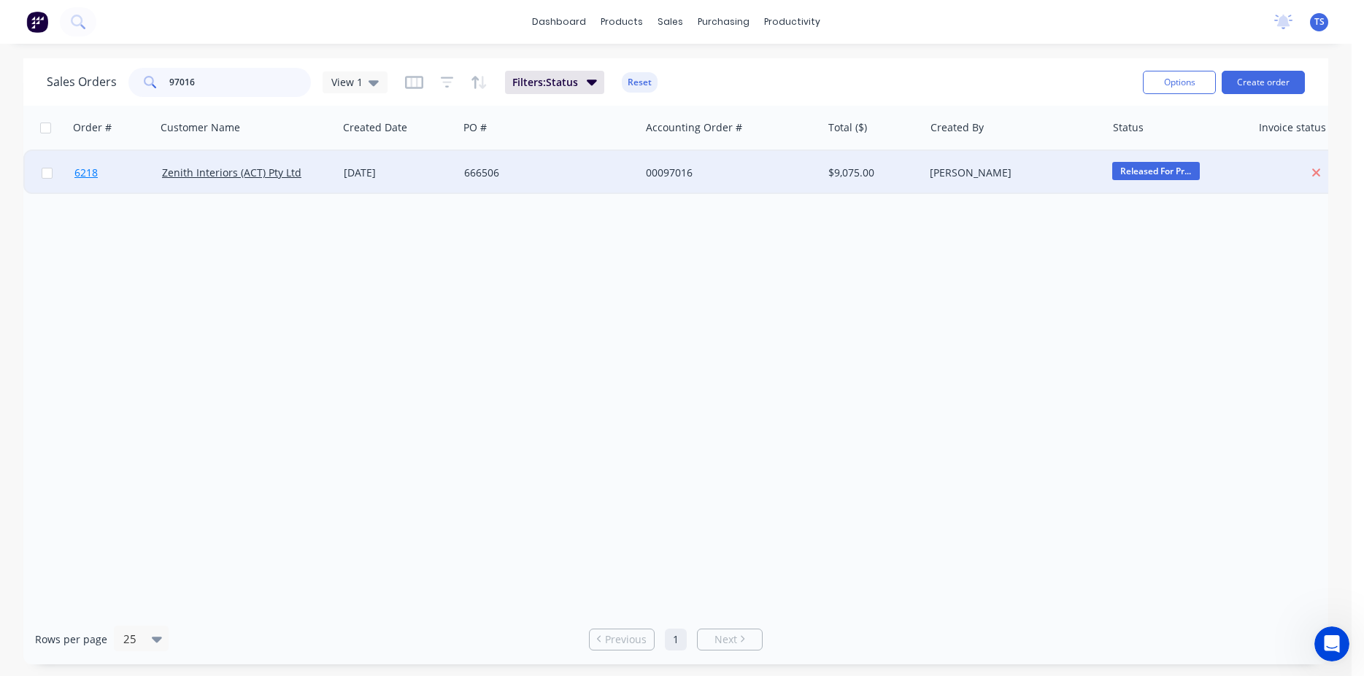
type input "97016"
click at [84, 173] on span "6218" at bounding box center [85, 173] width 23 height 15
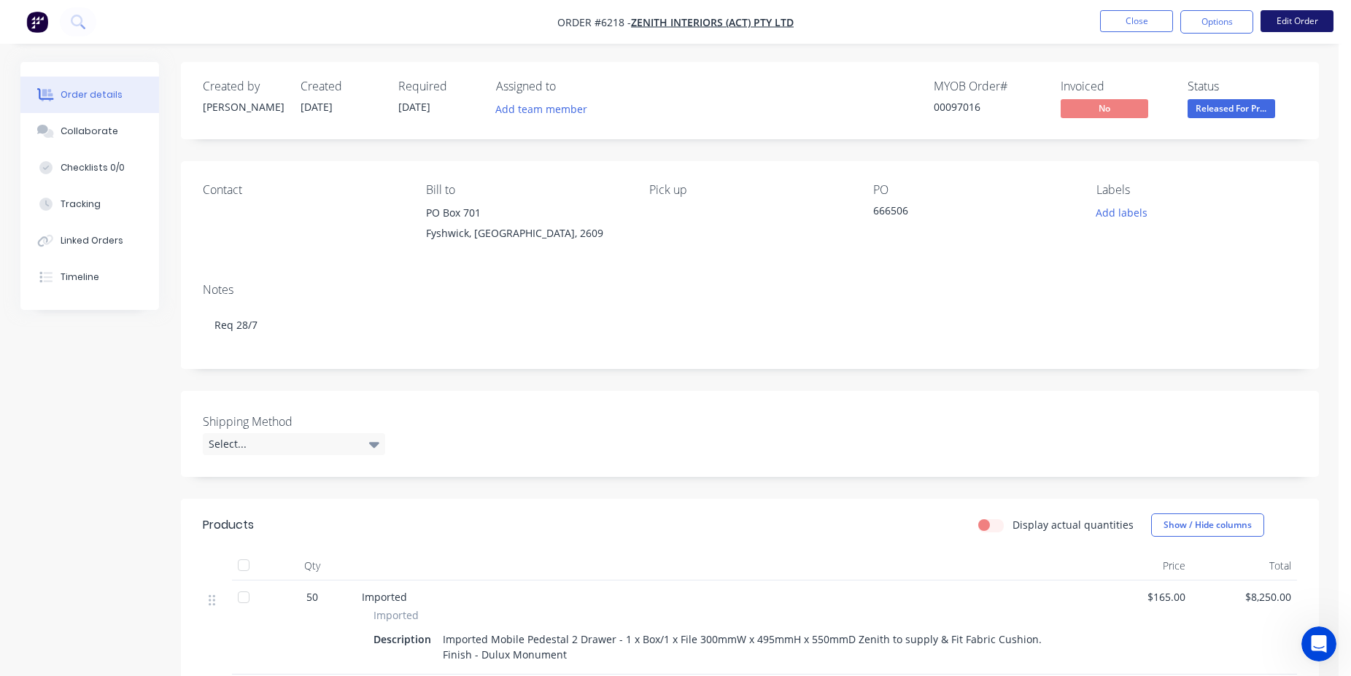
click at [1310, 15] on button "Edit Order" at bounding box center [1297, 21] width 73 height 22
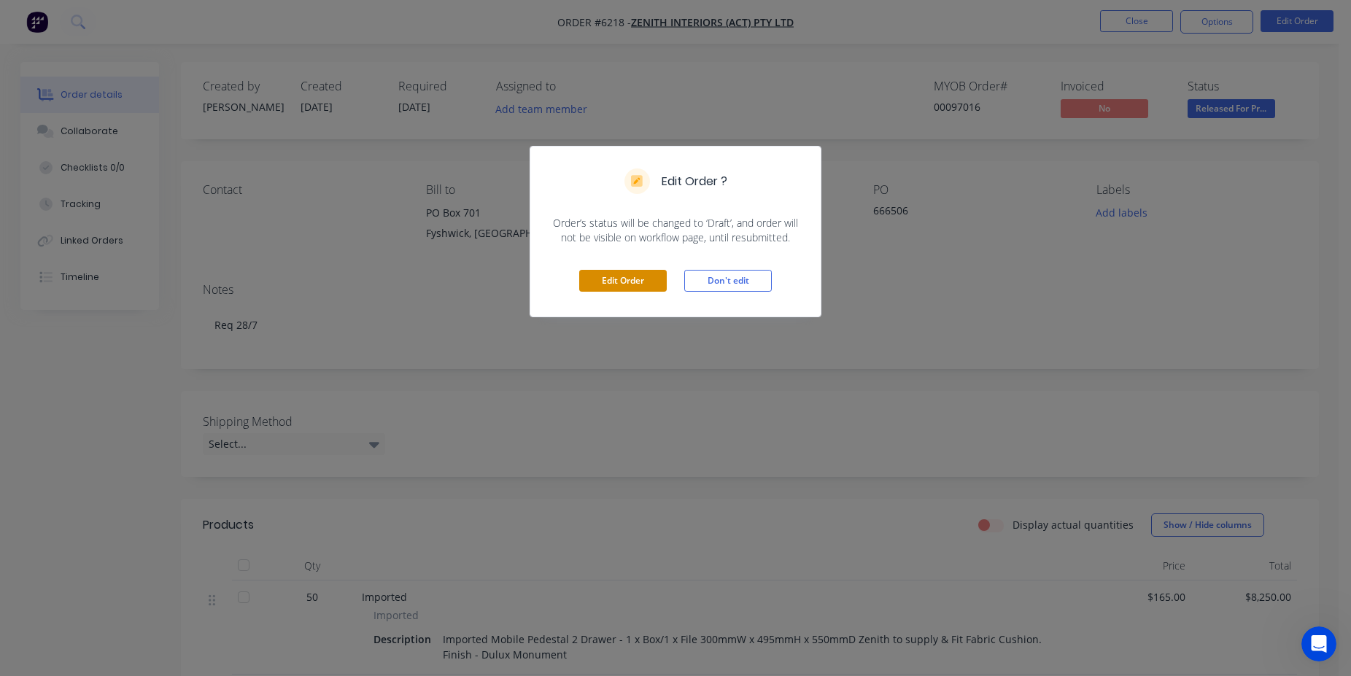
click at [630, 276] on button "Edit Order" at bounding box center [623, 281] width 88 height 22
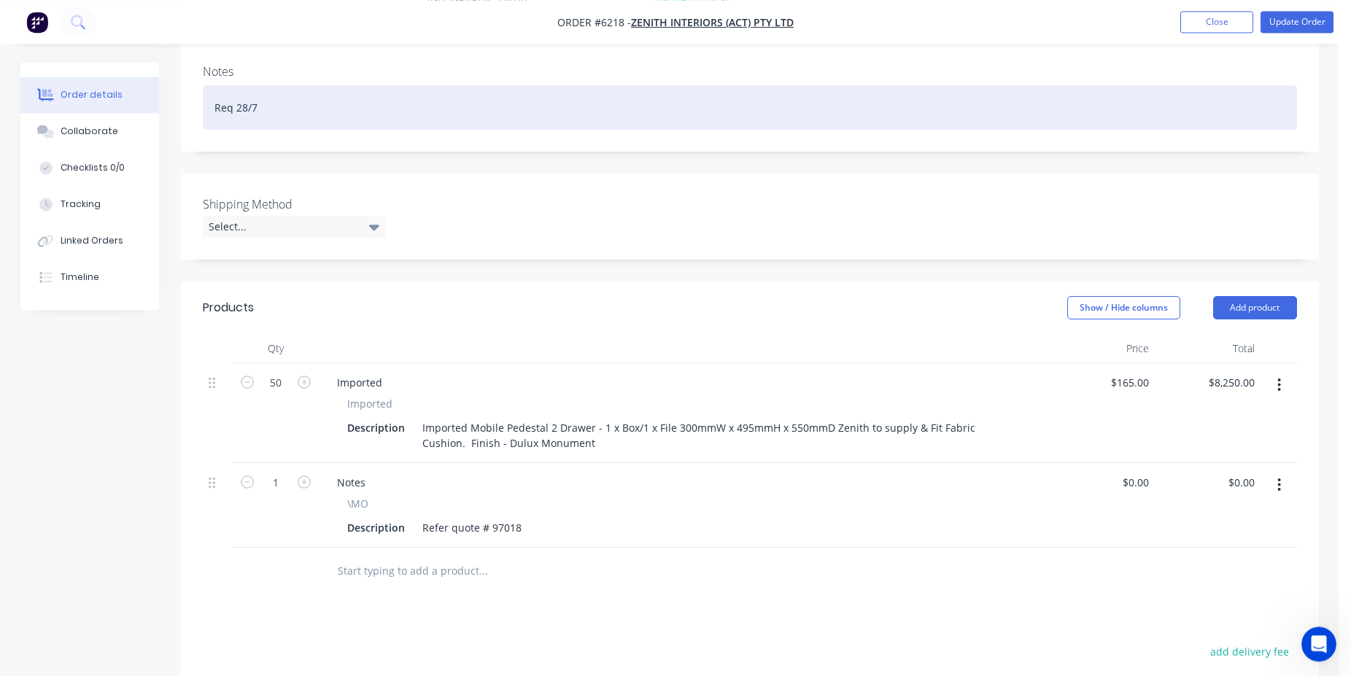
scroll to position [494, 0]
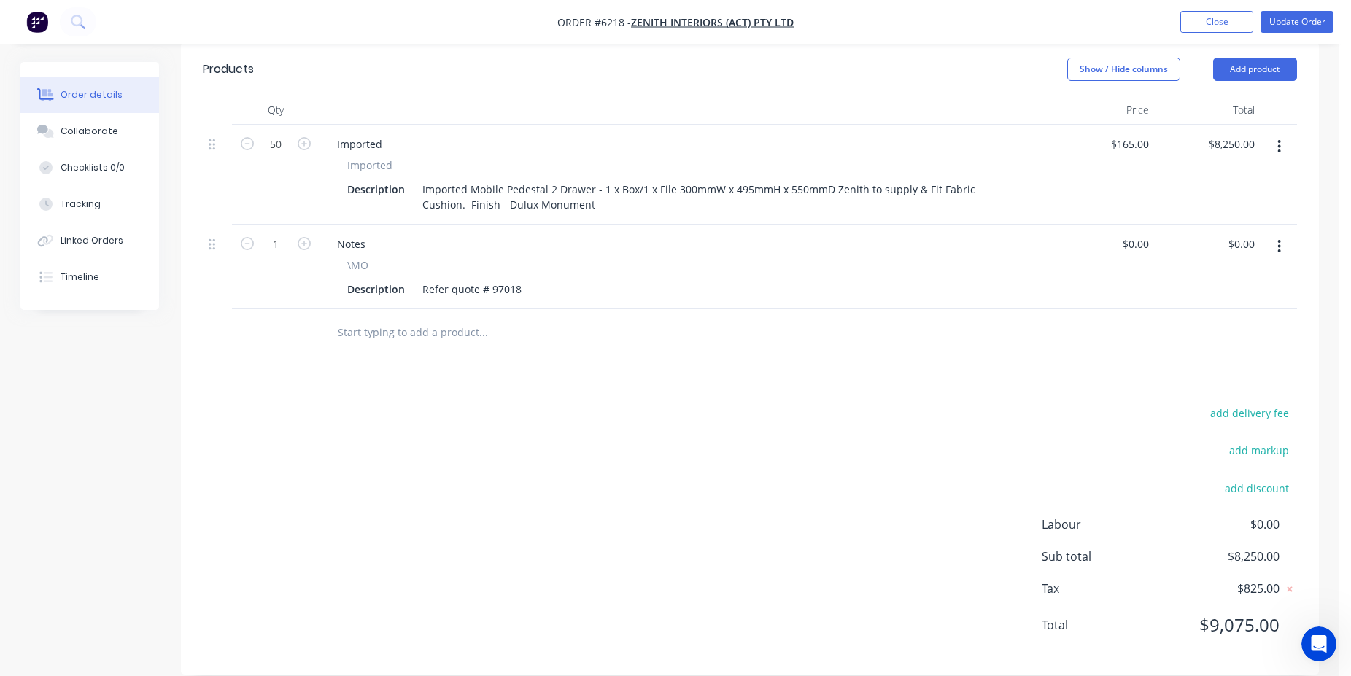
click at [395, 322] on input "text" at bounding box center [483, 332] width 292 height 29
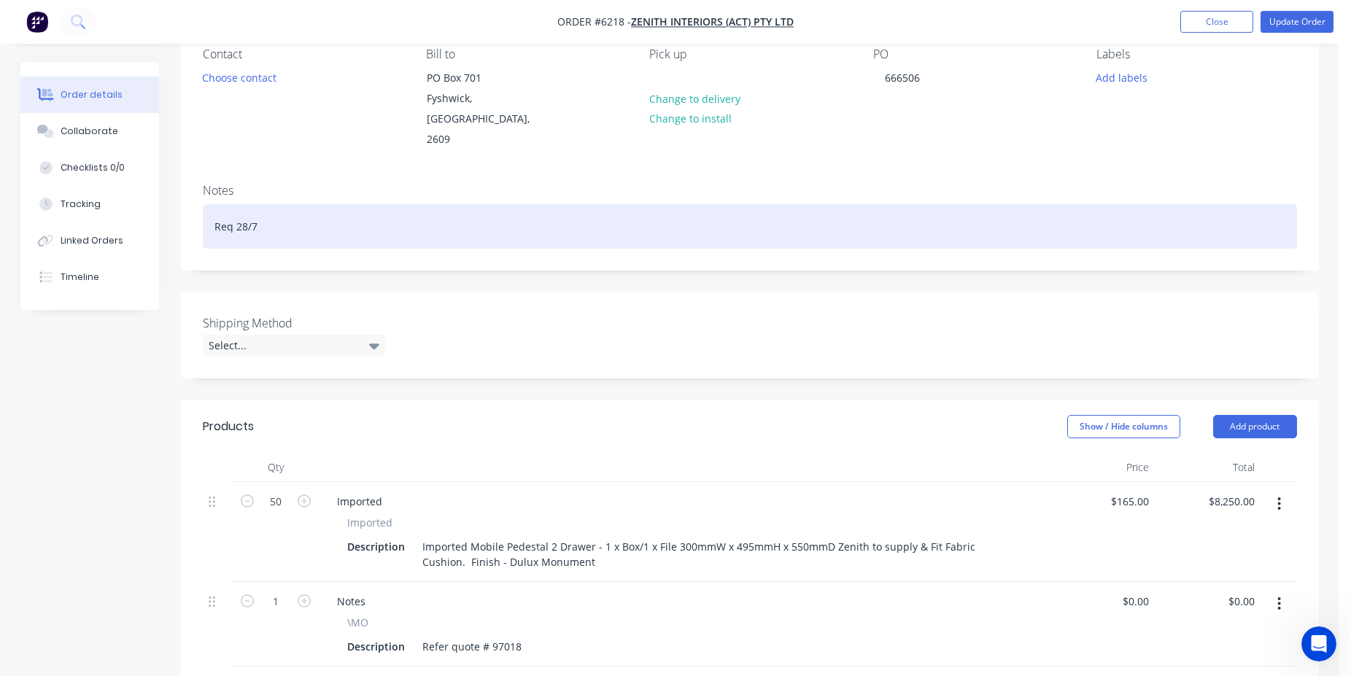
scroll to position [434, 0]
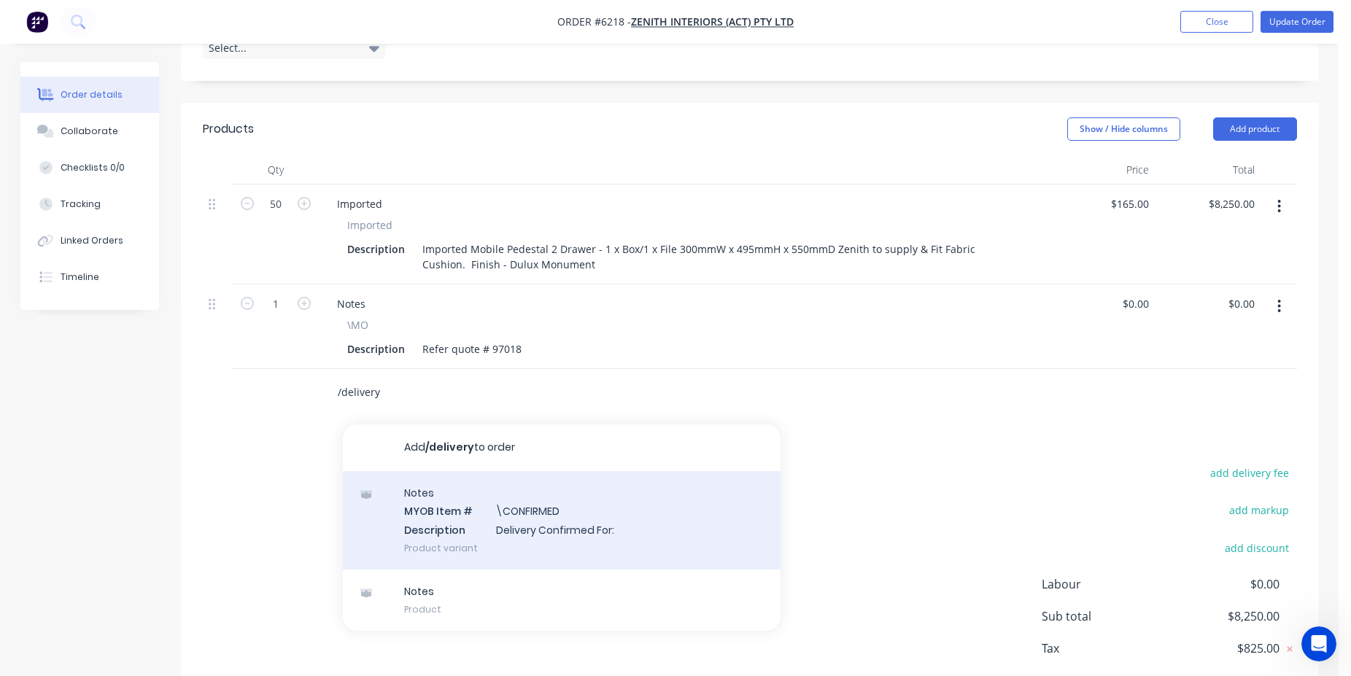
type input "/delivery"
click at [594, 514] on div "Notes MYOB Item # \CONFIRMED Description Delivery Confirmed For: Product variant" at bounding box center [562, 520] width 438 height 98
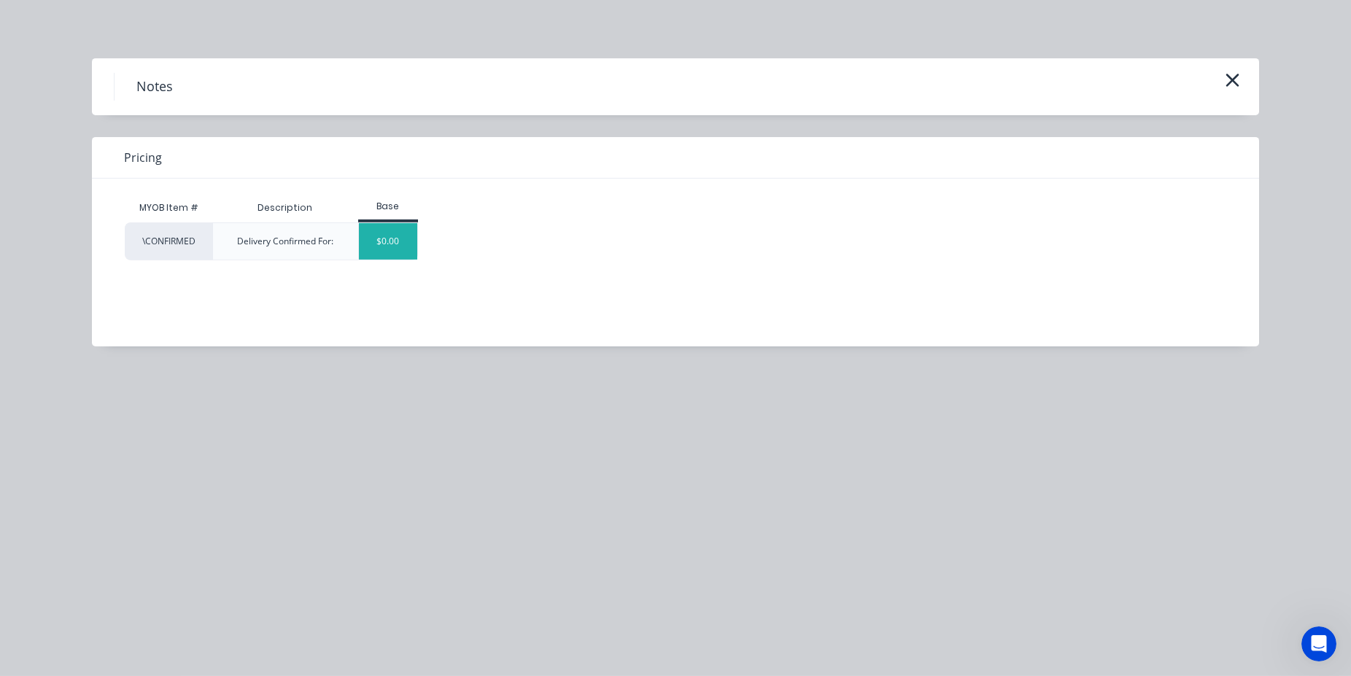
click at [395, 241] on div "$0.00" at bounding box center [388, 241] width 59 height 36
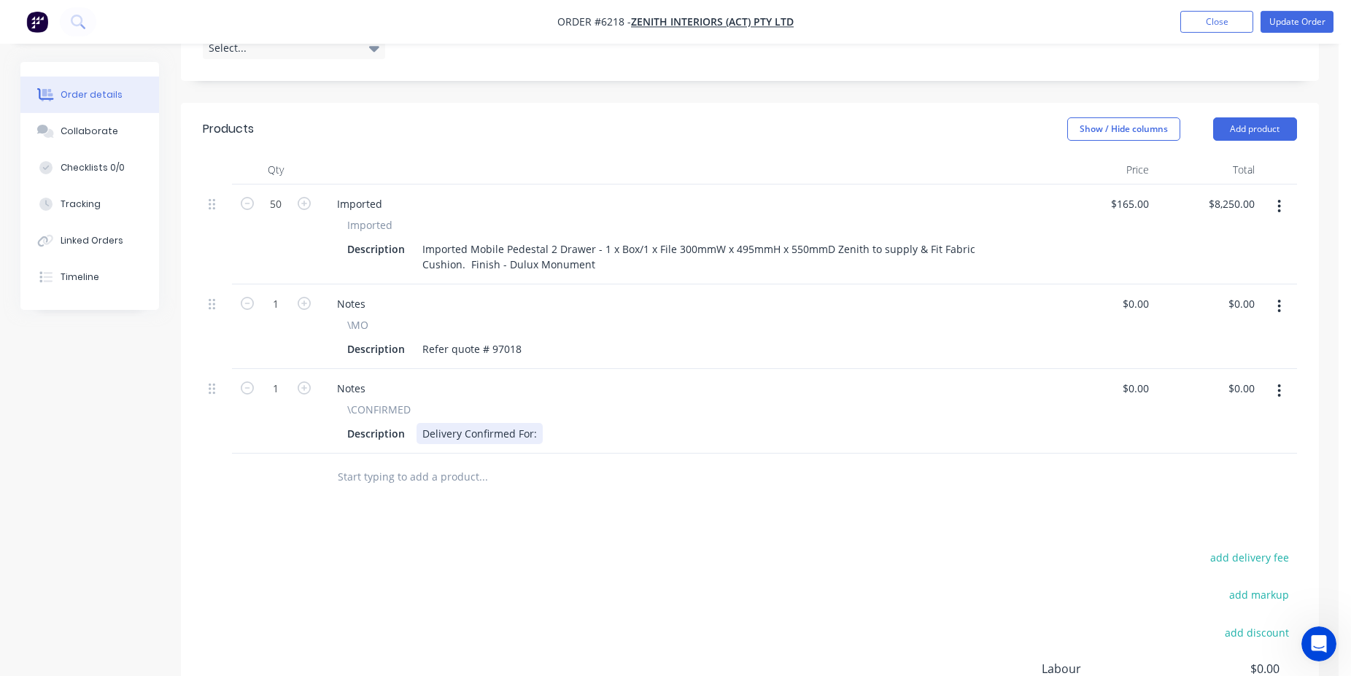
click at [436, 423] on div "Delivery Confirmed For:" at bounding box center [480, 433] width 126 height 21
click at [537, 423] on div "Description Pick up Confirmed For:" at bounding box center [681, 433] width 680 height 21
click at [531, 423] on div "Pick up Confirmed For:" at bounding box center [478, 433] width 122 height 21
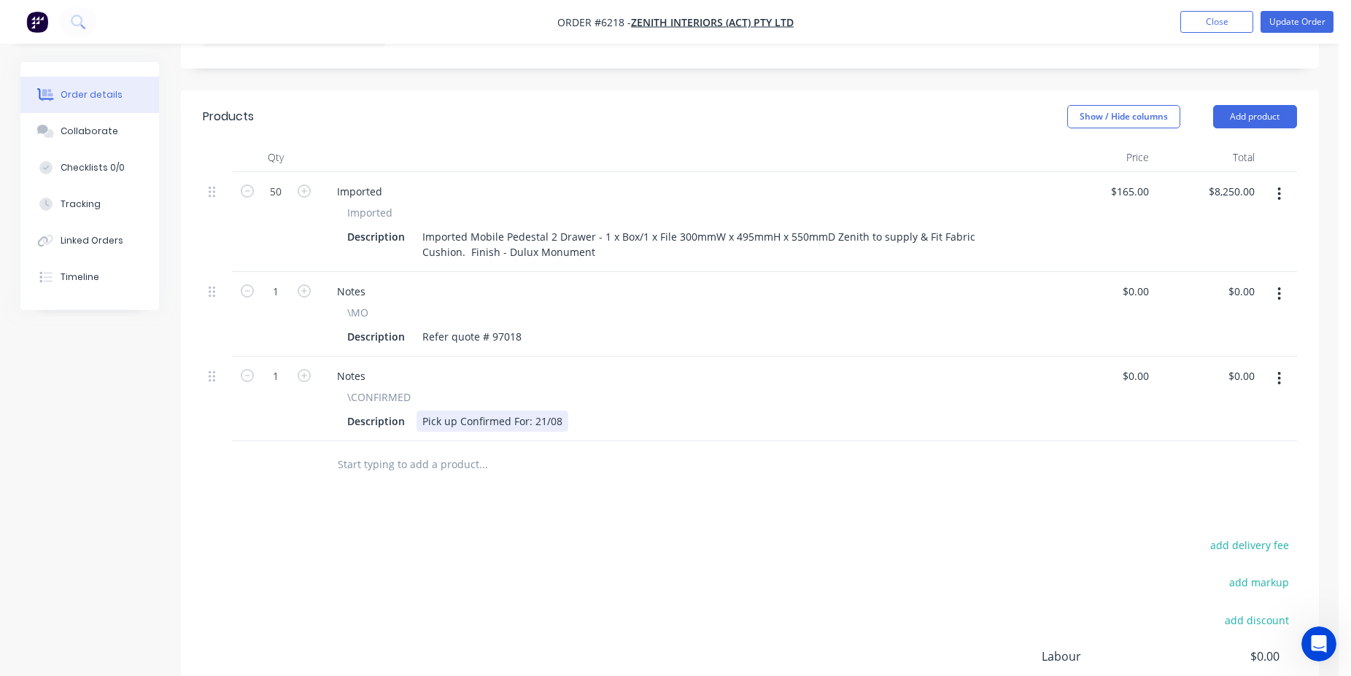
scroll to position [0, 0]
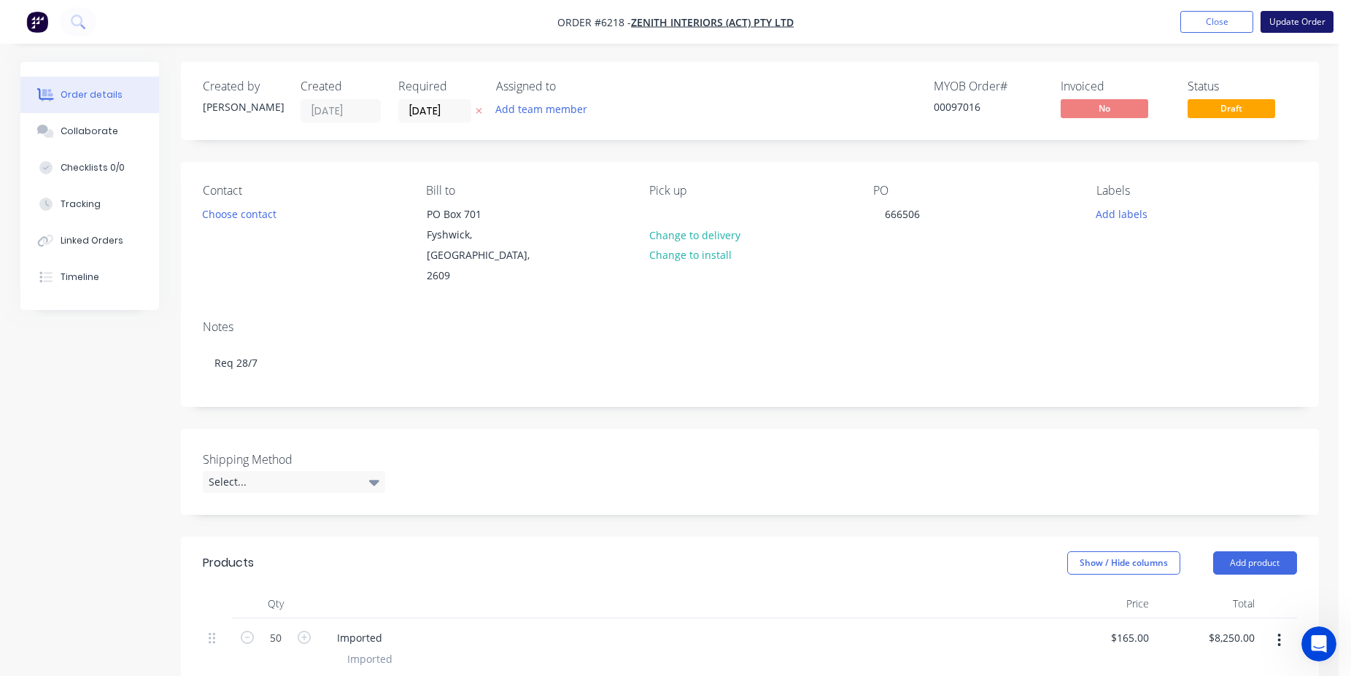
click at [1303, 25] on button "Update Order" at bounding box center [1297, 22] width 73 height 22
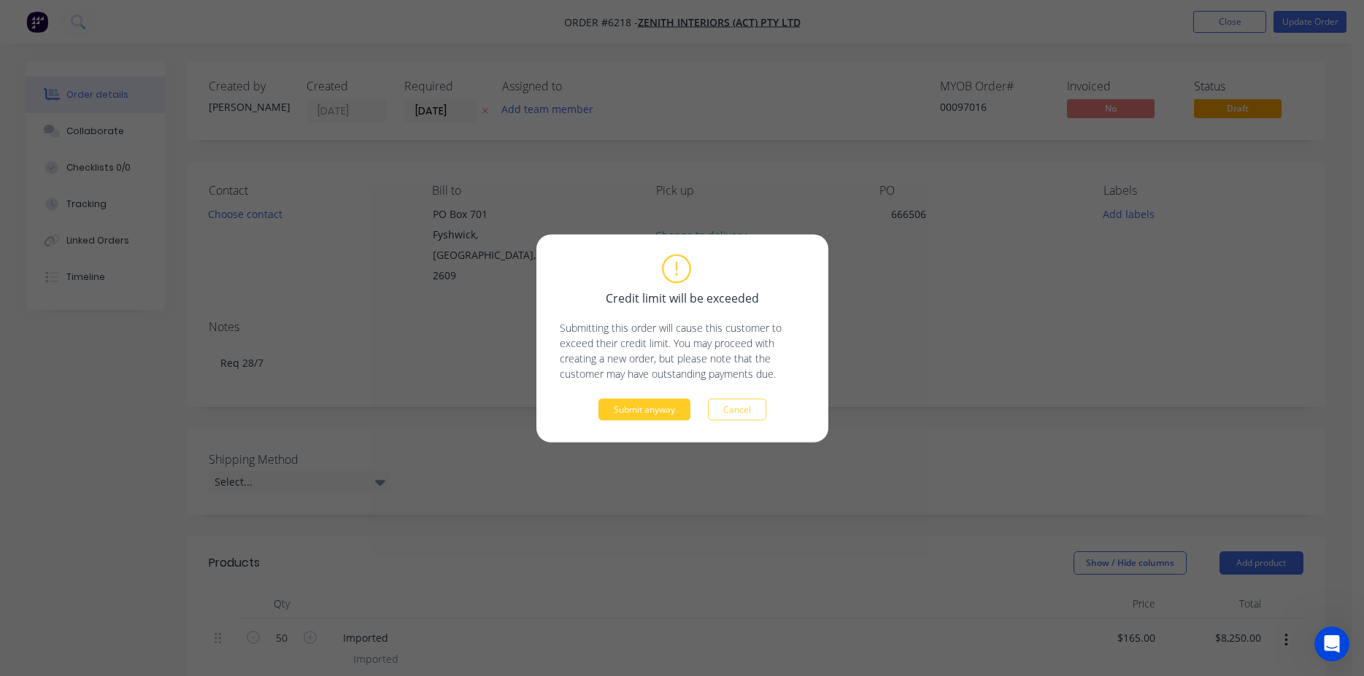
click at [665, 401] on button "Submit anyway" at bounding box center [644, 409] width 92 height 22
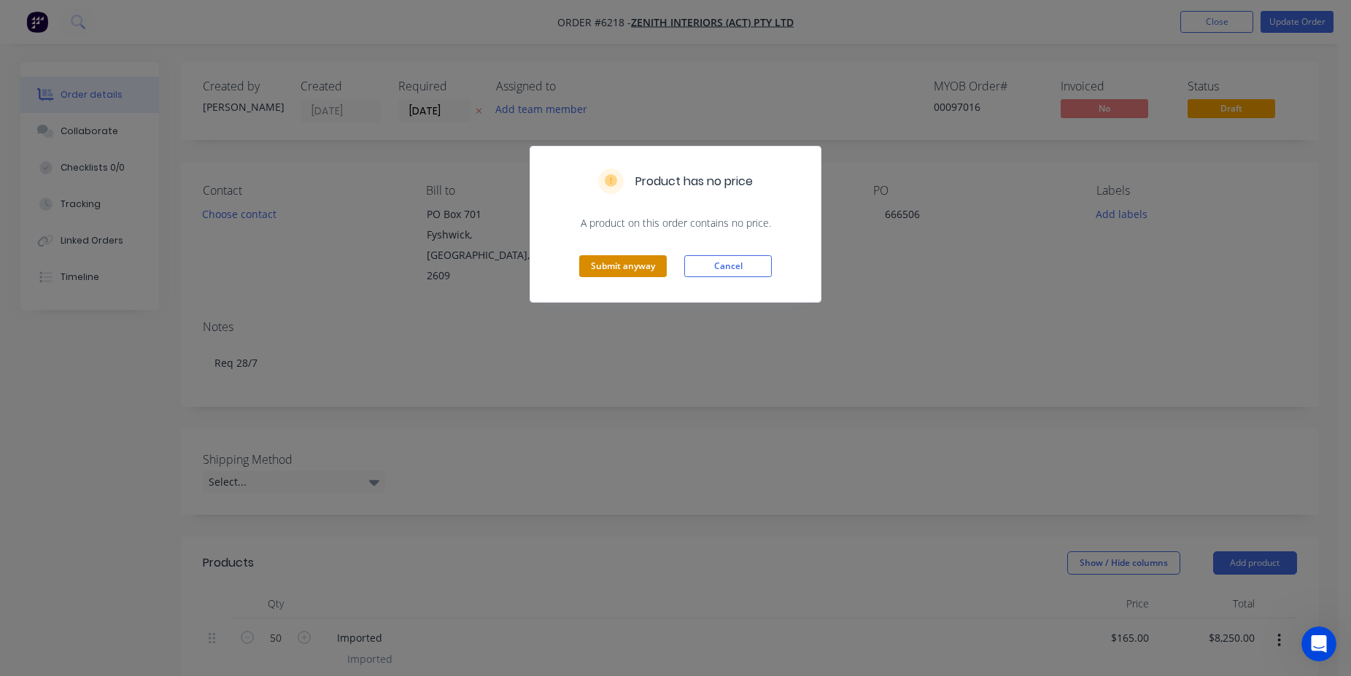
click at [637, 277] on button "Submit anyway" at bounding box center [623, 266] width 88 height 22
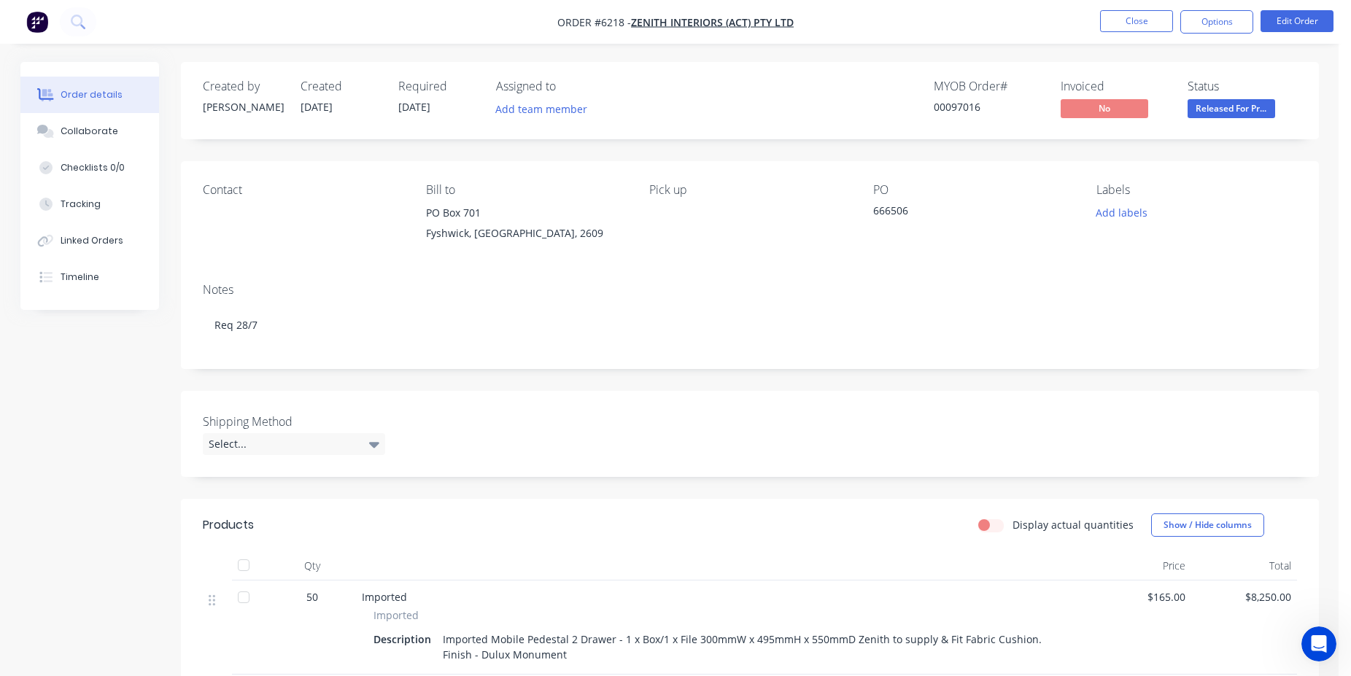
click at [1156, 8] on nav "Order #6218 - Zenith Interiors (ACT) Pty Ltd Close Options Edit Order" at bounding box center [675, 22] width 1351 height 44
click at [1148, 25] on button "Close" at bounding box center [1136, 21] width 73 height 22
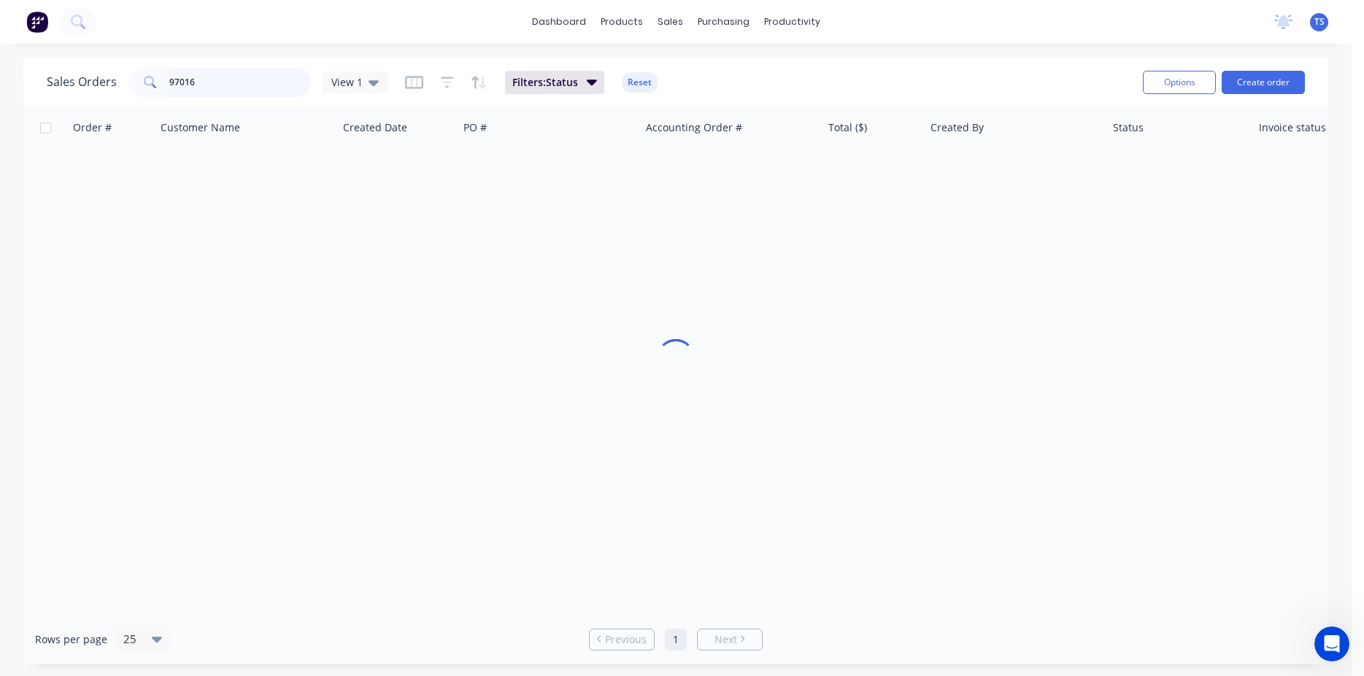
click at [263, 95] on input "97016" at bounding box center [240, 82] width 142 height 29
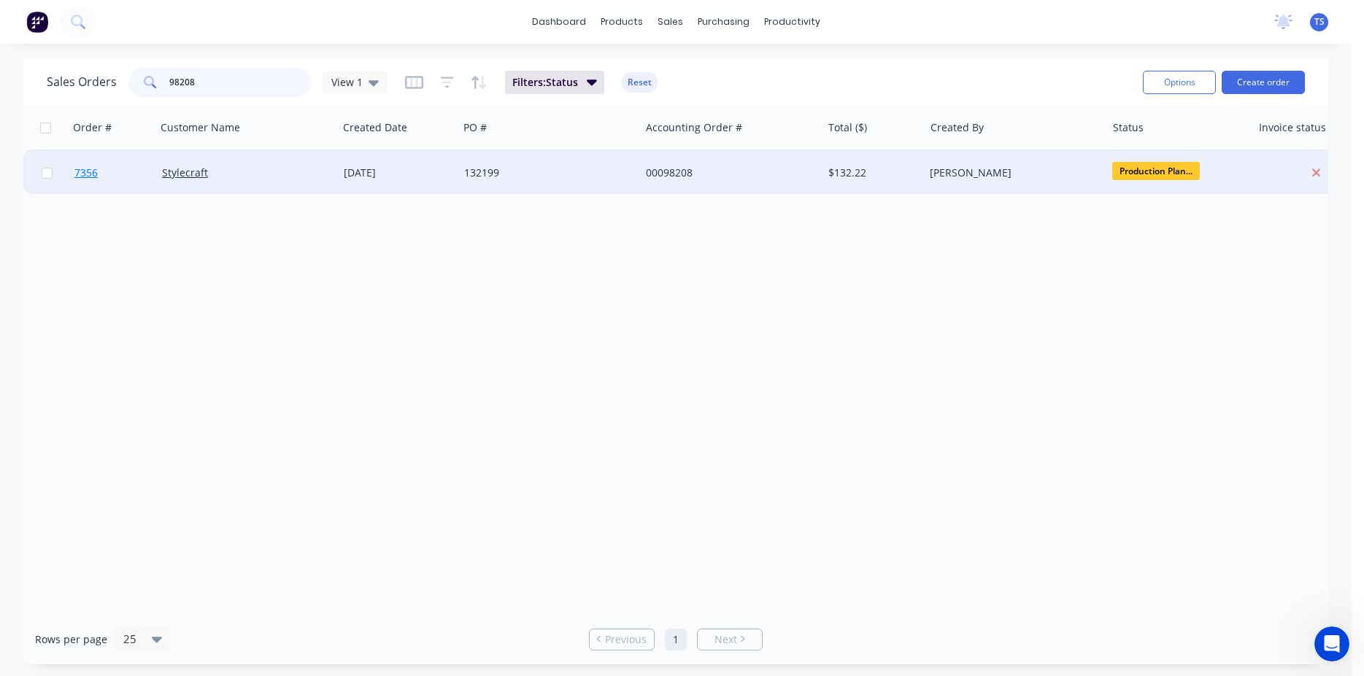
type input "98208"
click at [98, 182] on link "7356" at bounding box center [118, 173] width 88 height 44
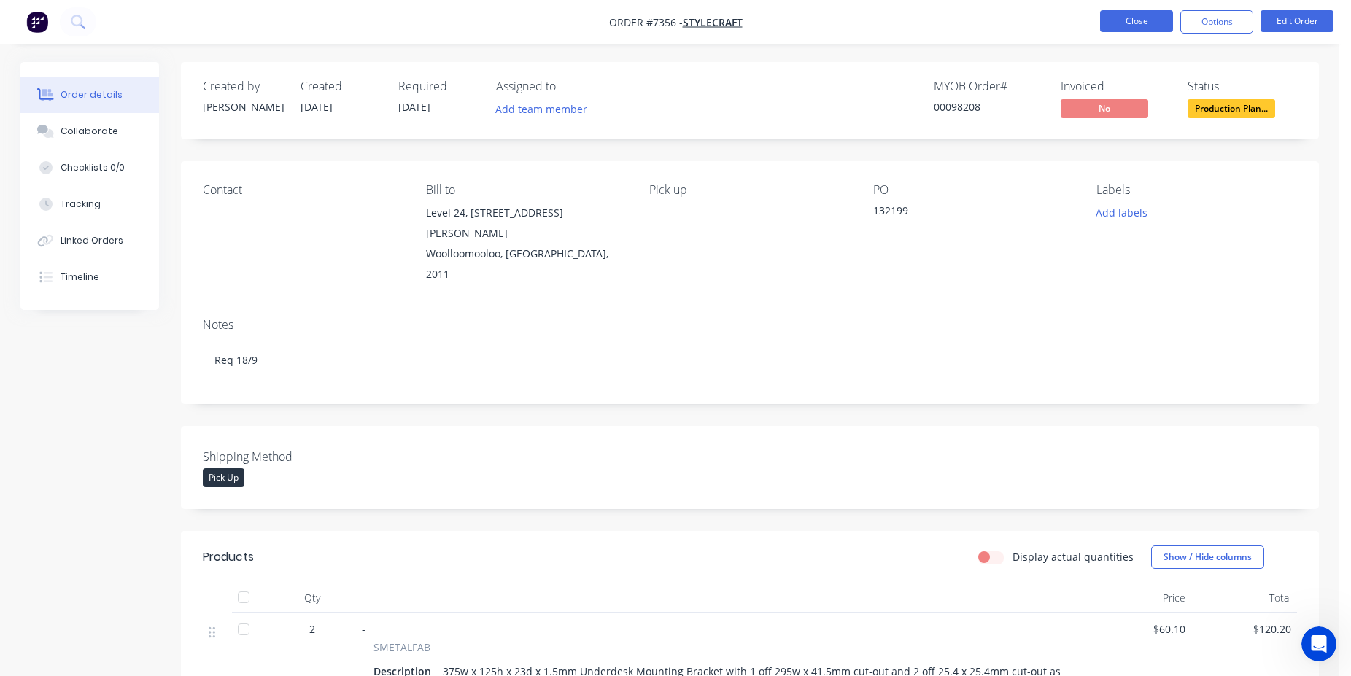
click at [1142, 20] on button "Close" at bounding box center [1136, 21] width 73 height 22
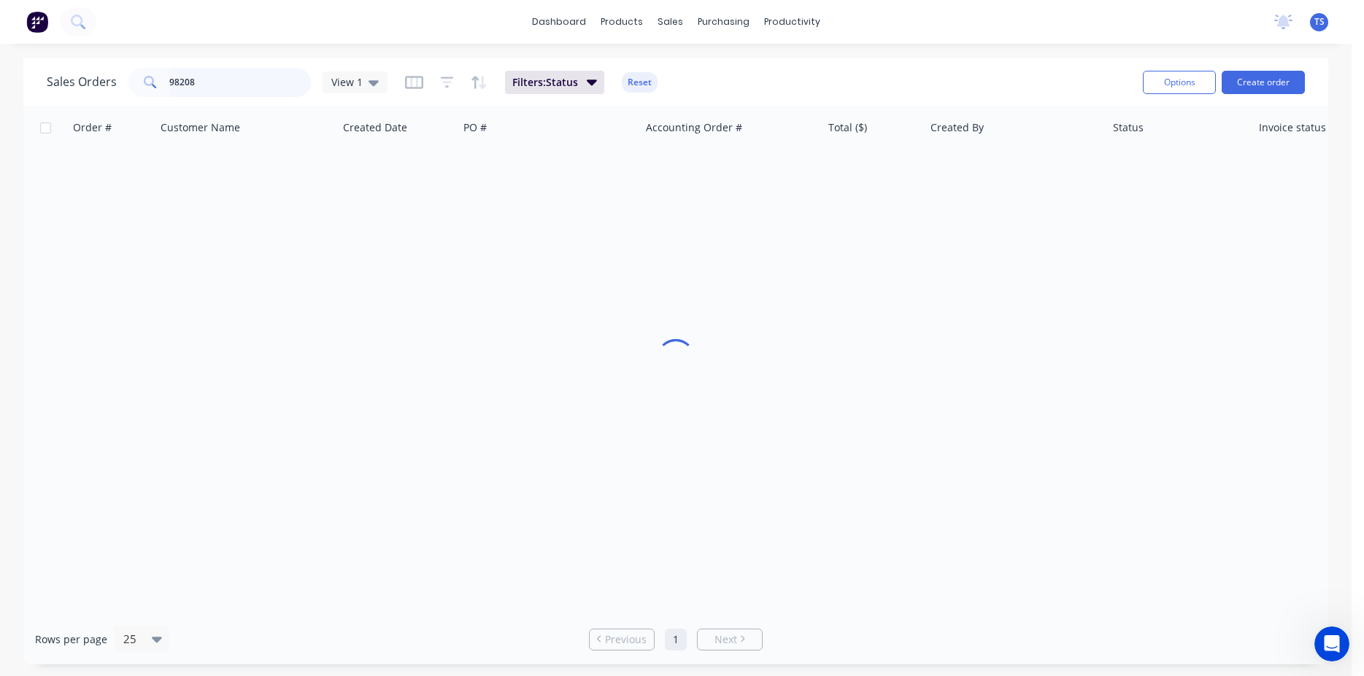
click at [219, 70] on input "98208" at bounding box center [240, 82] width 142 height 29
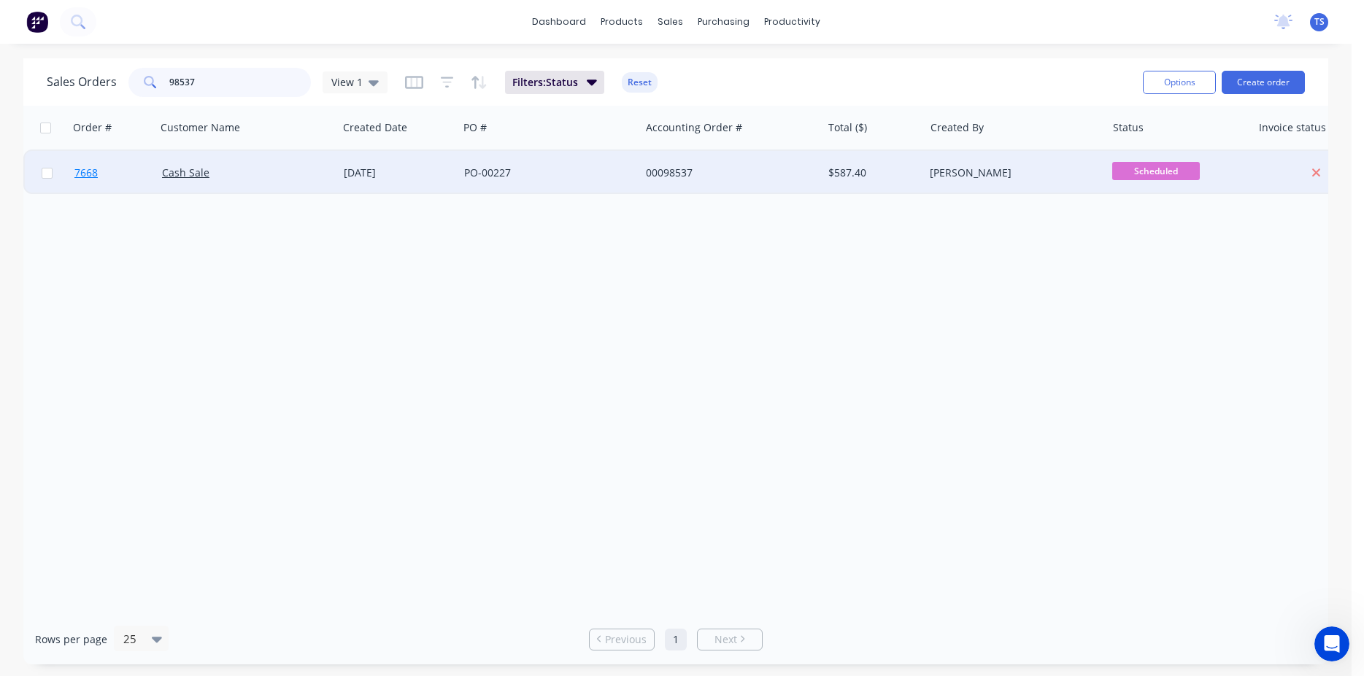
type input "98537"
click at [85, 184] on link "7668" at bounding box center [118, 173] width 88 height 44
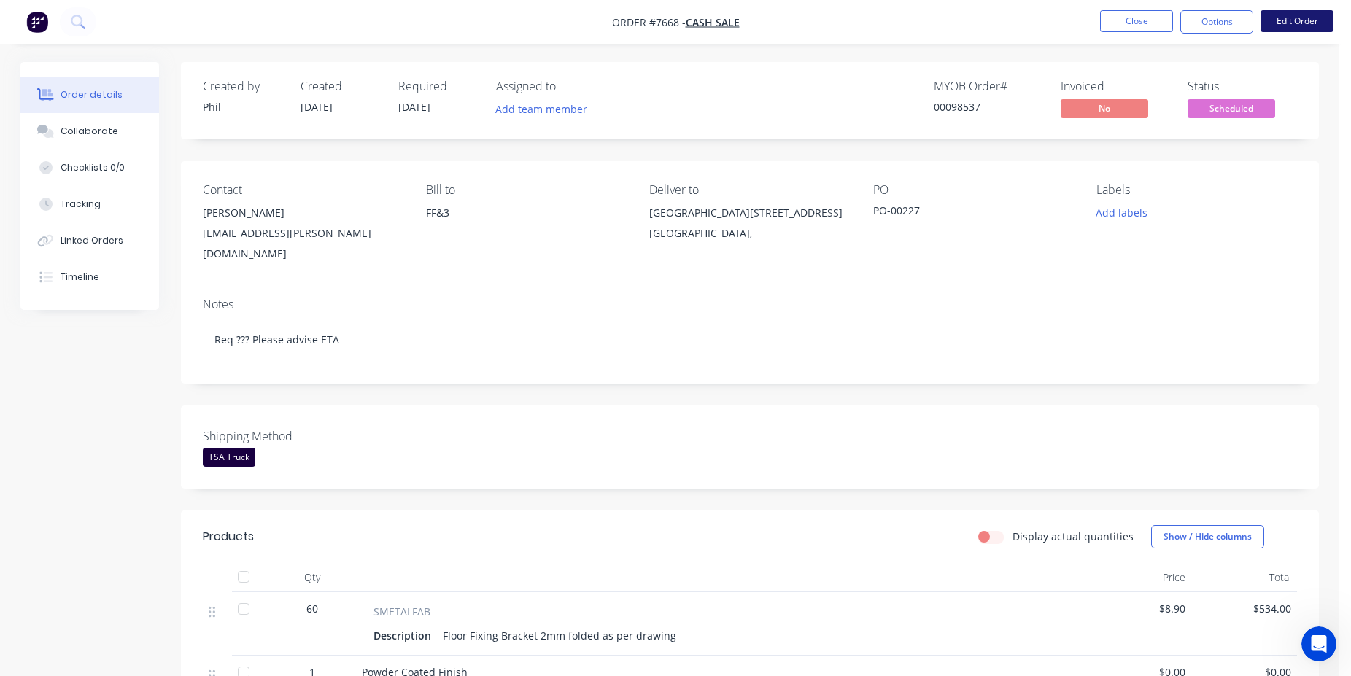
click at [1312, 30] on button "Edit Order" at bounding box center [1297, 21] width 73 height 22
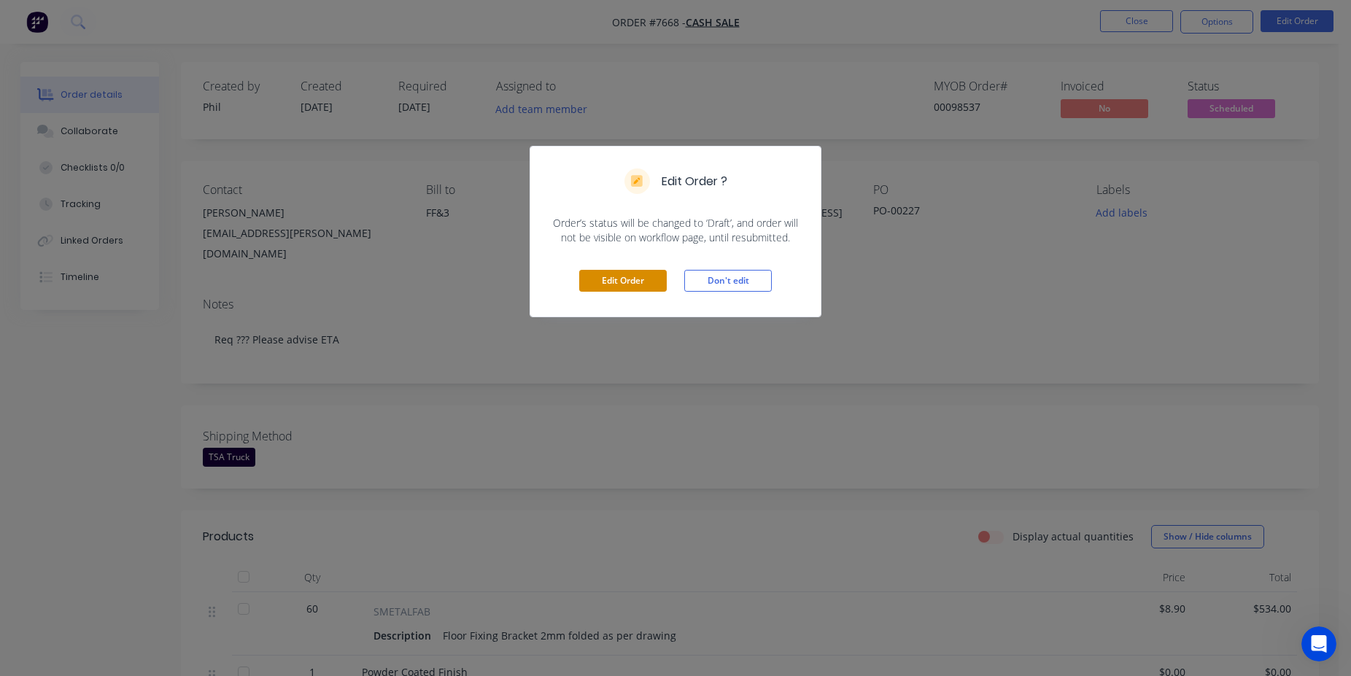
click at [633, 284] on button "Edit Order" at bounding box center [623, 281] width 88 height 22
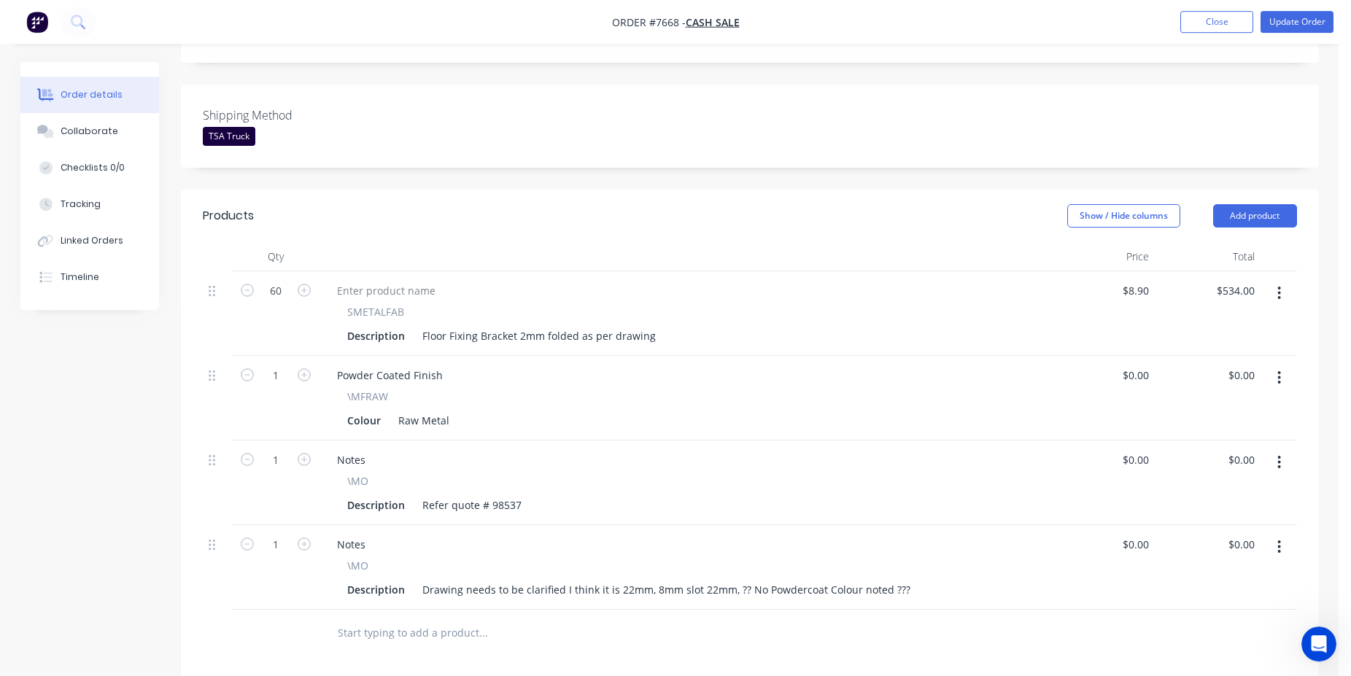
scroll to position [446, 0]
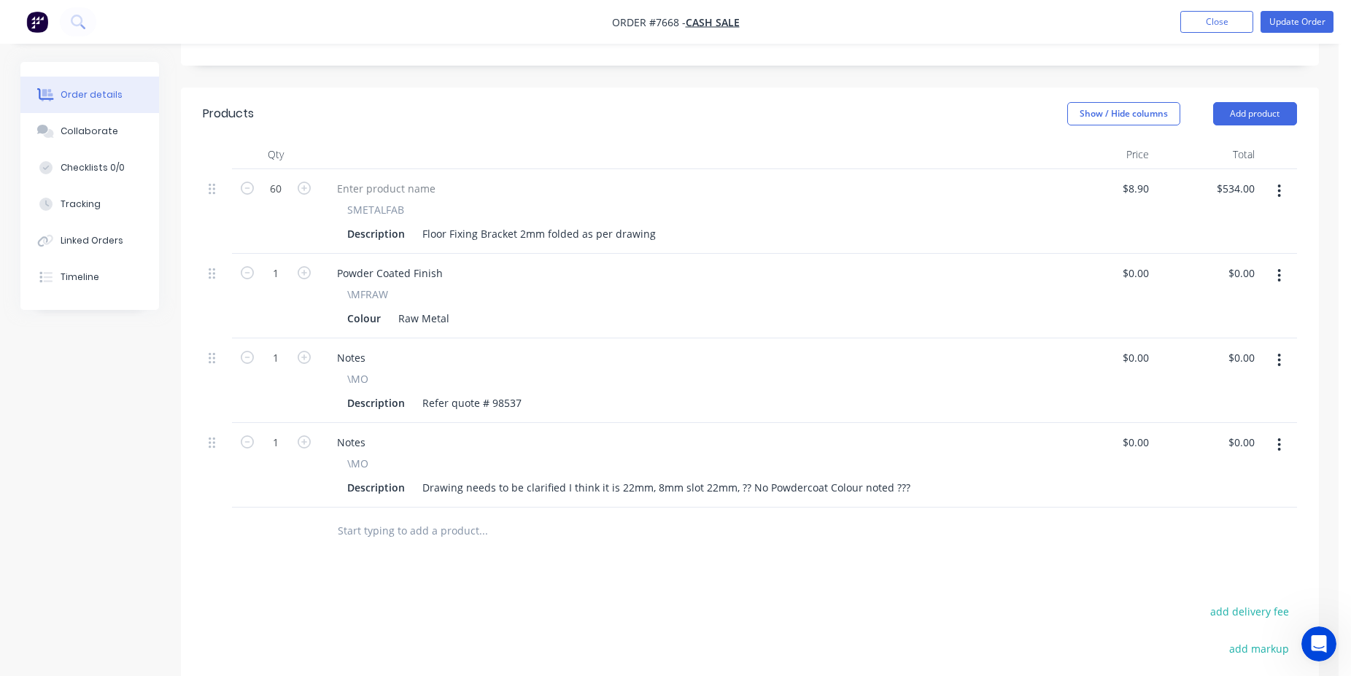
click at [450, 517] on input "text" at bounding box center [483, 531] width 292 height 29
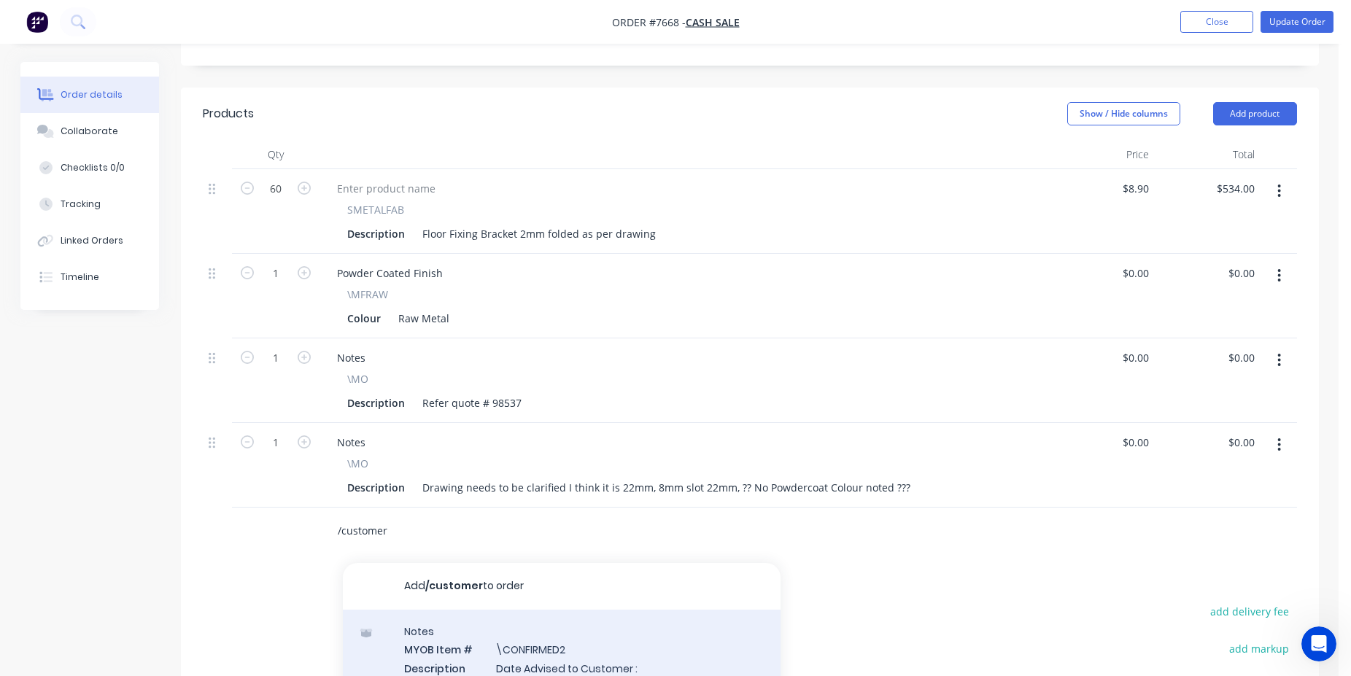
type input "/customer"
click at [523, 621] on div "Notes MYOB Item # \CONFIRMED2 Description Date Advised to Customer : Product va…" at bounding box center [562, 659] width 438 height 98
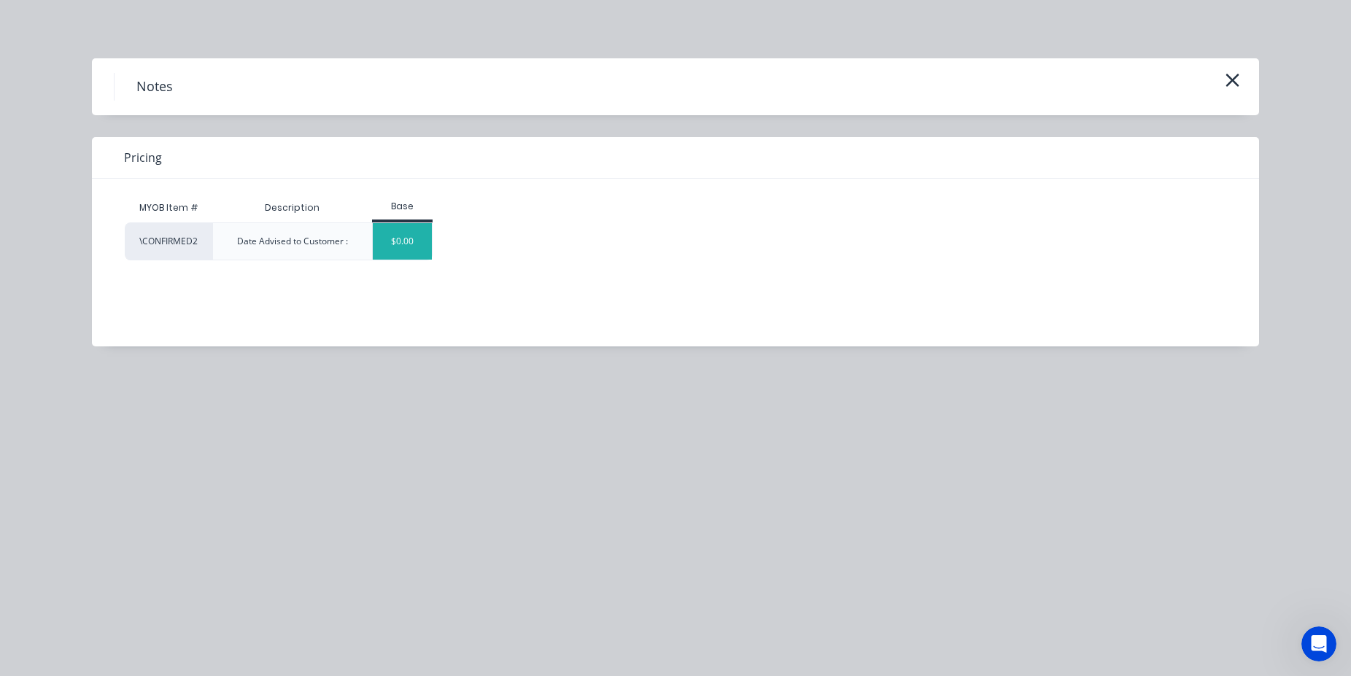
click at [405, 245] on div "$0.00" at bounding box center [402, 241] width 59 height 36
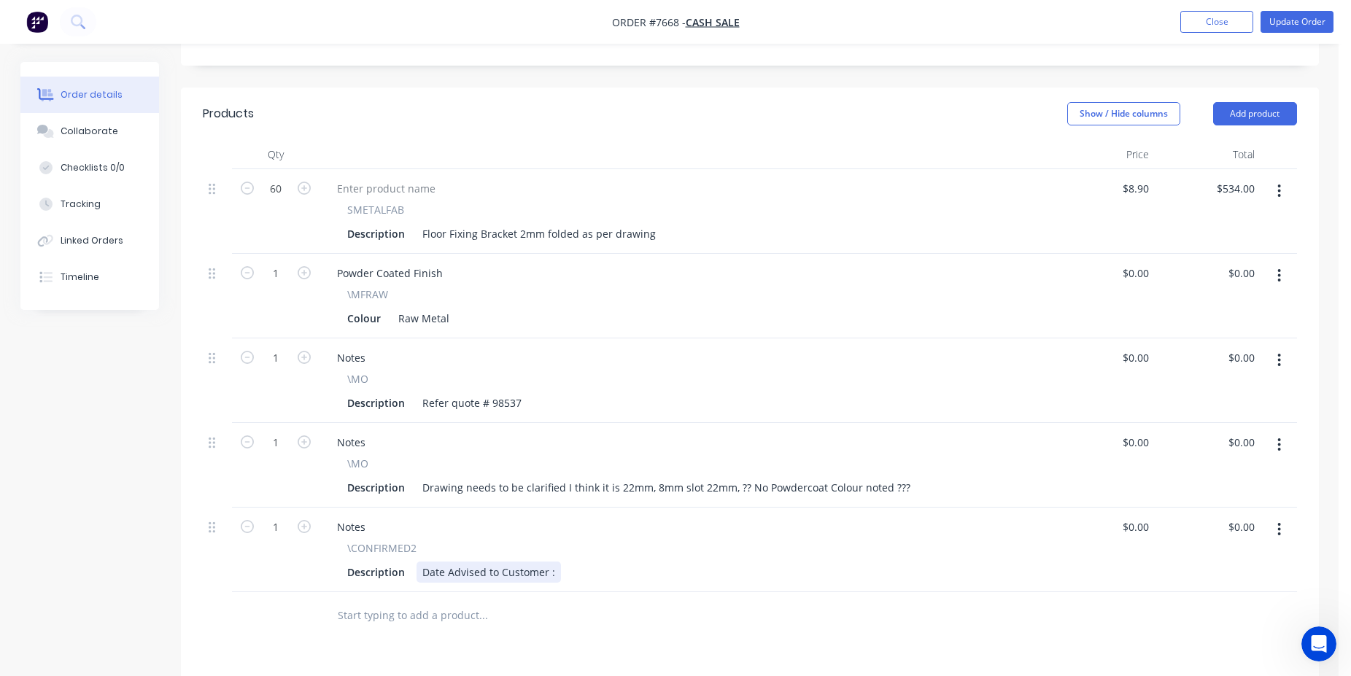
click at [555, 562] on div "Date Advised to Customer :" at bounding box center [489, 572] width 144 height 21
click at [1295, 26] on button "Update Order" at bounding box center [1297, 22] width 73 height 22
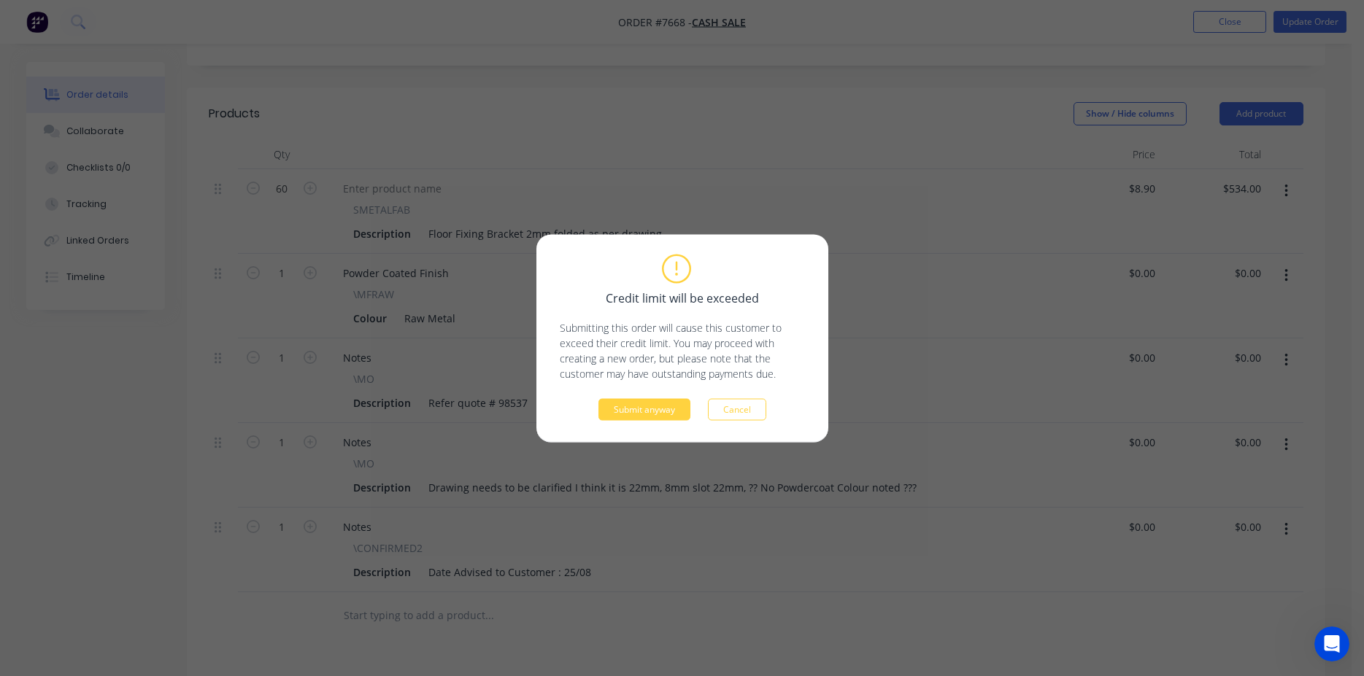
click at [651, 421] on div "Credit limit will be exceeded Submitting this order will cause this customer to…" at bounding box center [682, 338] width 292 height 208
click at [651, 419] on button "Submit anyway" at bounding box center [644, 409] width 92 height 22
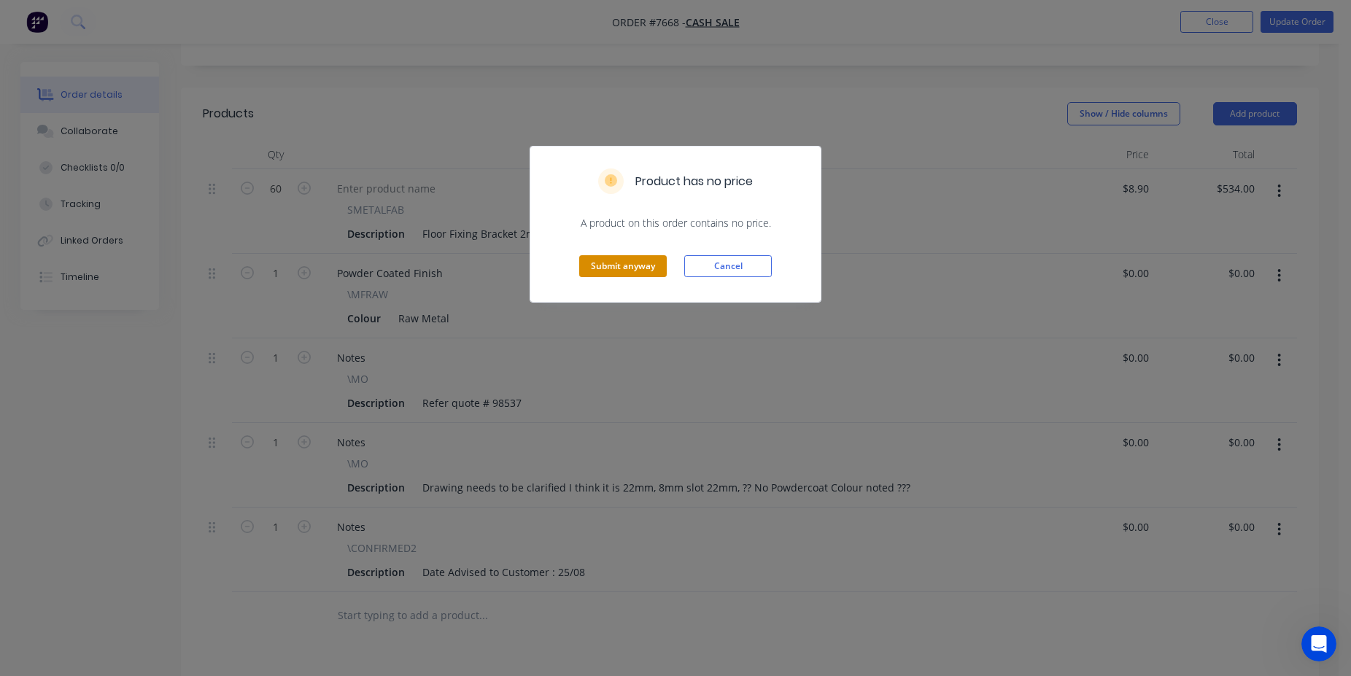
click at [650, 271] on button "Submit anyway" at bounding box center [623, 266] width 88 height 22
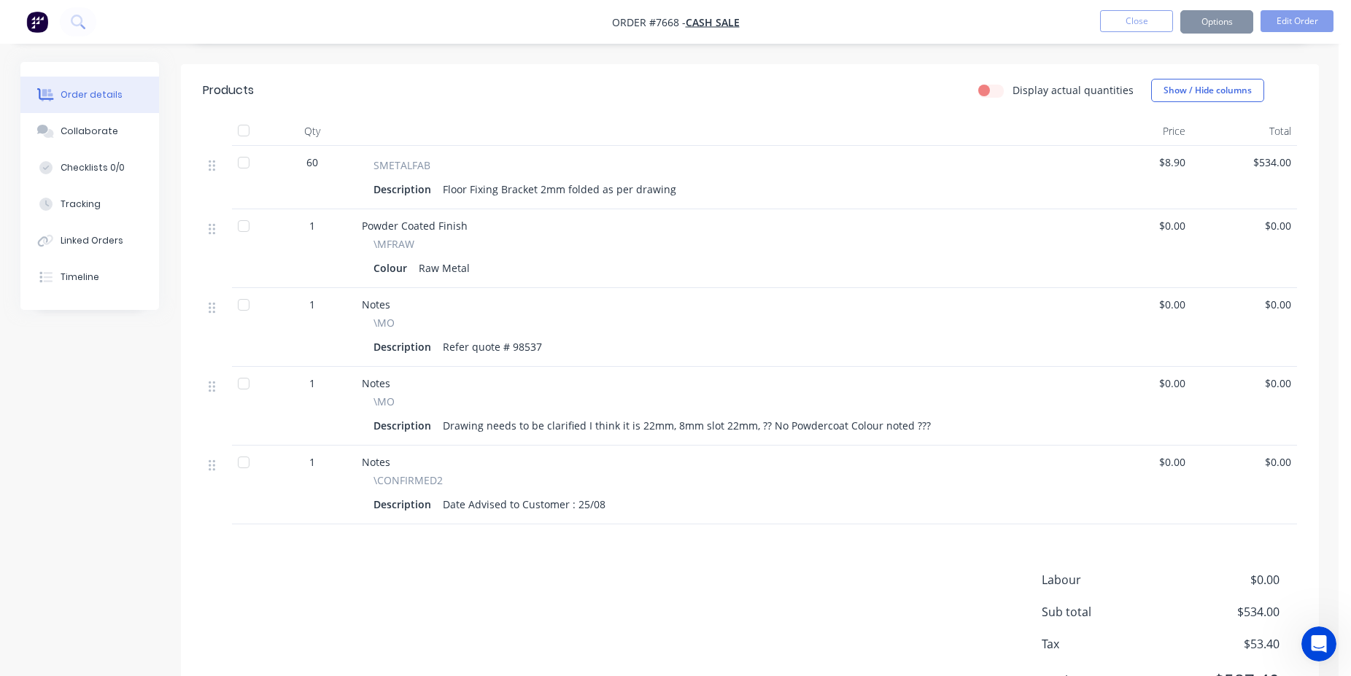
scroll to position [429, 0]
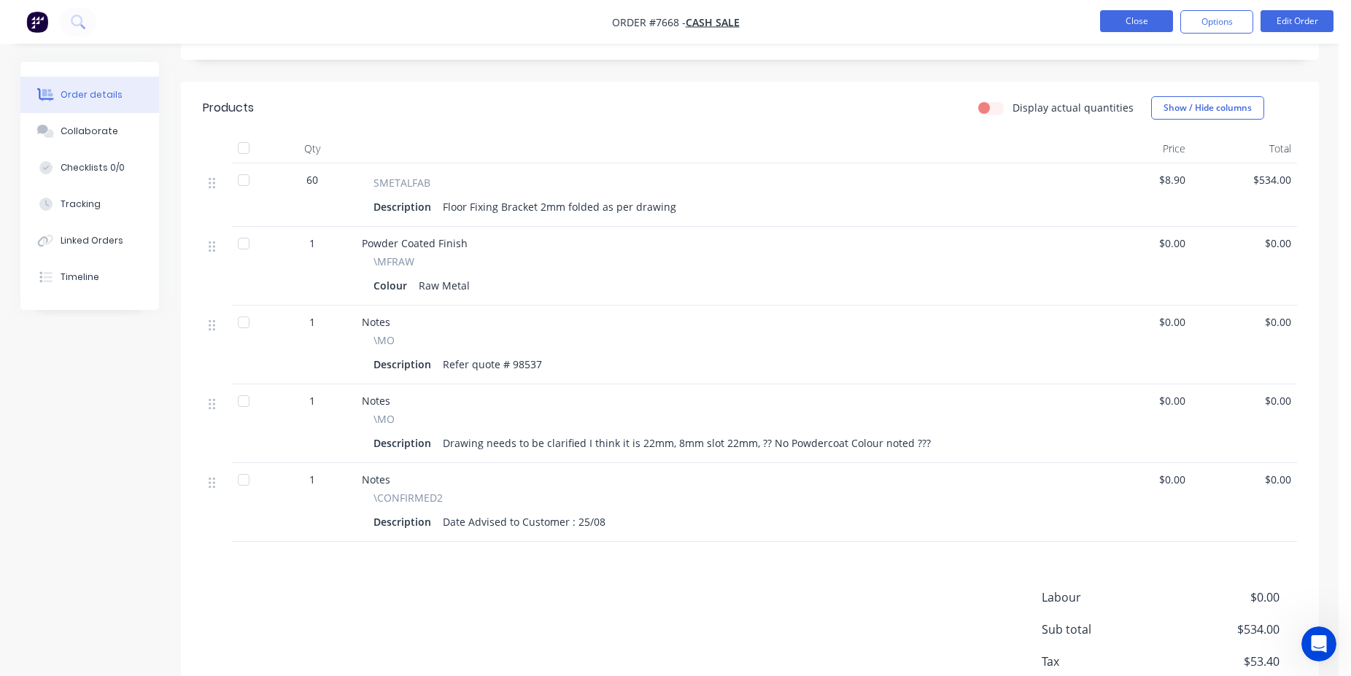
click at [1142, 21] on button "Close" at bounding box center [1136, 21] width 73 height 22
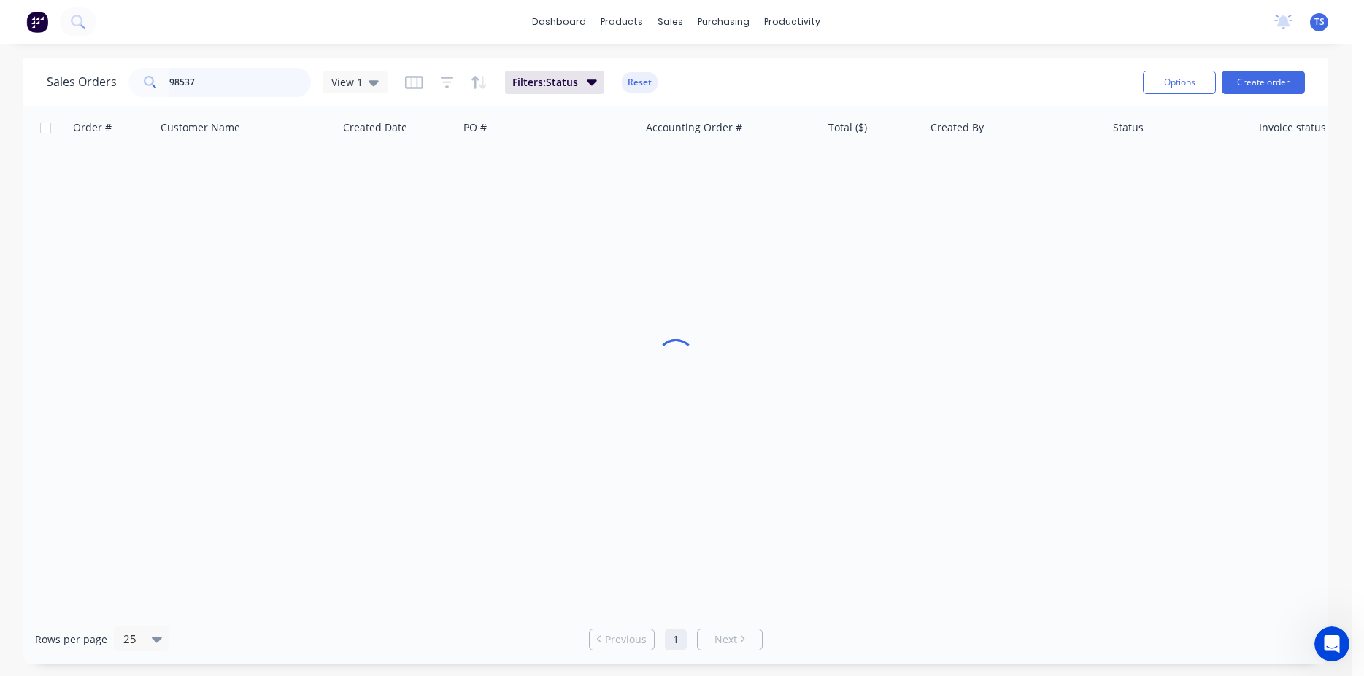
click at [263, 88] on input "98537" at bounding box center [240, 82] width 142 height 29
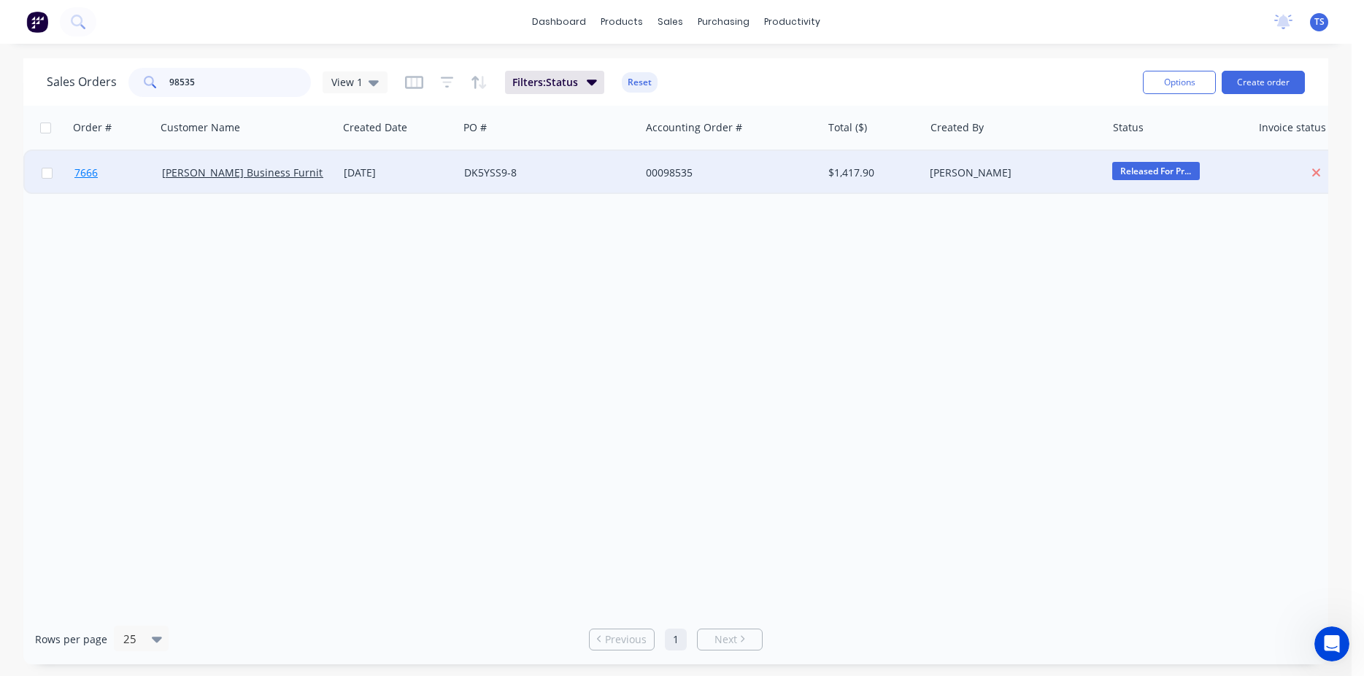
type input "98535"
click at [80, 188] on link "7666" at bounding box center [118, 173] width 88 height 44
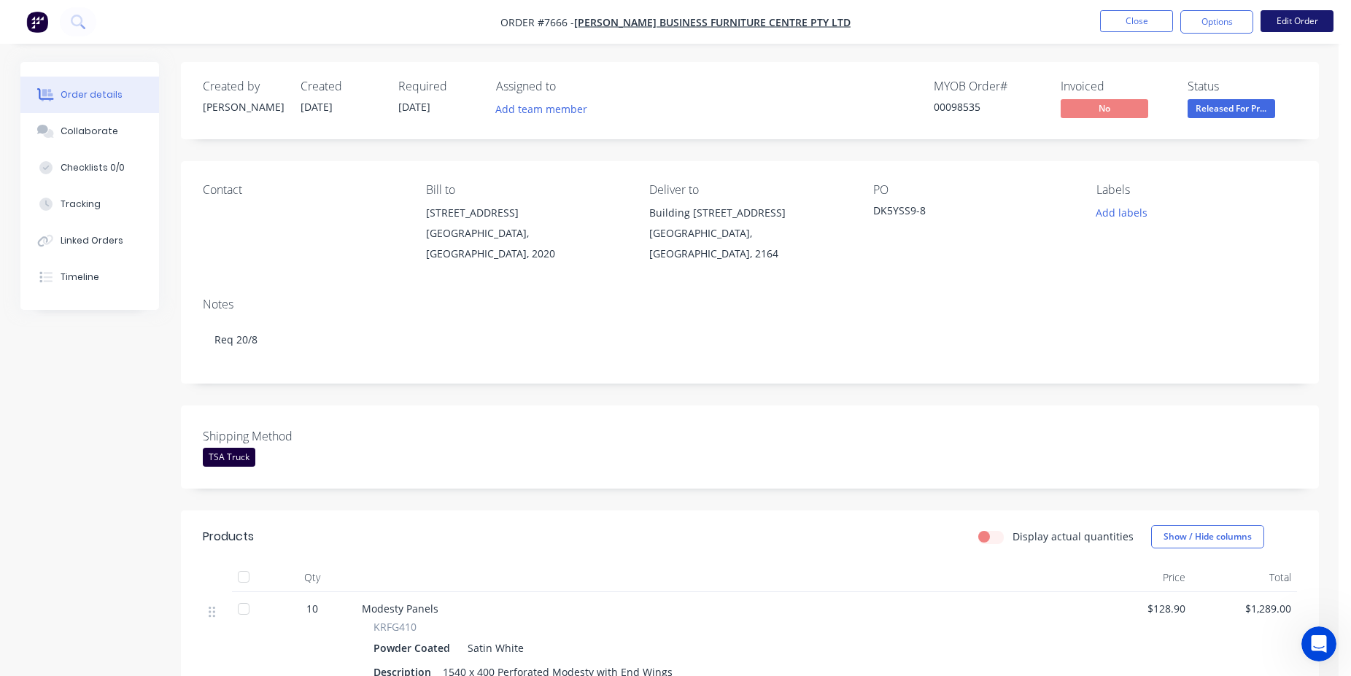
click at [1300, 27] on button "Edit Order" at bounding box center [1297, 21] width 73 height 22
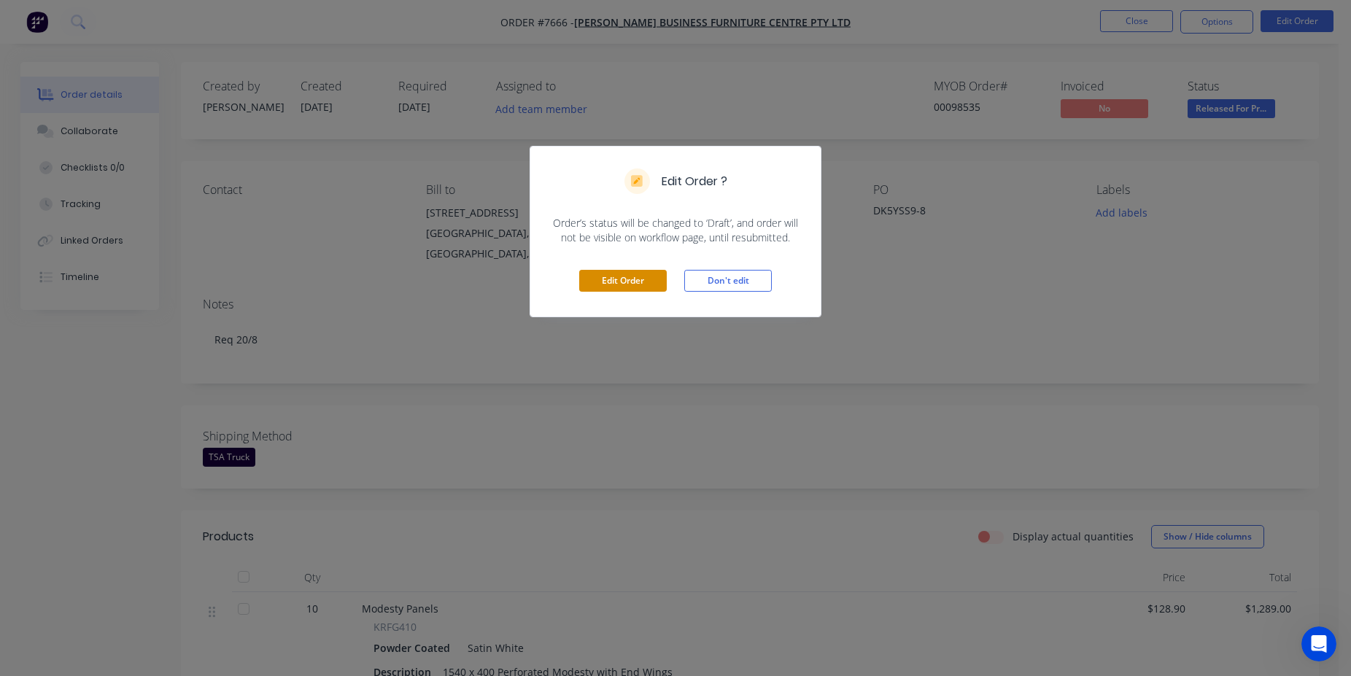
click at [626, 281] on button "Edit Order" at bounding box center [623, 281] width 88 height 22
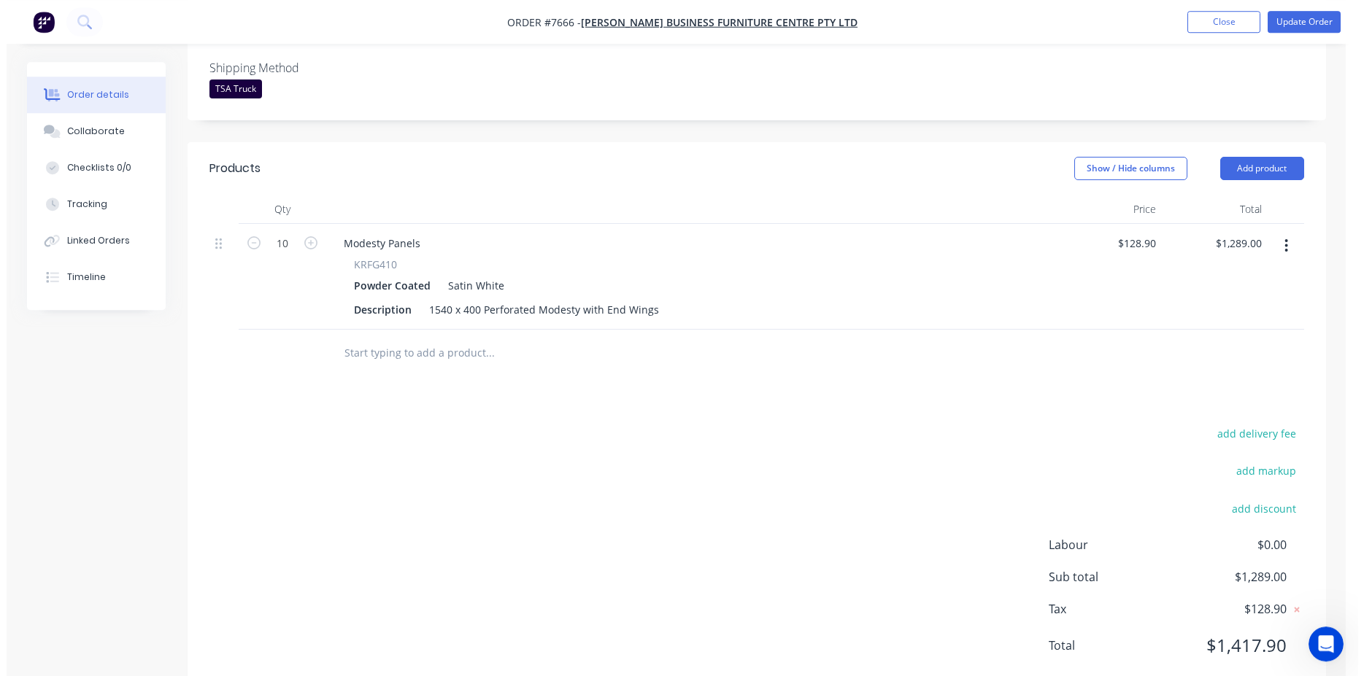
scroll to position [433, 0]
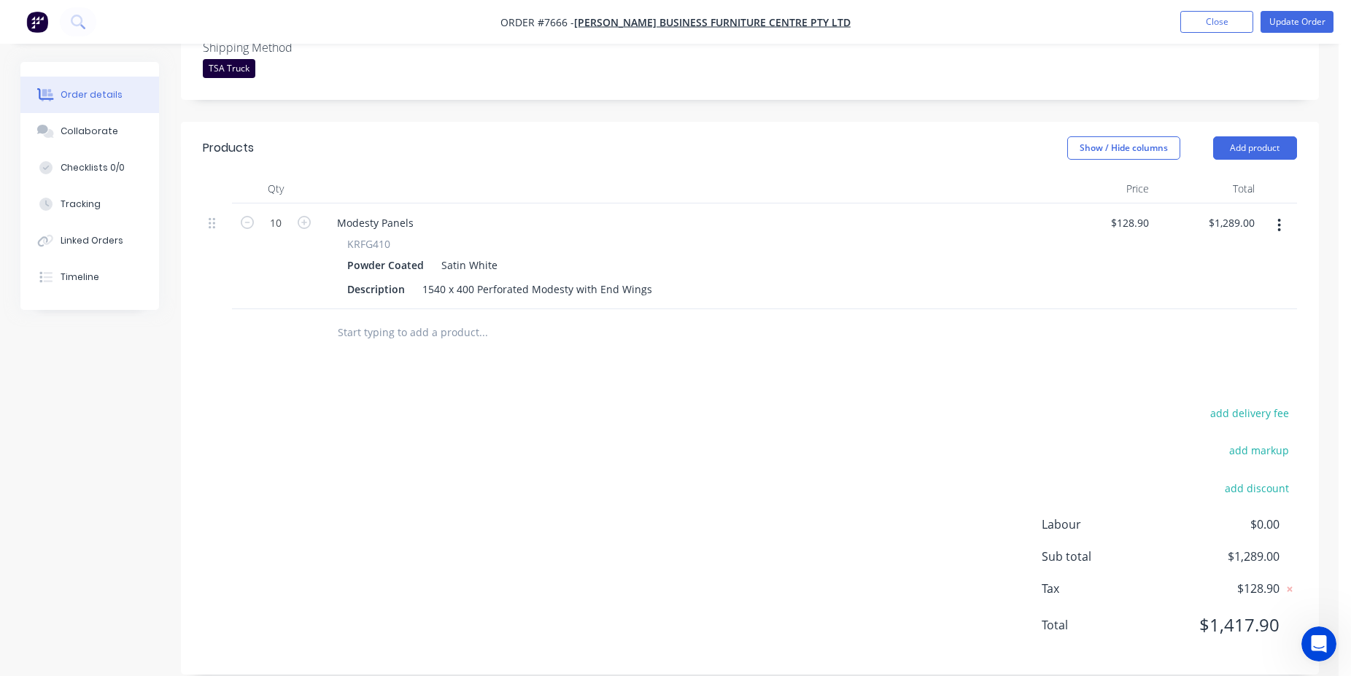
click at [398, 318] on input "text" at bounding box center [483, 332] width 292 height 29
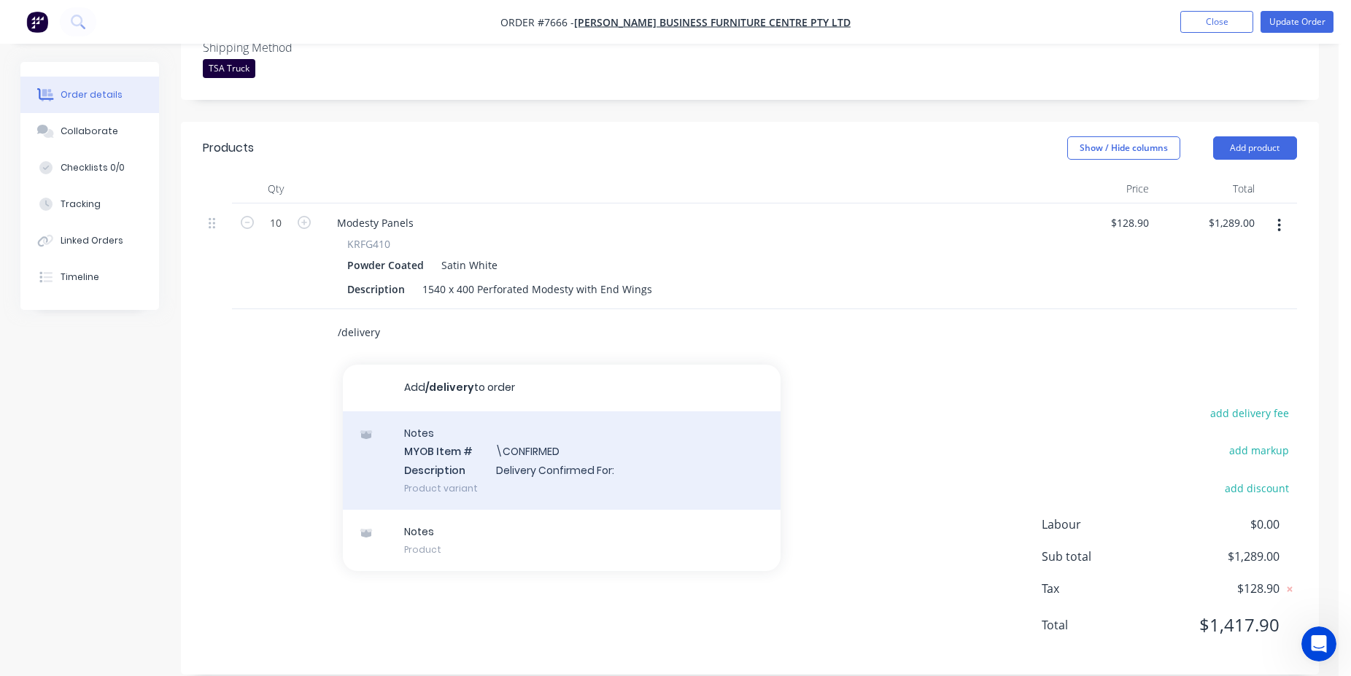
type input "/delivery"
click at [606, 455] on div "Notes MYOB Item # \CONFIRMED Description Delivery Confirmed For: Product variant" at bounding box center [562, 460] width 438 height 98
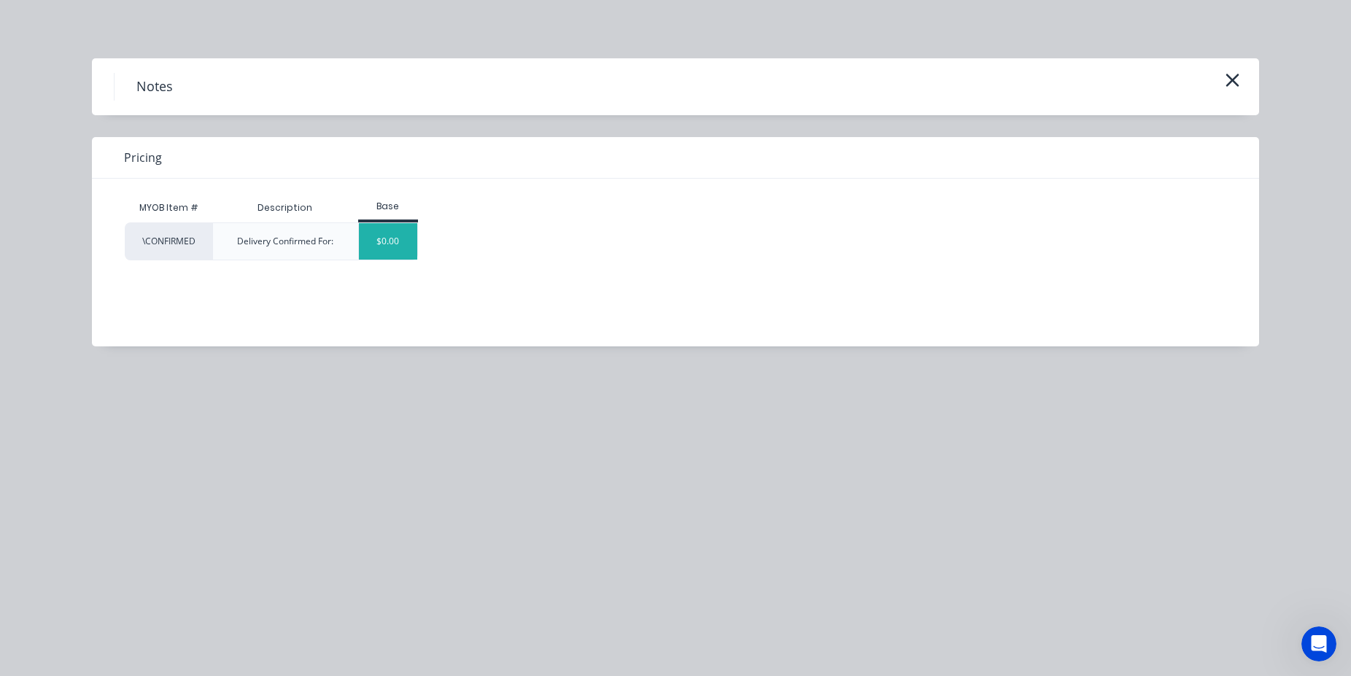
click at [400, 224] on div "$0.00" at bounding box center [388, 241] width 59 height 36
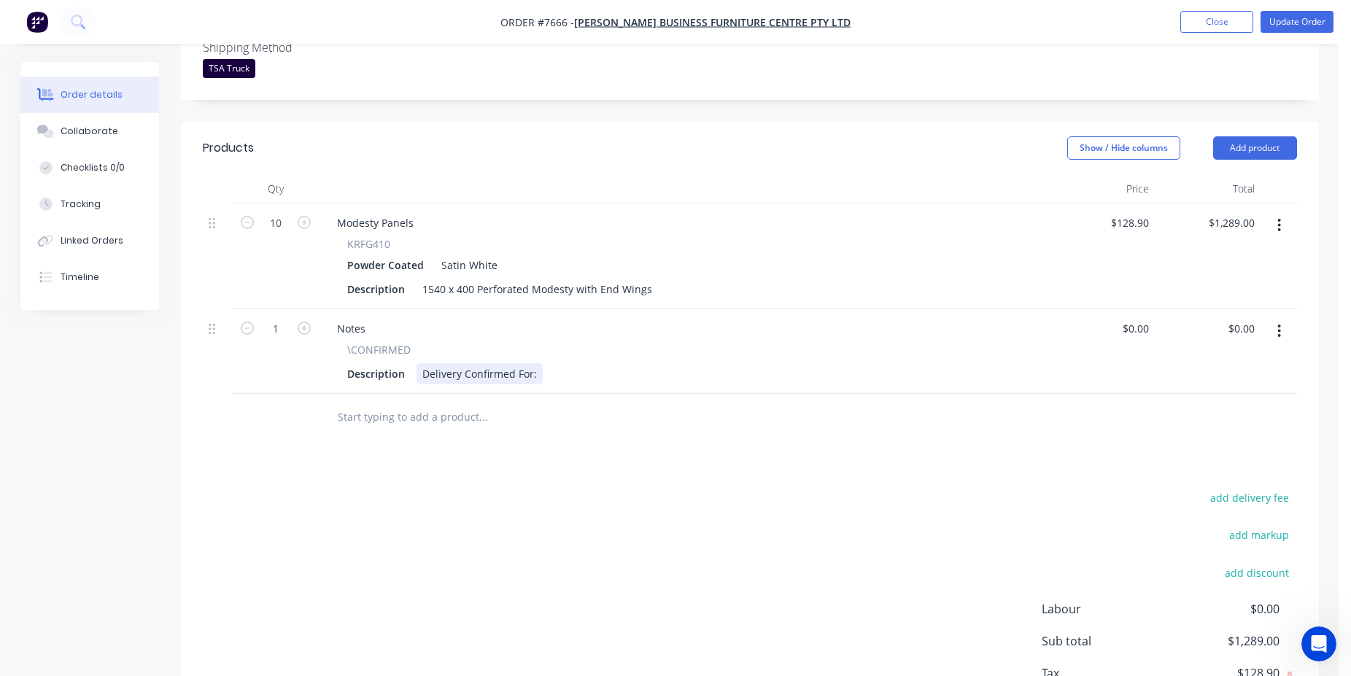
click at [533, 363] on div "Delivery Confirmed For:" at bounding box center [480, 373] width 126 height 21
click at [1282, 26] on button "Update Order" at bounding box center [1297, 22] width 73 height 22
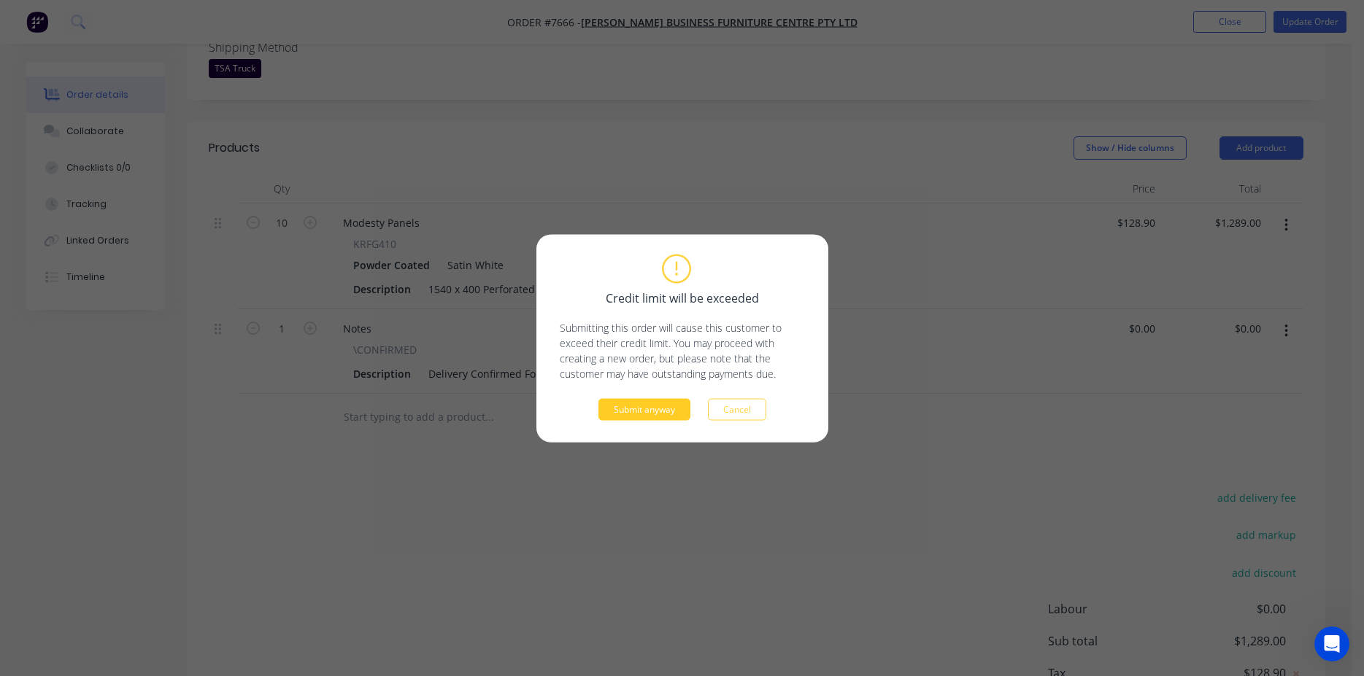
click at [674, 407] on button "Submit anyway" at bounding box center [644, 409] width 92 height 22
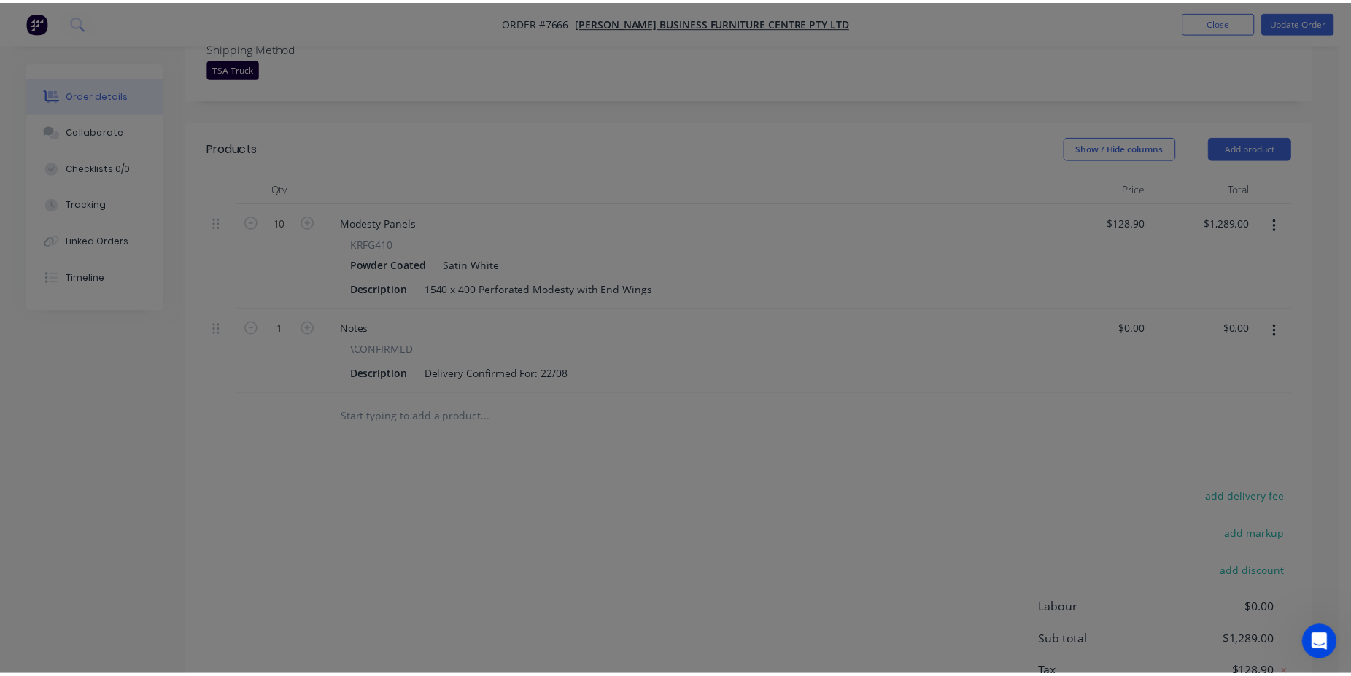
scroll to position [345, 0]
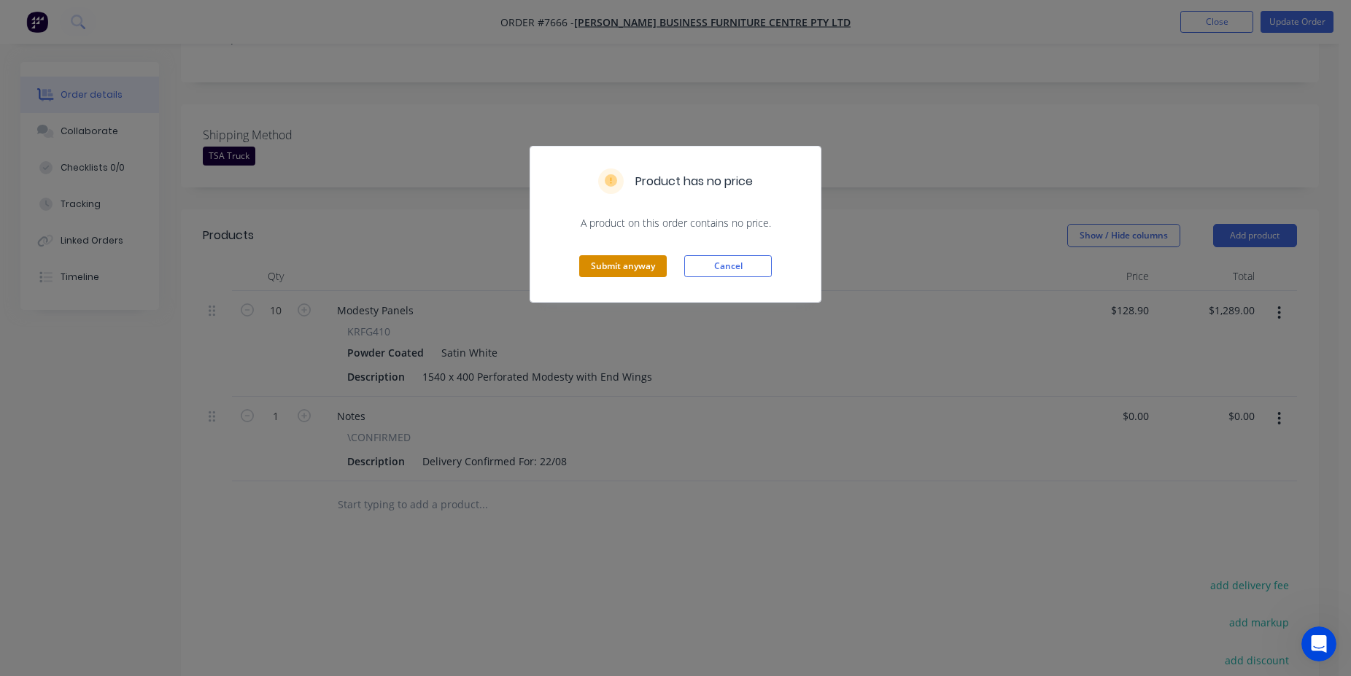
click at [657, 270] on button "Submit anyway" at bounding box center [623, 266] width 88 height 22
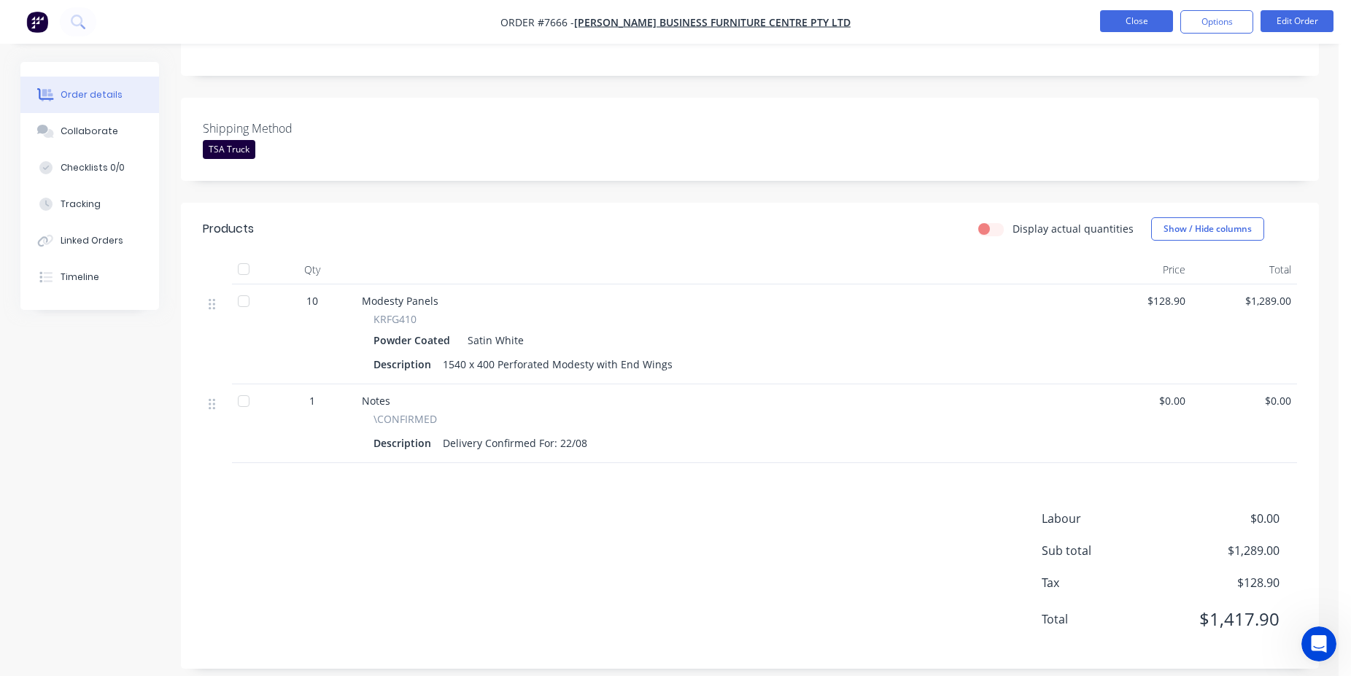
click at [1139, 17] on button "Close" at bounding box center [1136, 21] width 73 height 22
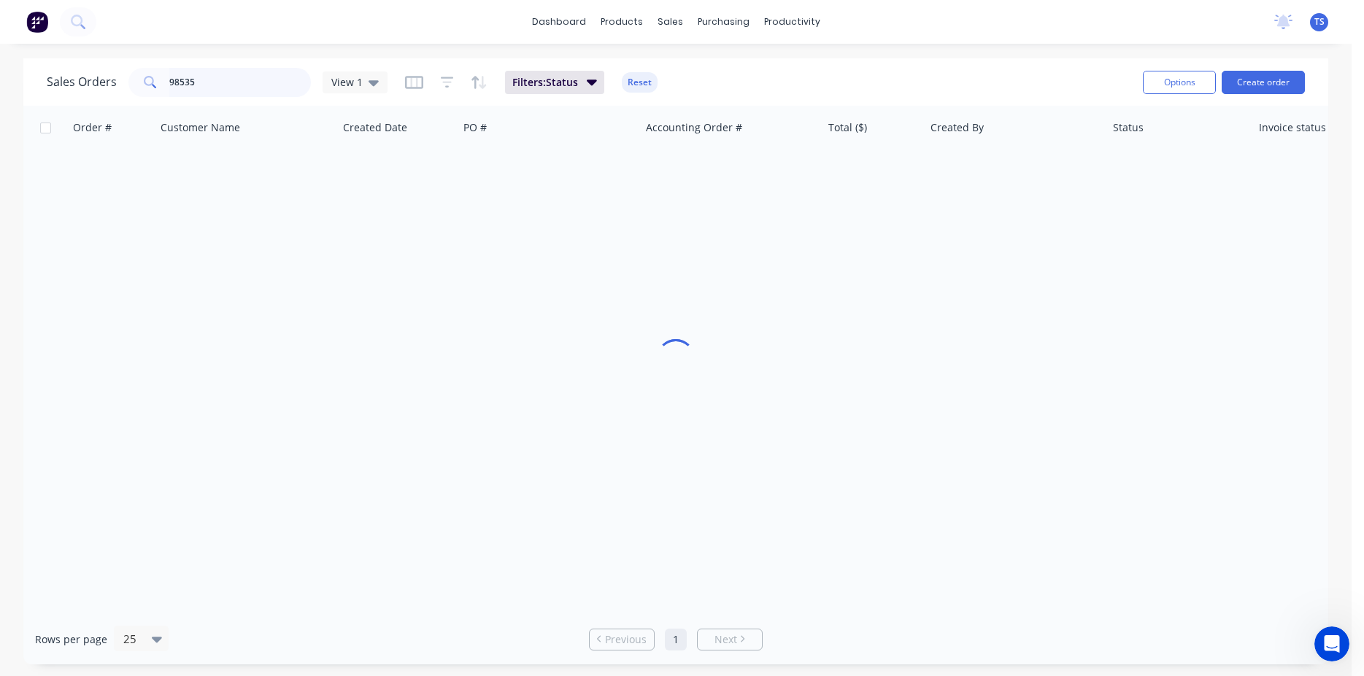
click at [228, 92] on input "98535" at bounding box center [240, 82] width 142 height 29
click at [214, 71] on input "106621" at bounding box center [240, 82] width 142 height 29
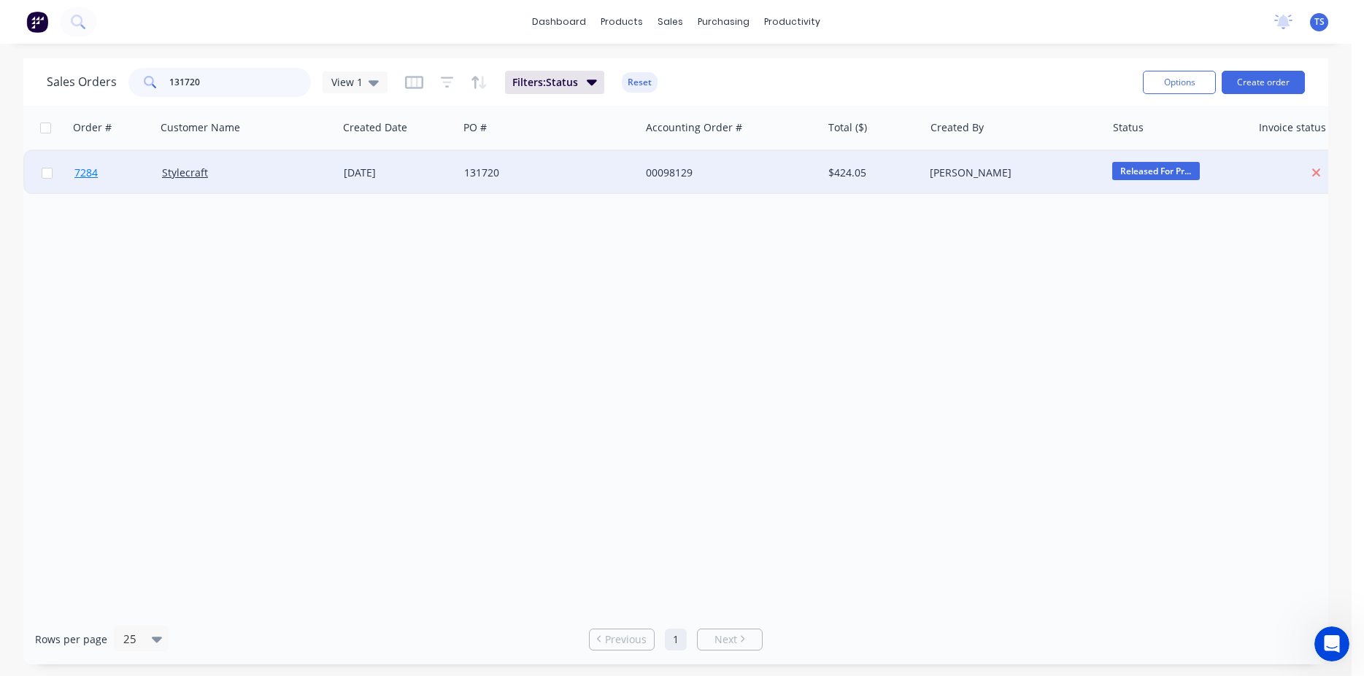
type input "131720"
click at [80, 173] on span "7284" at bounding box center [85, 173] width 23 height 15
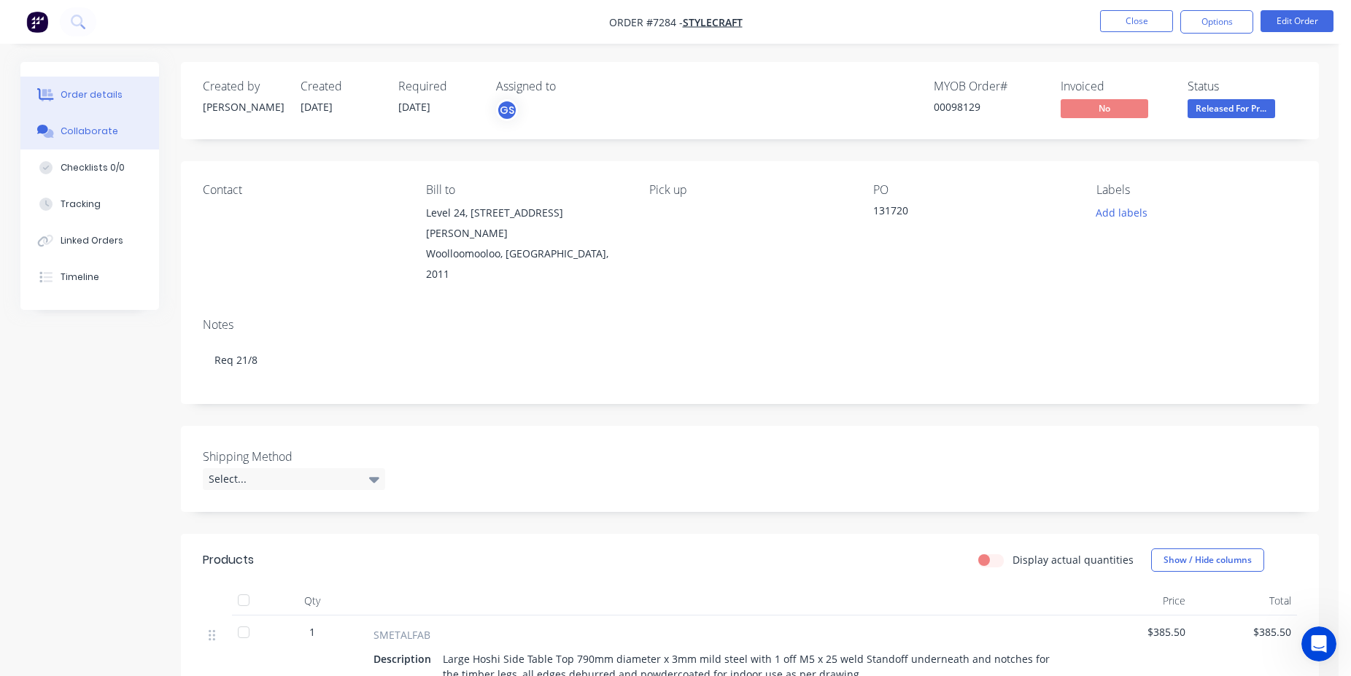
click at [109, 142] on button "Collaborate" at bounding box center [89, 131] width 139 height 36
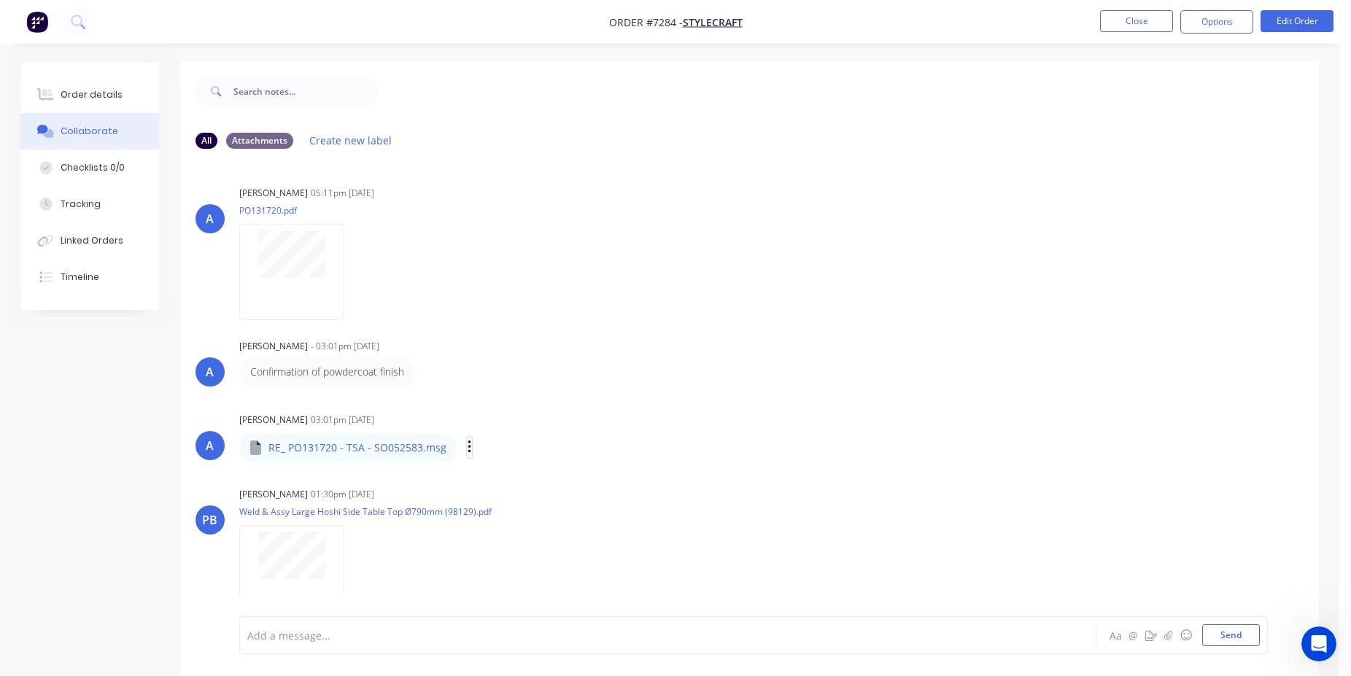
click at [467, 448] on button "button" at bounding box center [470, 447] width 6 height 21
click at [568, 487] on button "Download" at bounding box center [565, 486] width 164 height 33
click at [99, 100] on div "Order details" at bounding box center [92, 94] width 62 height 13
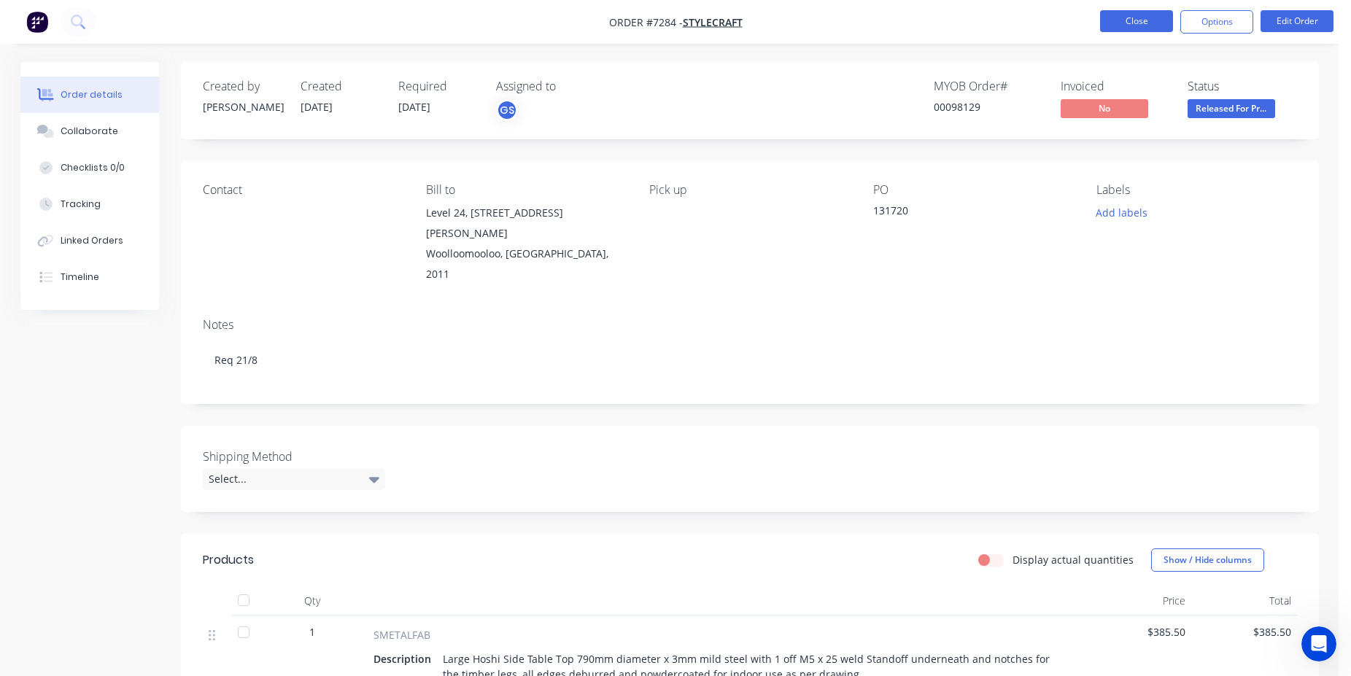
click at [1121, 22] on button "Close" at bounding box center [1136, 21] width 73 height 22
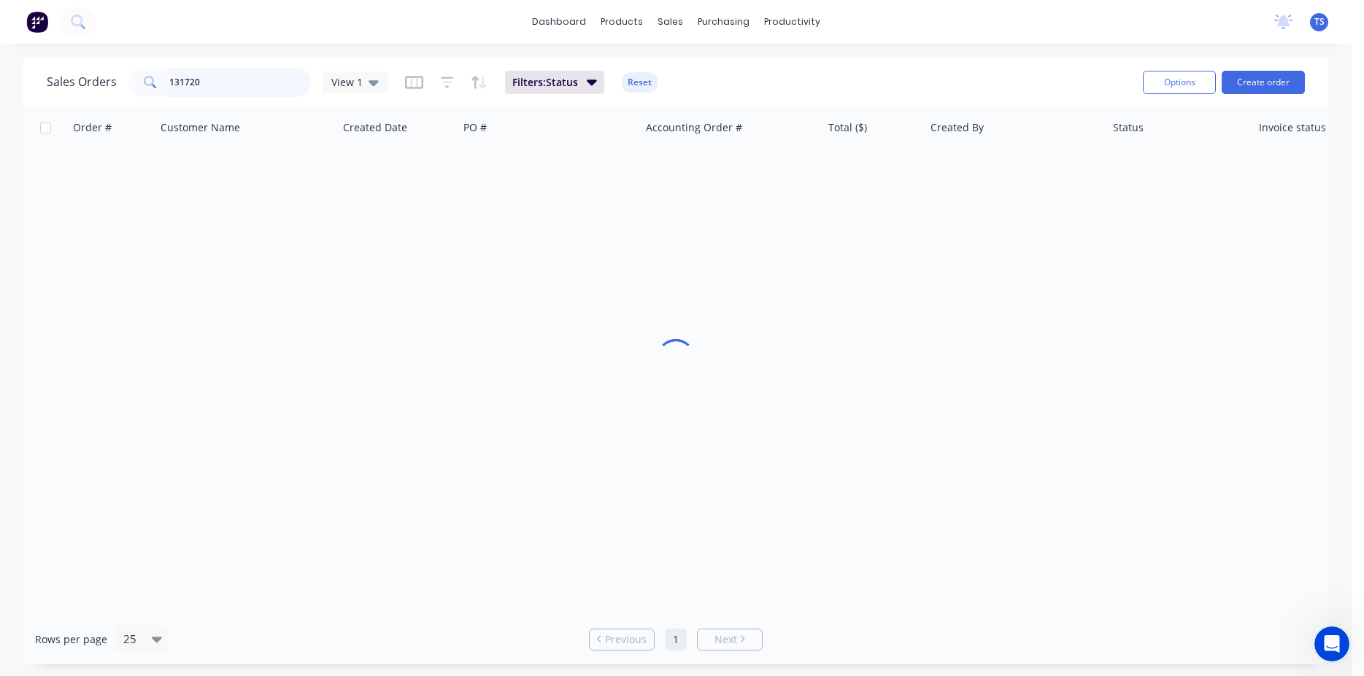
click at [224, 79] on input "131720" at bounding box center [240, 82] width 142 height 29
click at [229, 94] on input "131720" at bounding box center [240, 82] width 142 height 29
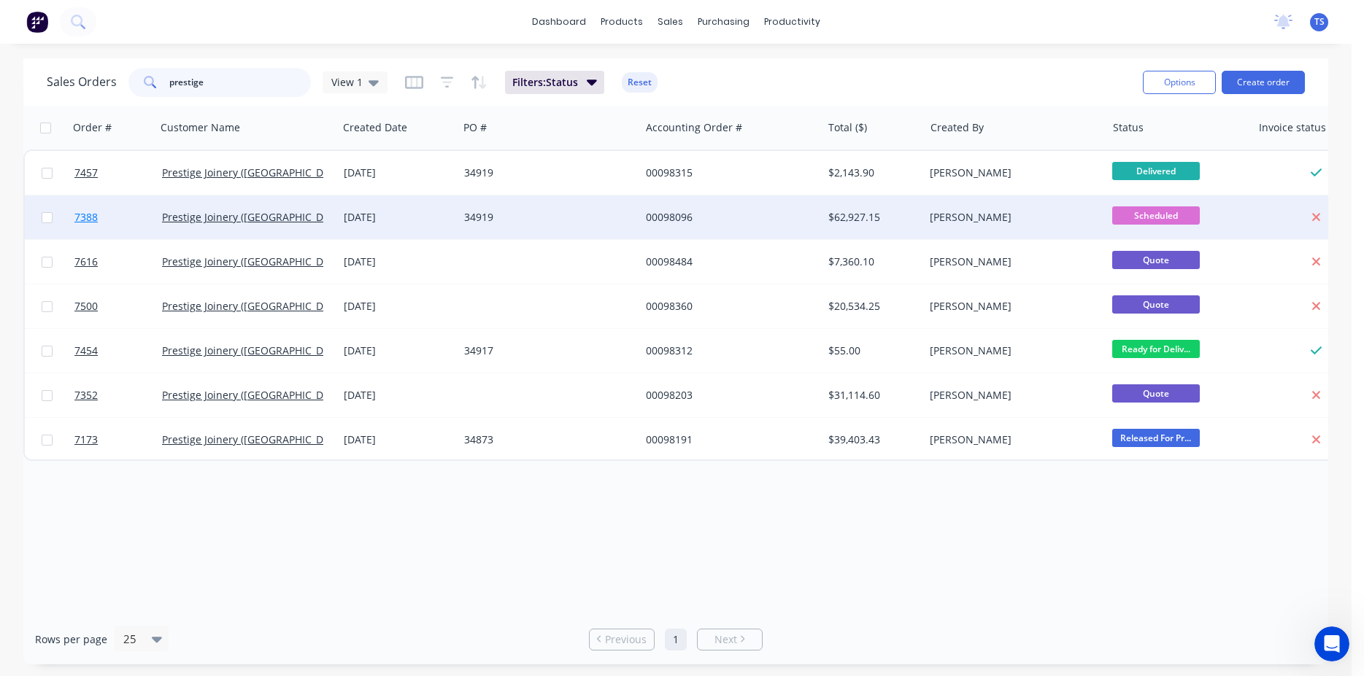
type input "prestige"
click at [95, 228] on link "7388" at bounding box center [118, 218] width 88 height 44
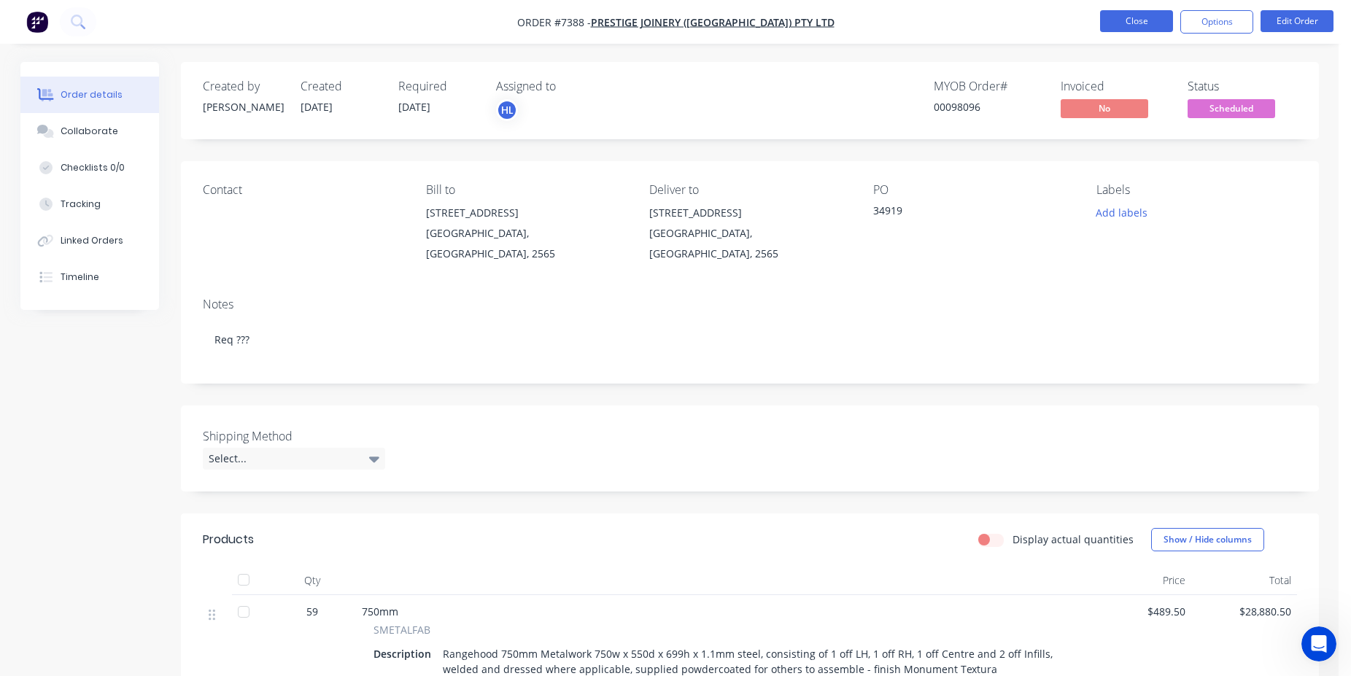
click at [1151, 24] on button "Close" at bounding box center [1136, 21] width 73 height 22
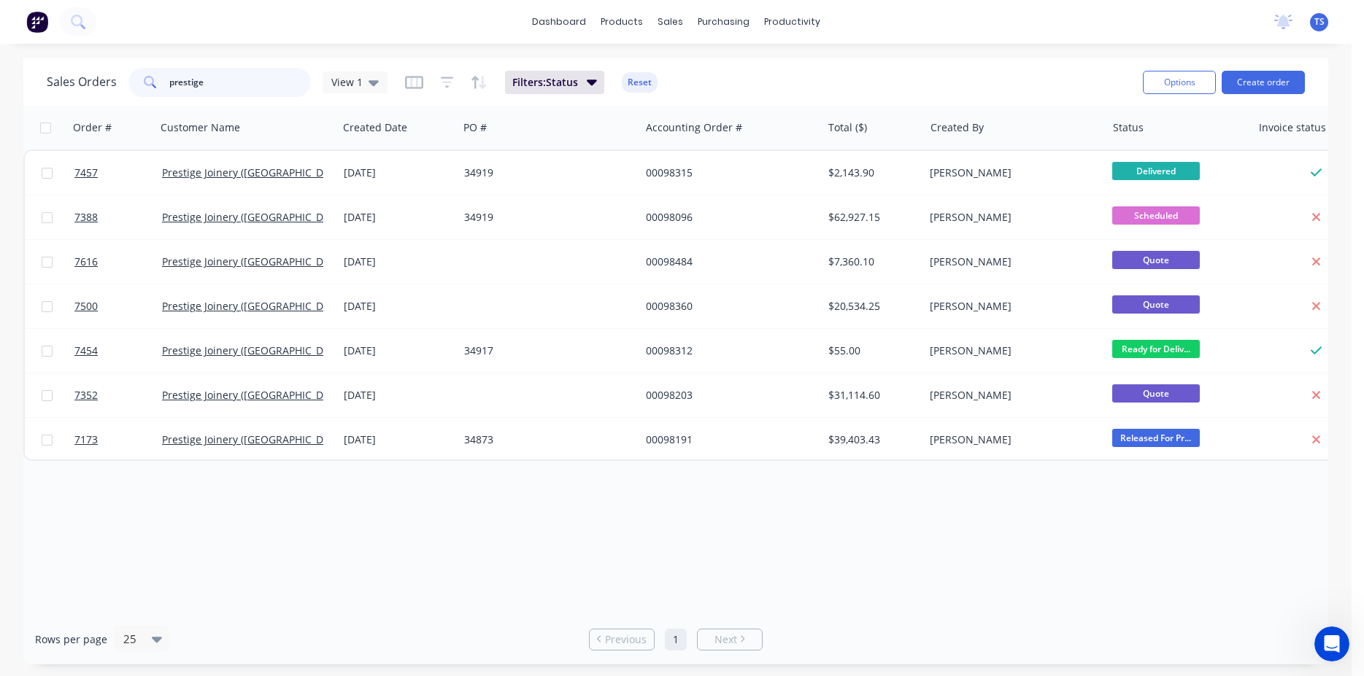
click at [275, 69] on input "prestige" at bounding box center [240, 82] width 142 height 29
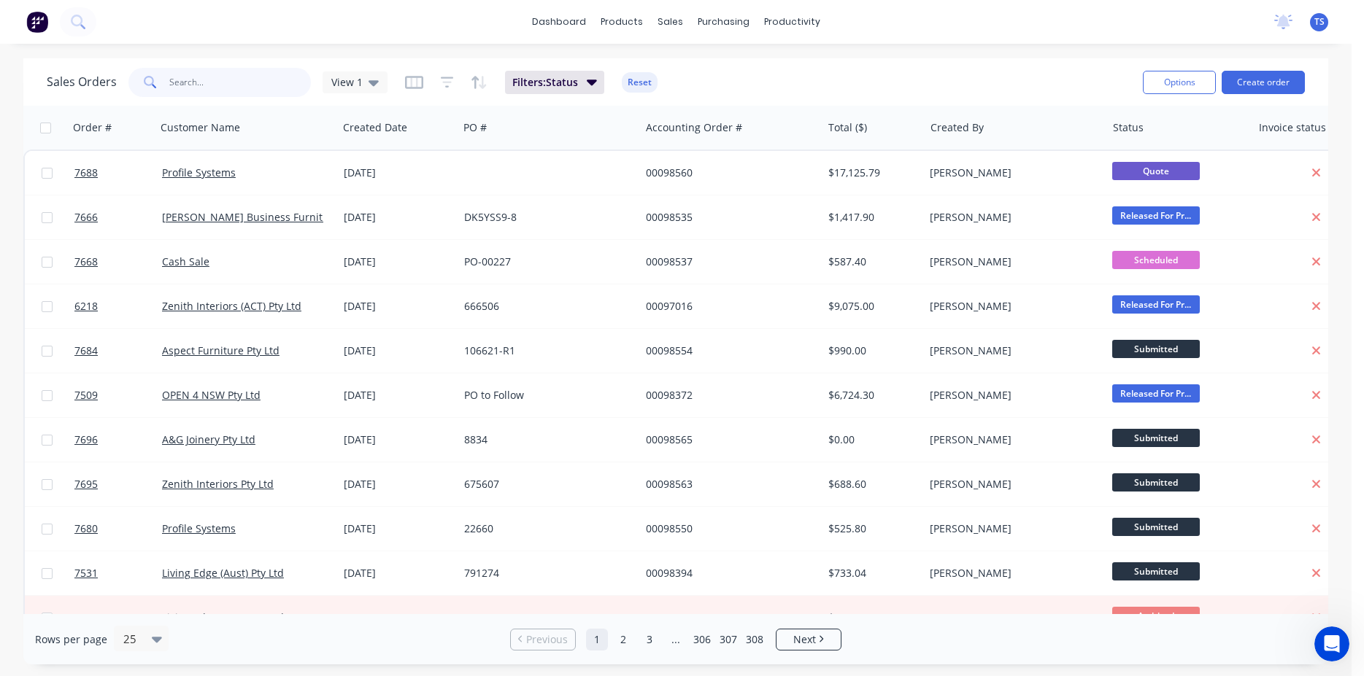
click at [236, 77] on input "text" at bounding box center [240, 82] width 142 height 29
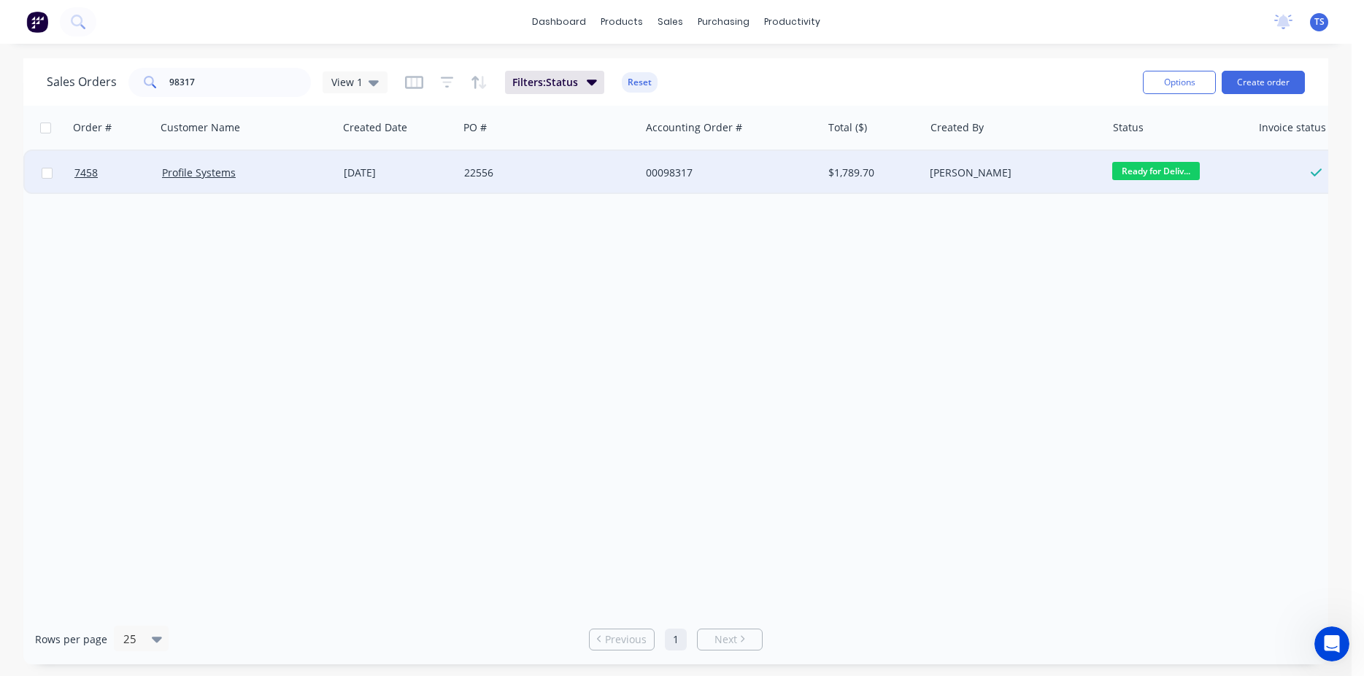
click at [1151, 169] on span "Ready for Deliv..." at bounding box center [1156, 171] width 88 height 18
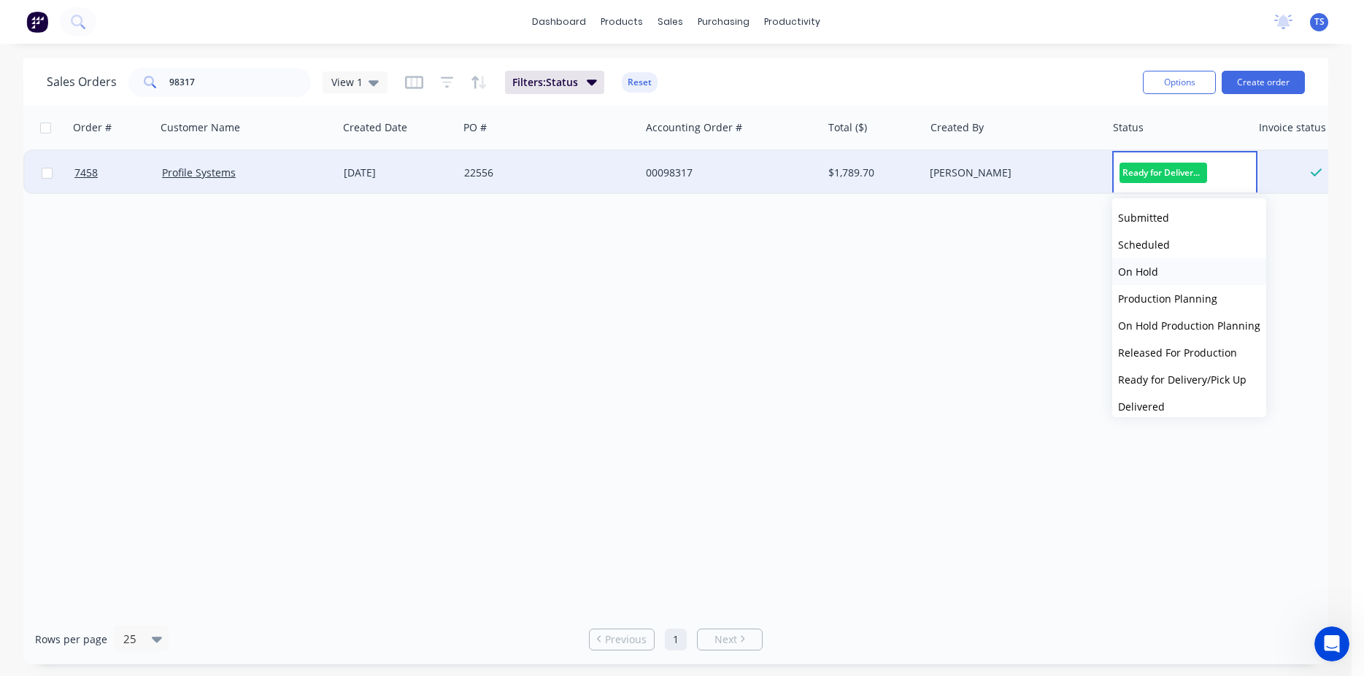
scroll to position [51, 0]
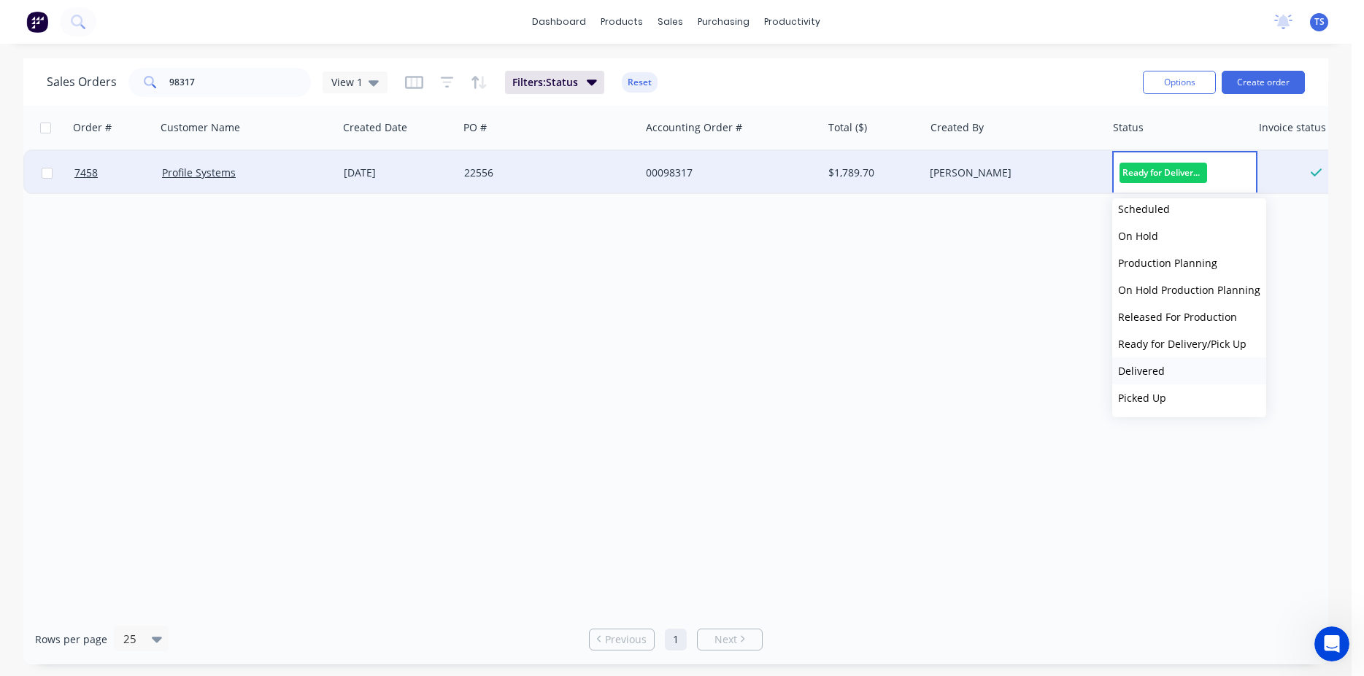
click at [1154, 373] on span "Delivered" at bounding box center [1141, 371] width 47 height 14
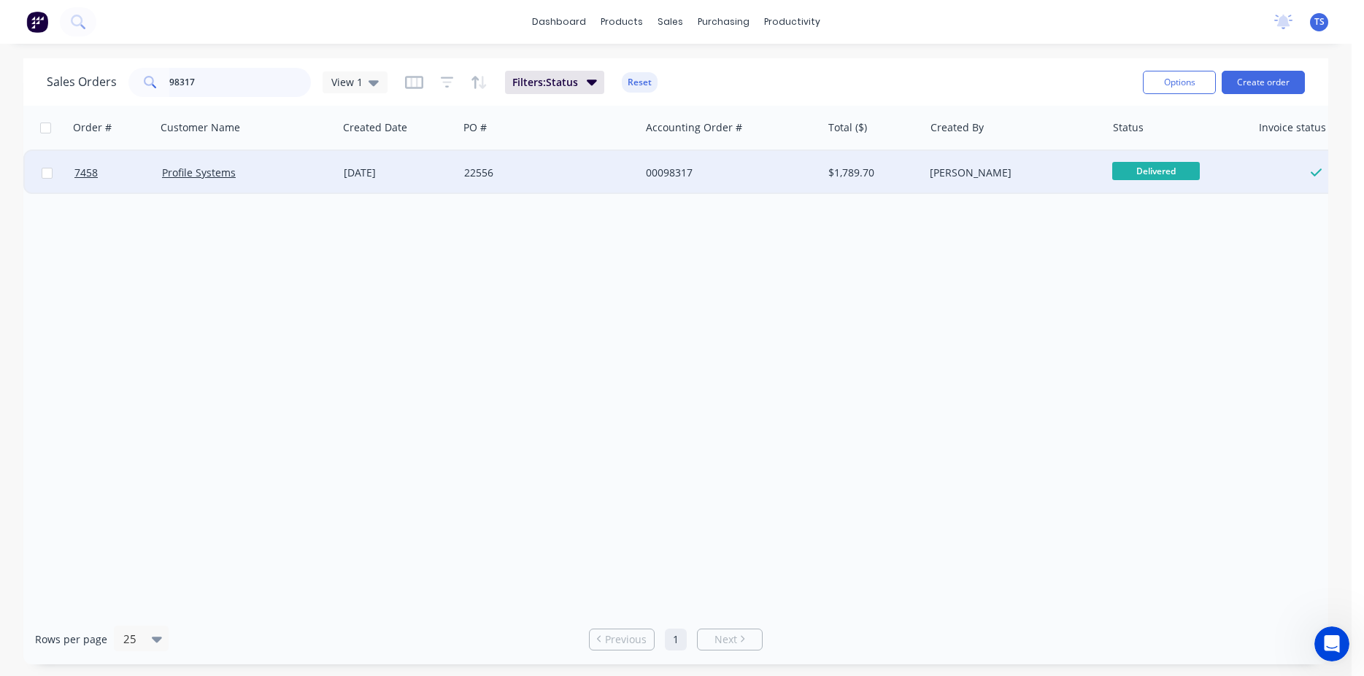
click at [247, 74] on input "98317" at bounding box center [240, 82] width 142 height 29
click at [1156, 171] on span "Ready for Deliv..." at bounding box center [1156, 171] width 88 height 18
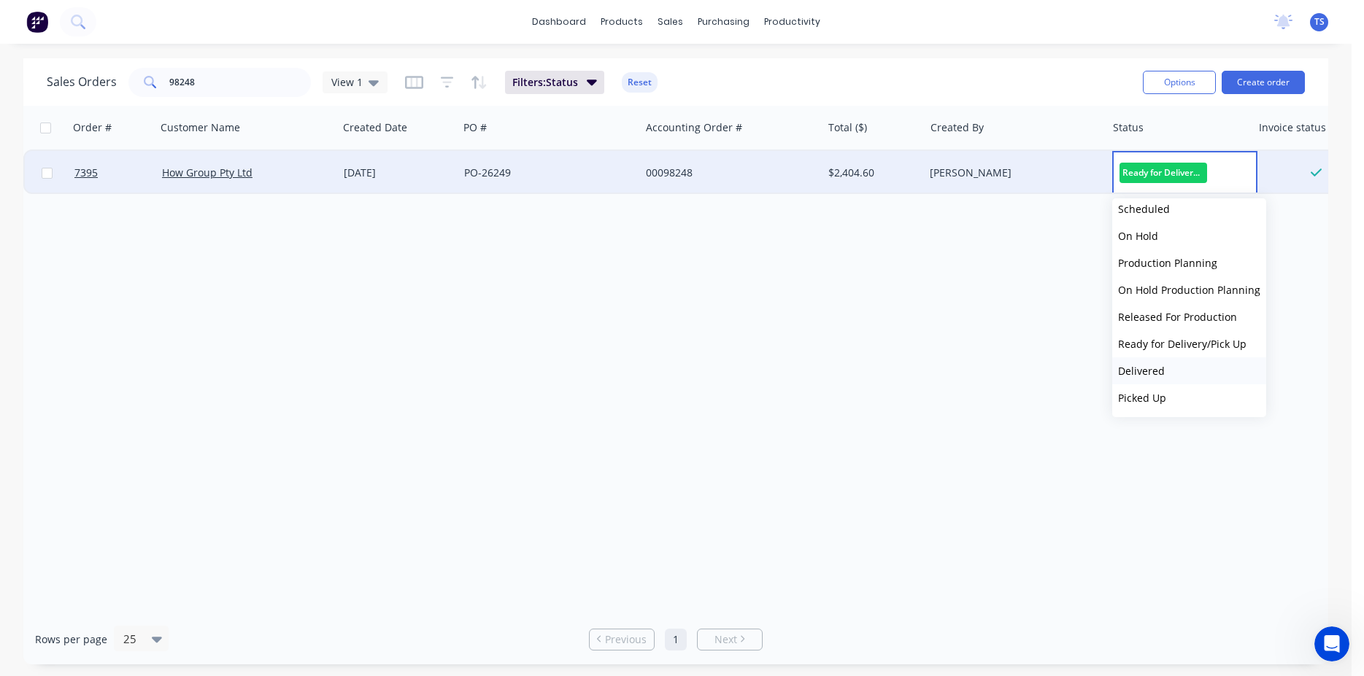
click at [1177, 366] on button "Delivered" at bounding box center [1189, 370] width 154 height 27
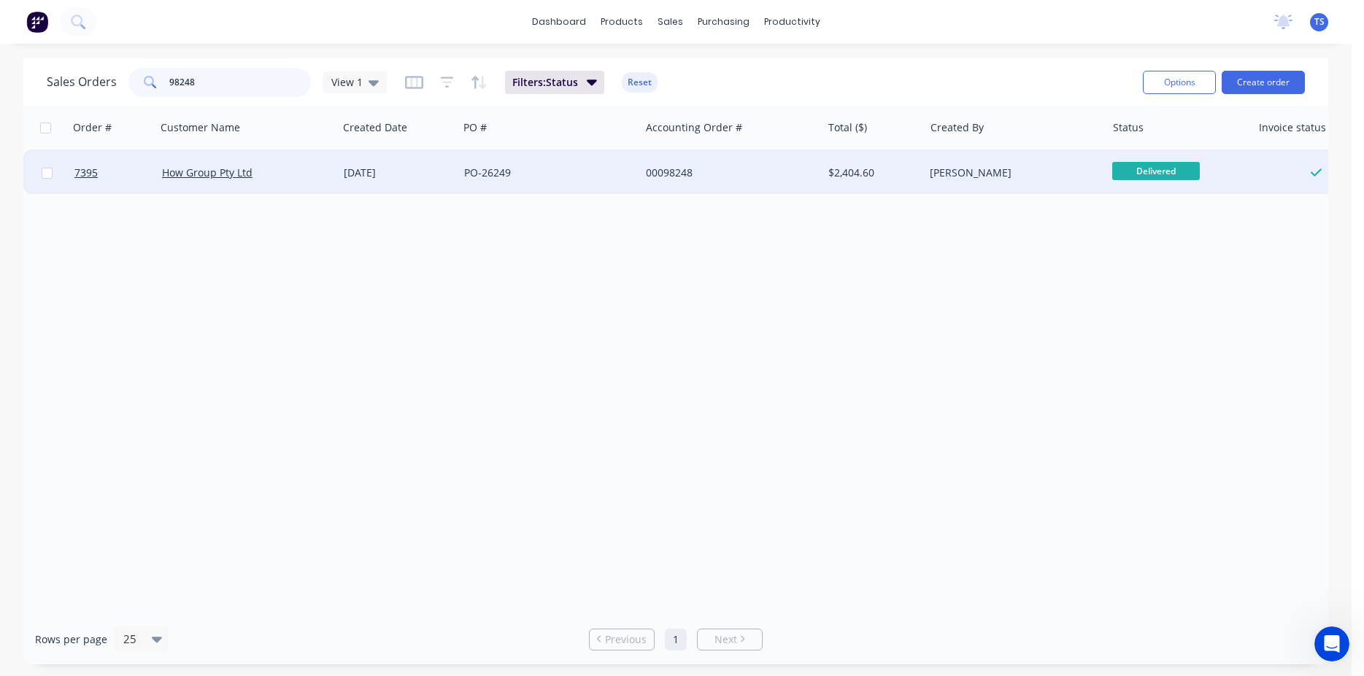
click at [233, 92] on input "98248" at bounding box center [240, 82] width 142 height 29
click at [231, 92] on input "98248" at bounding box center [240, 82] width 142 height 29
click at [231, 84] on input "98248" at bounding box center [240, 82] width 142 height 29
click at [1163, 170] on span "Ready for Deliv..." at bounding box center [1156, 171] width 88 height 18
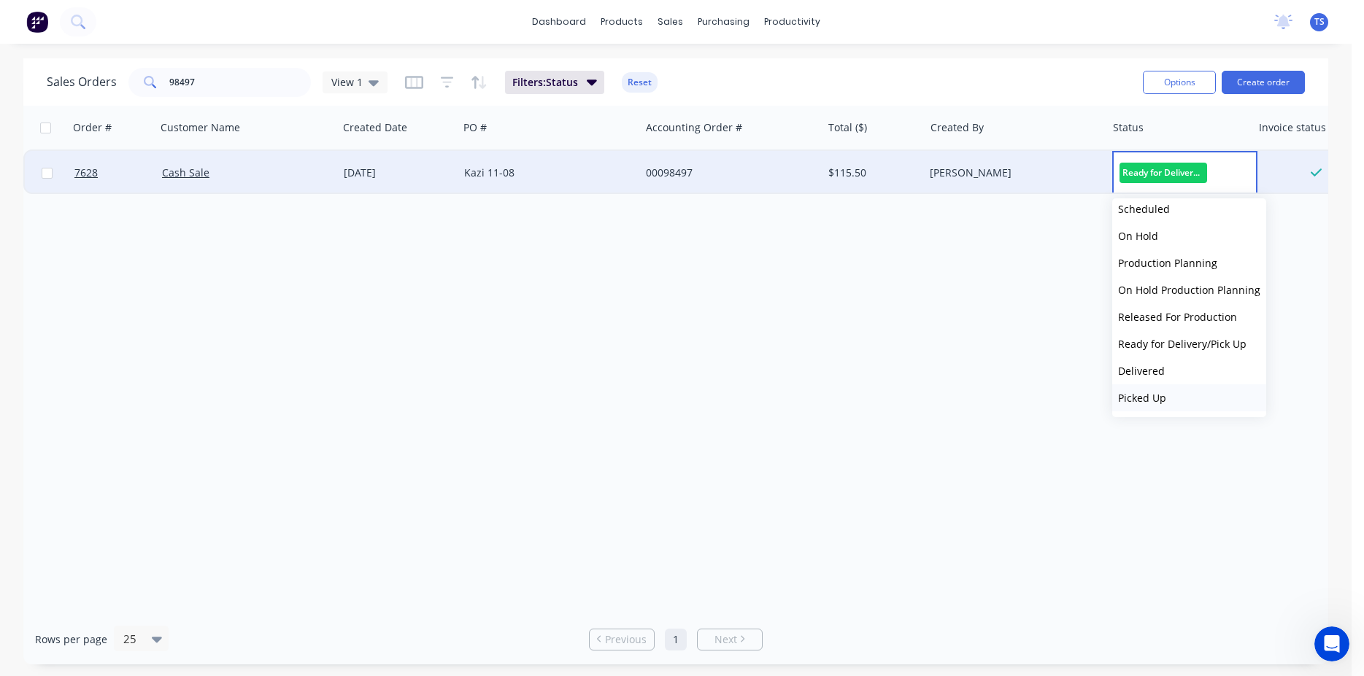
click at [1168, 389] on button "Picked Up" at bounding box center [1189, 397] width 154 height 27
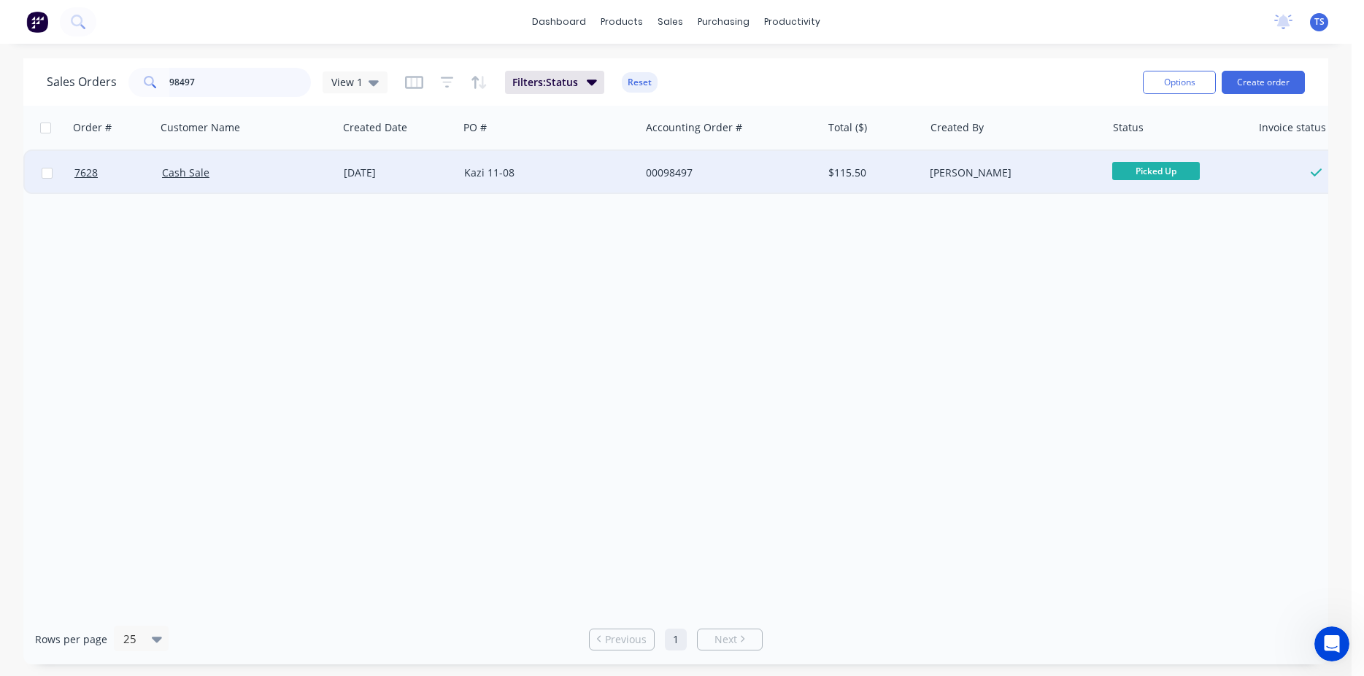
click at [242, 76] on input "98497" at bounding box center [240, 82] width 142 height 29
click at [1167, 171] on span "Ready for Deliv..." at bounding box center [1156, 171] width 88 height 18
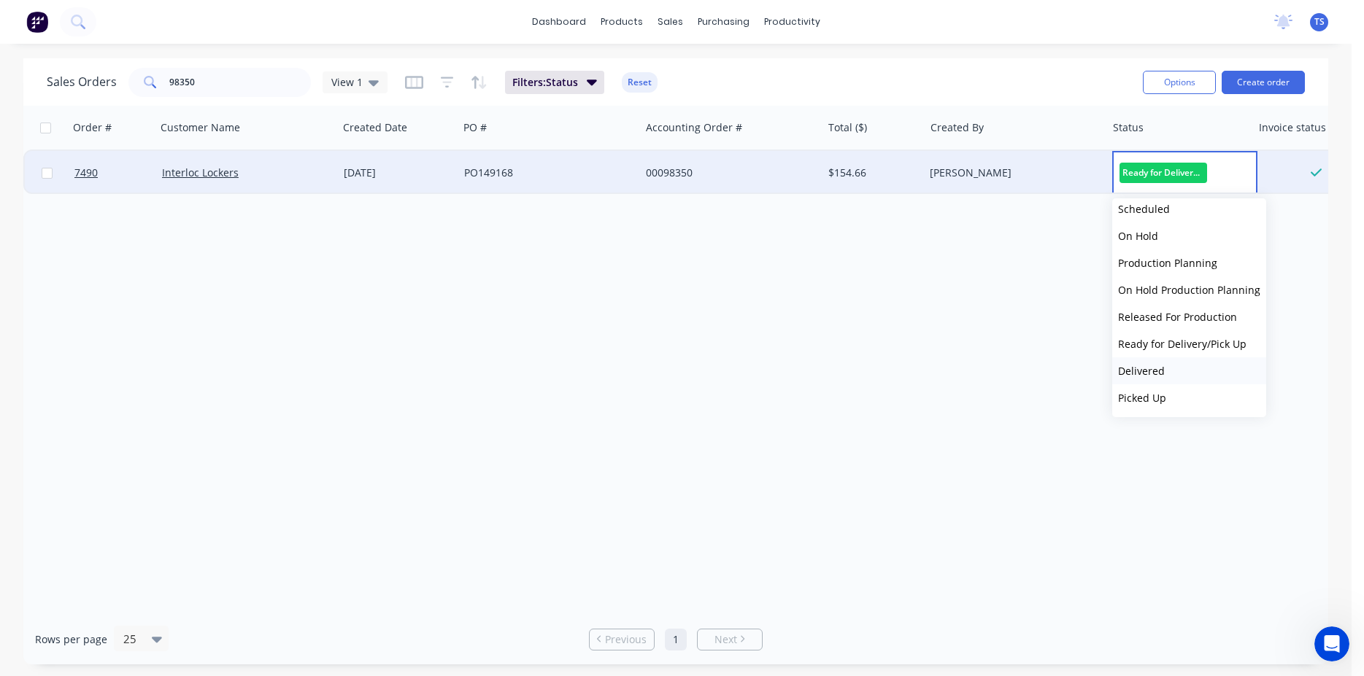
click at [1157, 370] on span "Delivered" at bounding box center [1141, 371] width 47 height 14
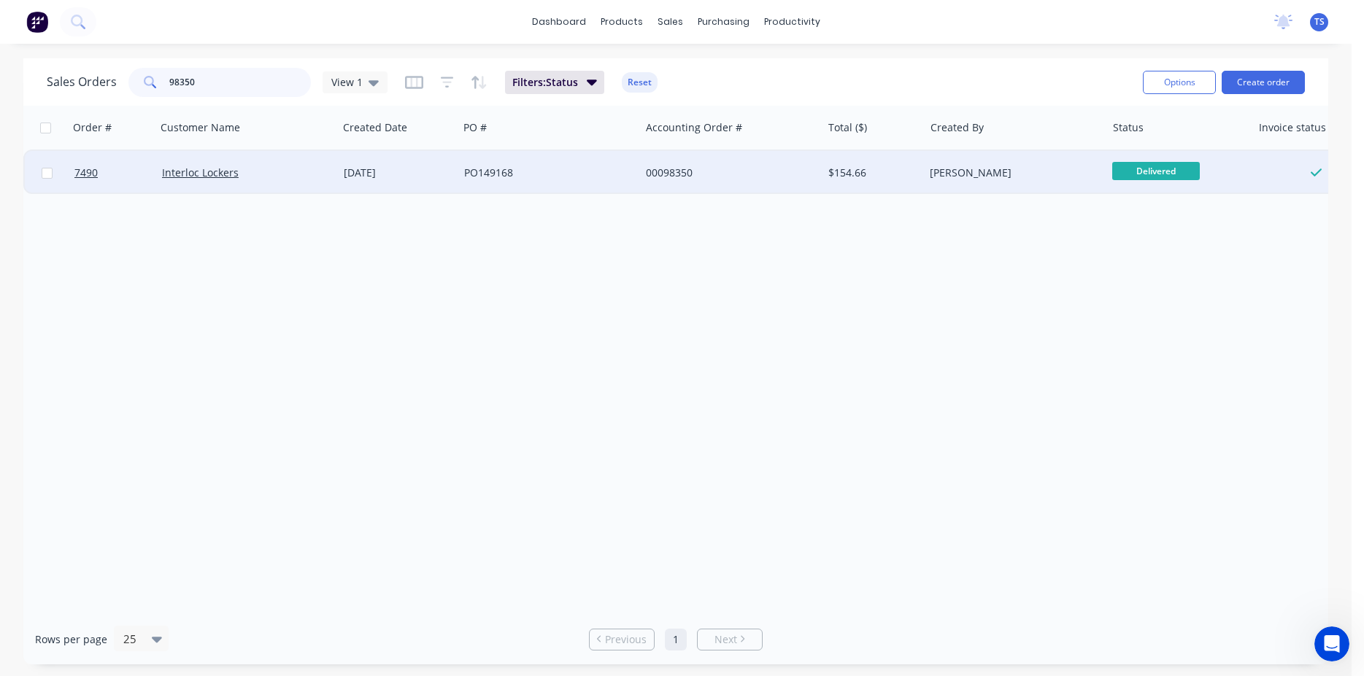
click at [209, 80] on input "98350" at bounding box center [240, 82] width 142 height 29
click at [1167, 177] on span "Ready for Deliv..." at bounding box center [1156, 171] width 88 height 18
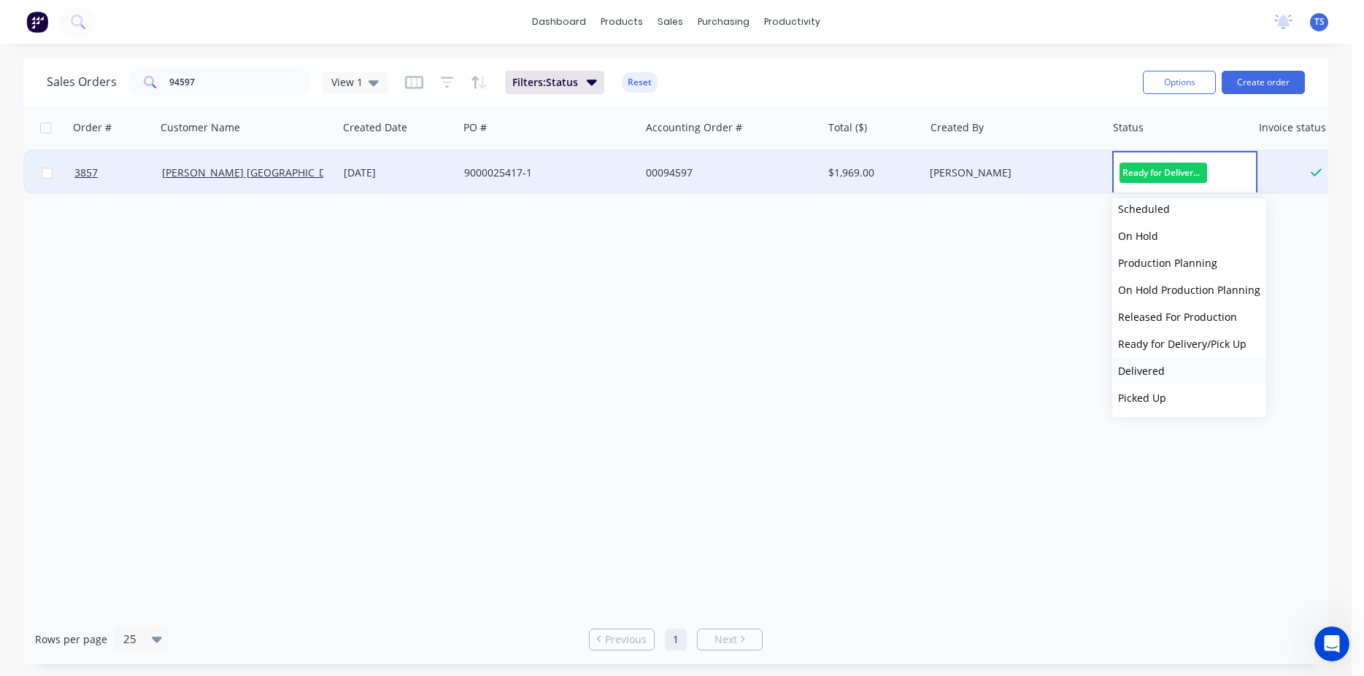
click at [1179, 363] on button "Delivered" at bounding box center [1189, 370] width 154 height 27
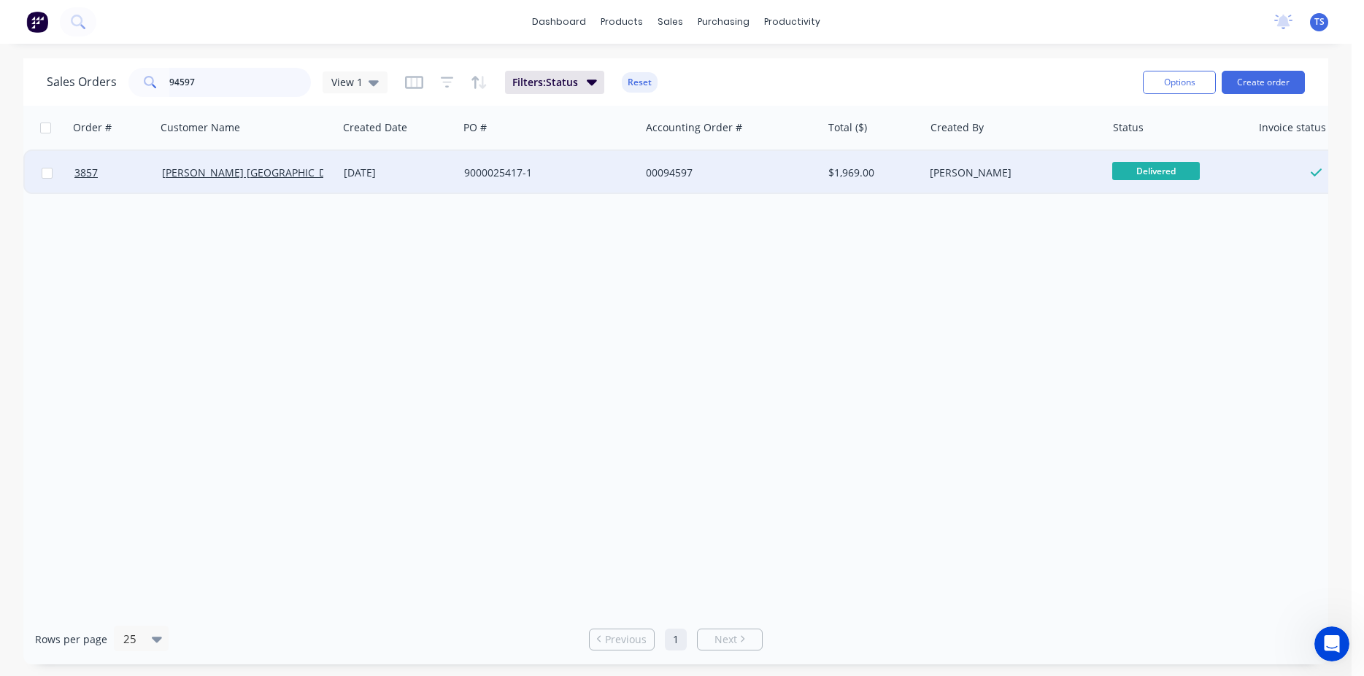
click at [224, 78] on input "94597" at bounding box center [240, 82] width 142 height 29
click at [1152, 171] on span "Ready for Deliv..." at bounding box center [1156, 171] width 88 height 18
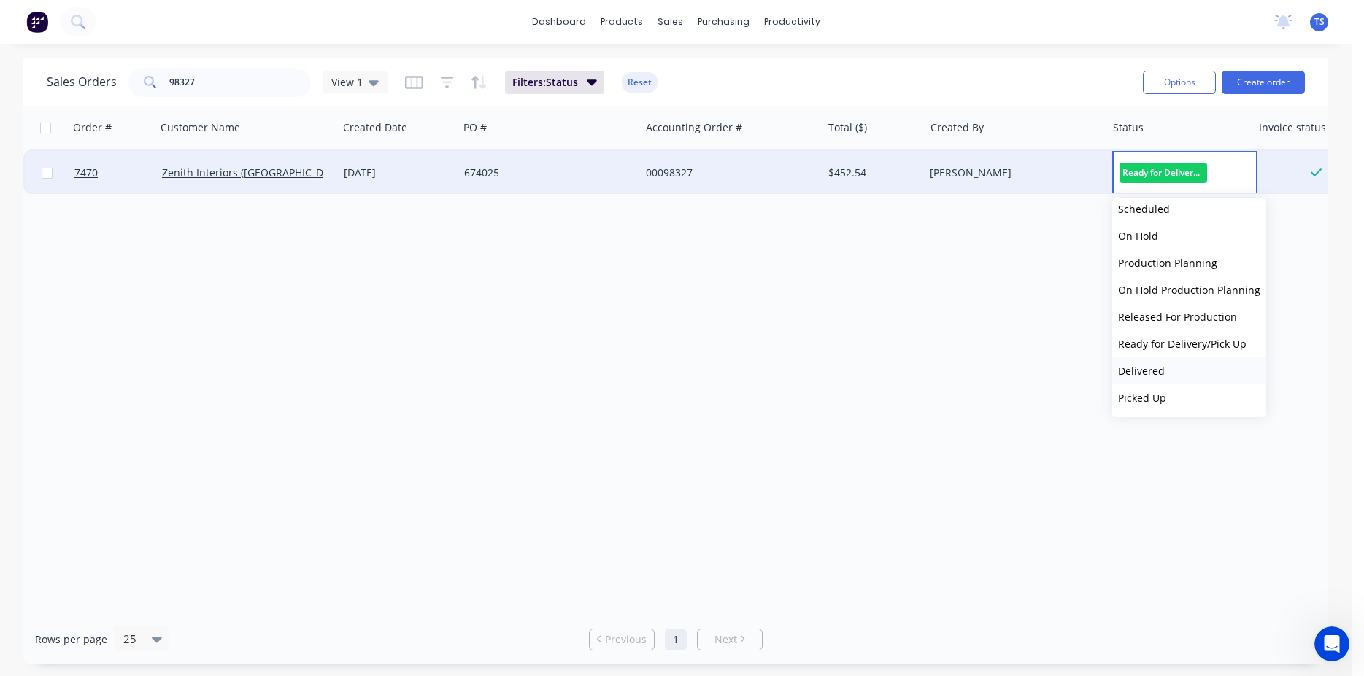
click at [1182, 373] on button "Delivered" at bounding box center [1189, 370] width 154 height 27
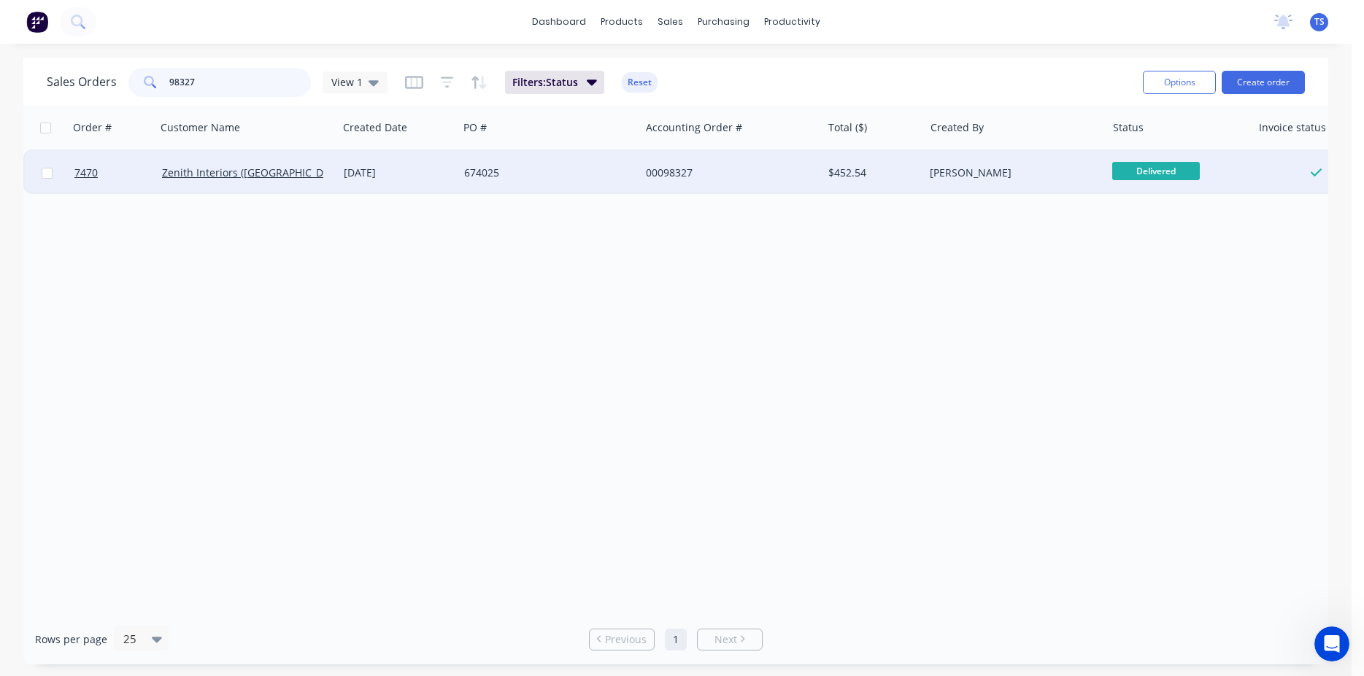
click at [237, 96] on input "98327" at bounding box center [240, 82] width 142 height 29
click at [224, 85] on input "98327" at bounding box center [240, 82] width 142 height 29
click at [1138, 177] on span "Ready for Deliv..." at bounding box center [1156, 171] width 88 height 18
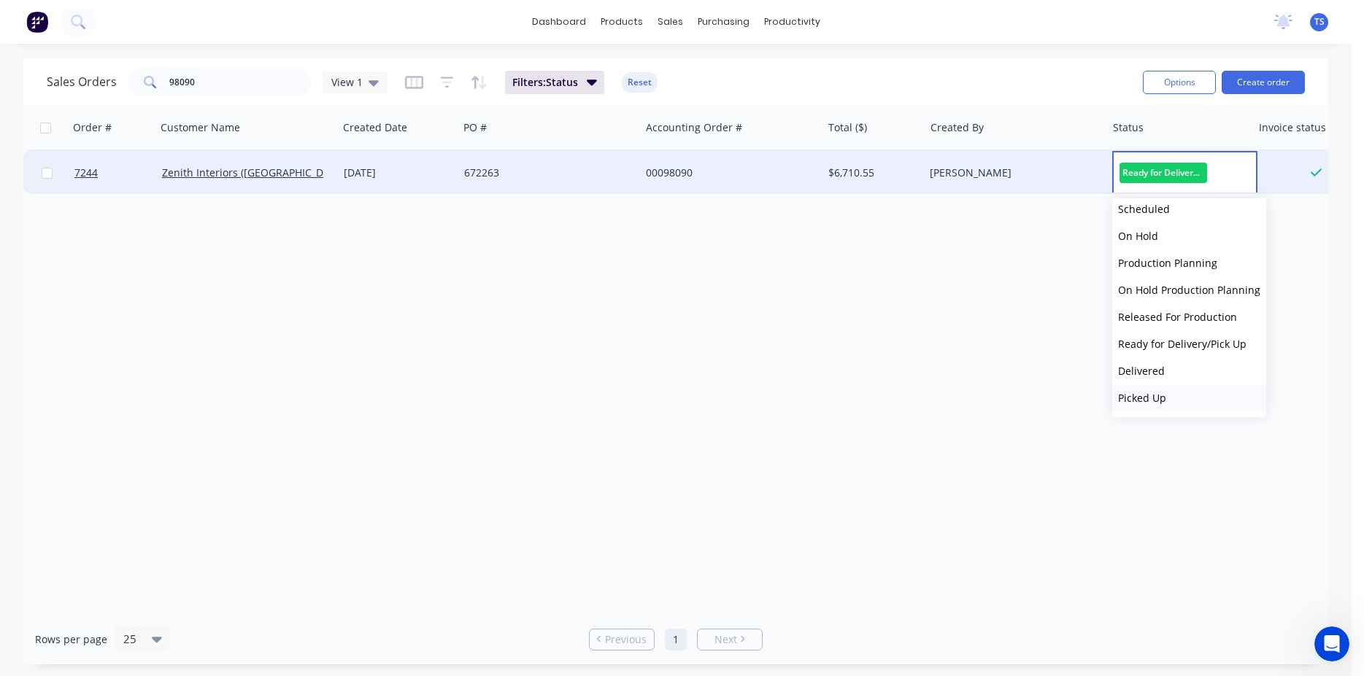
drag, startPoint x: 953, startPoint y: 236, endPoint x: 1185, endPoint y: 403, distance: 285.9
click at [1187, 403] on div "Submitted Scheduled On Hold Production Planning On Hold Production Planning Rel…" at bounding box center [1189, 307] width 154 height 219
click at [1159, 376] on span "Delivered" at bounding box center [1141, 371] width 47 height 14
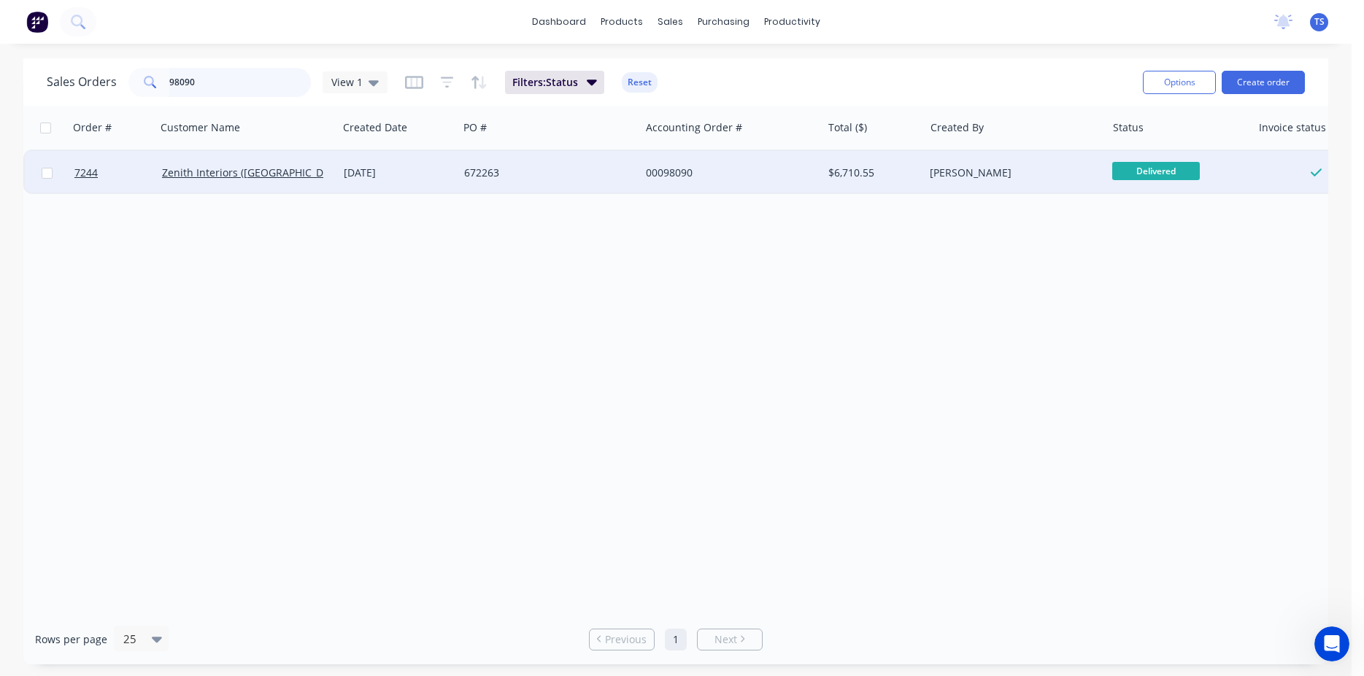
click at [195, 75] on input "98090" at bounding box center [240, 82] width 142 height 29
click at [1188, 184] on div "Ready for Deliv..." at bounding box center [1175, 173] width 127 height 22
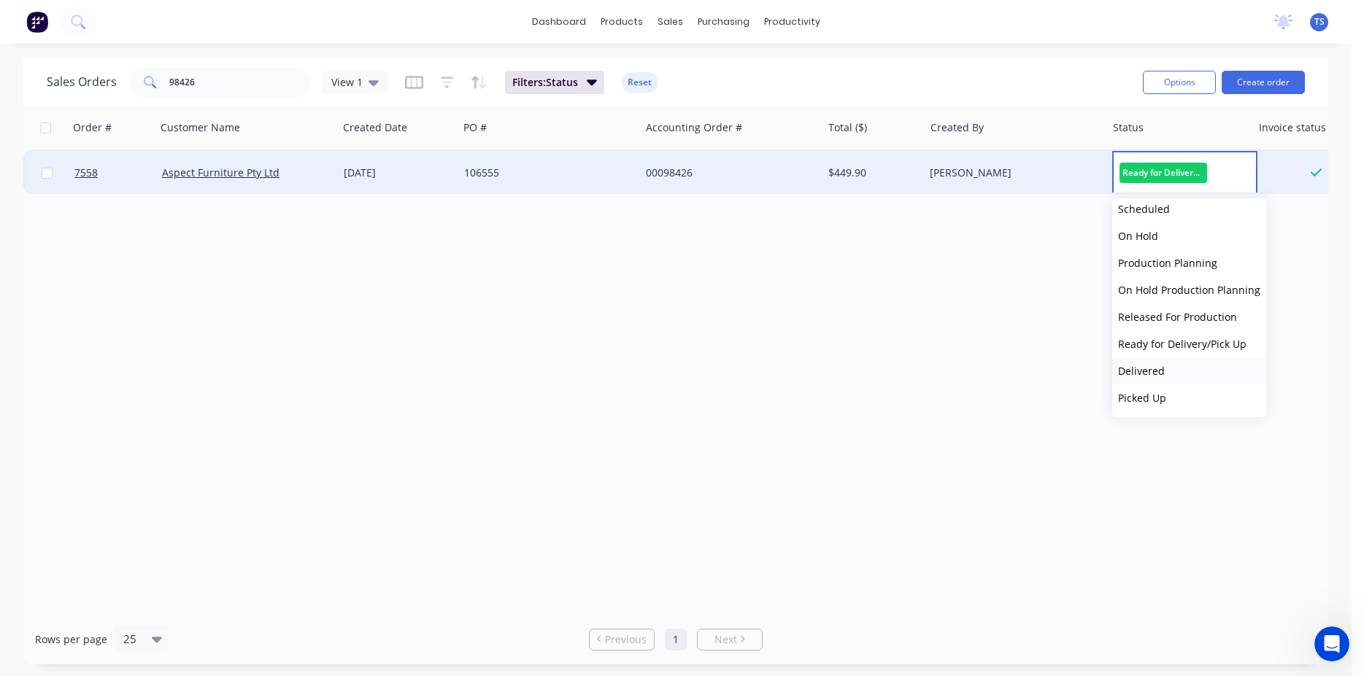
click at [1176, 379] on button "Delivered" at bounding box center [1189, 370] width 154 height 27
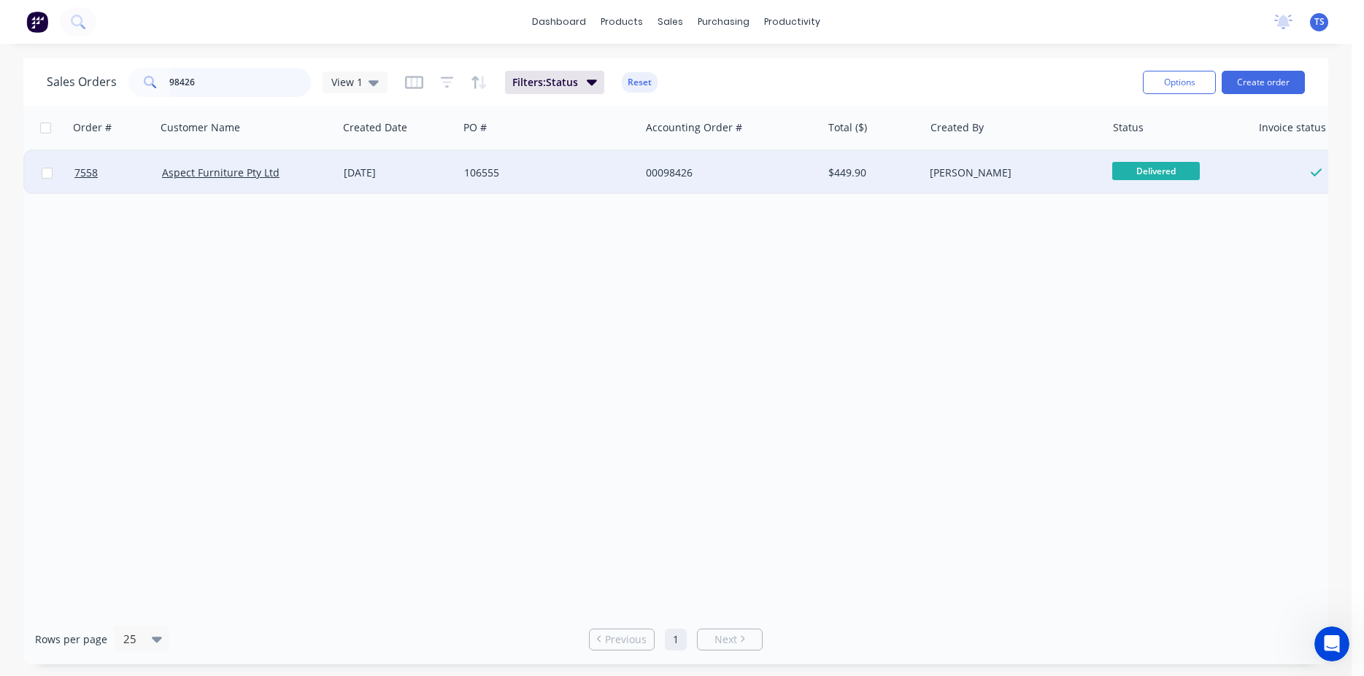
click at [222, 79] on input "98426" at bounding box center [240, 82] width 142 height 29
click at [220, 79] on input "98426" at bounding box center [240, 82] width 142 height 29
click at [1129, 177] on span "Ready for Deliv..." at bounding box center [1156, 171] width 88 height 18
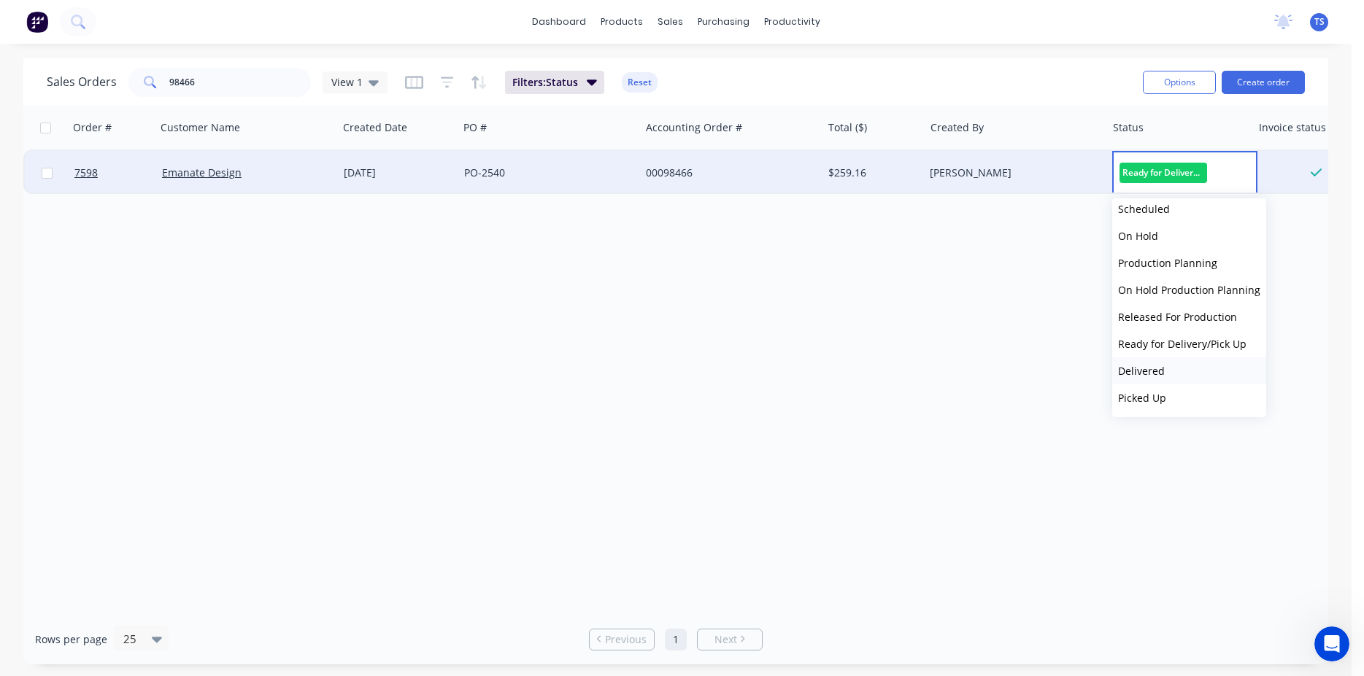
click at [1195, 374] on button "Delivered" at bounding box center [1189, 370] width 154 height 27
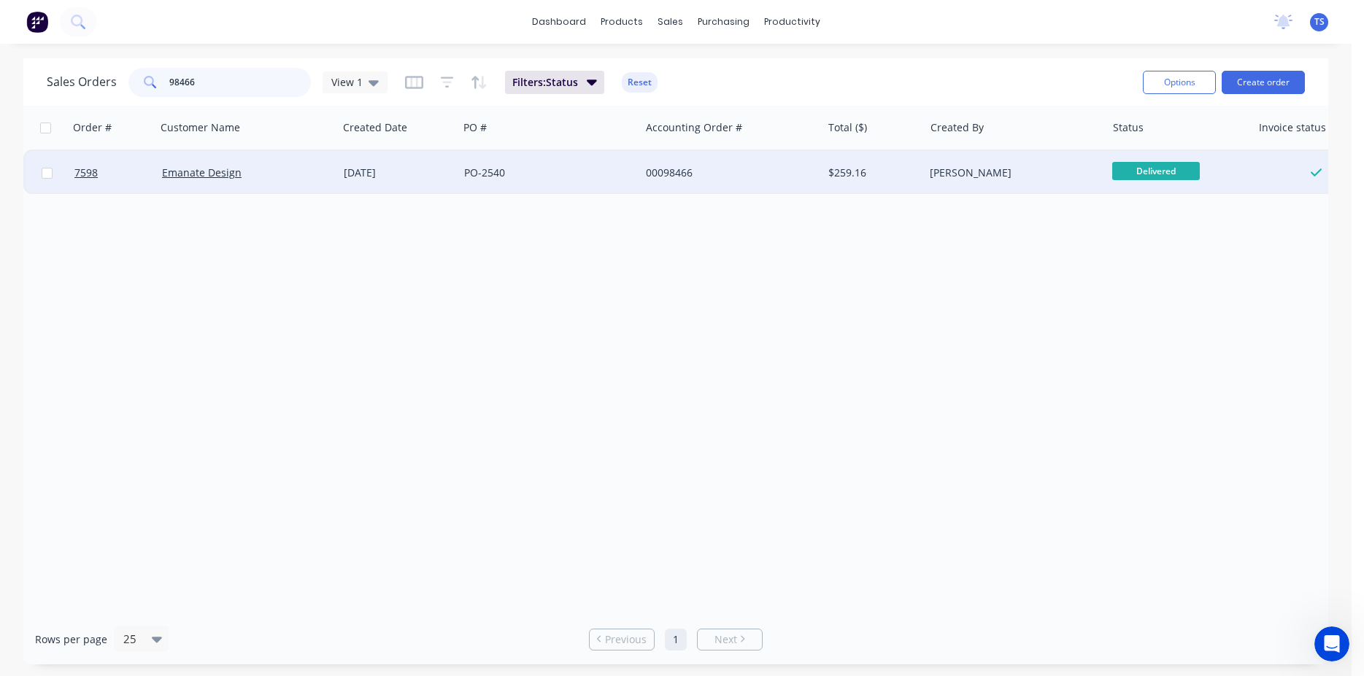
click at [194, 80] on input "98466" at bounding box center [240, 82] width 142 height 29
click at [1152, 171] on span "Ready for Deliv..." at bounding box center [1156, 171] width 88 height 18
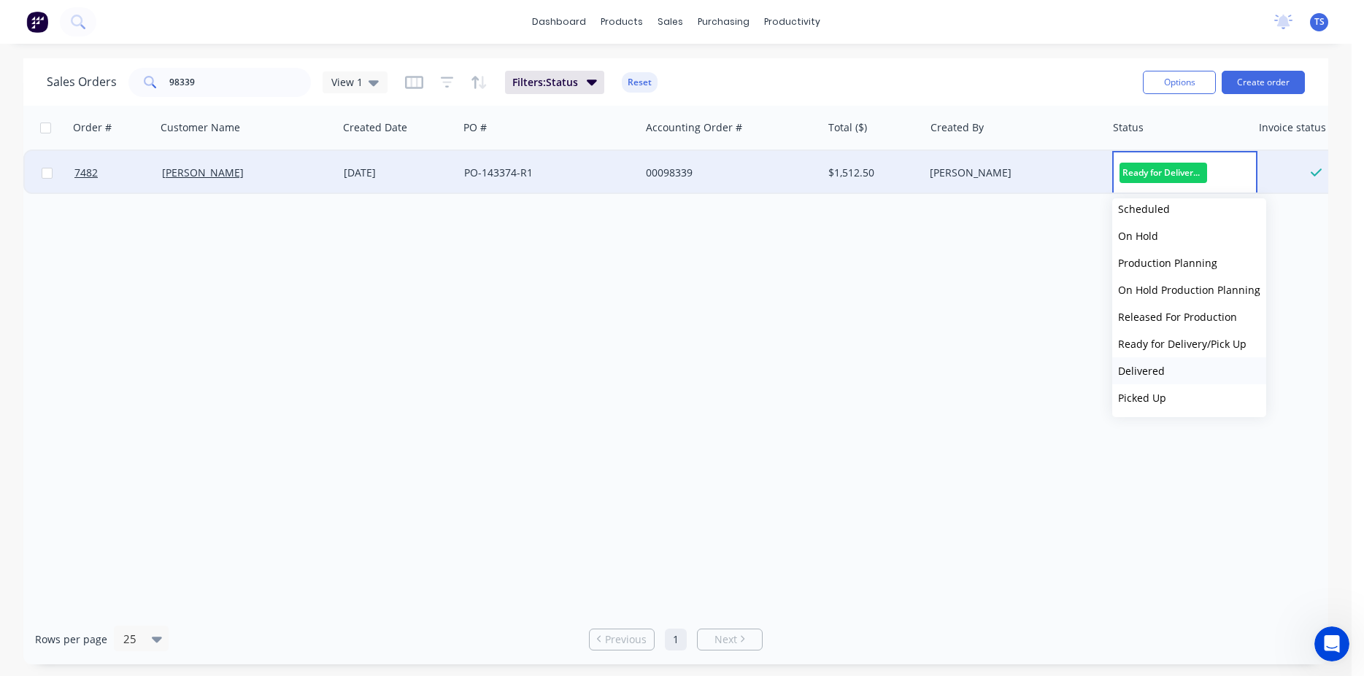
click at [1156, 375] on span "Delivered" at bounding box center [1141, 371] width 47 height 14
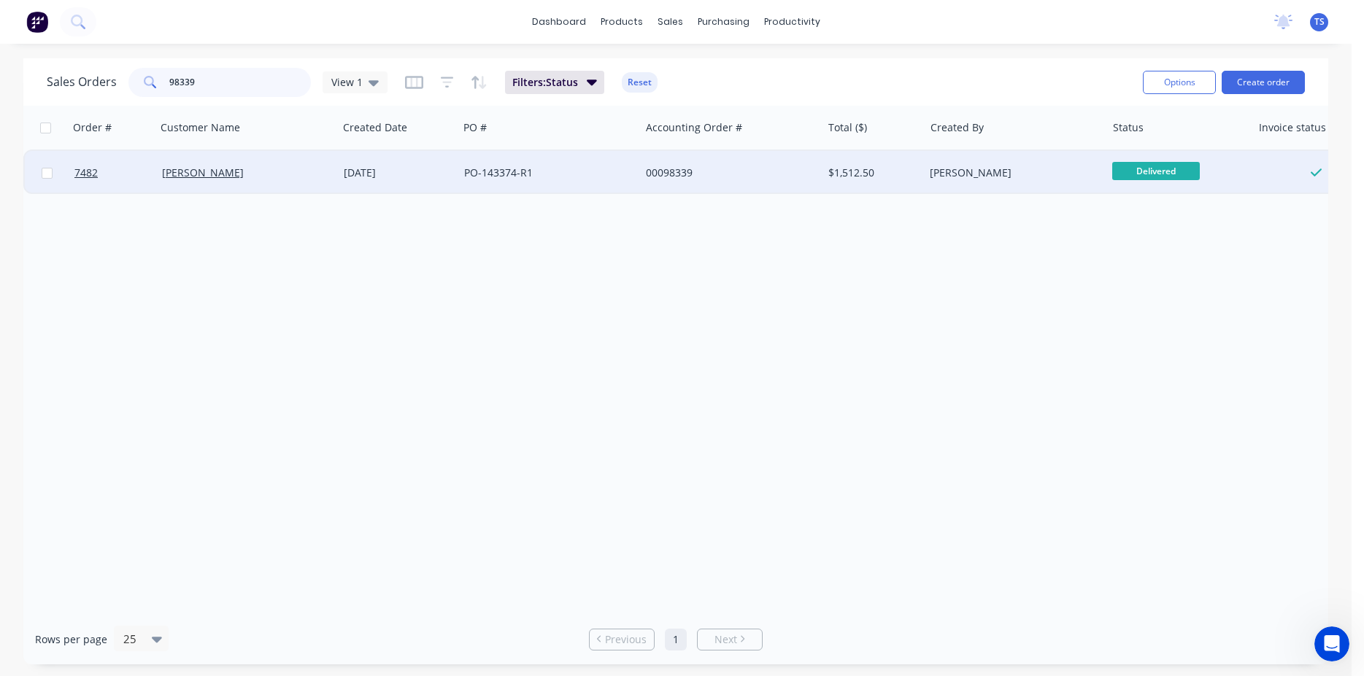
click at [231, 84] on input "98339" at bounding box center [240, 82] width 142 height 29
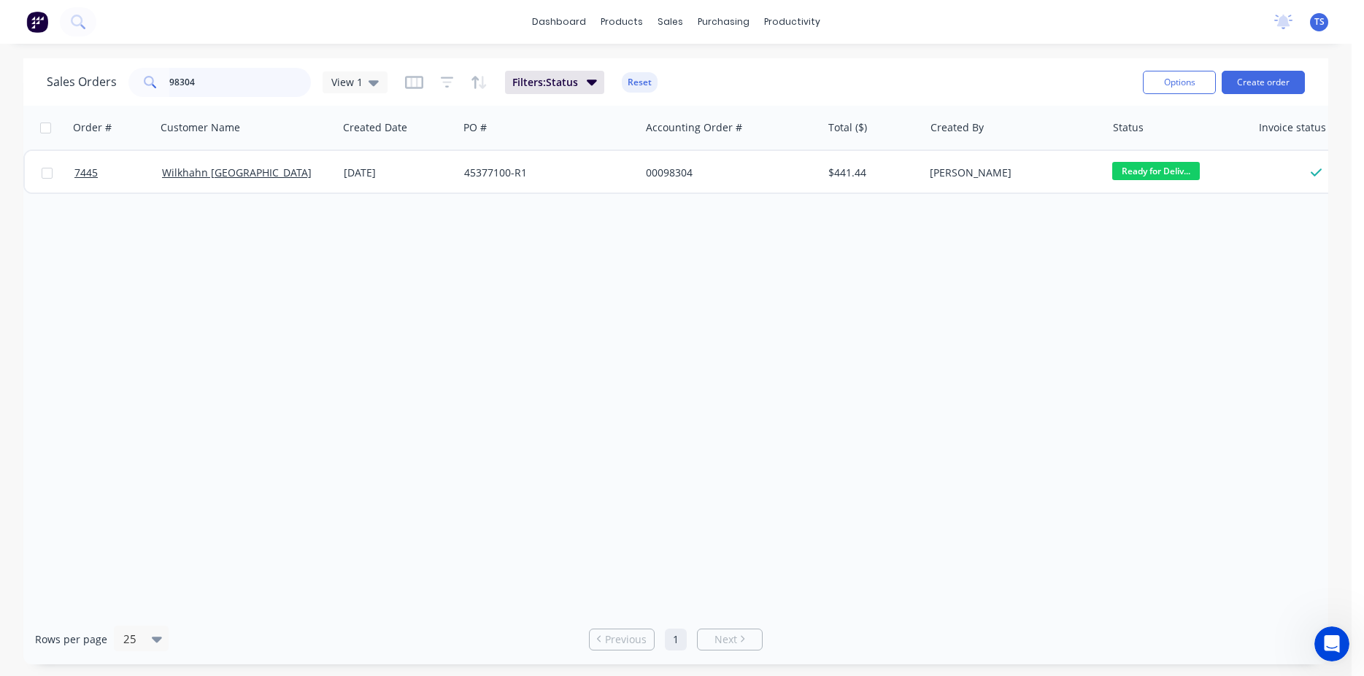
click at [263, 86] on input "98304" at bounding box center [240, 82] width 142 height 29
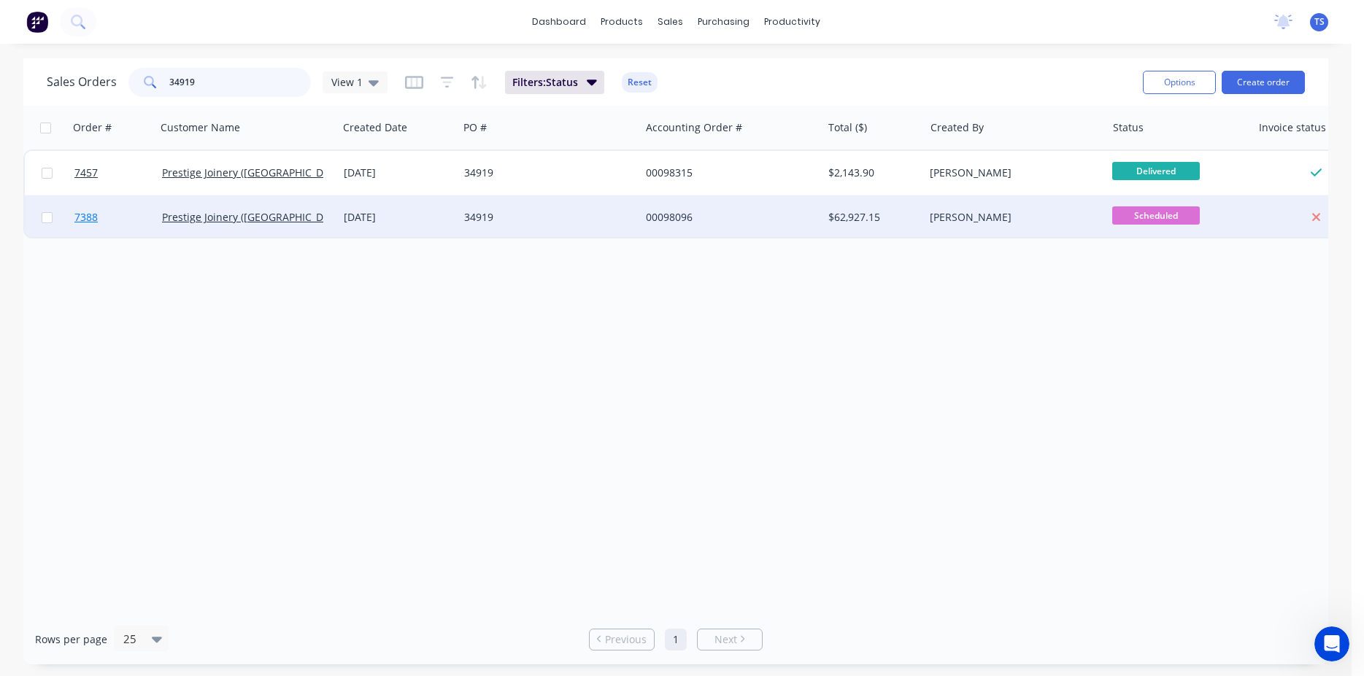
type input "34919"
click at [93, 229] on link "7388" at bounding box center [118, 218] width 88 height 44
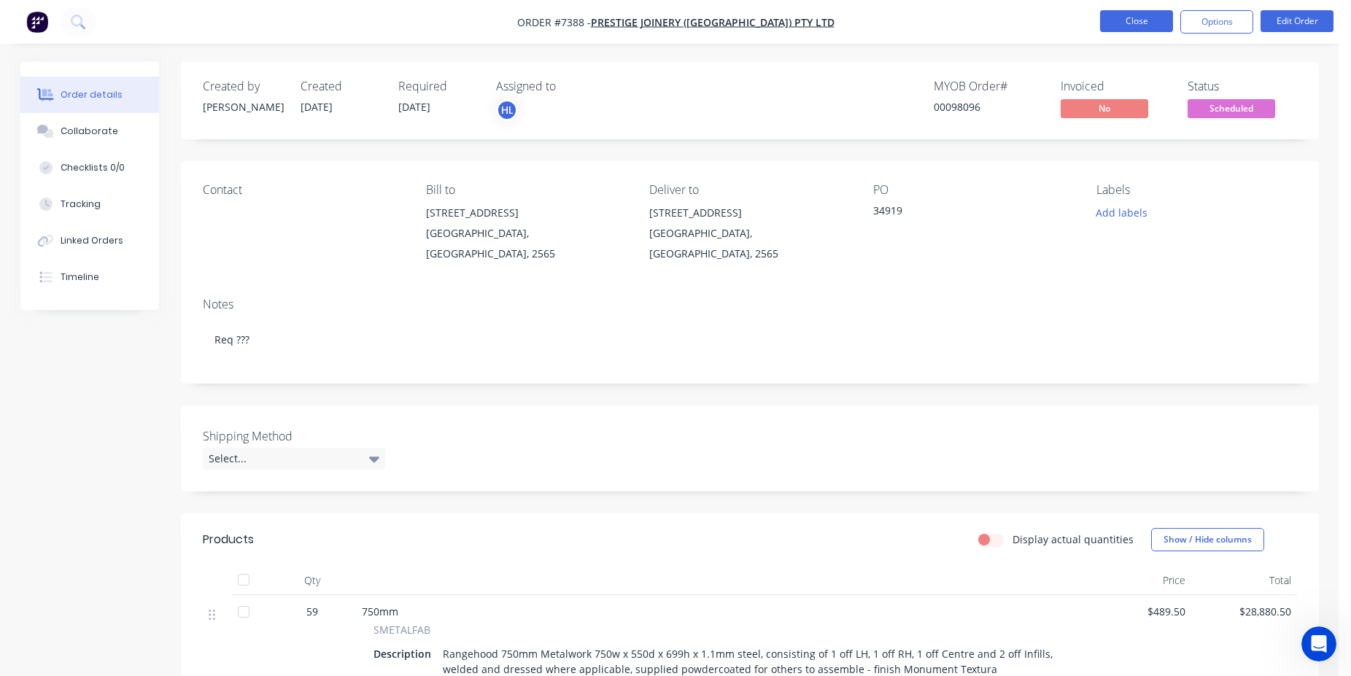
click at [1129, 24] on button "Close" at bounding box center [1136, 21] width 73 height 22
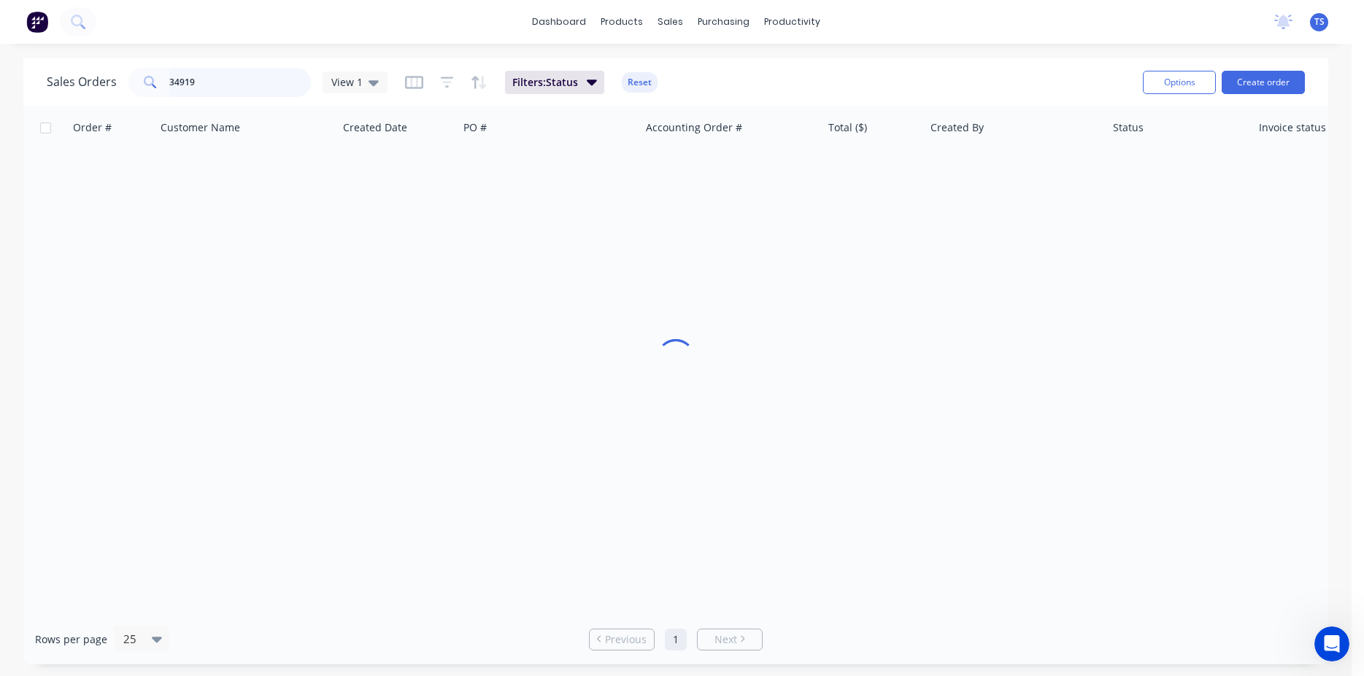
click at [252, 84] on input "34919" at bounding box center [240, 82] width 142 height 29
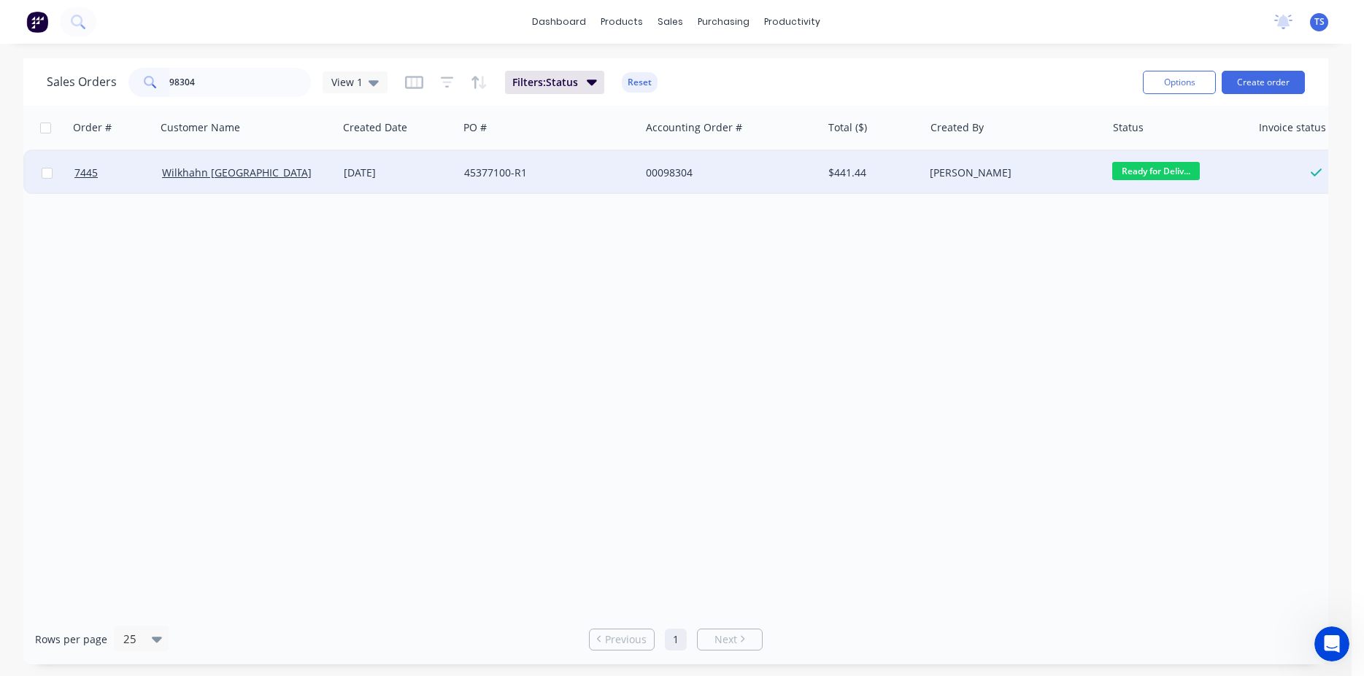
click at [1150, 176] on span "Ready for Deliv..." at bounding box center [1156, 171] width 88 height 18
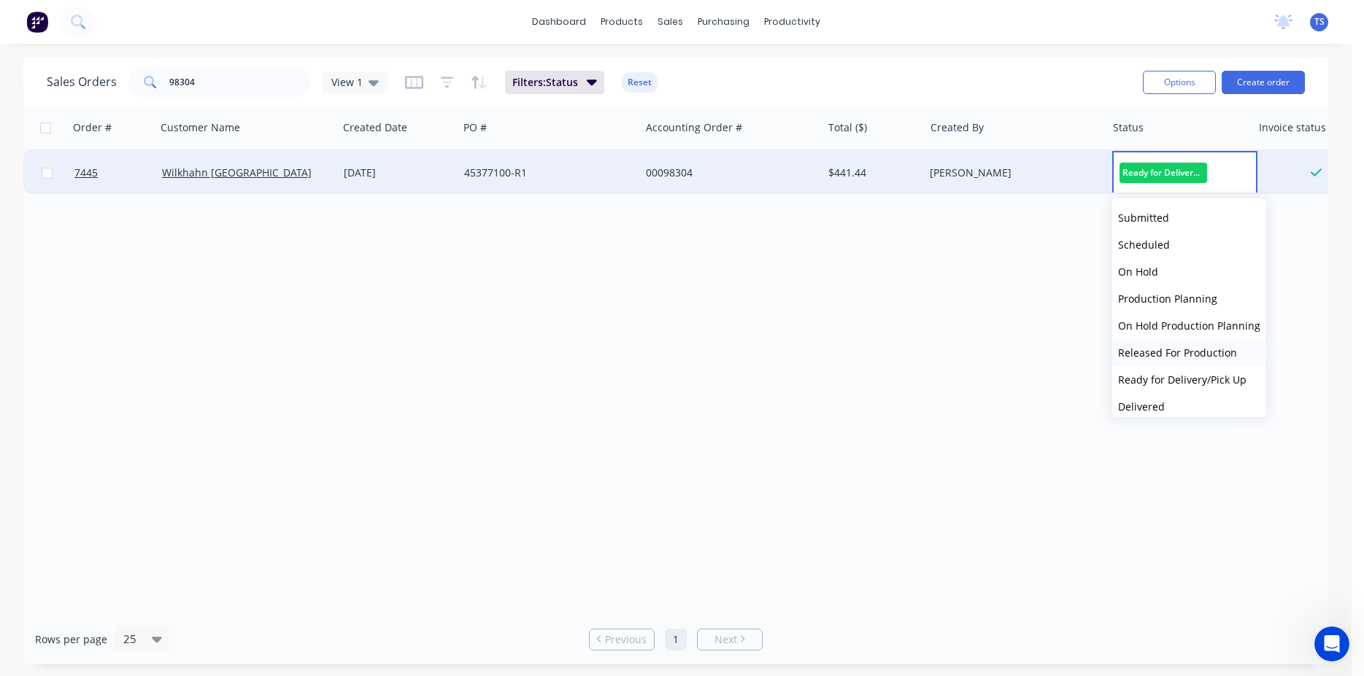
scroll to position [51, 0]
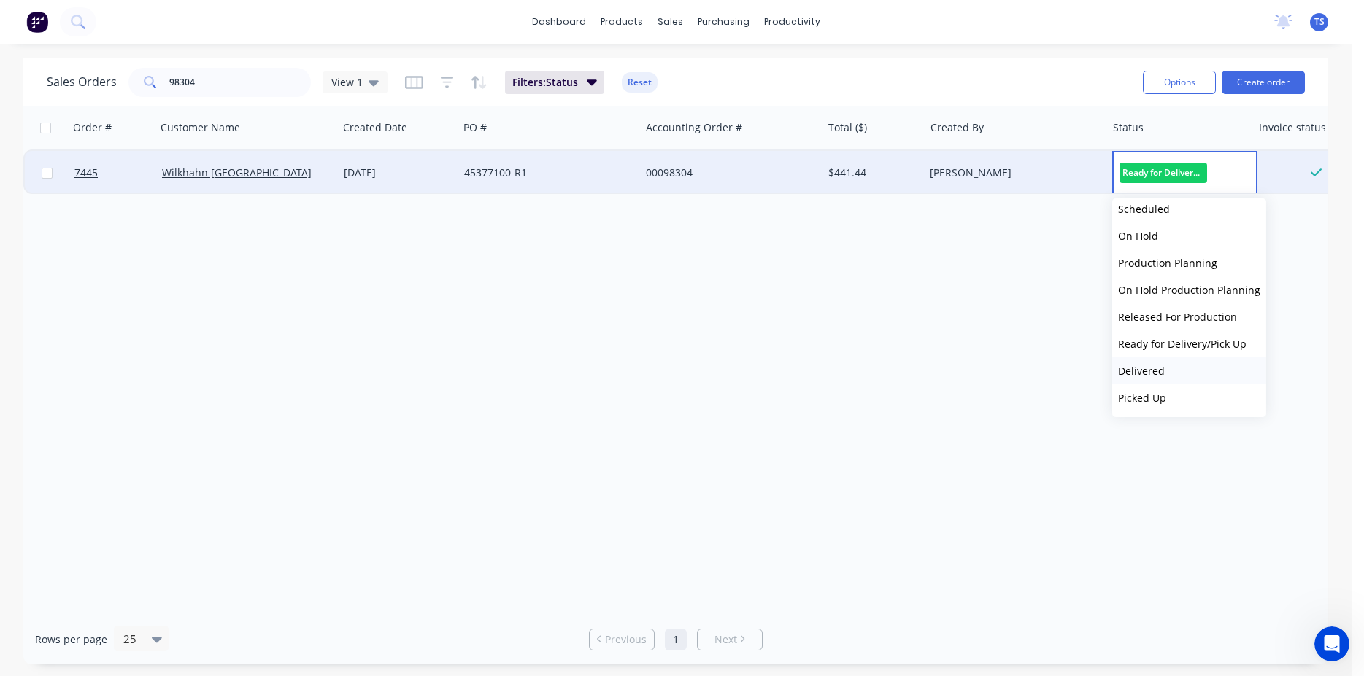
click at [1167, 369] on button "Delivered" at bounding box center [1189, 370] width 154 height 27
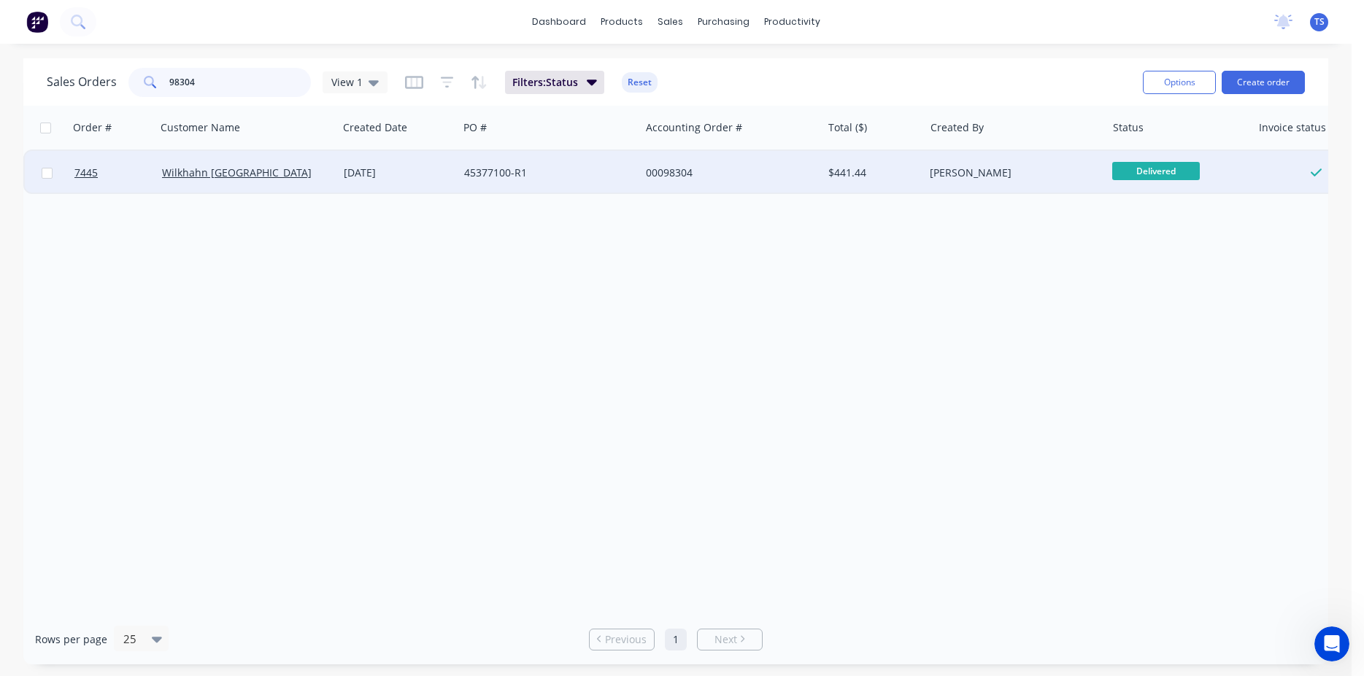
click at [221, 78] on input "98304" at bounding box center [240, 82] width 142 height 29
click at [1163, 171] on span "Ready for Deliv..." at bounding box center [1156, 171] width 88 height 18
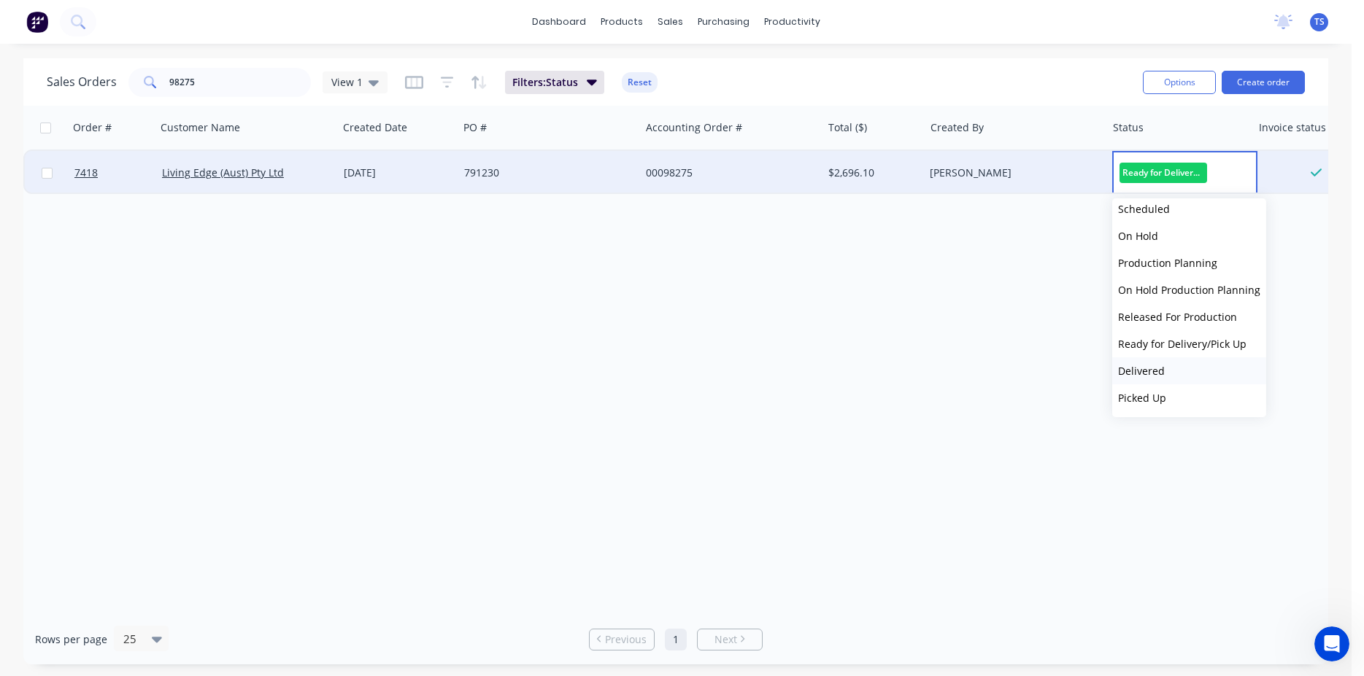
click at [1169, 373] on button "Delivered" at bounding box center [1189, 370] width 154 height 27
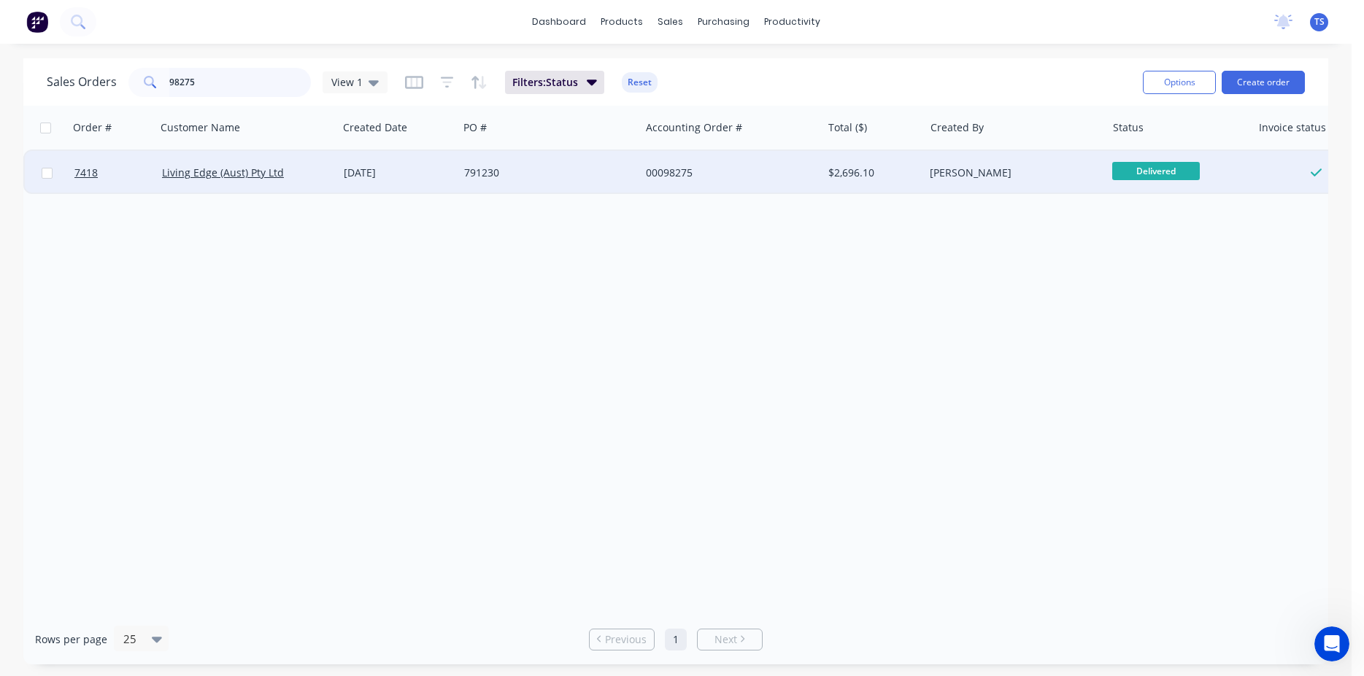
click at [233, 90] on input "98275" at bounding box center [240, 82] width 142 height 29
click at [1132, 177] on span "Ready for Deliv..." at bounding box center [1156, 171] width 88 height 18
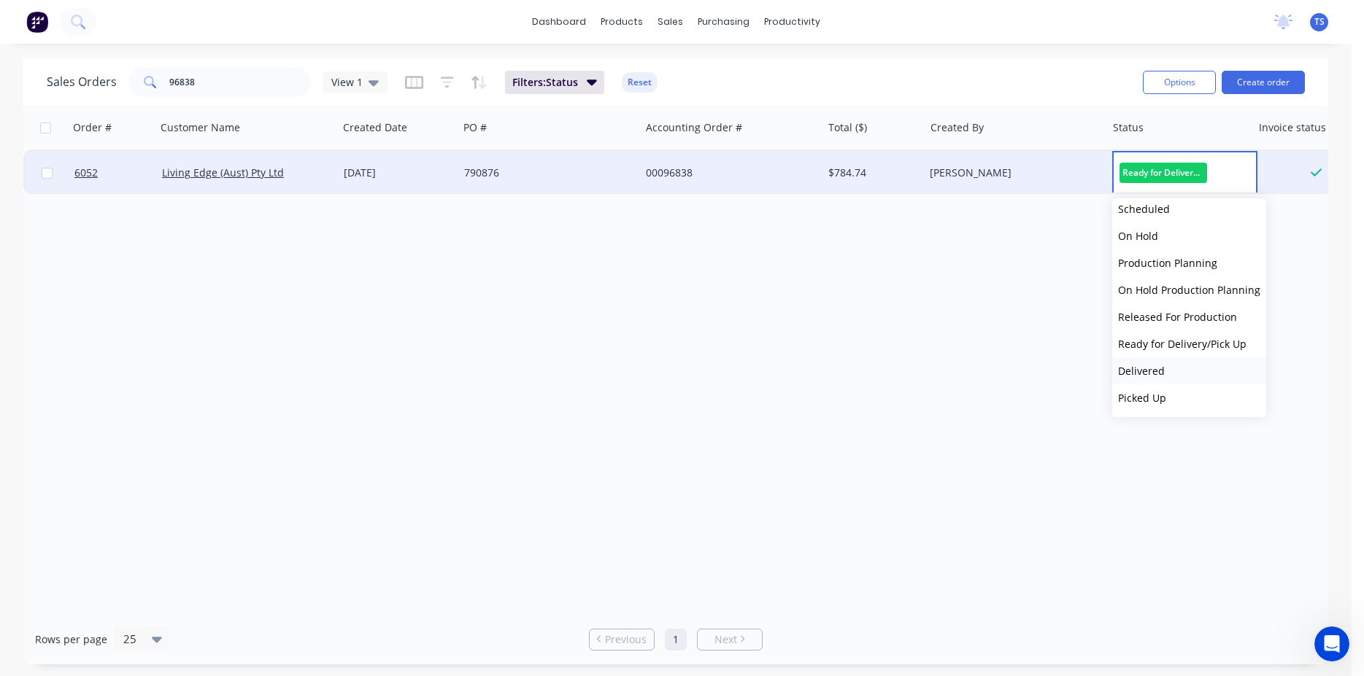
click at [1162, 371] on span "Delivered" at bounding box center [1141, 371] width 47 height 14
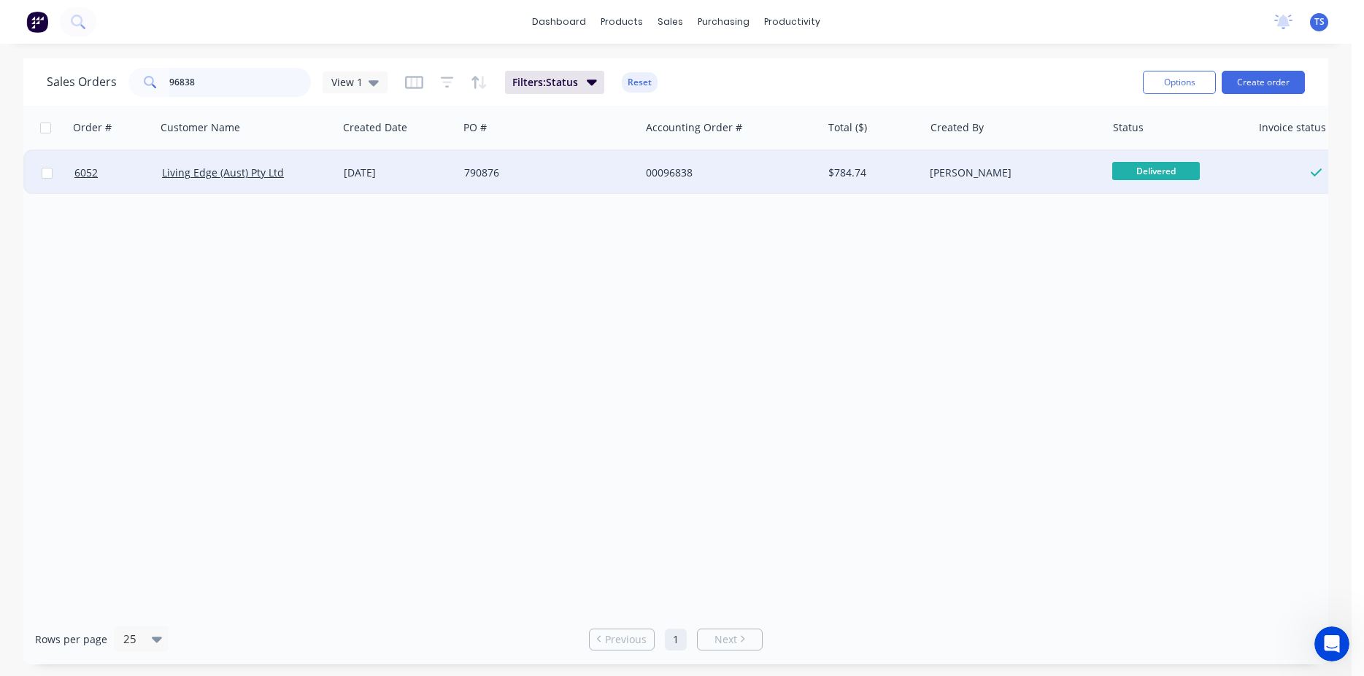
click at [263, 88] on input "96838" at bounding box center [240, 82] width 142 height 29
click at [1173, 173] on span "Ready for Deliv..." at bounding box center [1156, 171] width 88 height 18
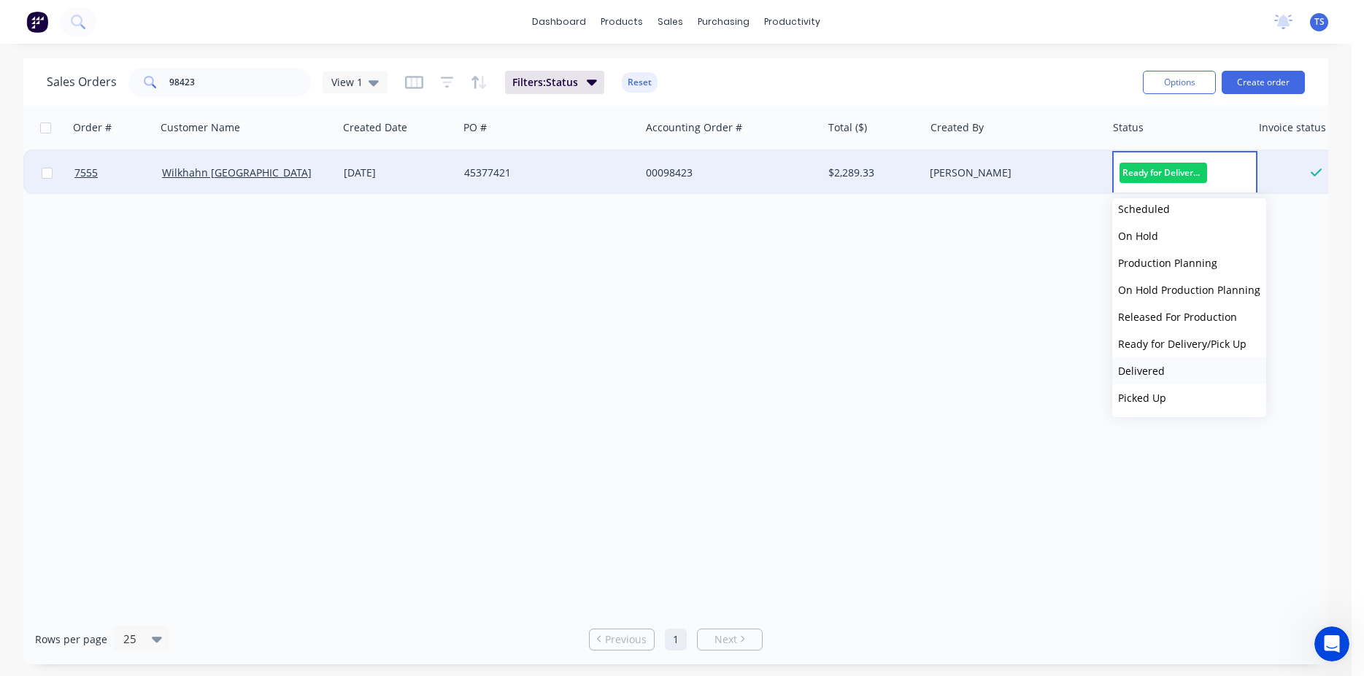
click at [1168, 369] on button "Delivered" at bounding box center [1189, 370] width 154 height 27
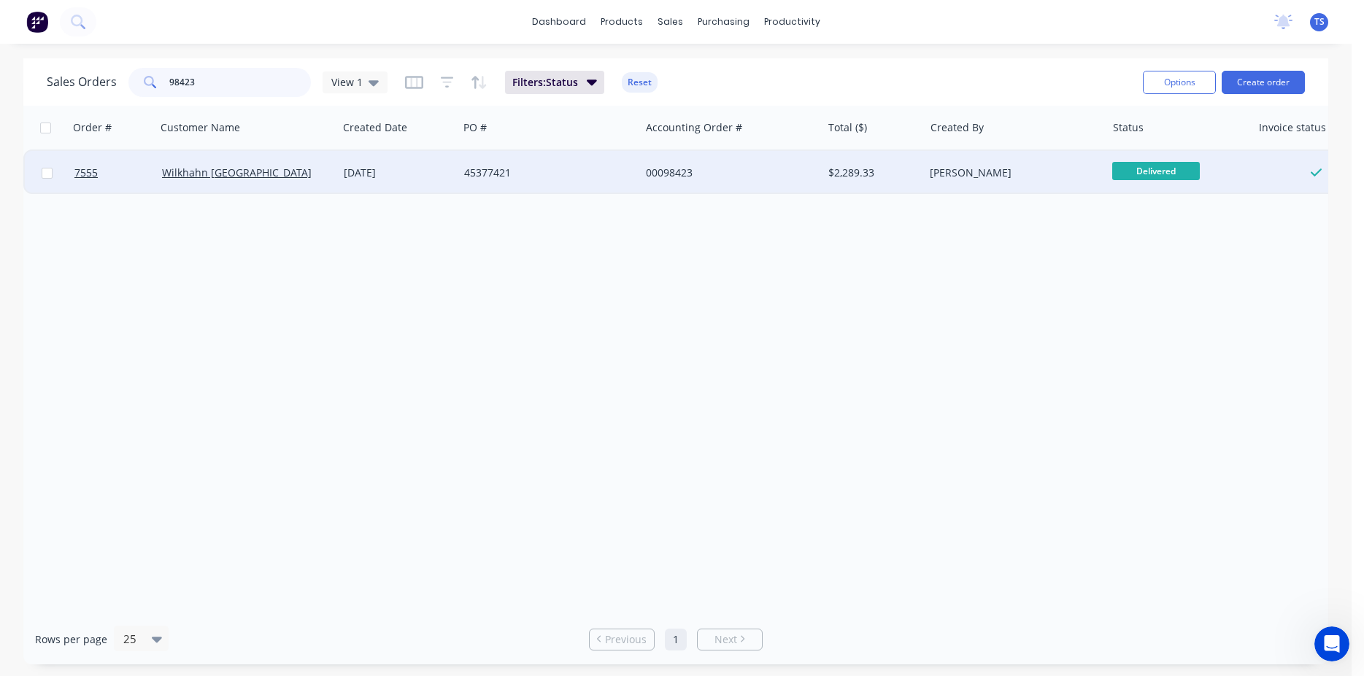
click at [235, 82] on input "98423" at bounding box center [240, 82] width 142 height 29
click at [1140, 173] on span "Ready for Deliv..." at bounding box center [1156, 171] width 88 height 18
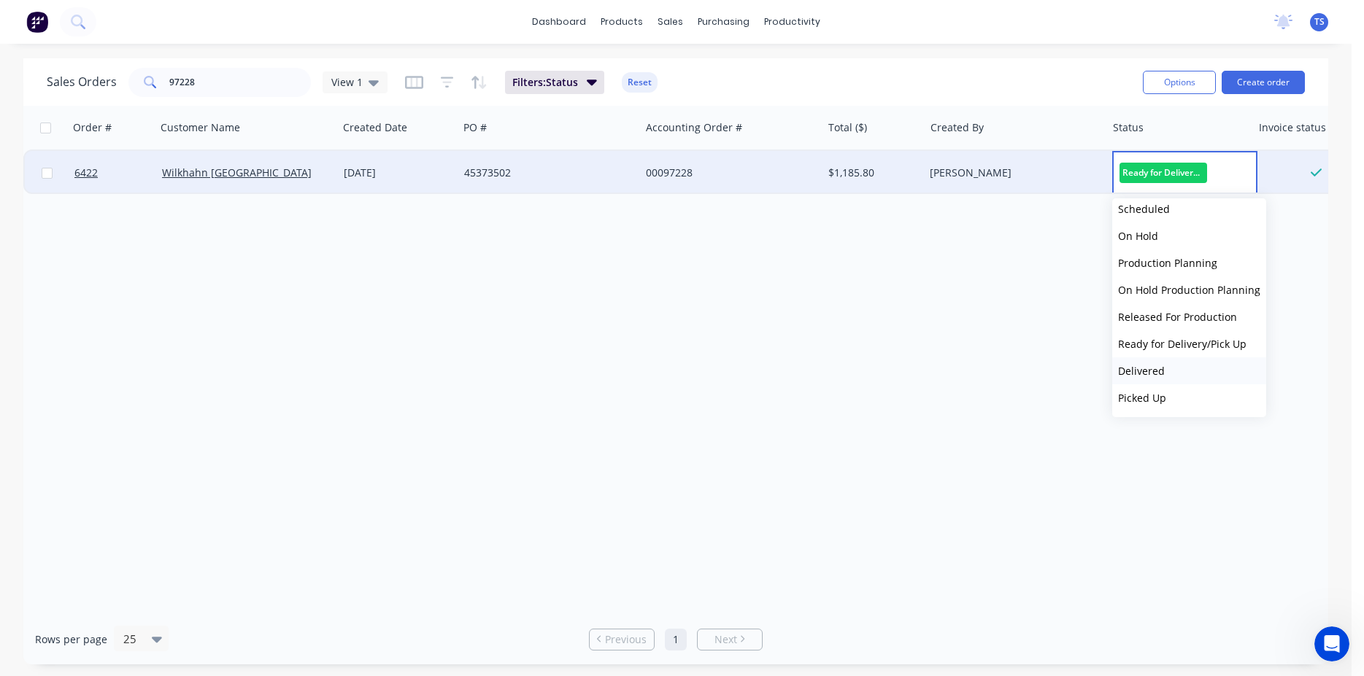
click at [1172, 367] on button "Delivered" at bounding box center [1189, 370] width 154 height 27
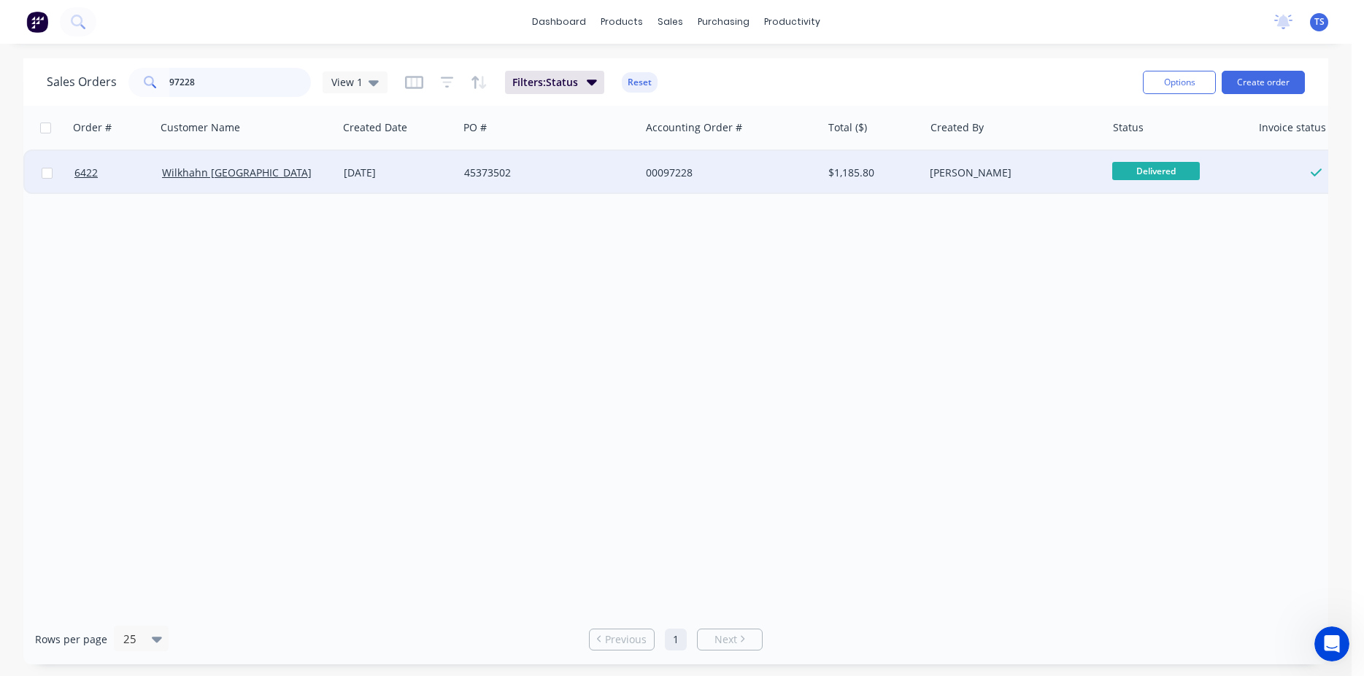
click at [237, 80] on input "97228" at bounding box center [240, 82] width 142 height 29
click at [1177, 176] on span "Ready for Deliv..." at bounding box center [1156, 171] width 88 height 18
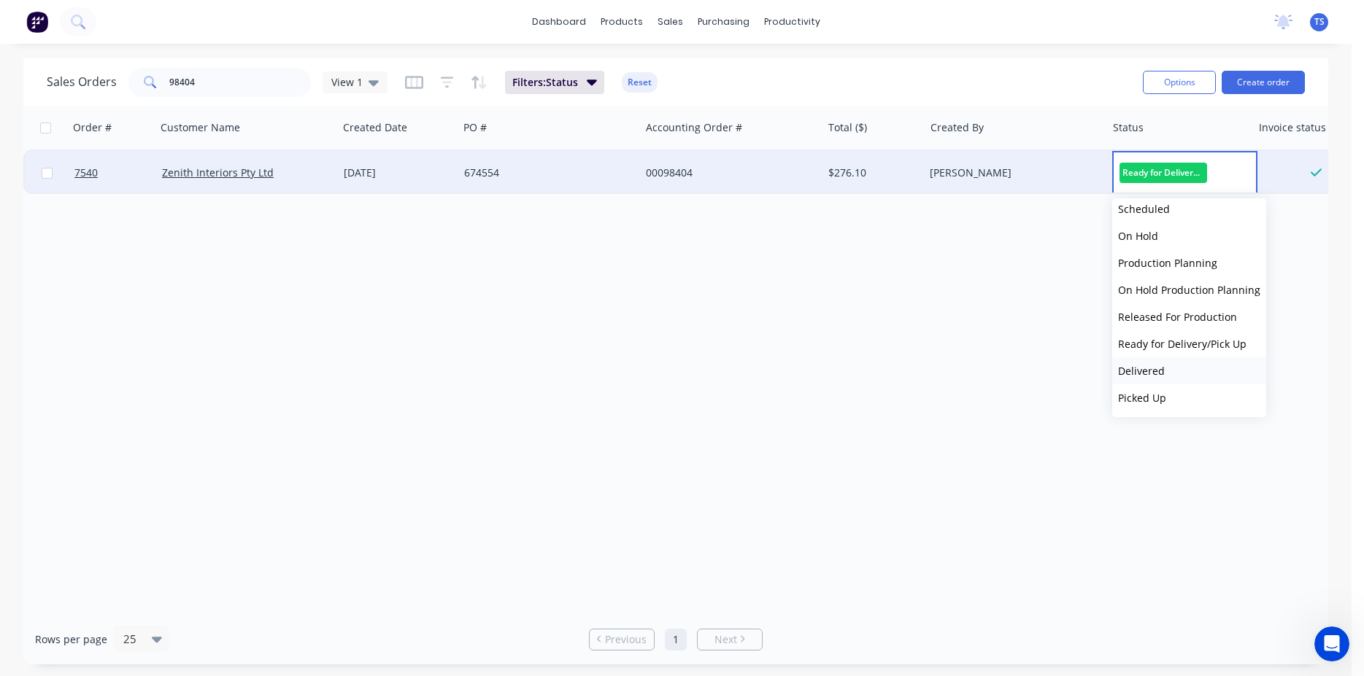
click at [1177, 368] on button "Delivered" at bounding box center [1189, 370] width 154 height 27
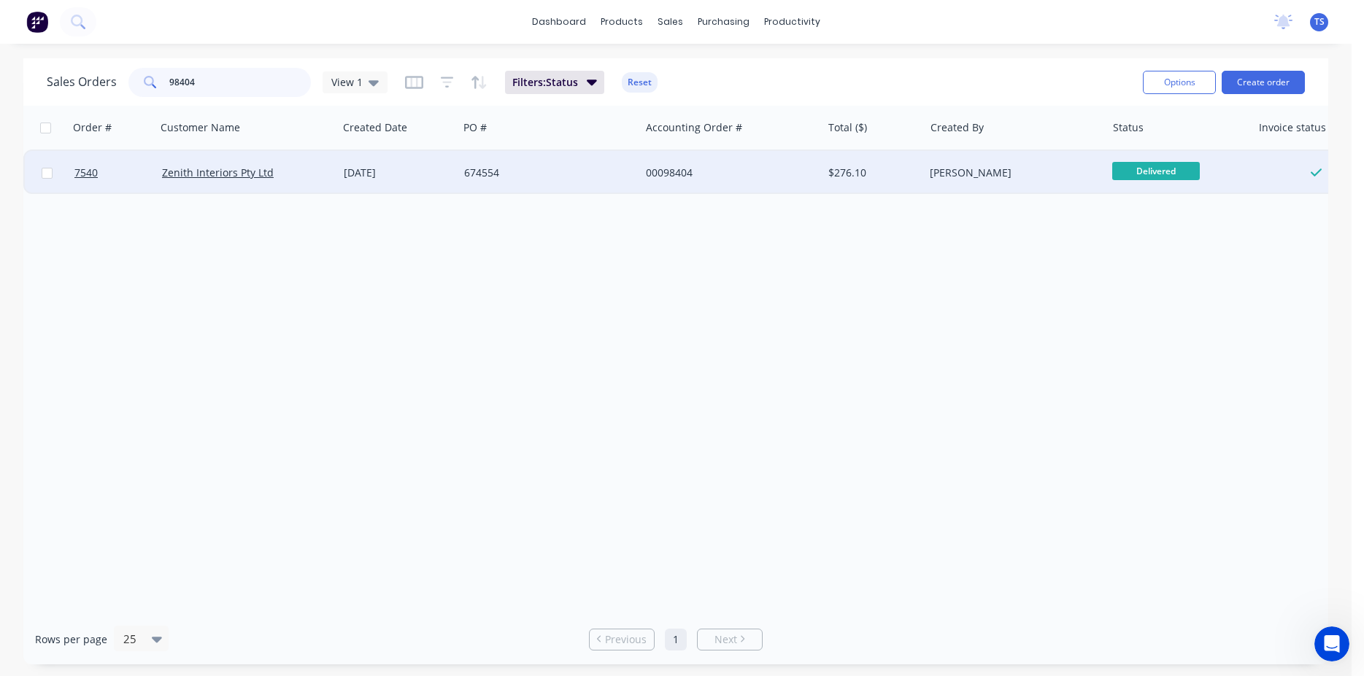
click at [255, 74] on input "98404" at bounding box center [240, 82] width 142 height 29
click at [273, 82] on input "98404" at bounding box center [240, 82] width 142 height 29
paste input "4501099582"
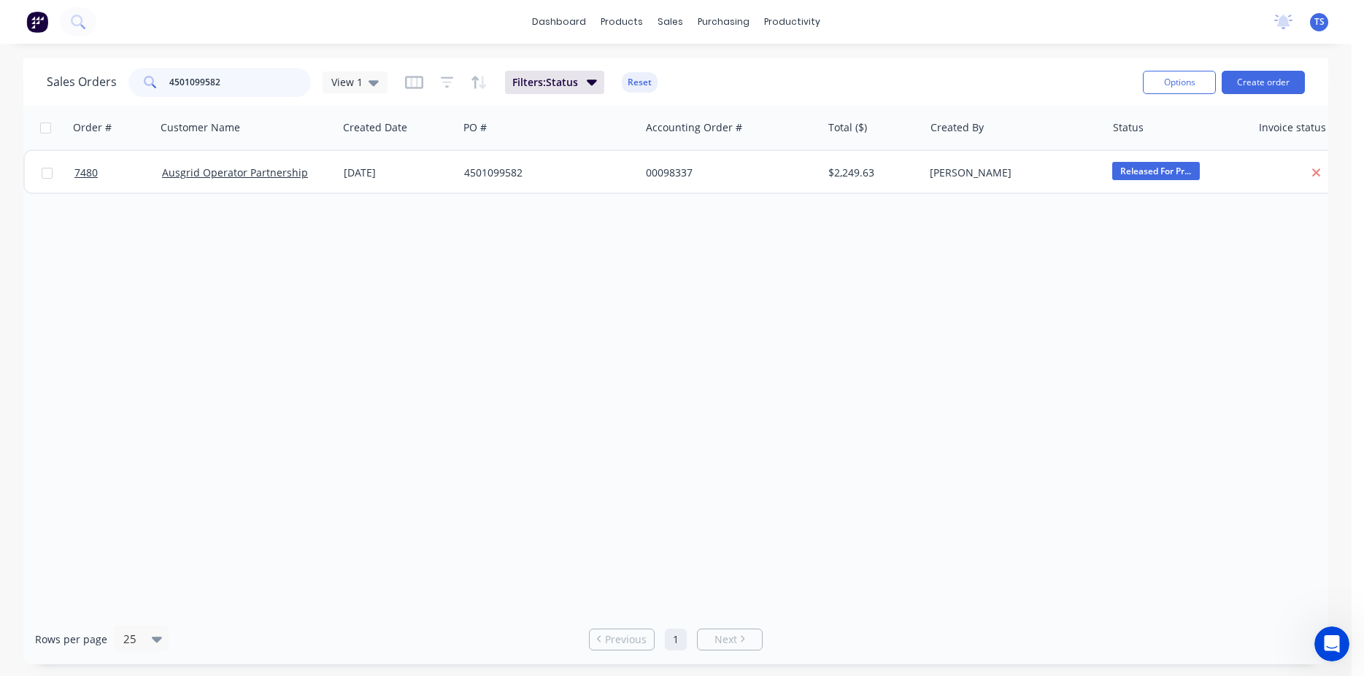
click at [279, 82] on input "4501099582" at bounding box center [240, 82] width 142 height 29
paste input "996"
click at [244, 82] on input "4501099996" at bounding box center [240, 82] width 142 height 29
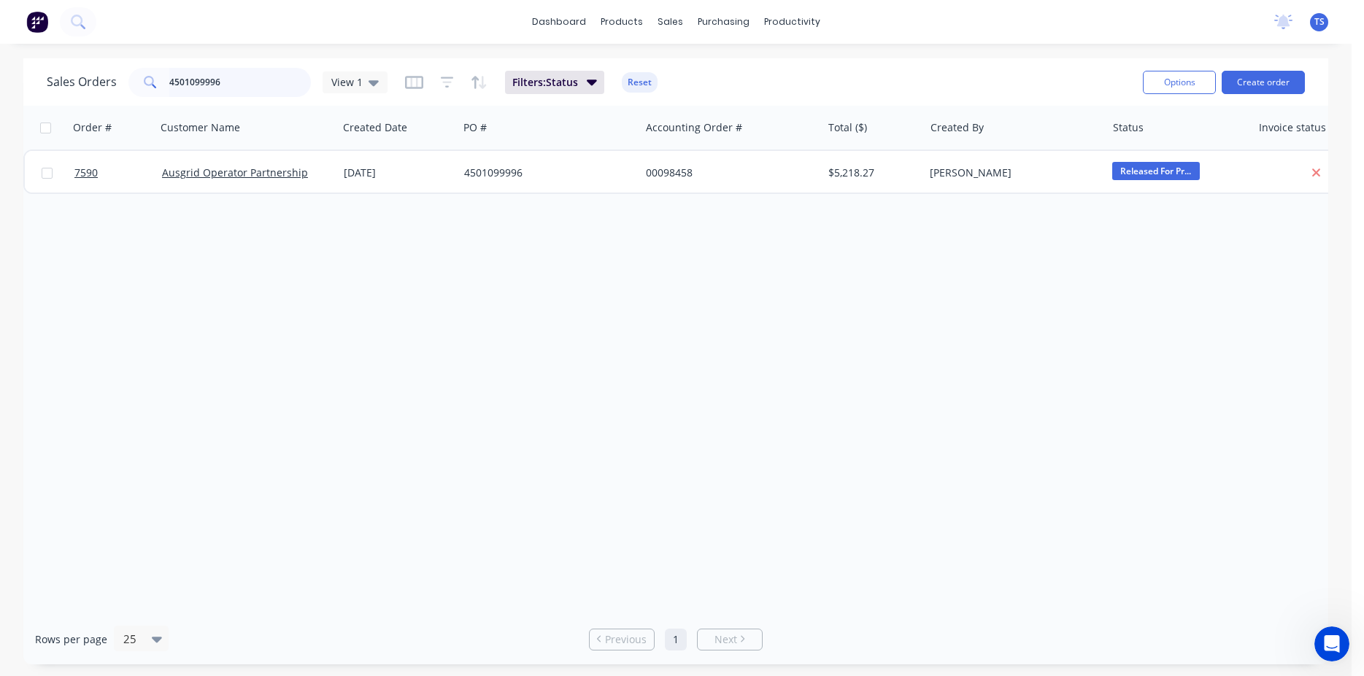
click at [228, 87] on input "4501099996" at bounding box center [240, 82] width 142 height 29
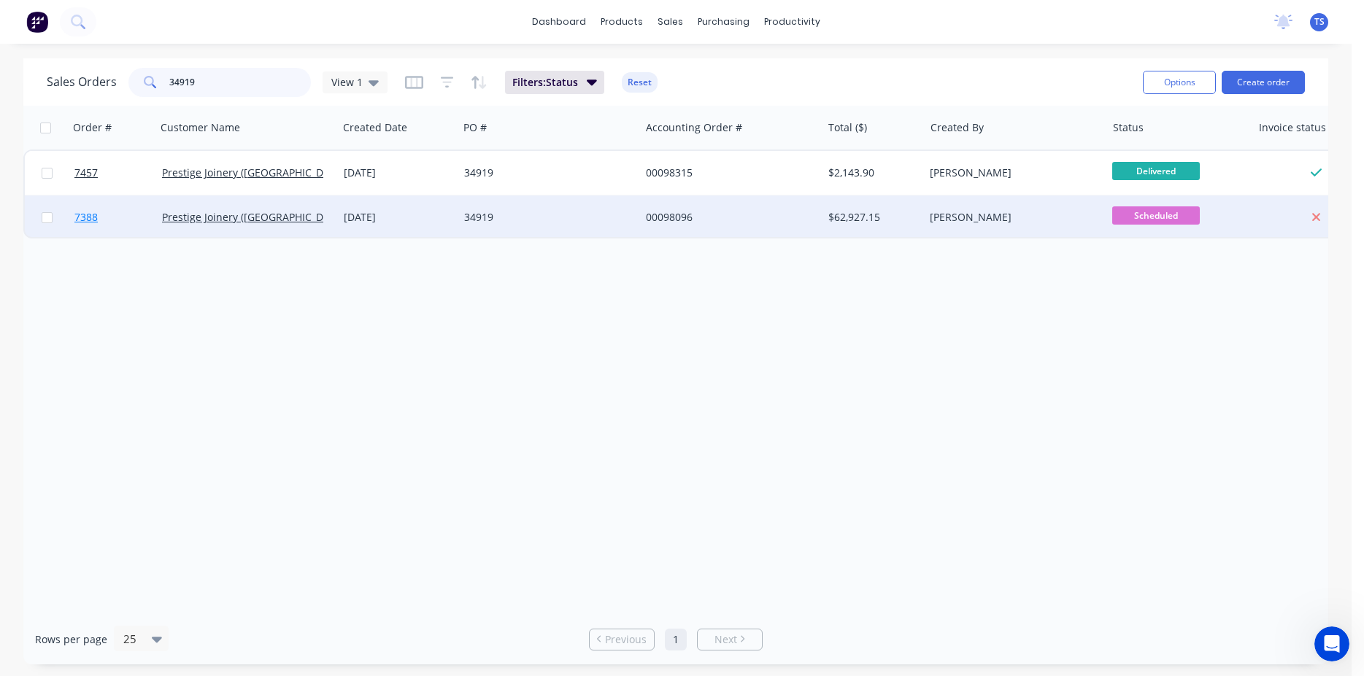
type input "34919"
click at [101, 228] on link "7388" at bounding box center [118, 218] width 88 height 44
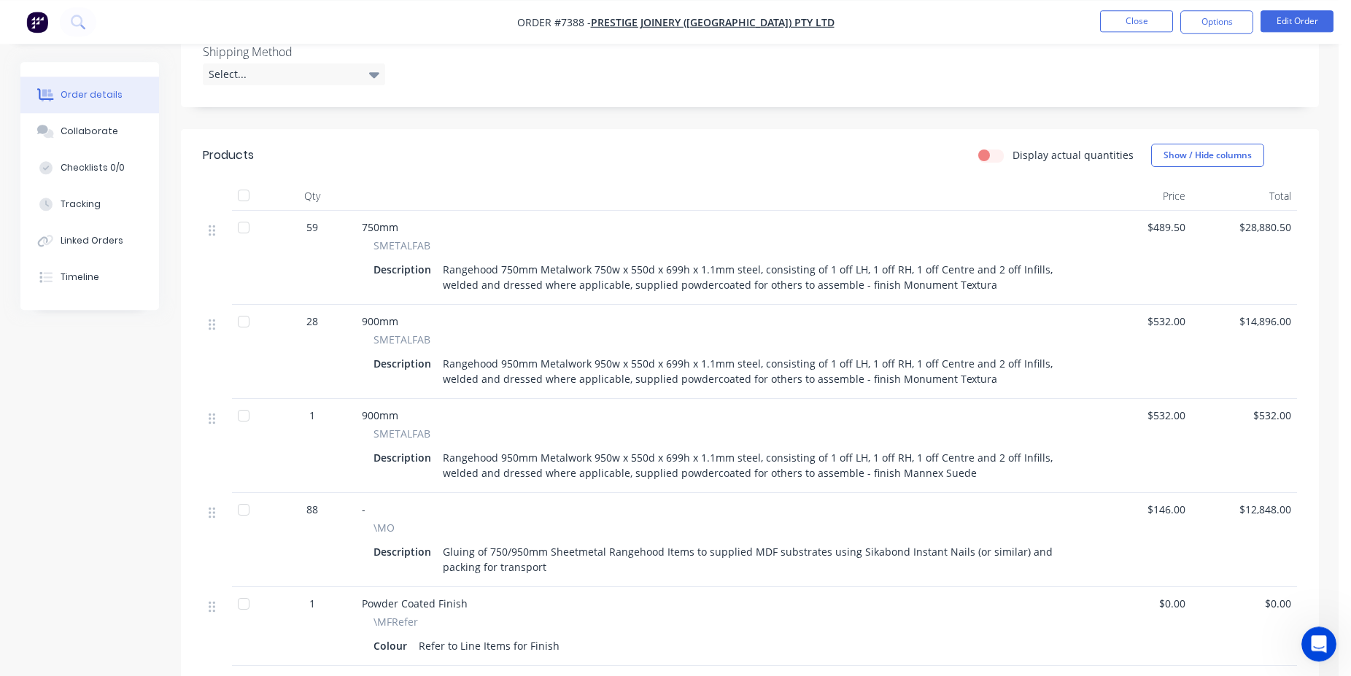
scroll to position [446, 0]
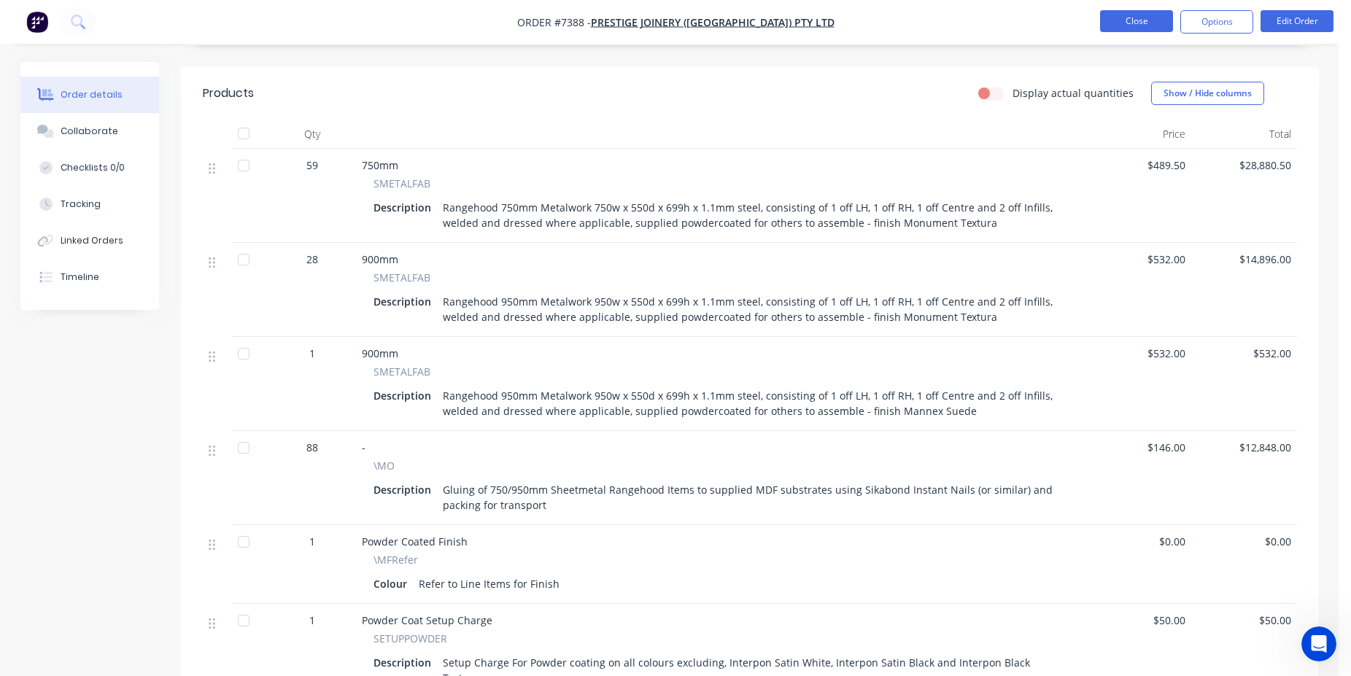
click at [1129, 26] on button "Close" at bounding box center [1136, 21] width 73 height 22
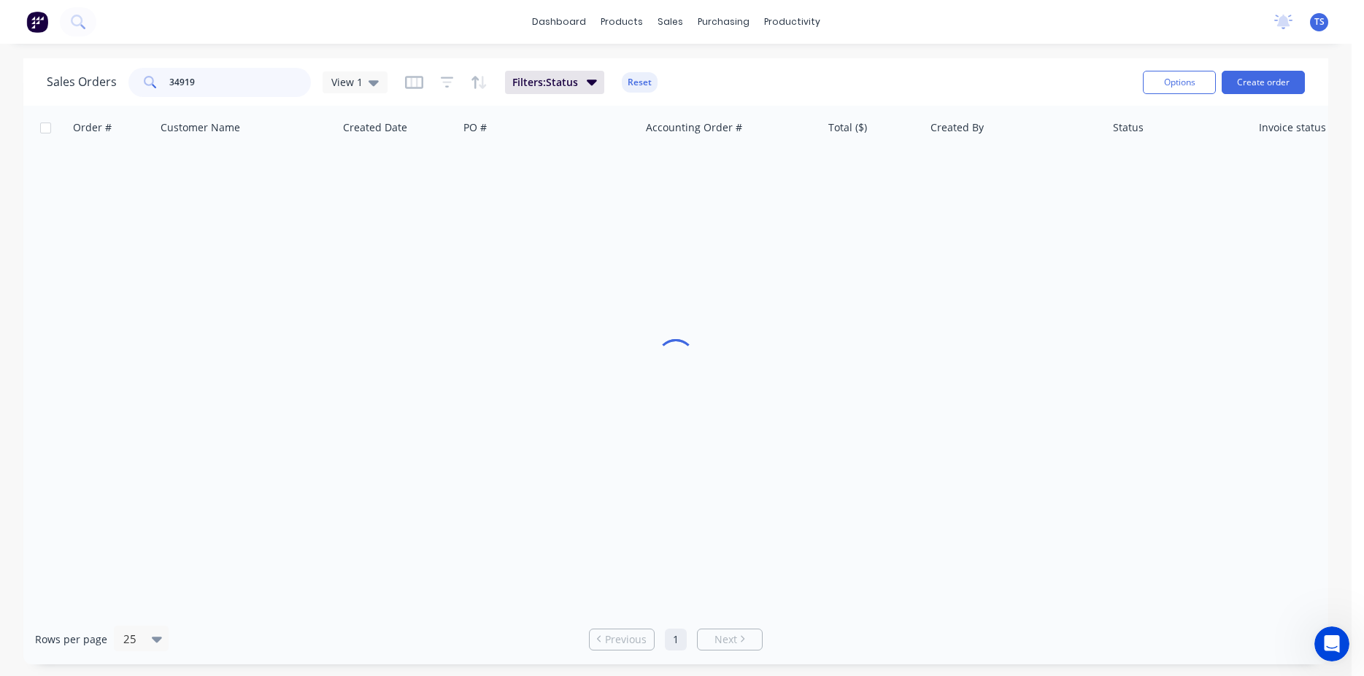
click at [268, 84] on input "34919" at bounding box center [240, 82] width 142 height 29
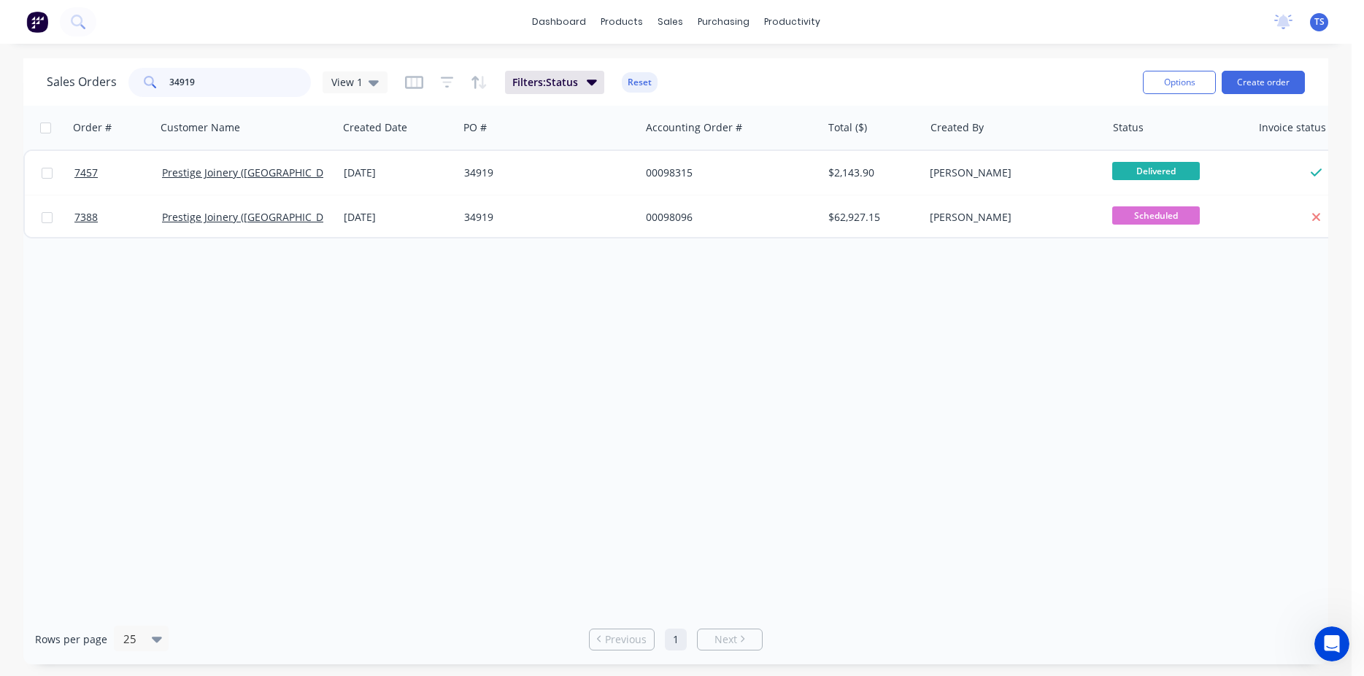
click at [228, 73] on input "34919" at bounding box center [240, 82] width 142 height 29
type input "98129"
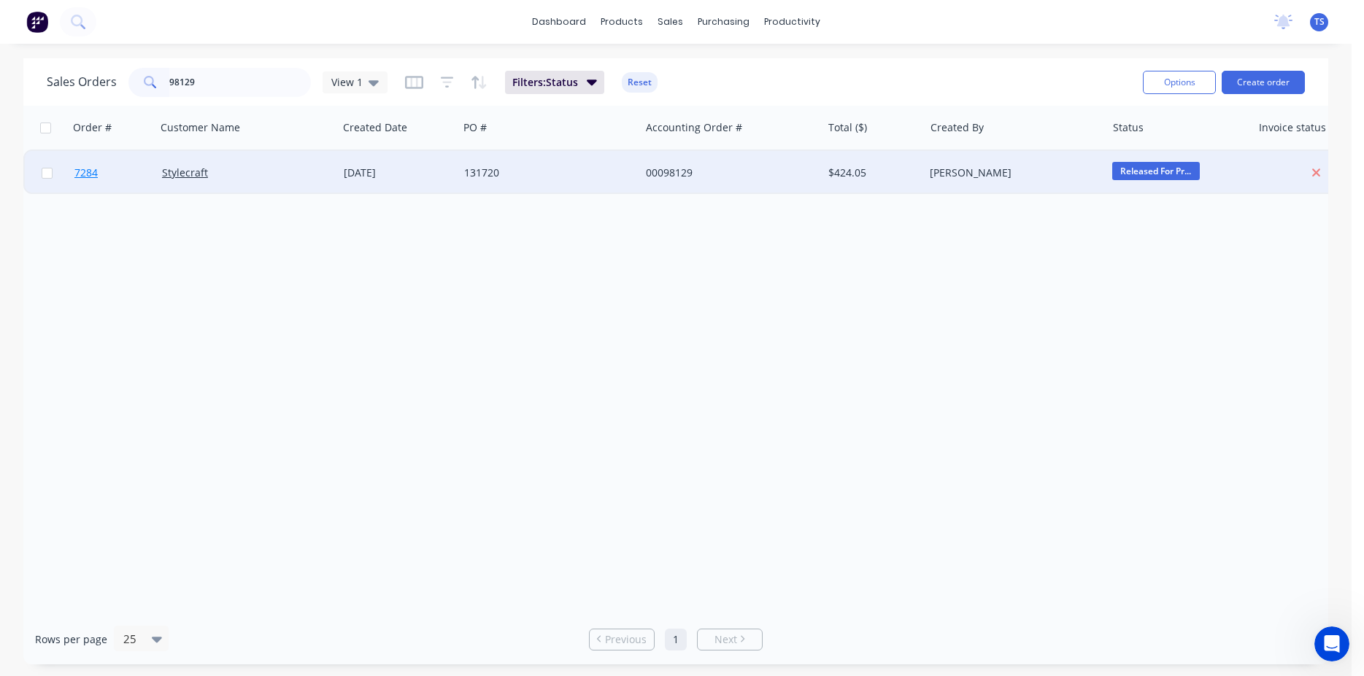
click at [79, 179] on span "7284" at bounding box center [85, 173] width 23 height 15
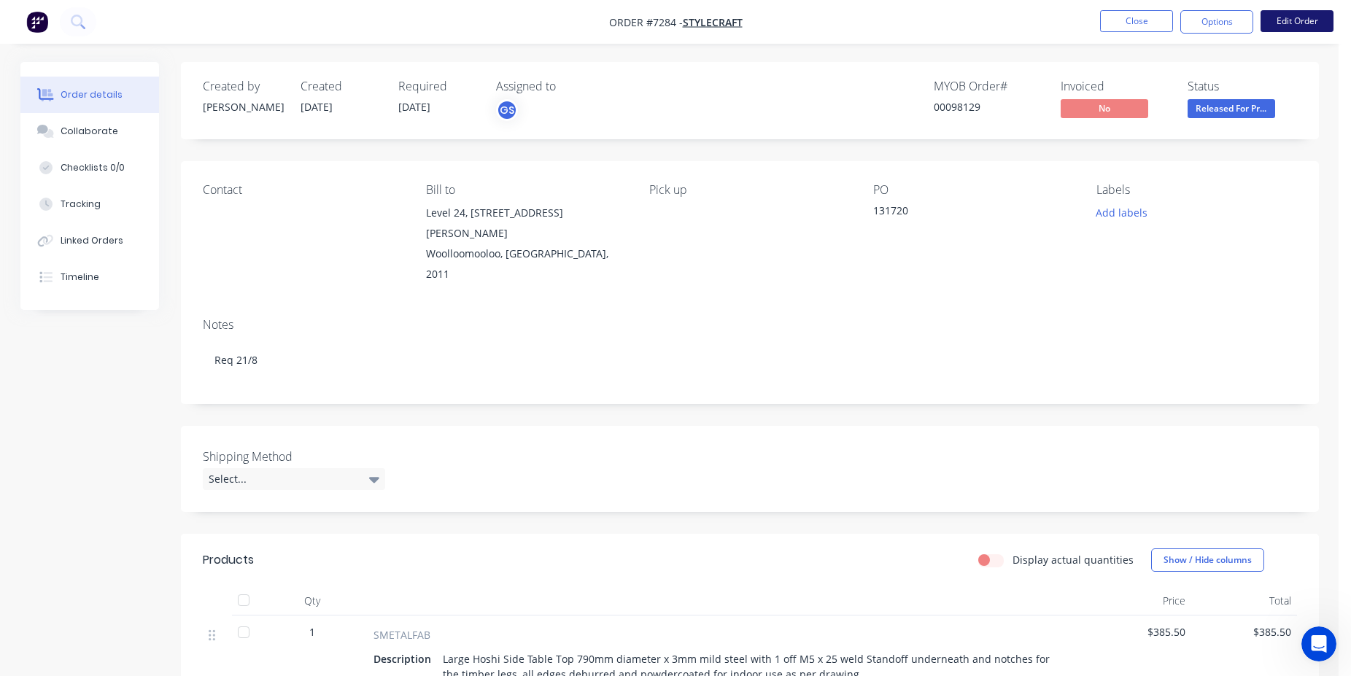
click at [1280, 15] on button "Edit Order" at bounding box center [1297, 21] width 73 height 22
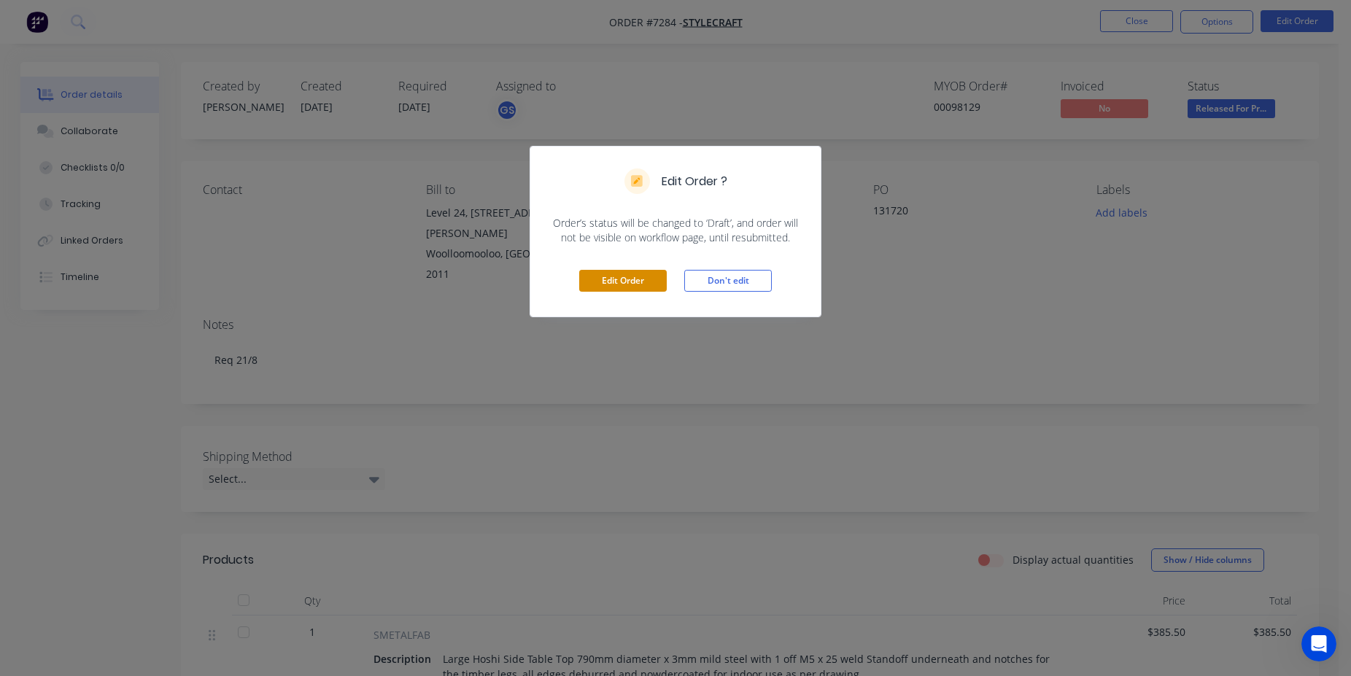
click at [622, 276] on button "Edit Order" at bounding box center [623, 281] width 88 height 22
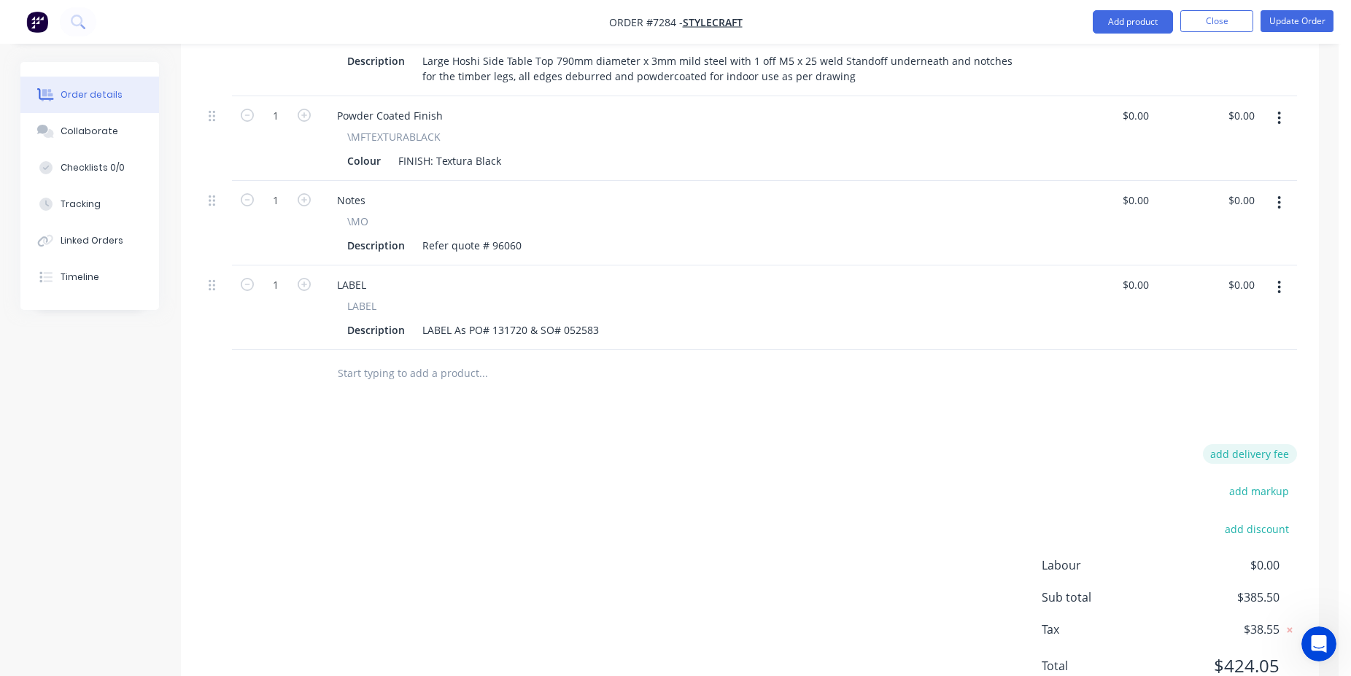
click at [1258, 444] on button "add delivery fee" at bounding box center [1250, 454] width 94 height 20
type input "75"
click at [1246, 355] on div at bounding box center [750, 378] width 1094 height 47
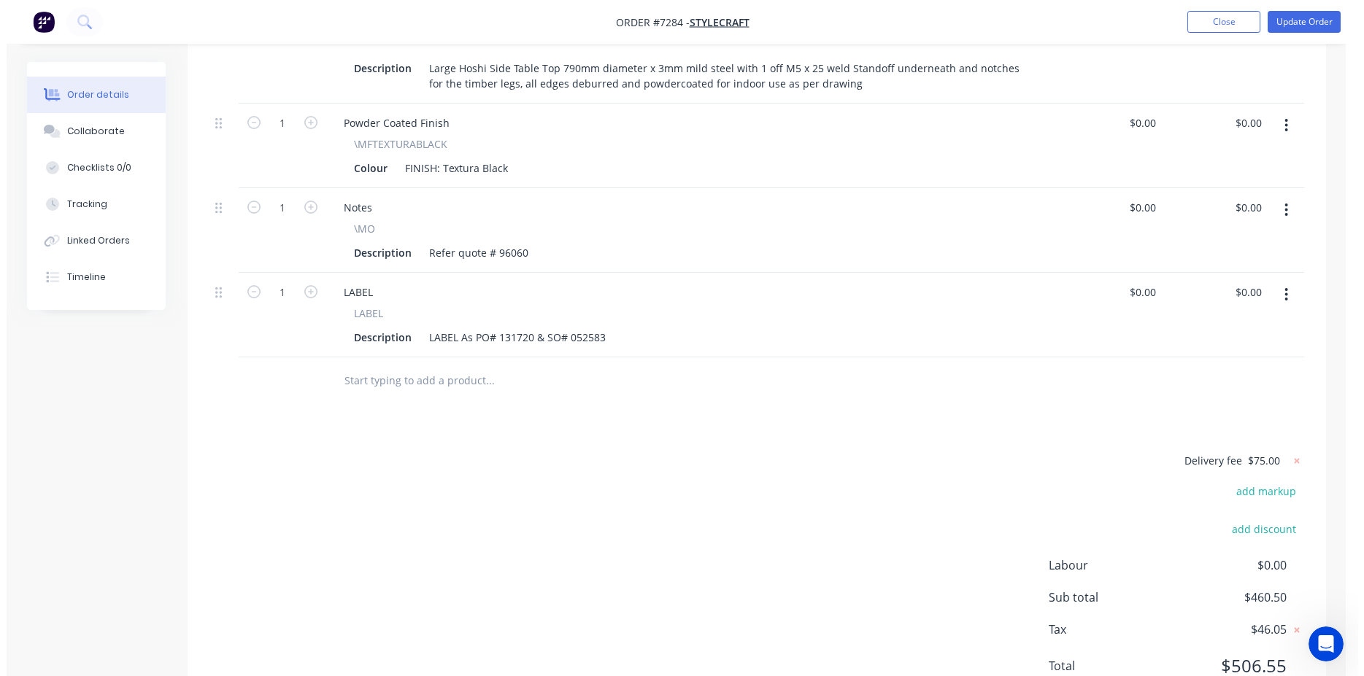
scroll to position [0, 0]
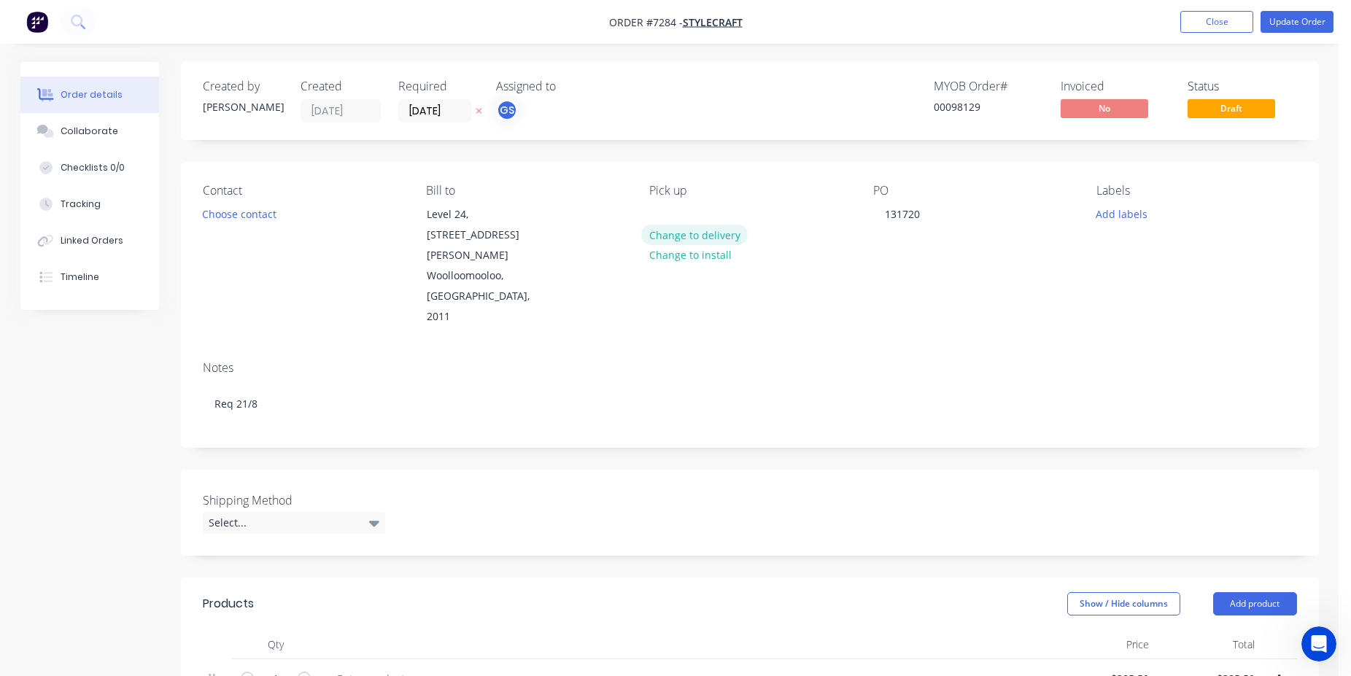
click at [695, 235] on button "Change to delivery" at bounding box center [694, 235] width 107 height 20
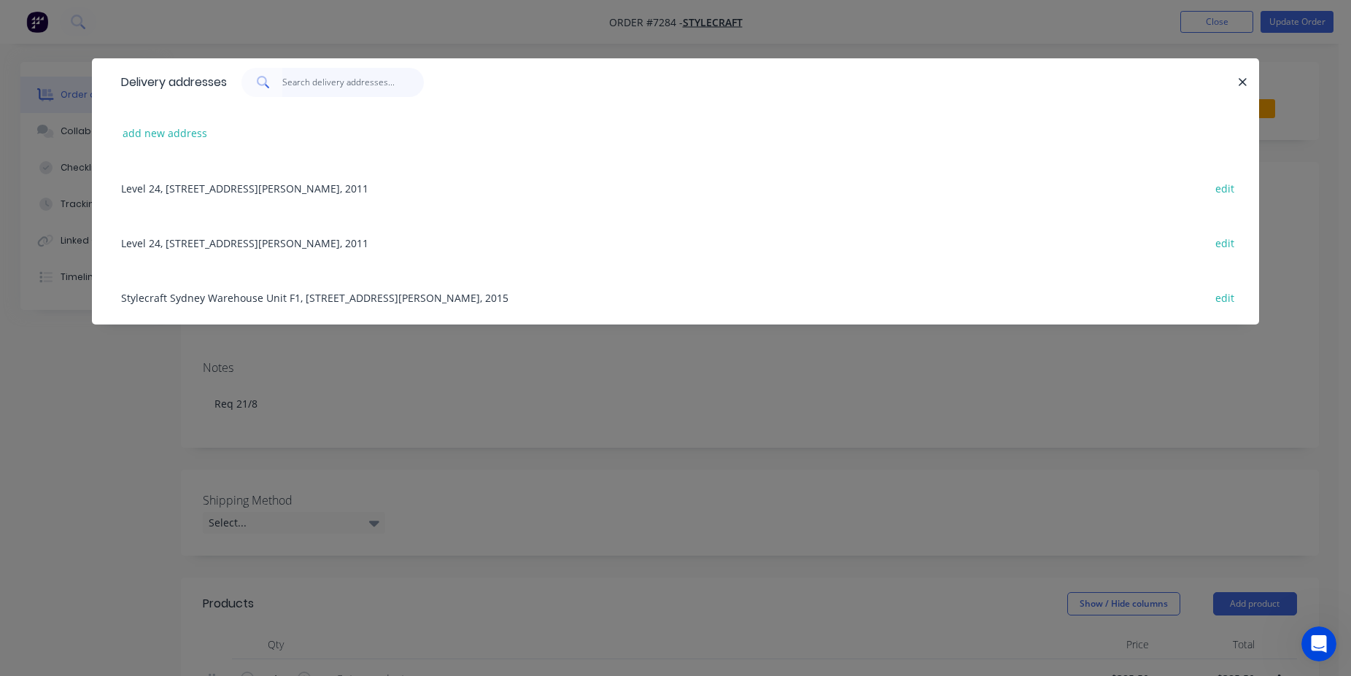
click at [345, 78] on input "text" at bounding box center [353, 82] width 142 height 29
click at [550, 298] on div "Stylecraft Sydney Warehouse Unit F1, [STREET_ADDRESS][PERSON_NAME], 2015 edit" at bounding box center [676, 297] width 1124 height 55
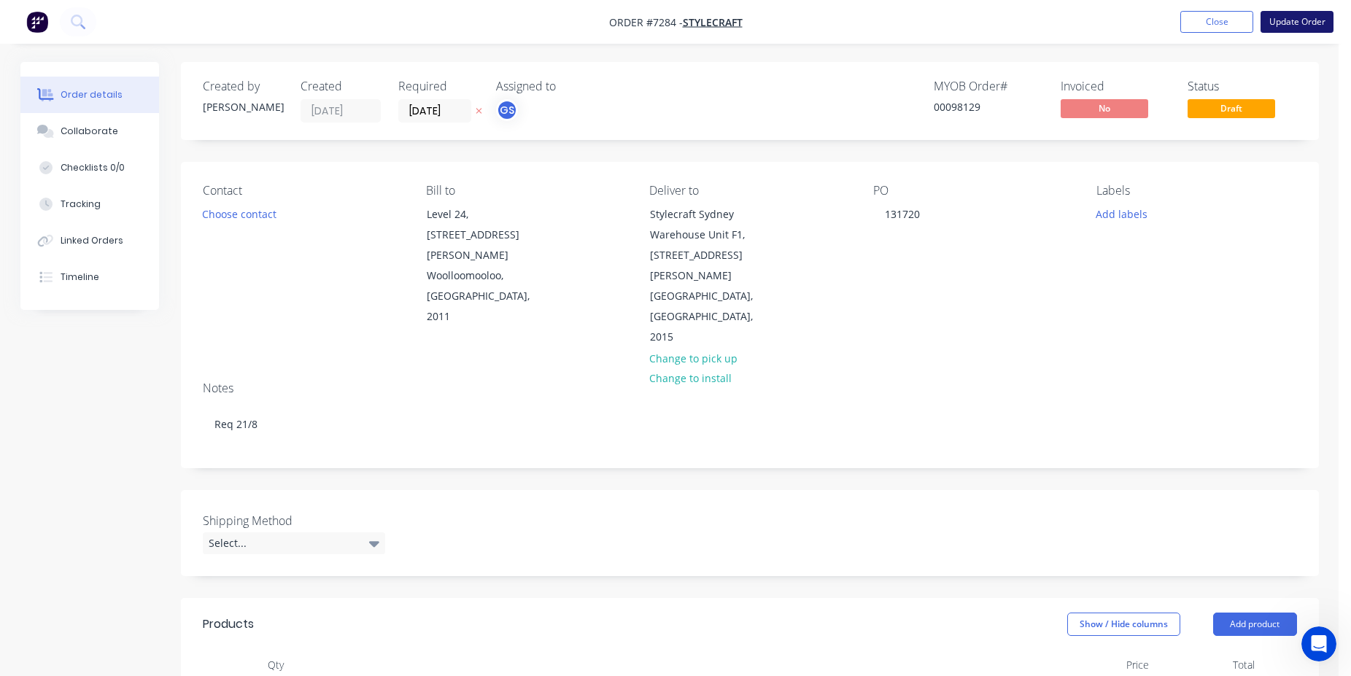
click at [1320, 26] on button "Update Order" at bounding box center [1297, 22] width 73 height 22
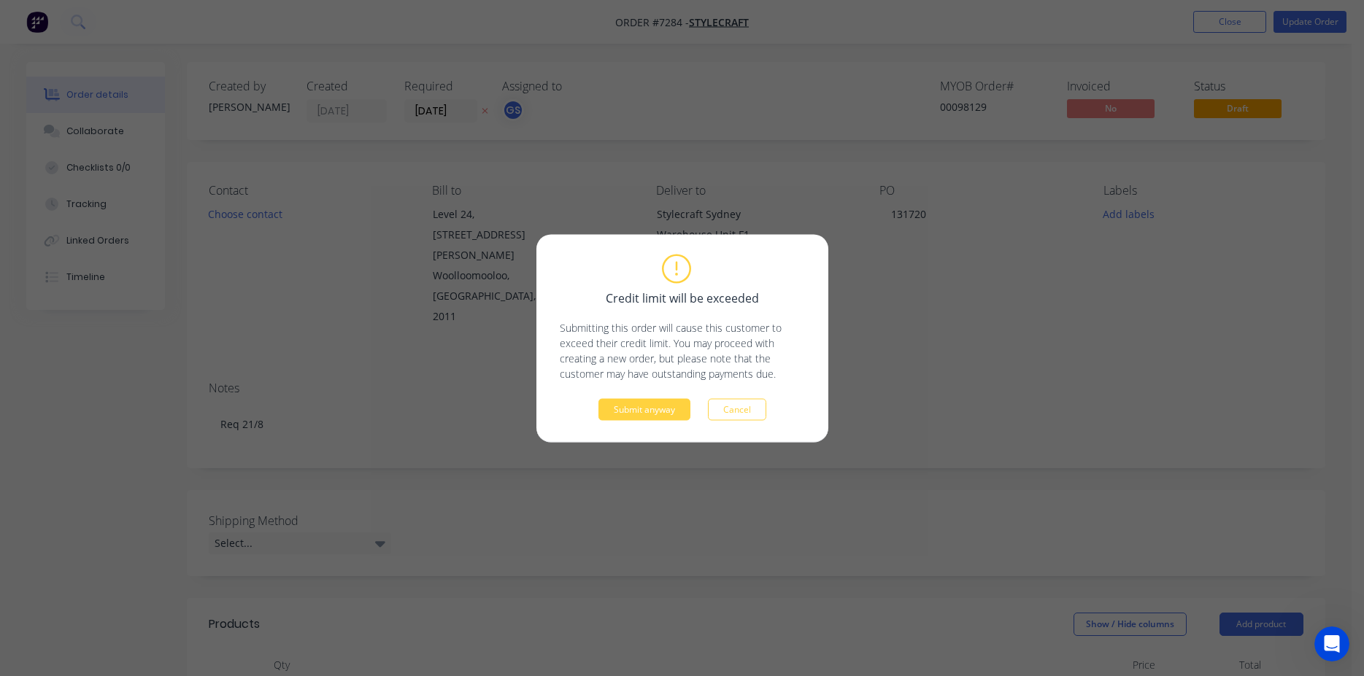
click at [664, 422] on div "Credit limit will be exceeded Submitting this order will cause this customer to…" at bounding box center [682, 338] width 292 height 208
click at [657, 409] on button "Submit anyway" at bounding box center [644, 409] width 92 height 22
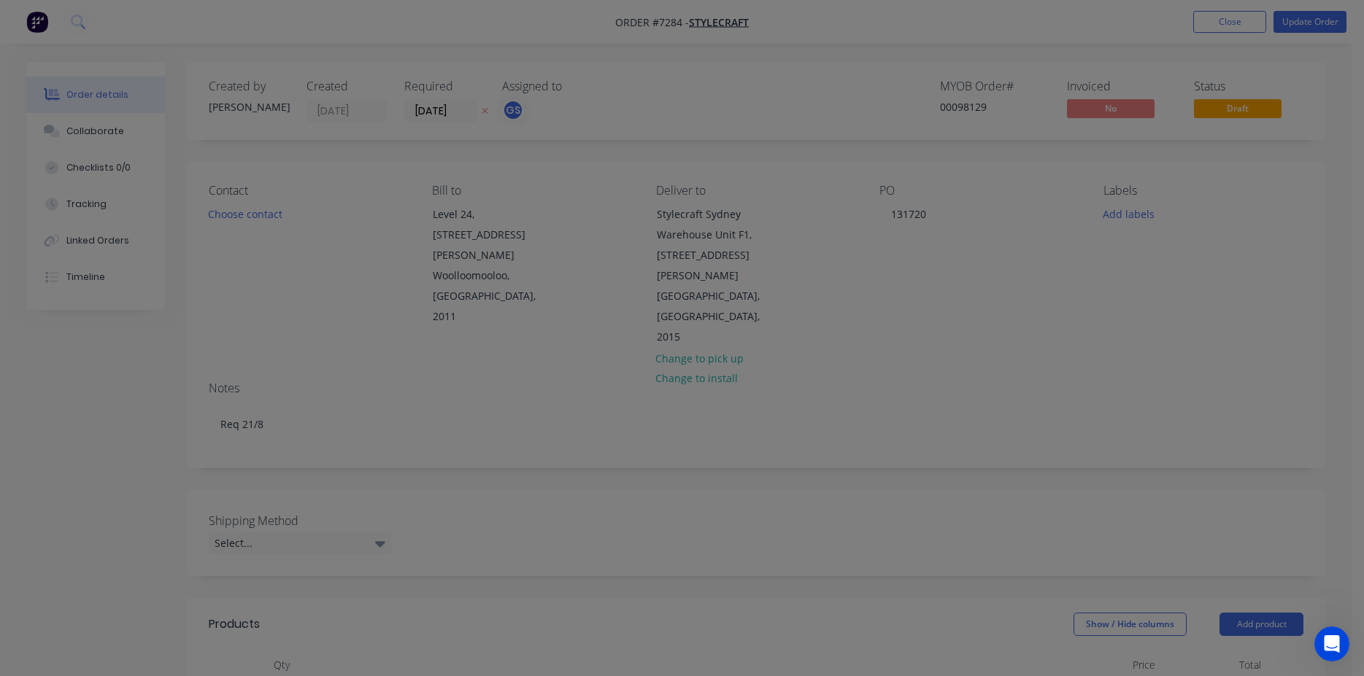
type input "$385.50"
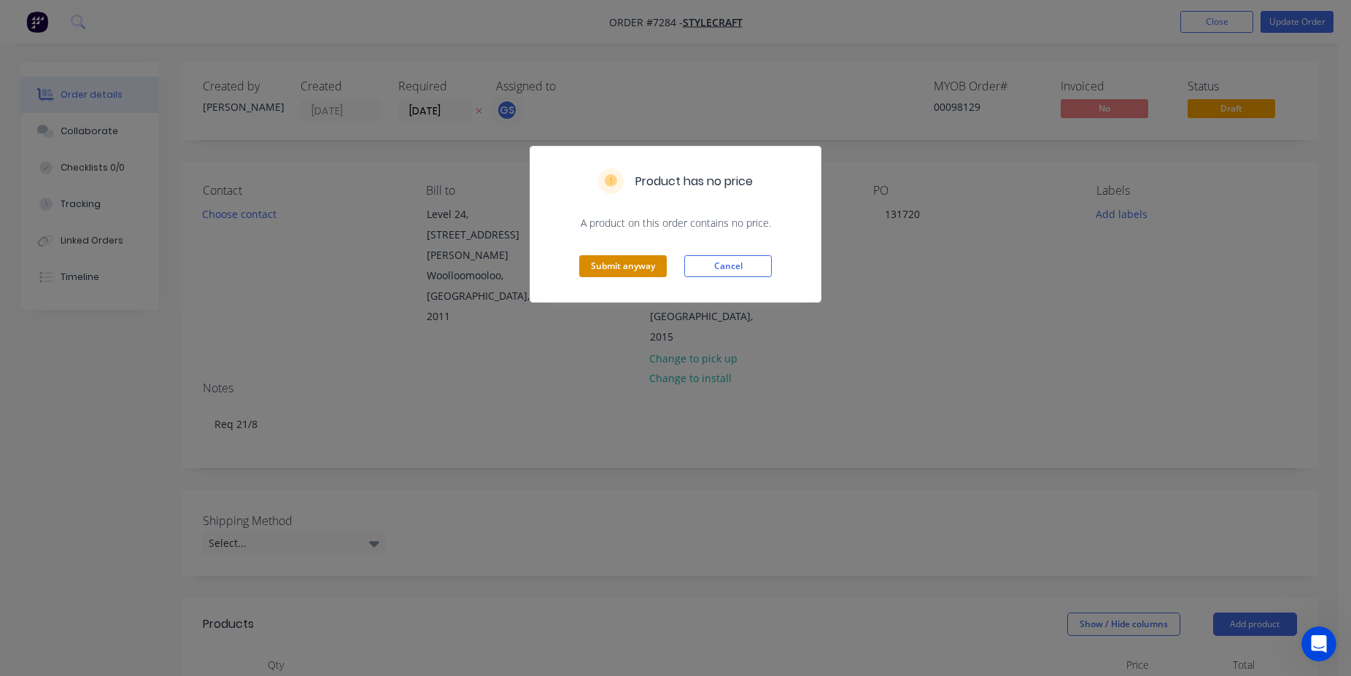
click at [616, 267] on button "Submit anyway" at bounding box center [623, 266] width 88 height 22
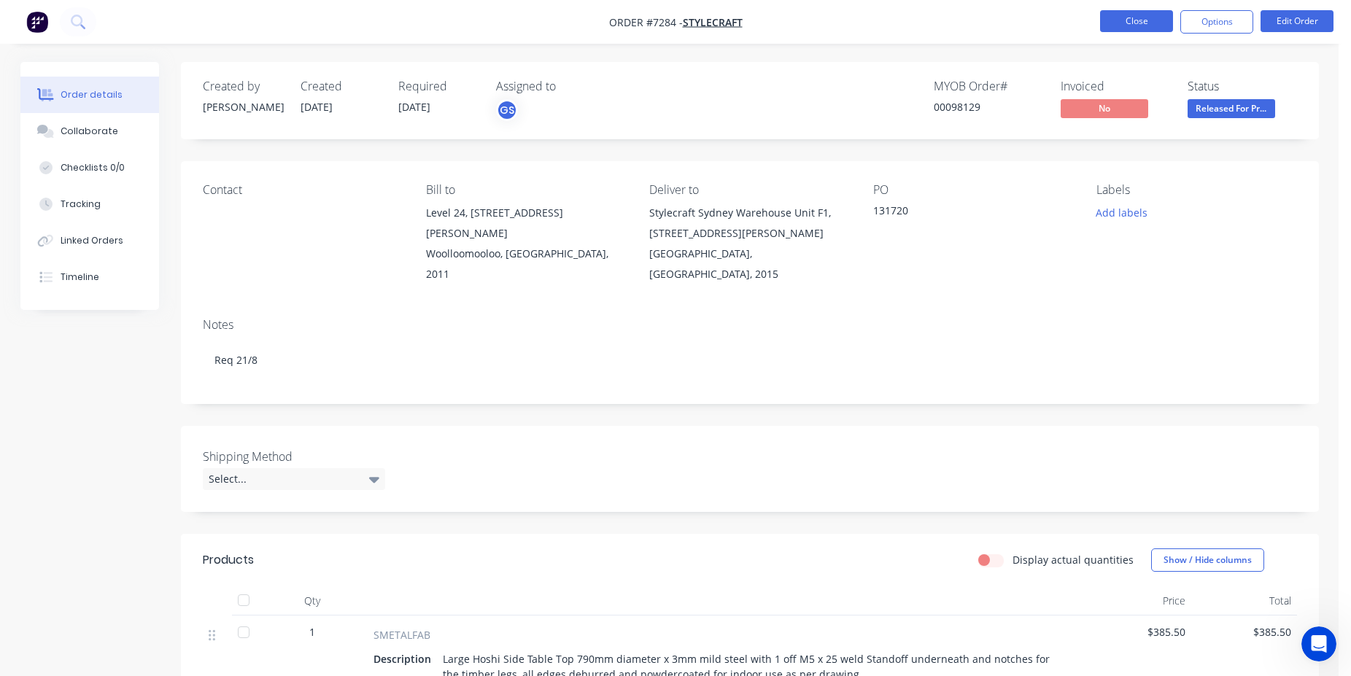
click at [1168, 20] on button "Close" at bounding box center [1136, 21] width 73 height 22
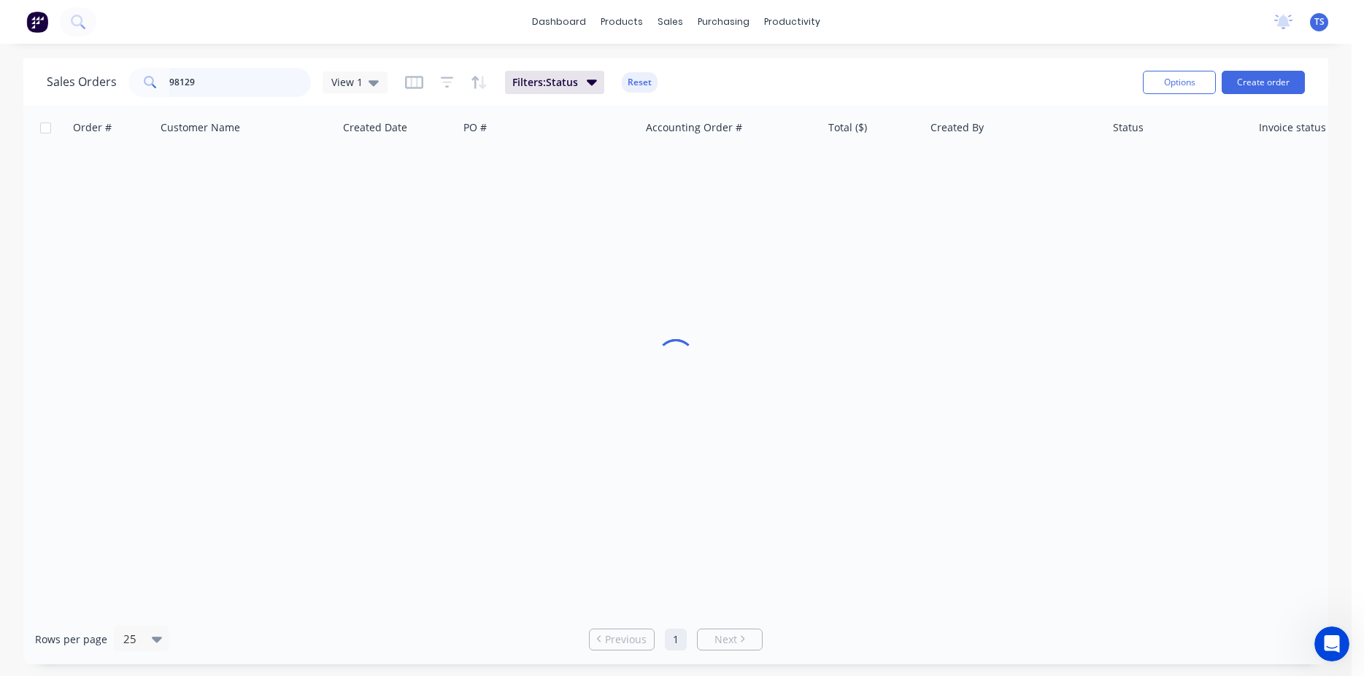
click at [227, 71] on input "98129" at bounding box center [240, 82] width 142 height 29
click at [228, 71] on input "98129" at bounding box center [240, 82] width 142 height 29
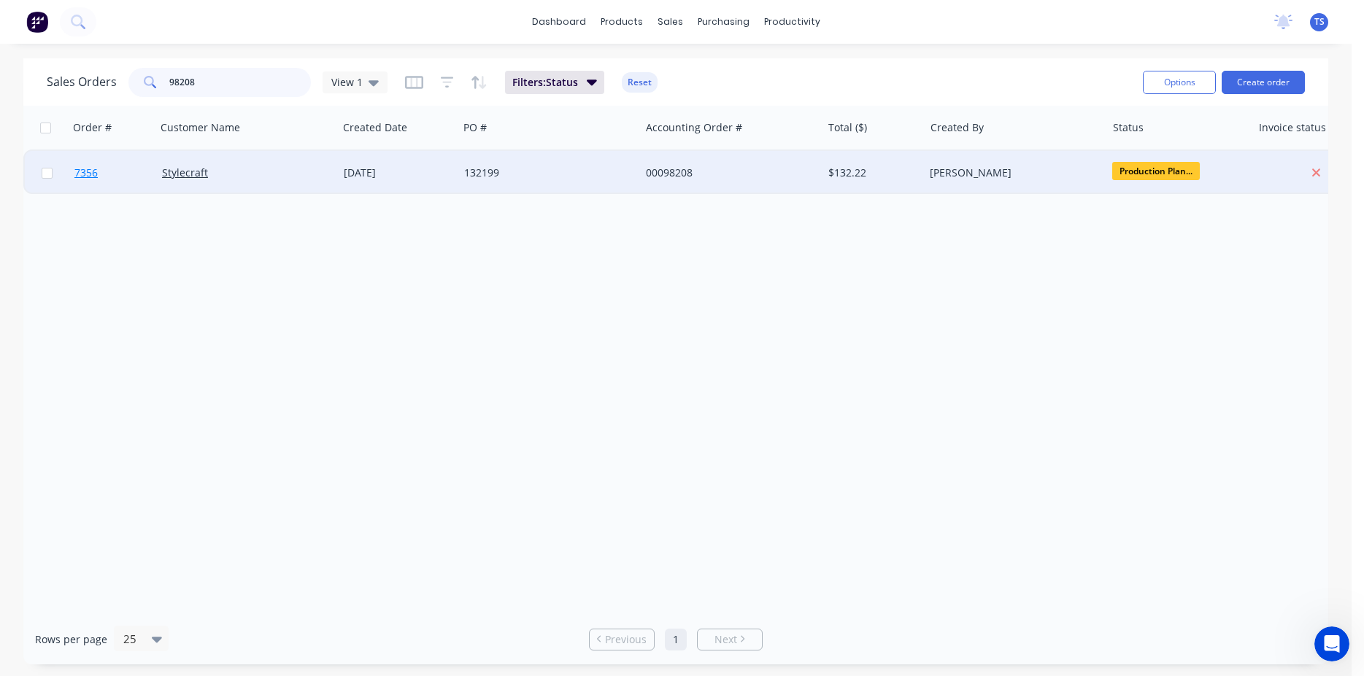
type input "98208"
click at [107, 177] on link "7356" at bounding box center [118, 173] width 88 height 44
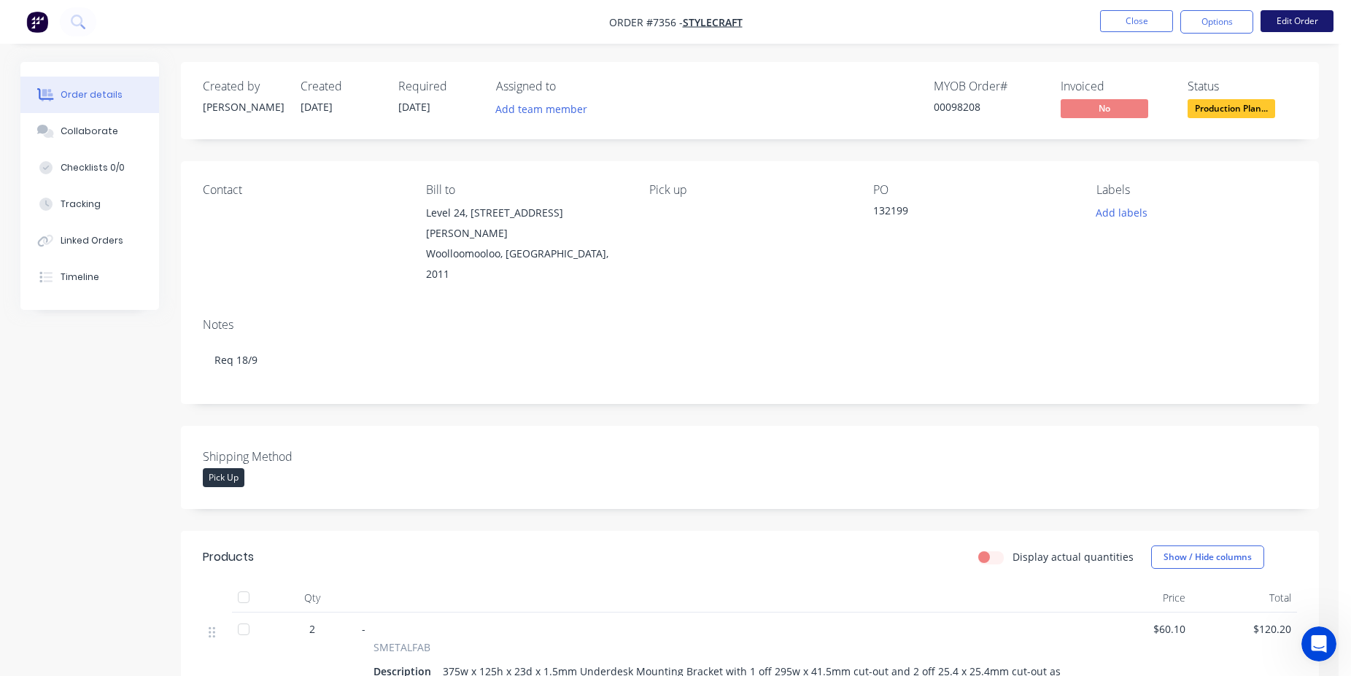
click at [1294, 30] on button "Edit Order" at bounding box center [1297, 21] width 73 height 22
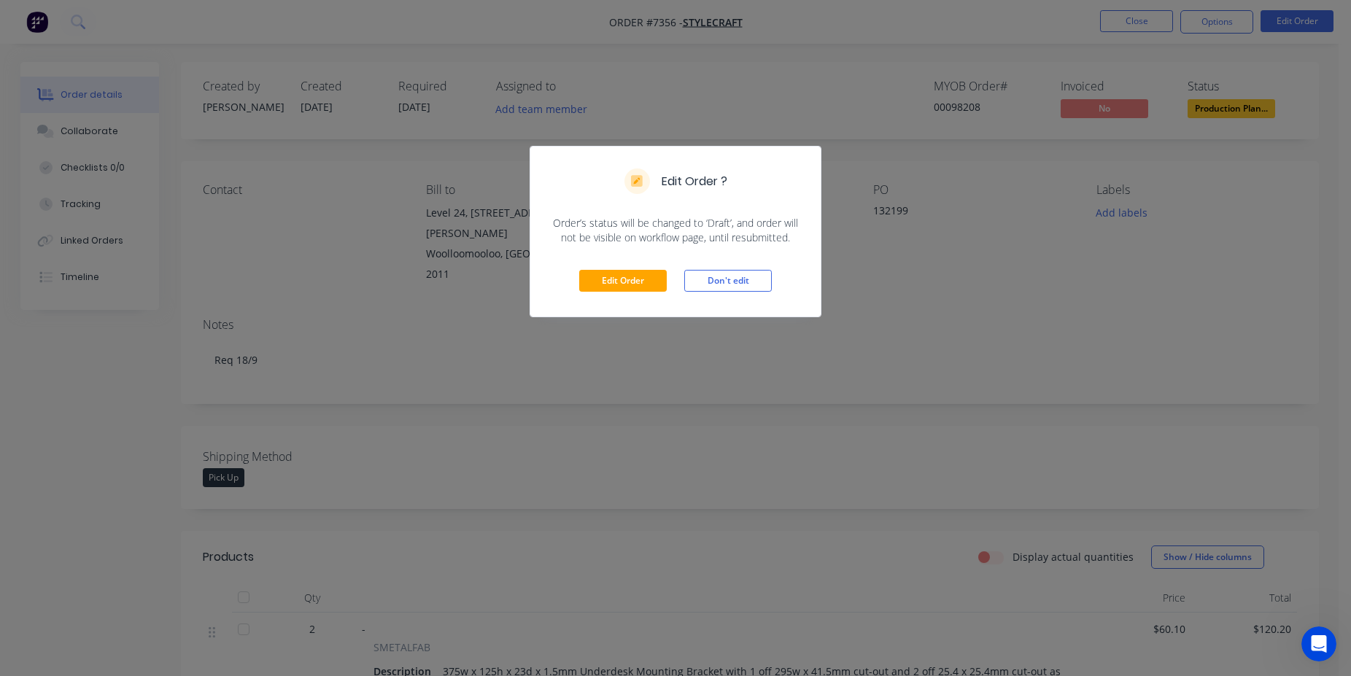
click at [607, 266] on div "Edit Order Don't edit" at bounding box center [675, 280] width 290 height 71
click at [640, 285] on button "Edit Order" at bounding box center [623, 281] width 88 height 22
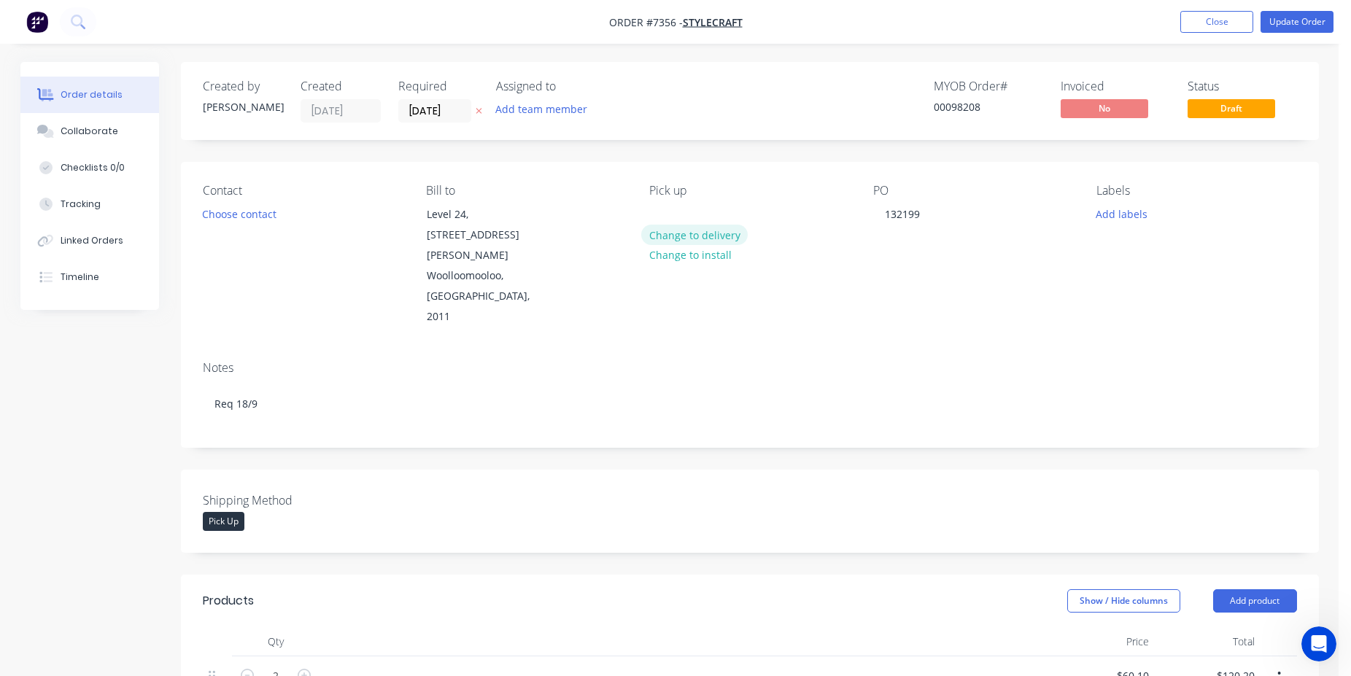
click at [692, 236] on button "Change to delivery" at bounding box center [694, 235] width 107 height 20
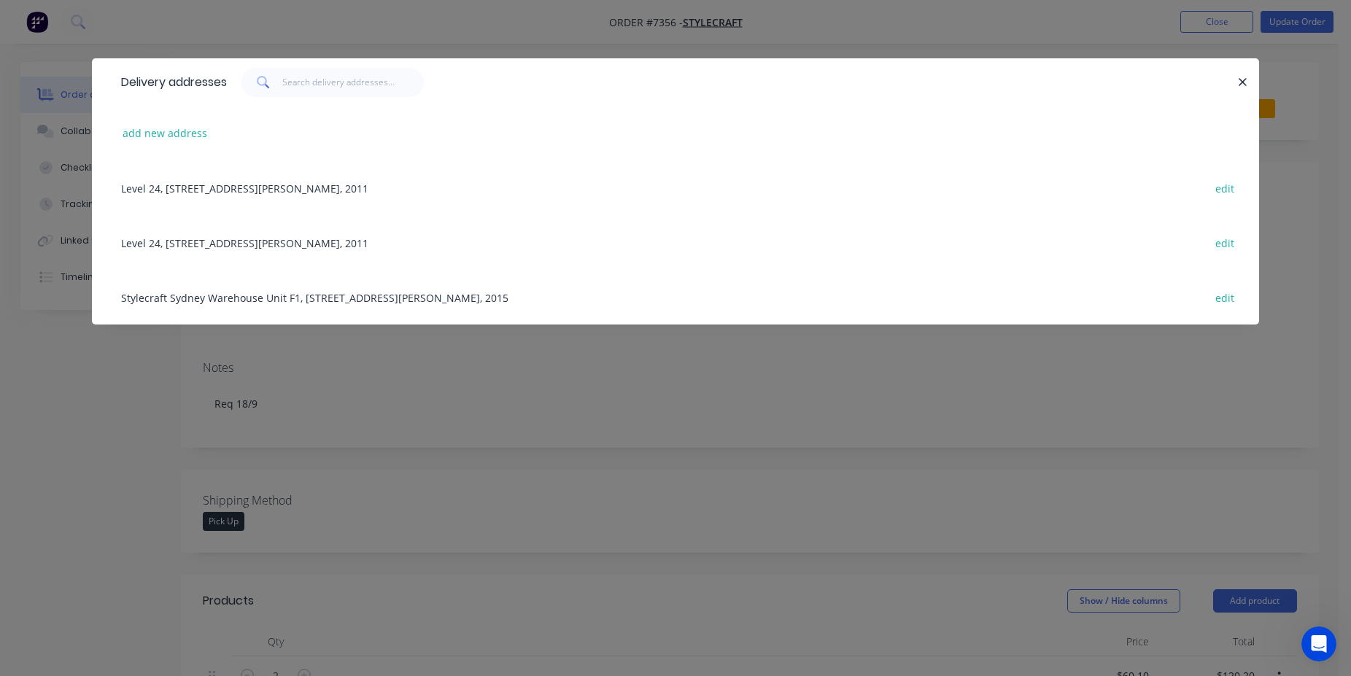
click at [344, 298] on div "Stylecraft Sydney Warehouse Unit F1, [STREET_ADDRESS][PERSON_NAME], 2015 edit" at bounding box center [676, 297] width 1124 height 55
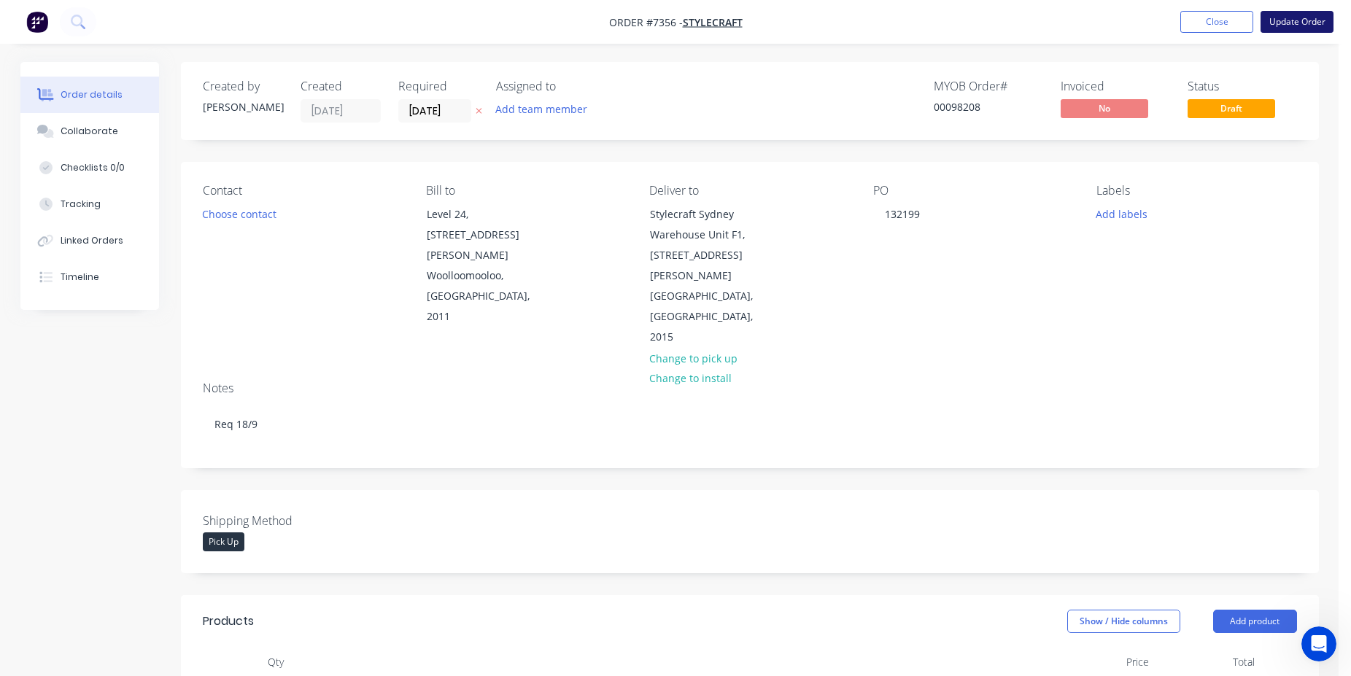
click at [1294, 30] on button "Update Order" at bounding box center [1297, 22] width 73 height 22
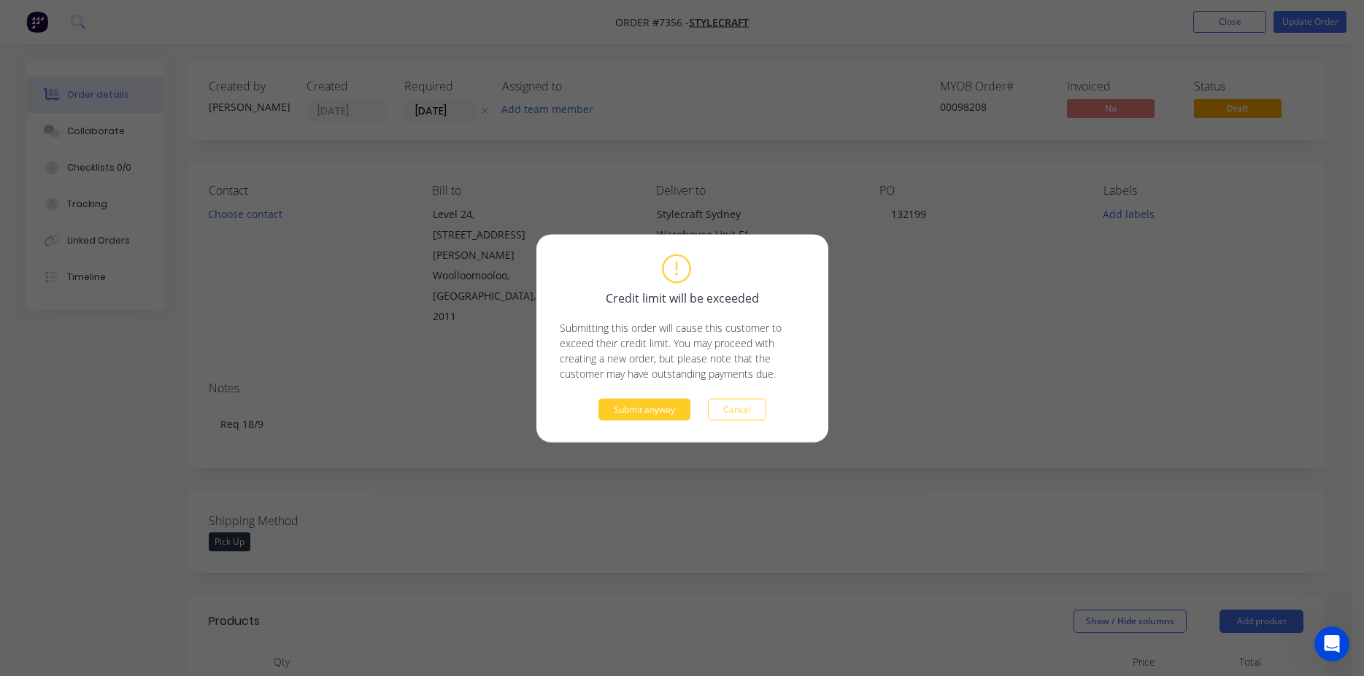
click at [627, 412] on button "Submit anyway" at bounding box center [644, 409] width 92 height 22
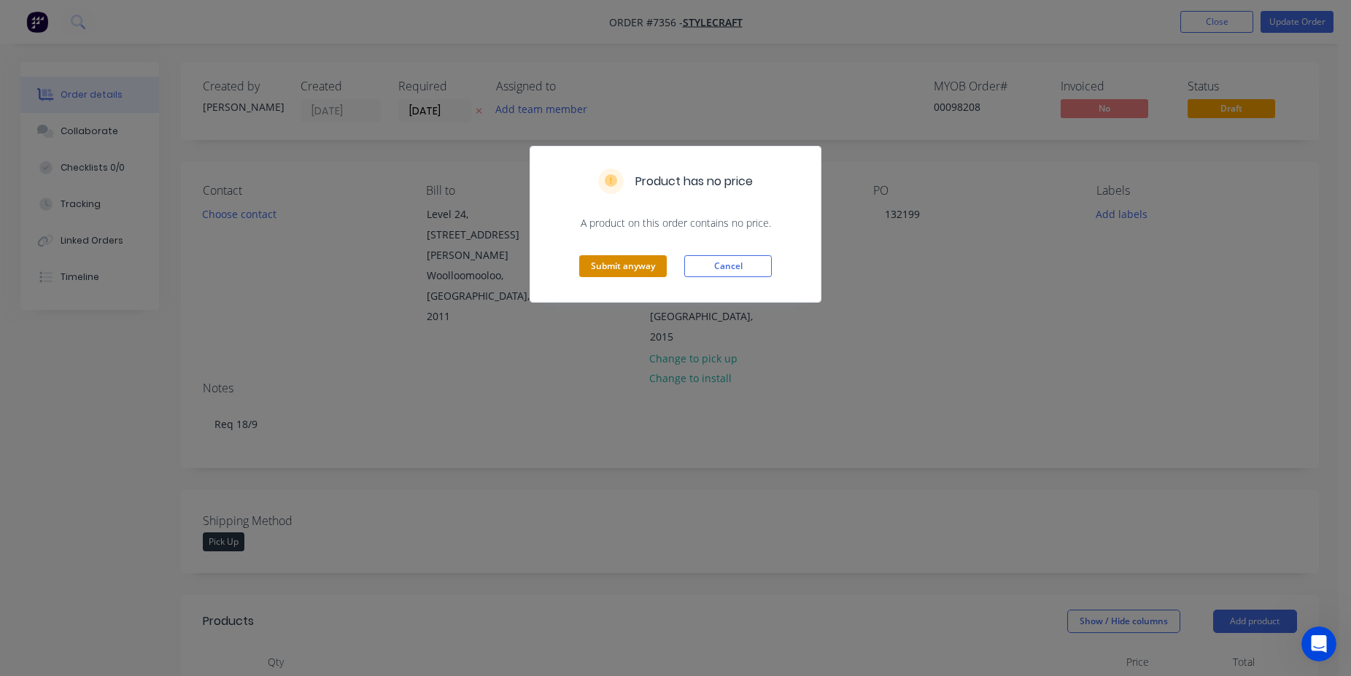
click at [603, 271] on button "Submit anyway" at bounding box center [623, 266] width 88 height 22
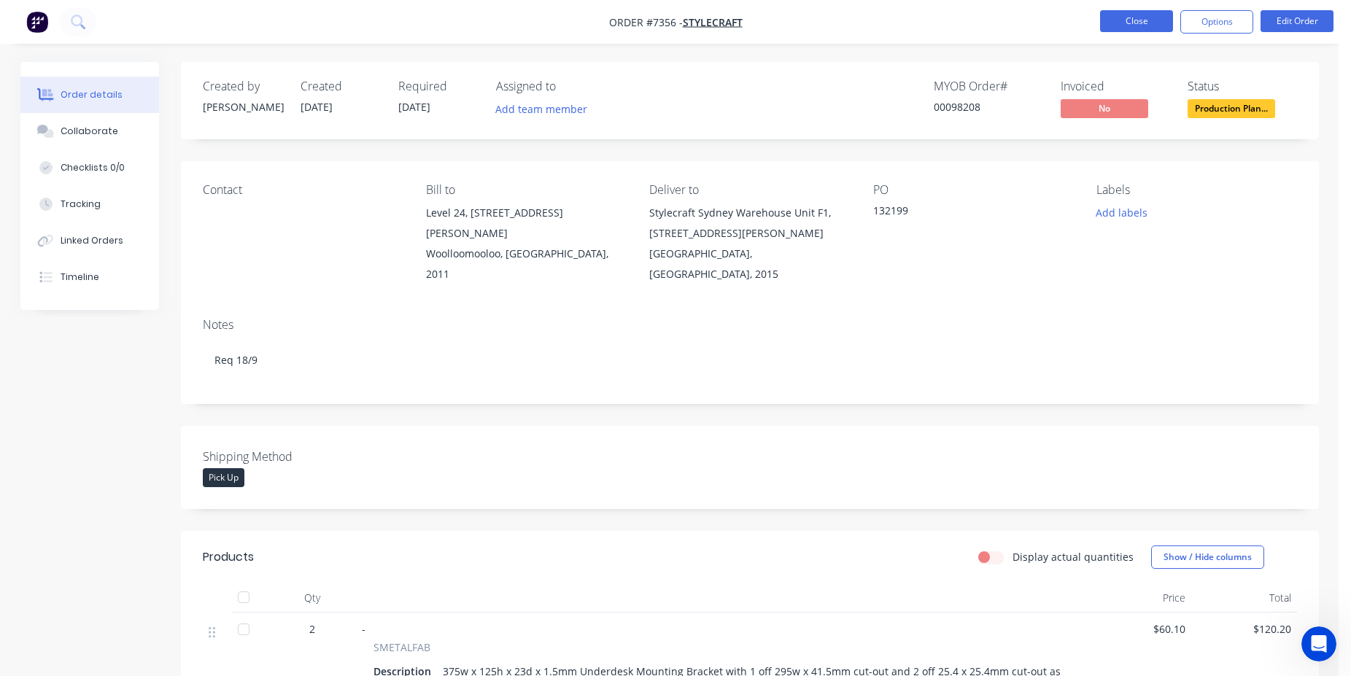
click at [1132, 30] on button "Close" at bounding box center [1136, 21] width 73 height 22
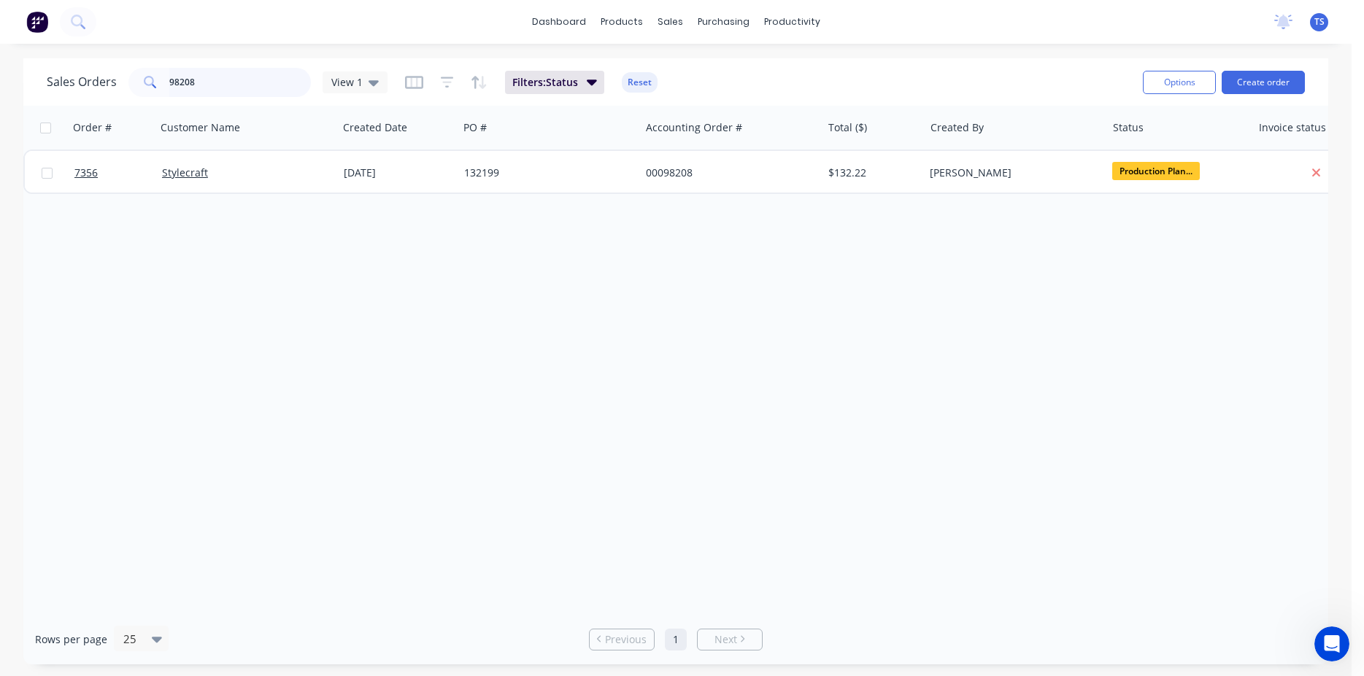
click at [260, 80] on input "98208" at bounding box center [240, 82] width 142 height 29
type input "98369"
click at [257, 78] on input "98369" at bounding box center [240, 82] width 142 height 29
